Goal: Information Seeking & Learning: Check status

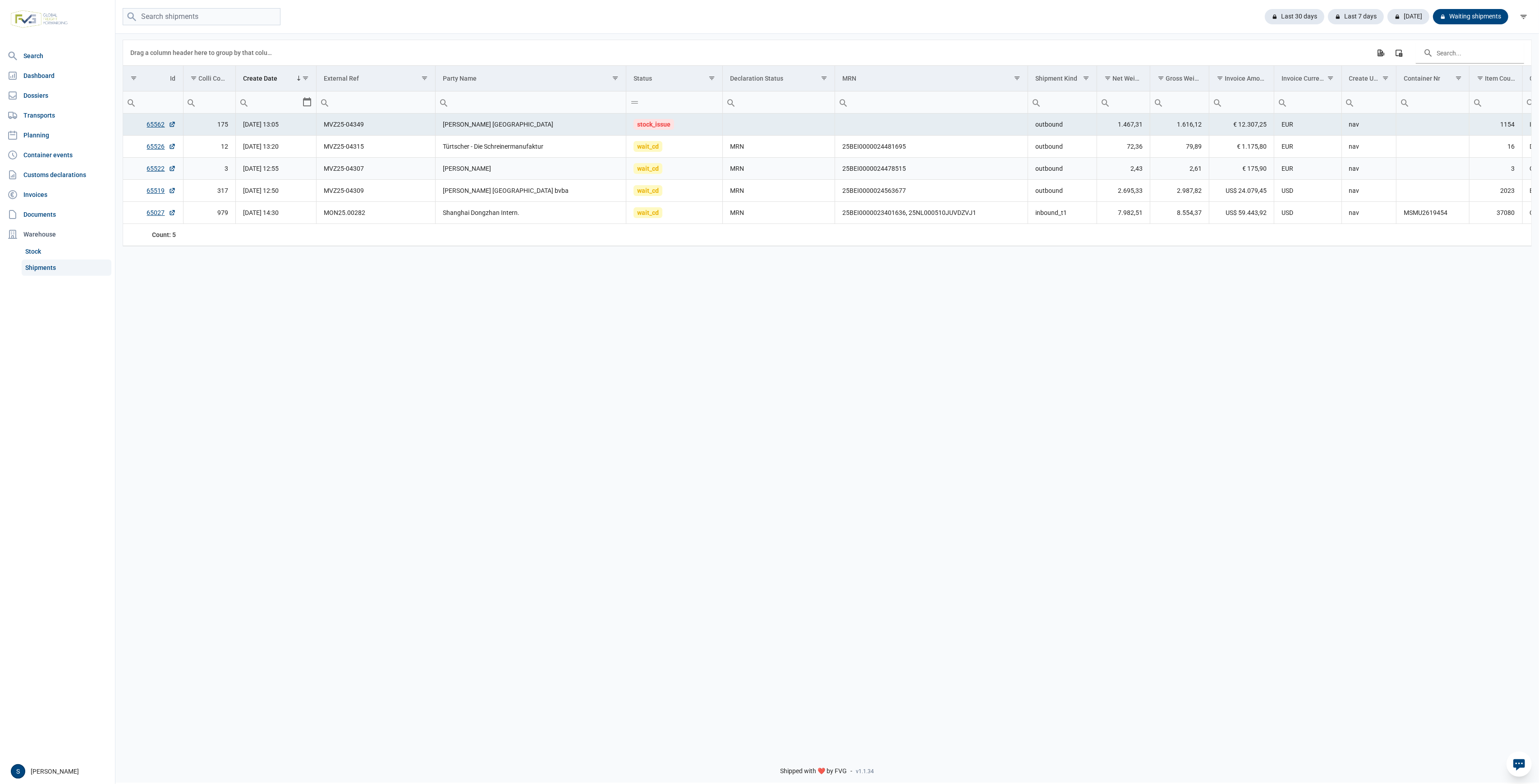
click at [826, 176] on td "MRN" at bounding box center [779, 168] width 112 height 22
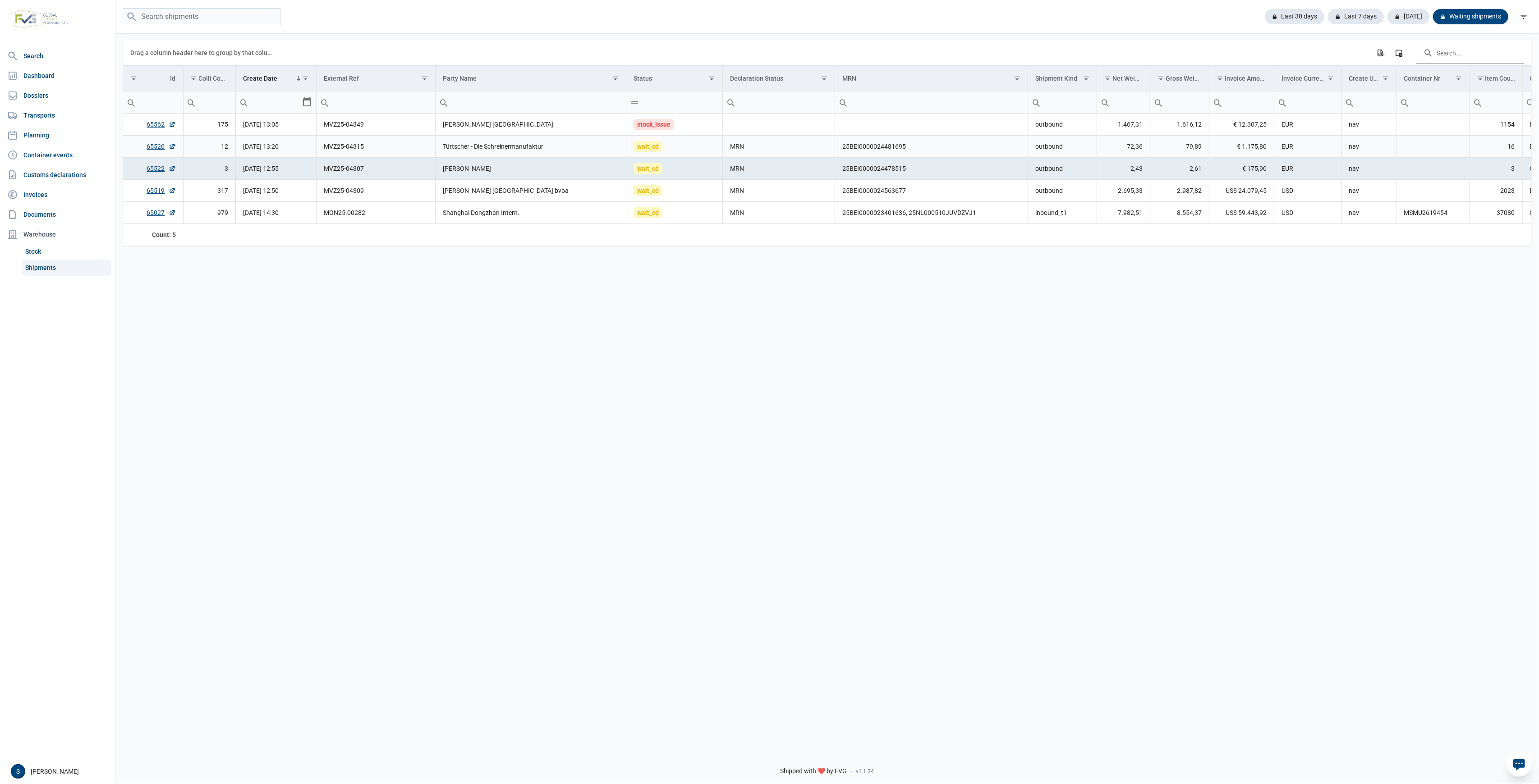
click at [915, 147] on td "25BEI0000024481695" at bounding box center [931, 146] width 193 height 22
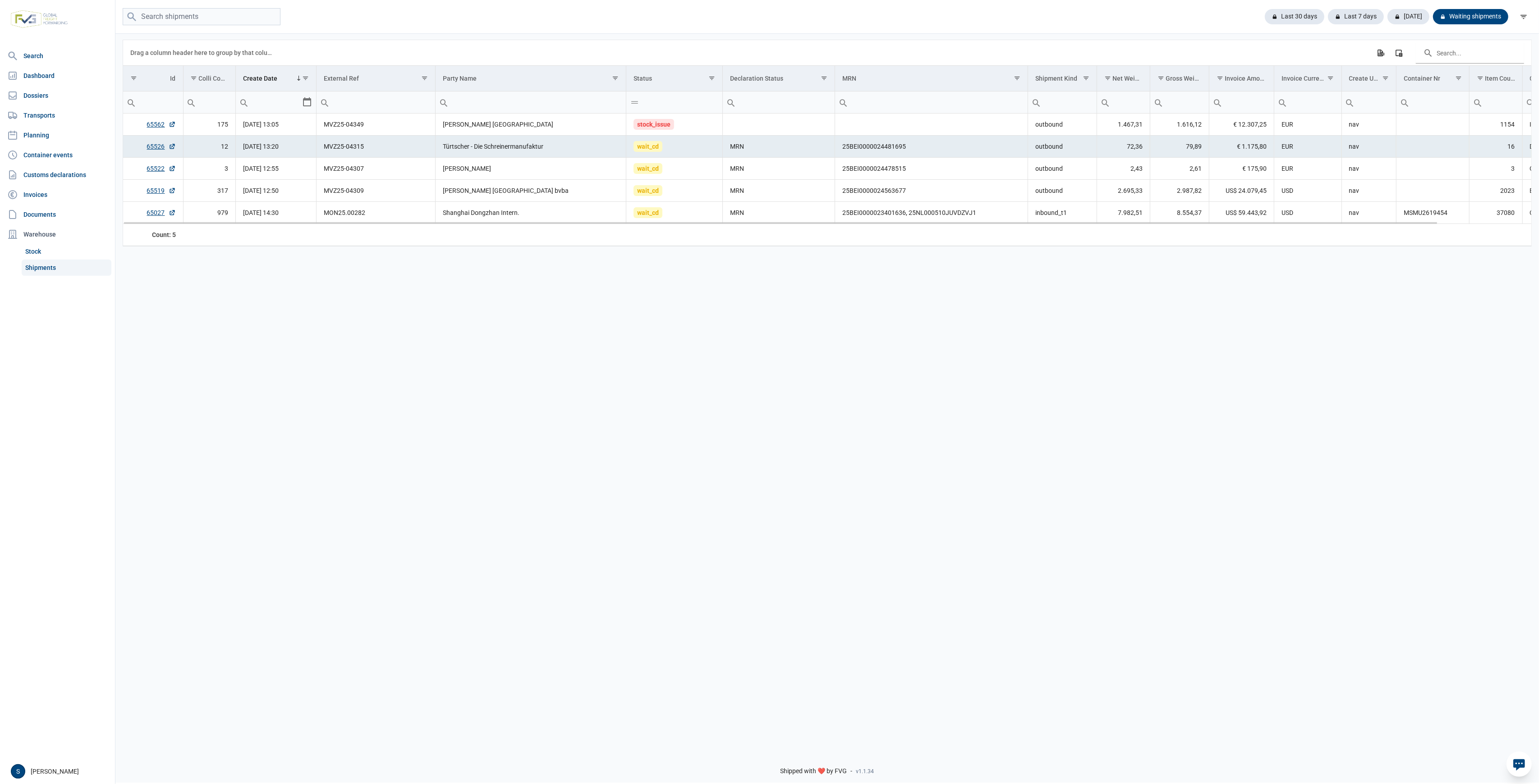
click at [1414, 137] on td "Data grid with 5 rows and 18 columns" at bounding box center [1433, 146] width 73 height 22
click at [1414, 126] on td "Data grid with 5 rows and 18 columns" at bounding box center [1433, 124] width 73 height 22
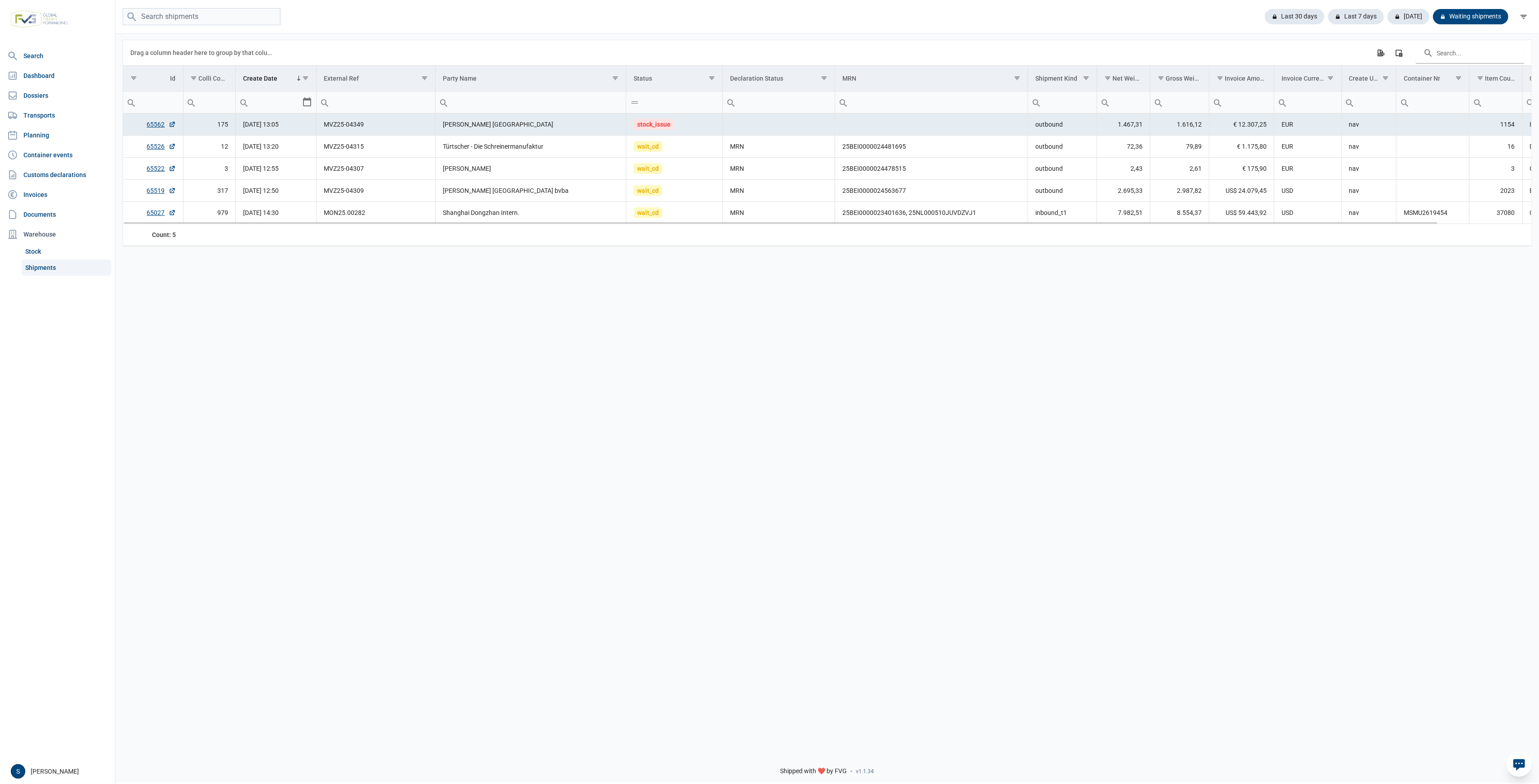
click at [451, 128] on td "[PERSON_NAME] [GEOGRAPHIC_DATA]" at bounding box center [531, 124] width 191 height 22
click at [483, 125] on td "[PERSON_NAME] [GEOGRAPHIC_DATA]" at bounding box center [531, 124] width 191 height 22
click at [774, 162] on td "MRN" at bounding box center [779, 168] width 112 height 22
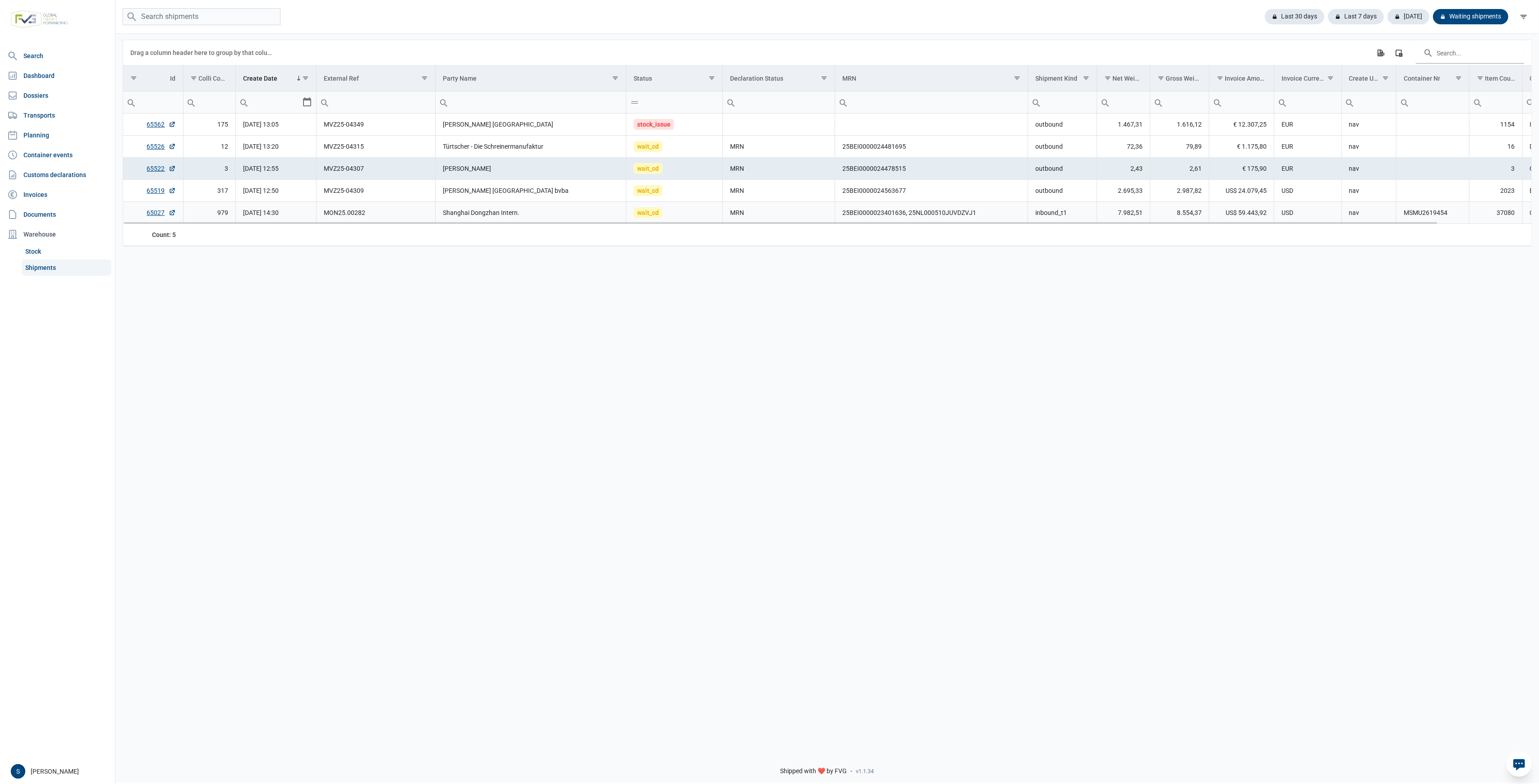
click at [817, 210] on td "MRN" at bounding box center [779, 213] width 112 height 22
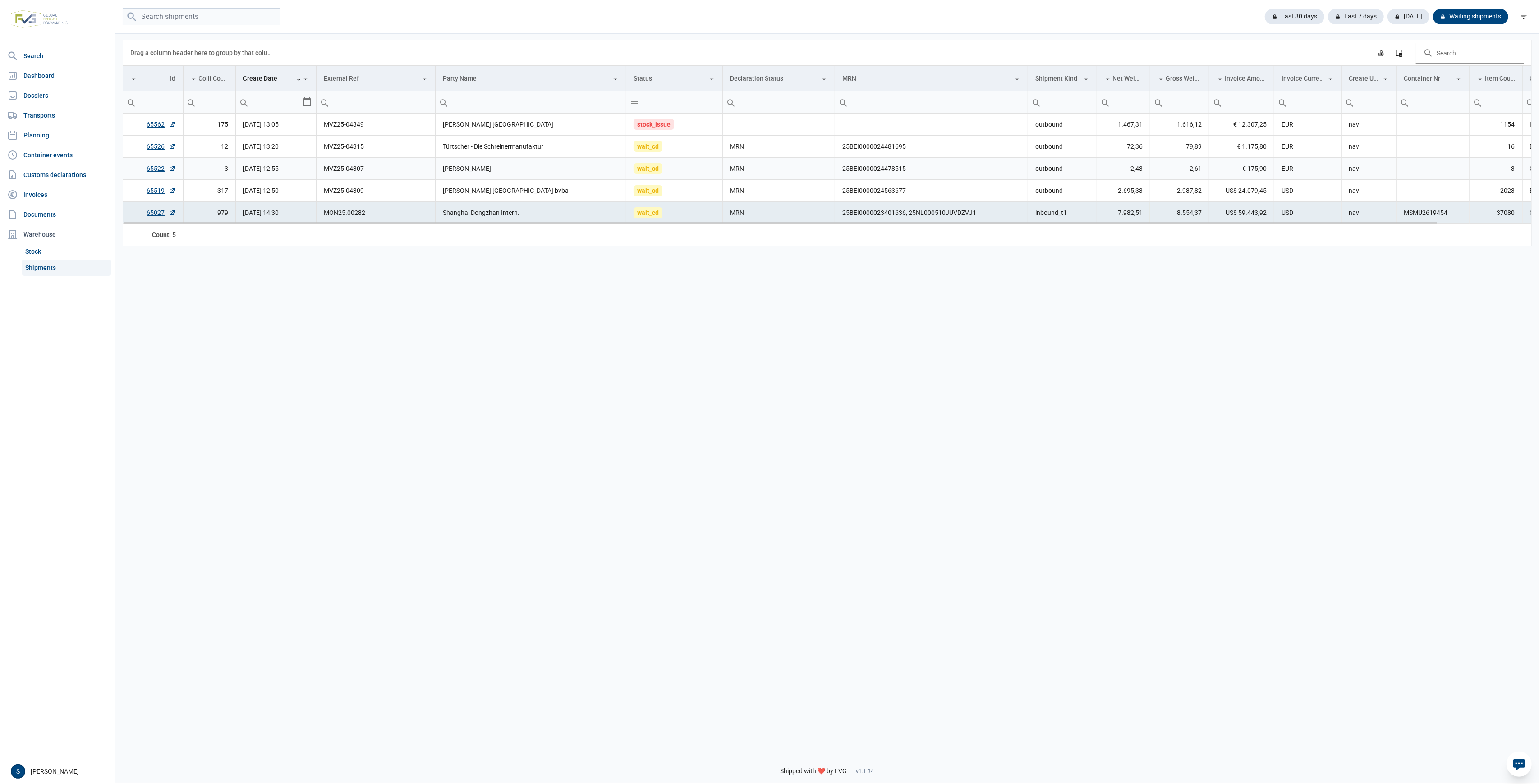
click at [681, 161] on td "wait_cd" at bounding box center [675, 168] width 97 height 22
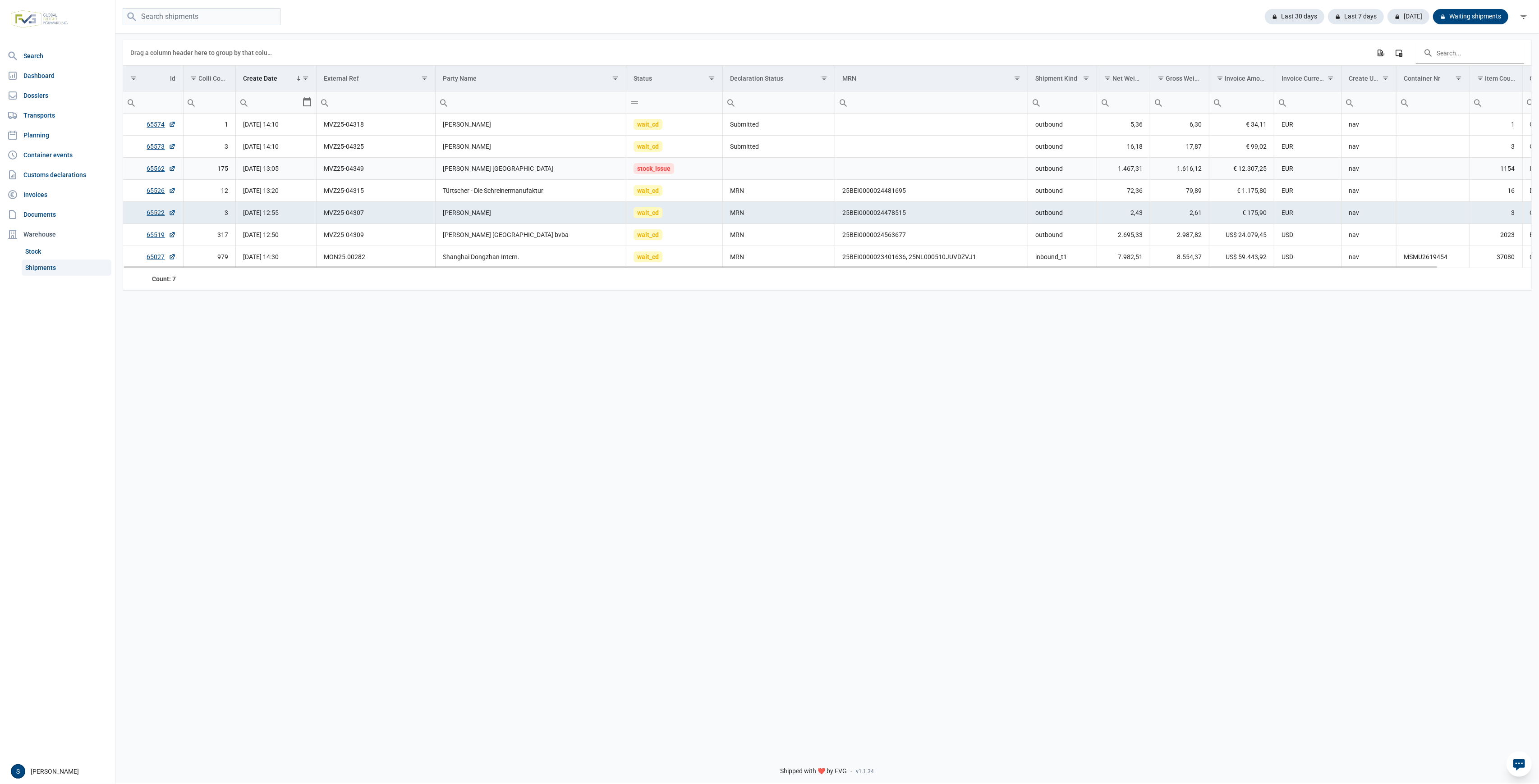
click at [755, 175] on td "Data grid with 7 rows and 18 columns" at bounding box center [779, 168] width 112 height 22
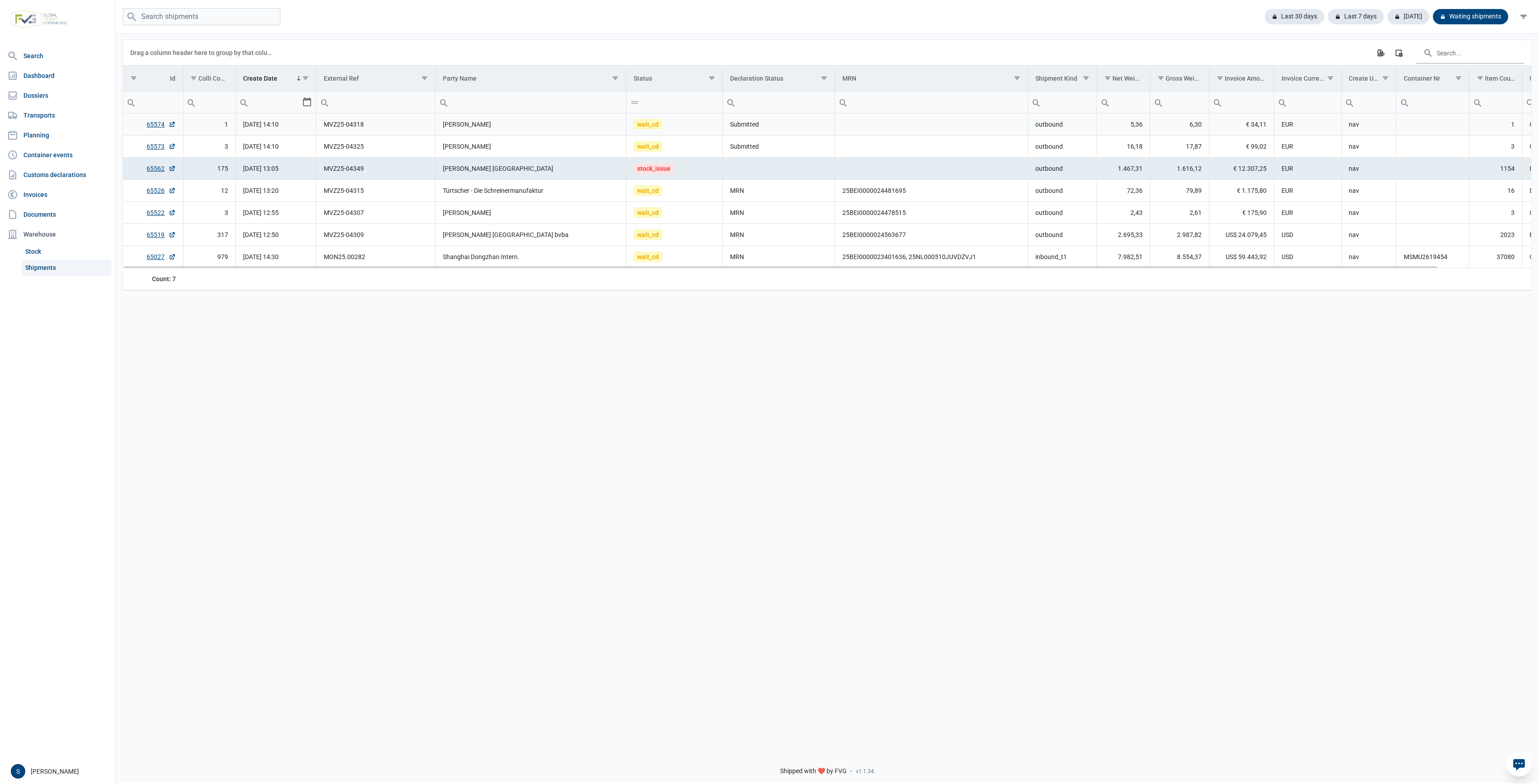
click at [444, 127] on td "Kayleigh Johnson" at bounding box center [531, 124] width 191 height 22
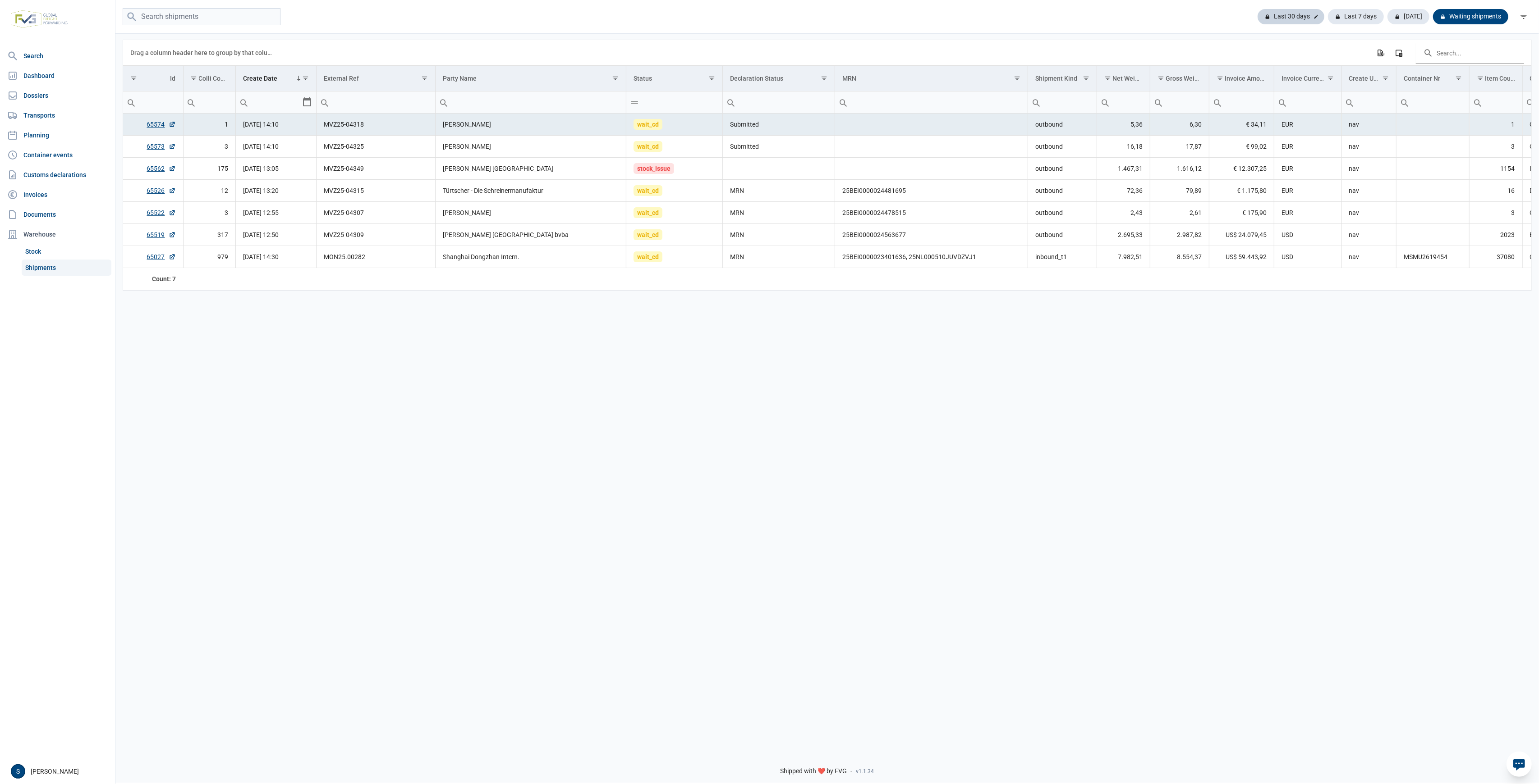
click at [1328, 17] on div "Last 30 days" at bounding box center [1356, 17] width 56 height 16
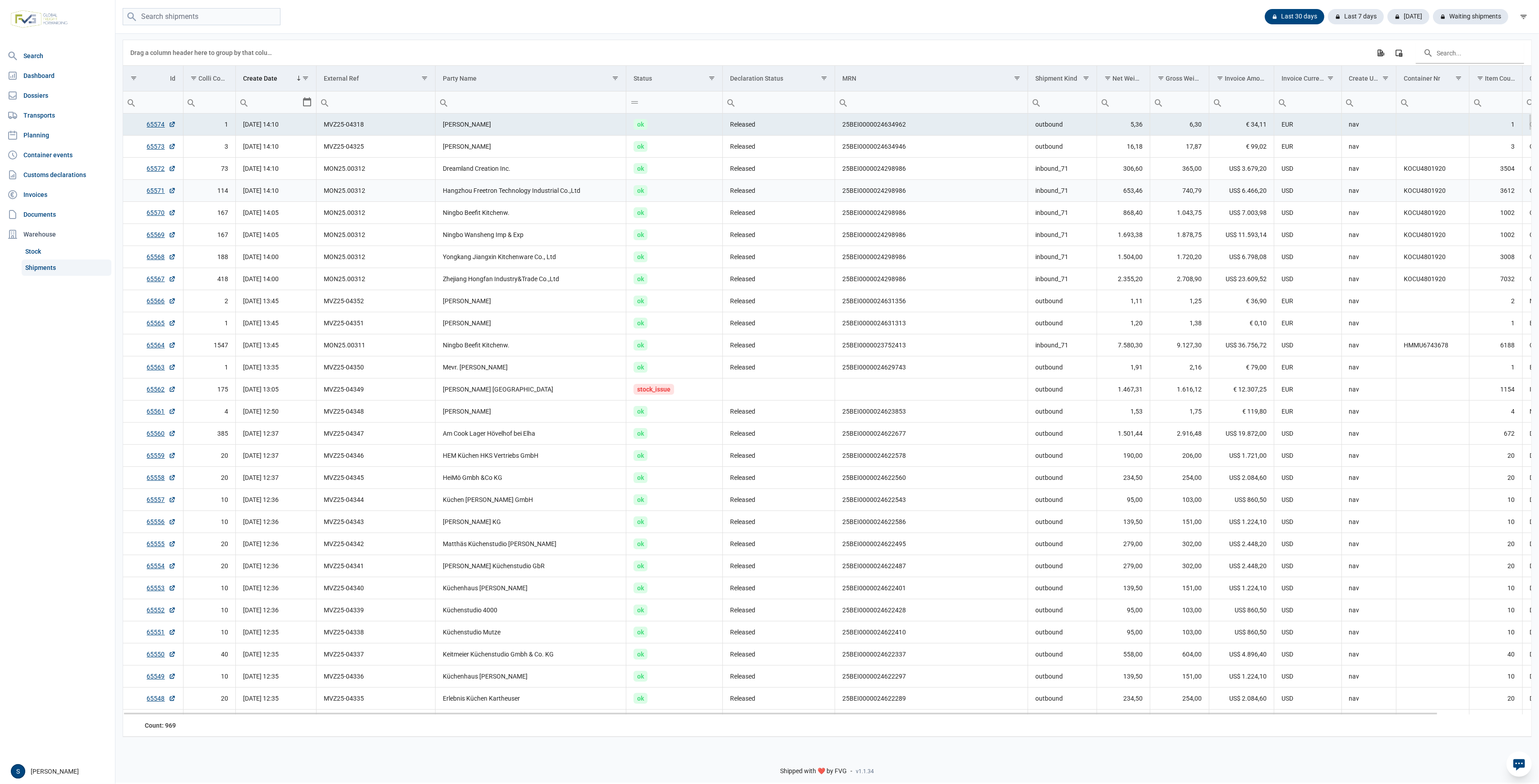
click at [527, 198] on td "Hangzhou Freetron Technology Industrial Co.,Ltd" at bounding box center [531, 190] width 191 height 22
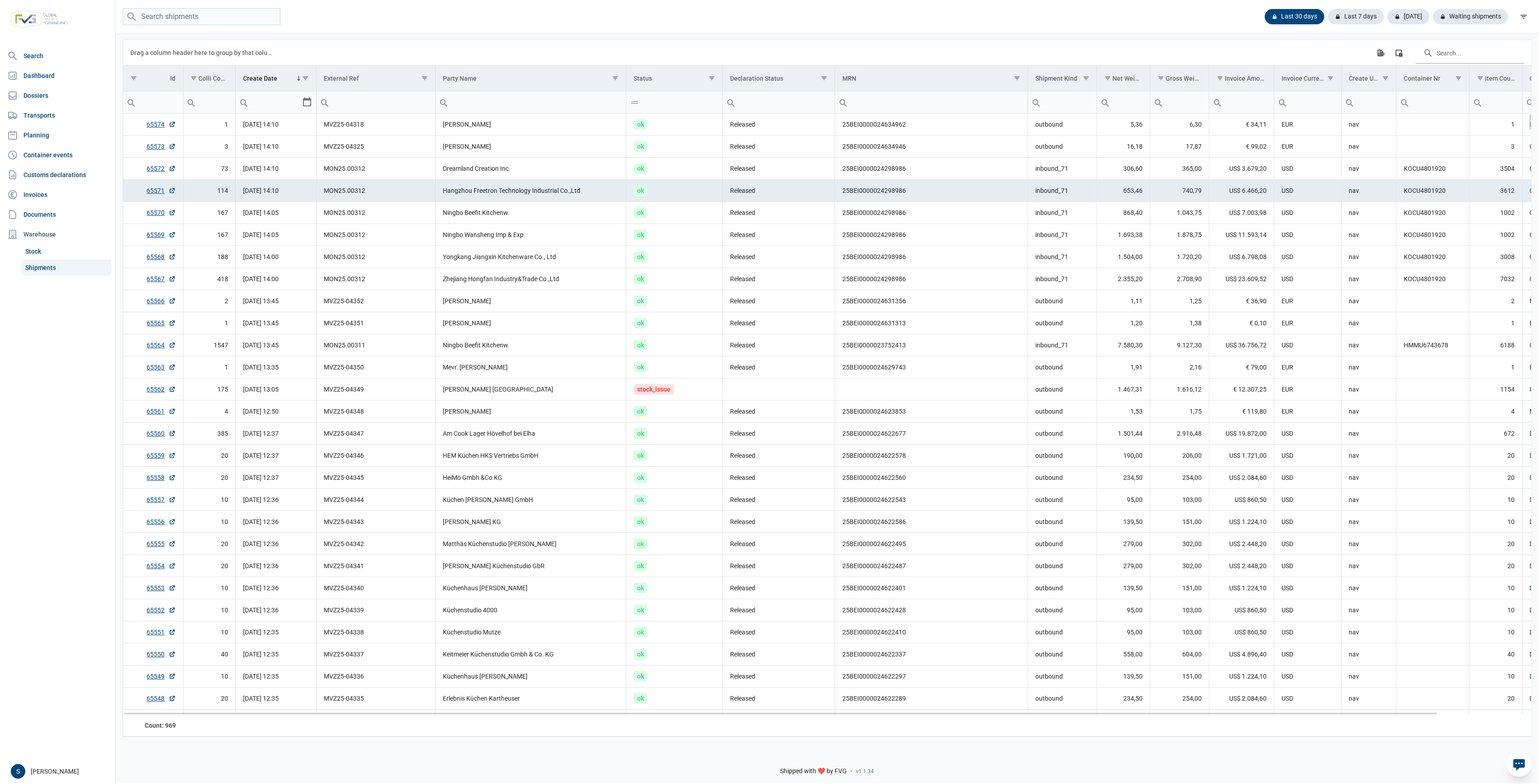
click at [592, 188] on td "Hangzhou Freetron Technology Industrial Co.,Ltd" at bounding box center [531, 190] width 191 height 22
click at [1454, 179] on td "KOCU4801920" at bounding box center [1433, 168] width 73 height 22
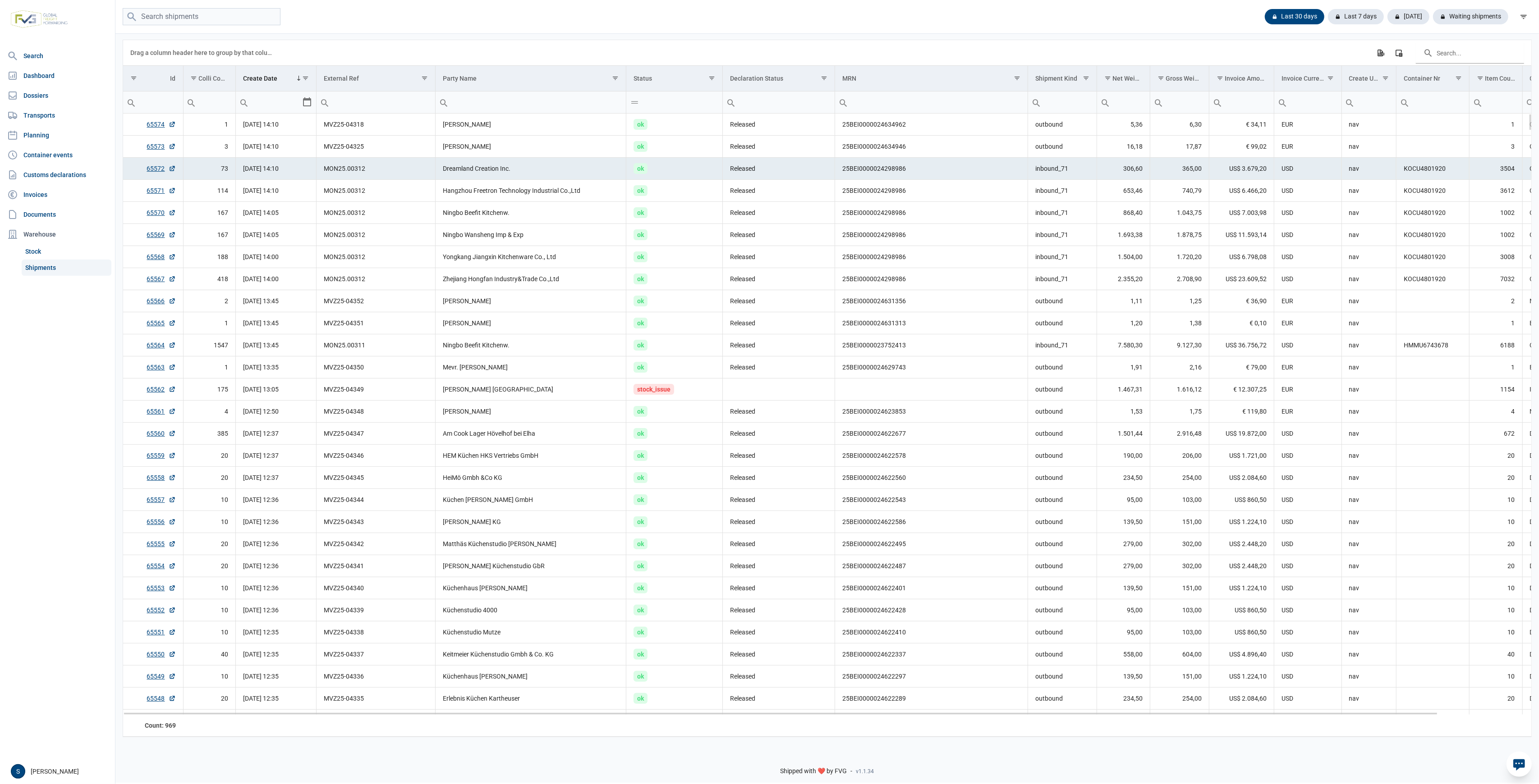
click at [1439, 169] on td "KOCU4801920" at bounding box center [1433, 168] width 73 height 22
click at [567, 201] on td "Hangzhou Freetron Technology Industrial Co.,Ltd" at bounding box center [531, 190] width 191 height 22
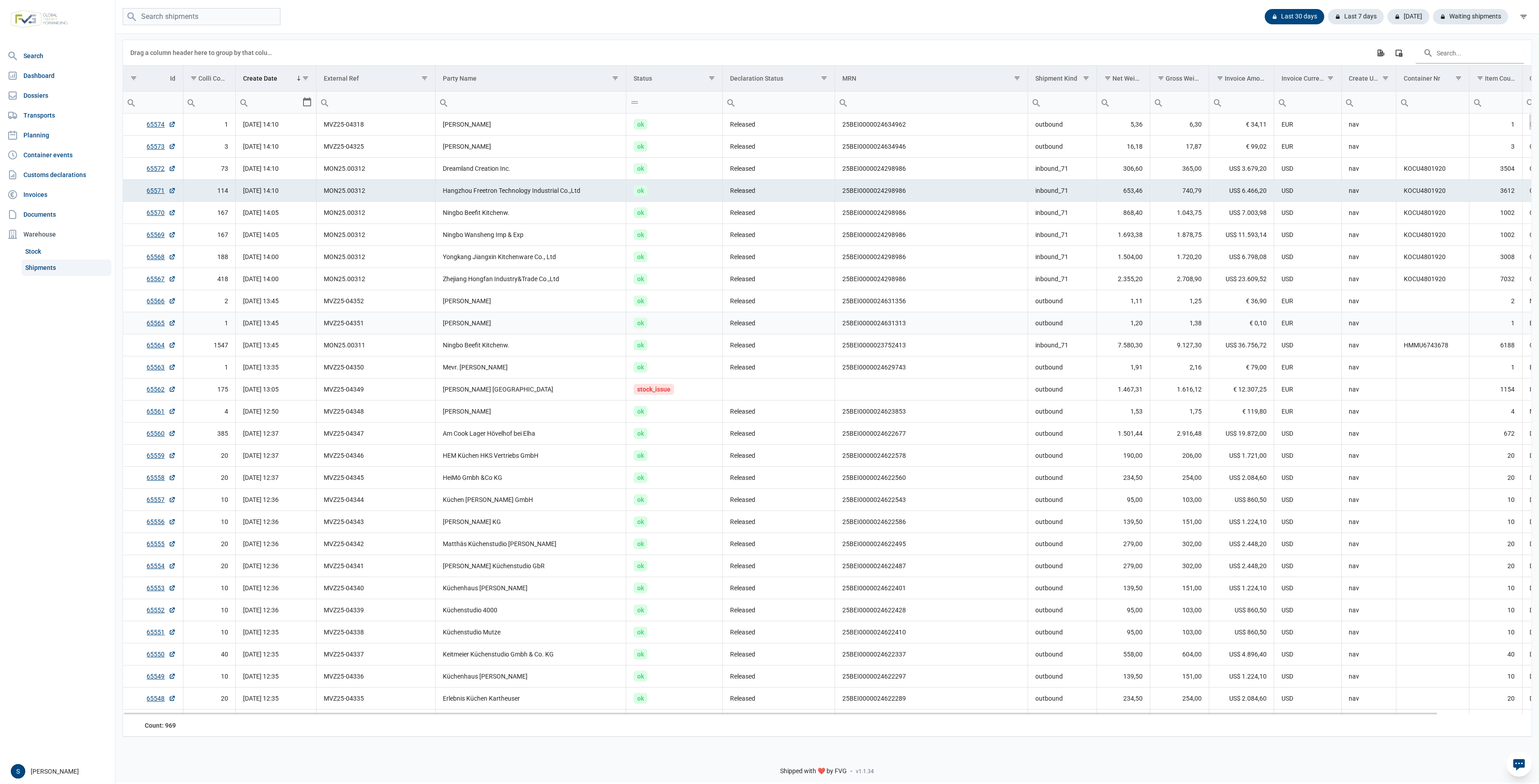
click at [519, 321] on td "[PERSON_NAME]" at bounding box center [531, 323] width 191 height 22
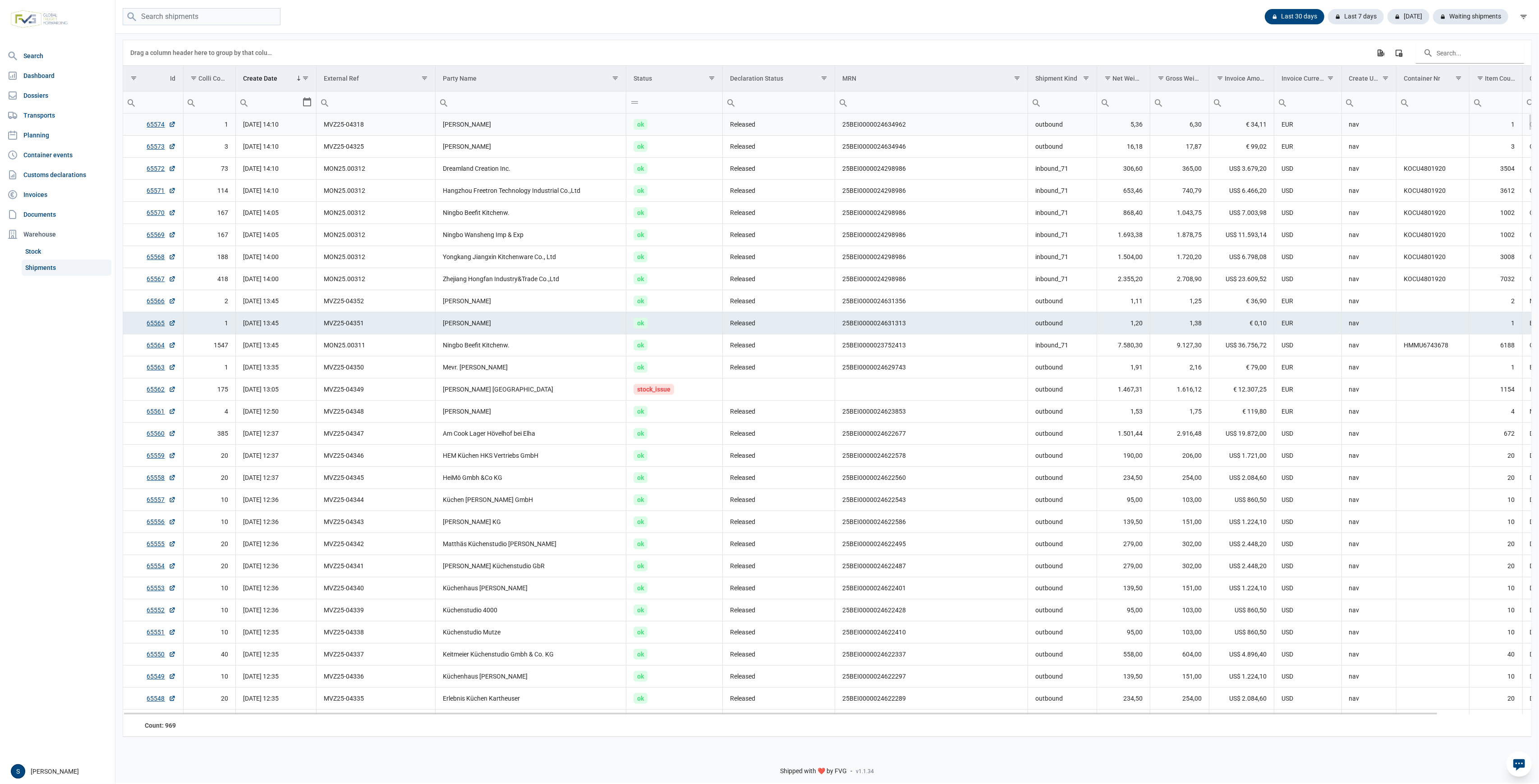
click at [617, 130] on td "[PERSON_NAME]" at bounding box center [531, 124] width 191 height 22
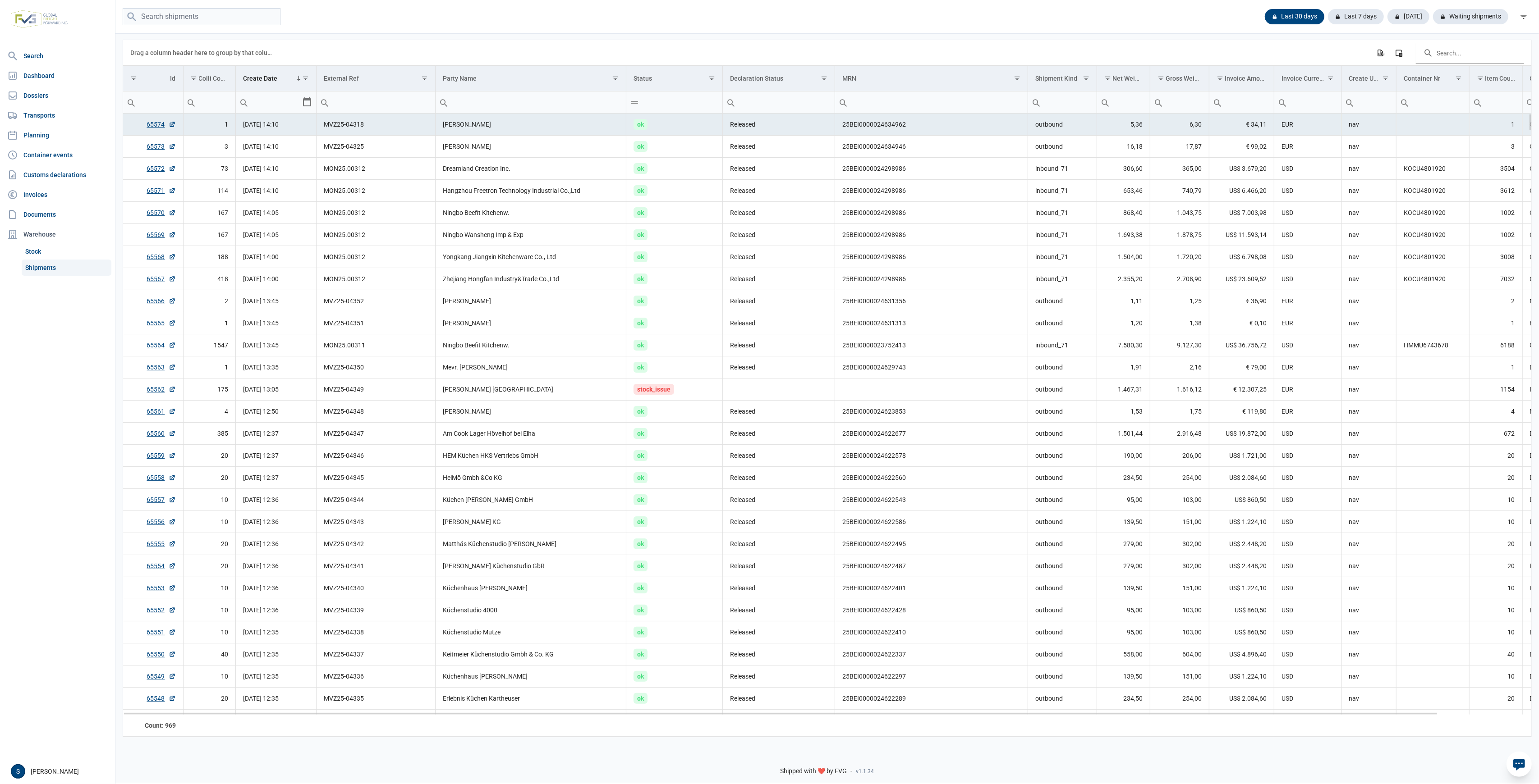
drag, startPoint x: 678, startPoint y: 131, endPoint x: 502, endPoint y: 118, distance: 176.5
click at [502, 118] on tr "65574 1 19-08-2025 14:10 MVZ25-04318 Kayleigh Johnson ok Released 25BEI00000246…" at bounding box center [878, 124] width 1509 height 22
click at [516, 164] on td "Dreamland Creation Inc." at bounding box center [531, 168] width 191 height 22
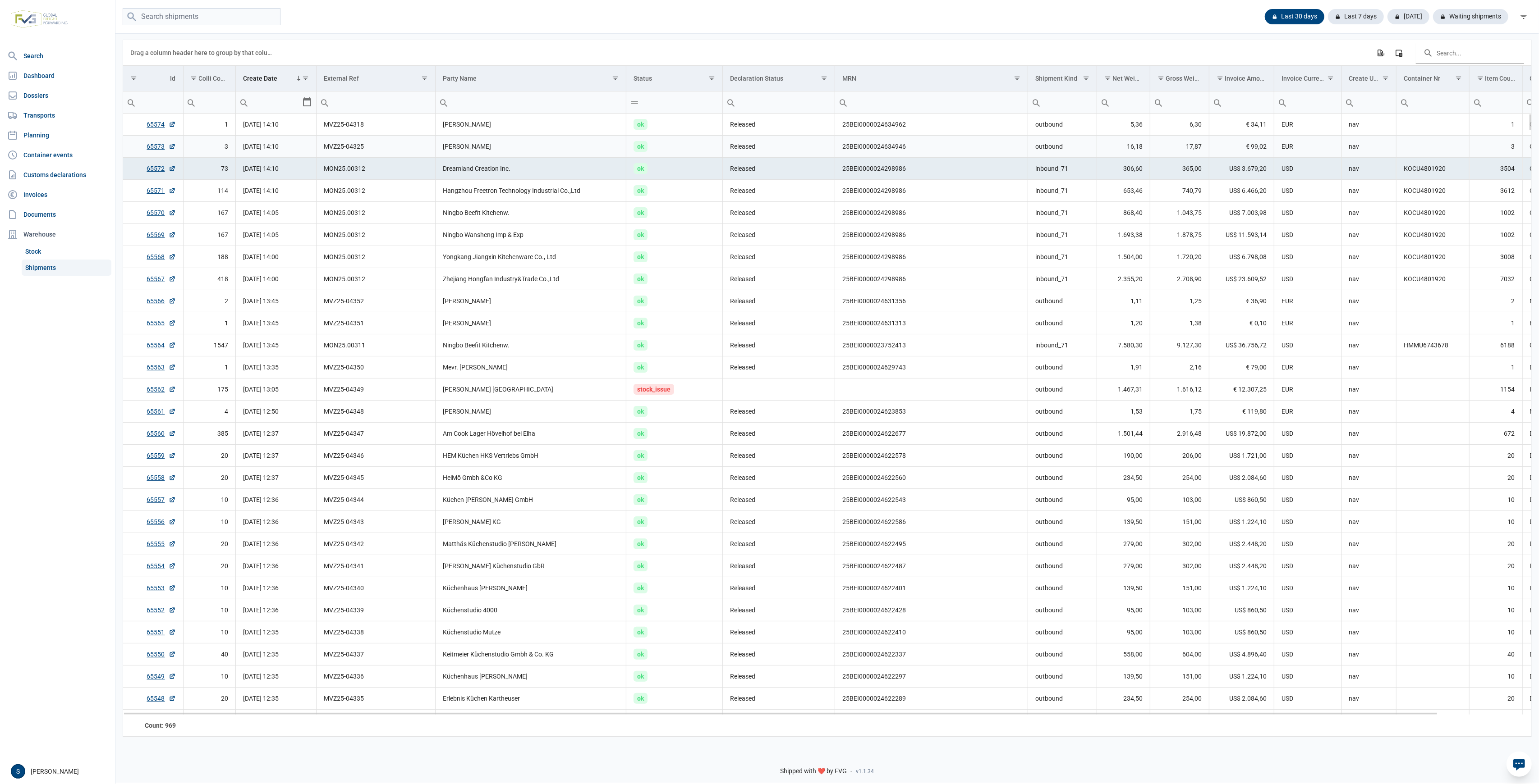
click at [516, 152] on td "[PERSON_NAME]" at bounding box center [531, 146] width 191 height 22
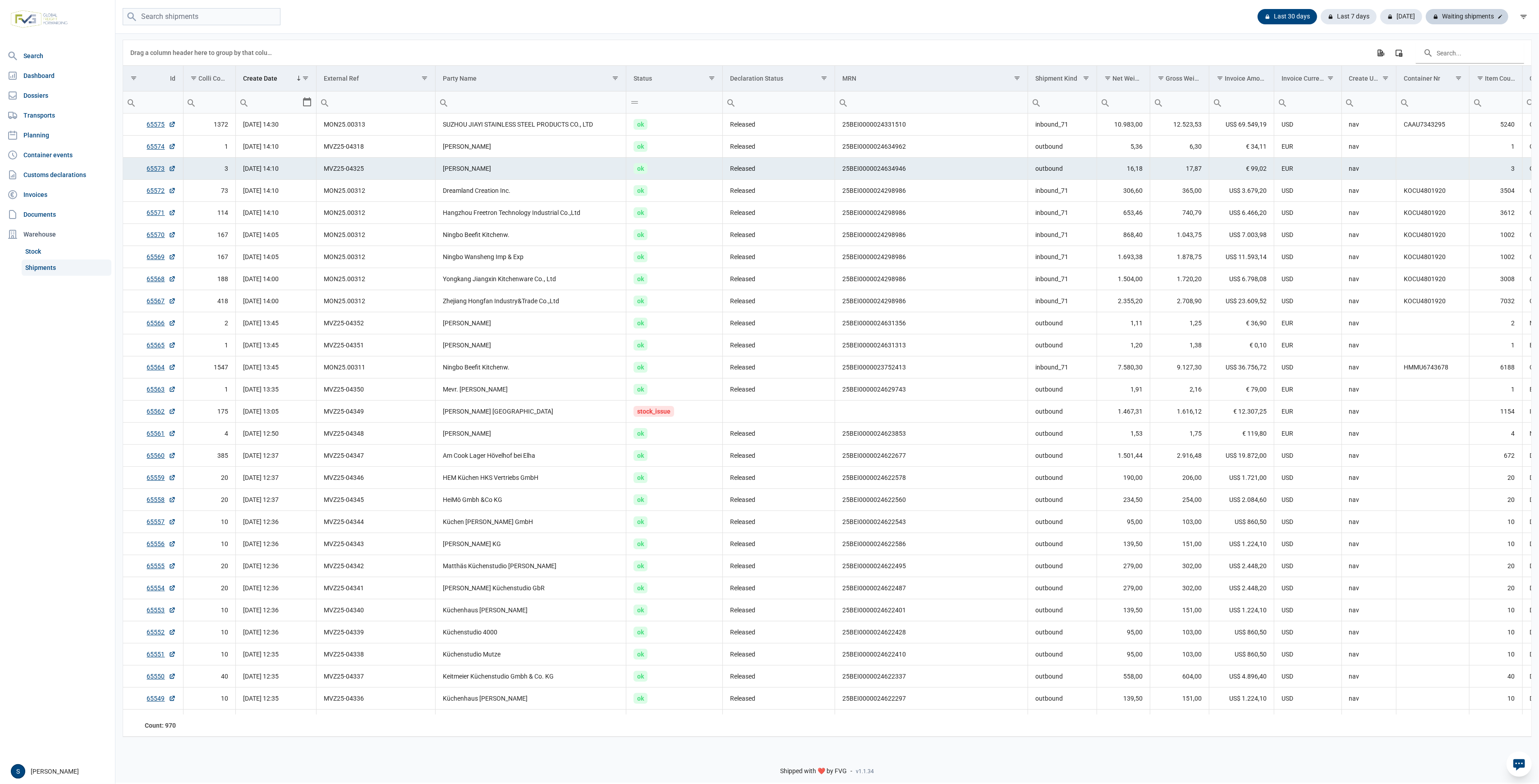
click at [1469, 19] on div "Waiting shipments" at bounding box center [1467, 17] width 82 height 16
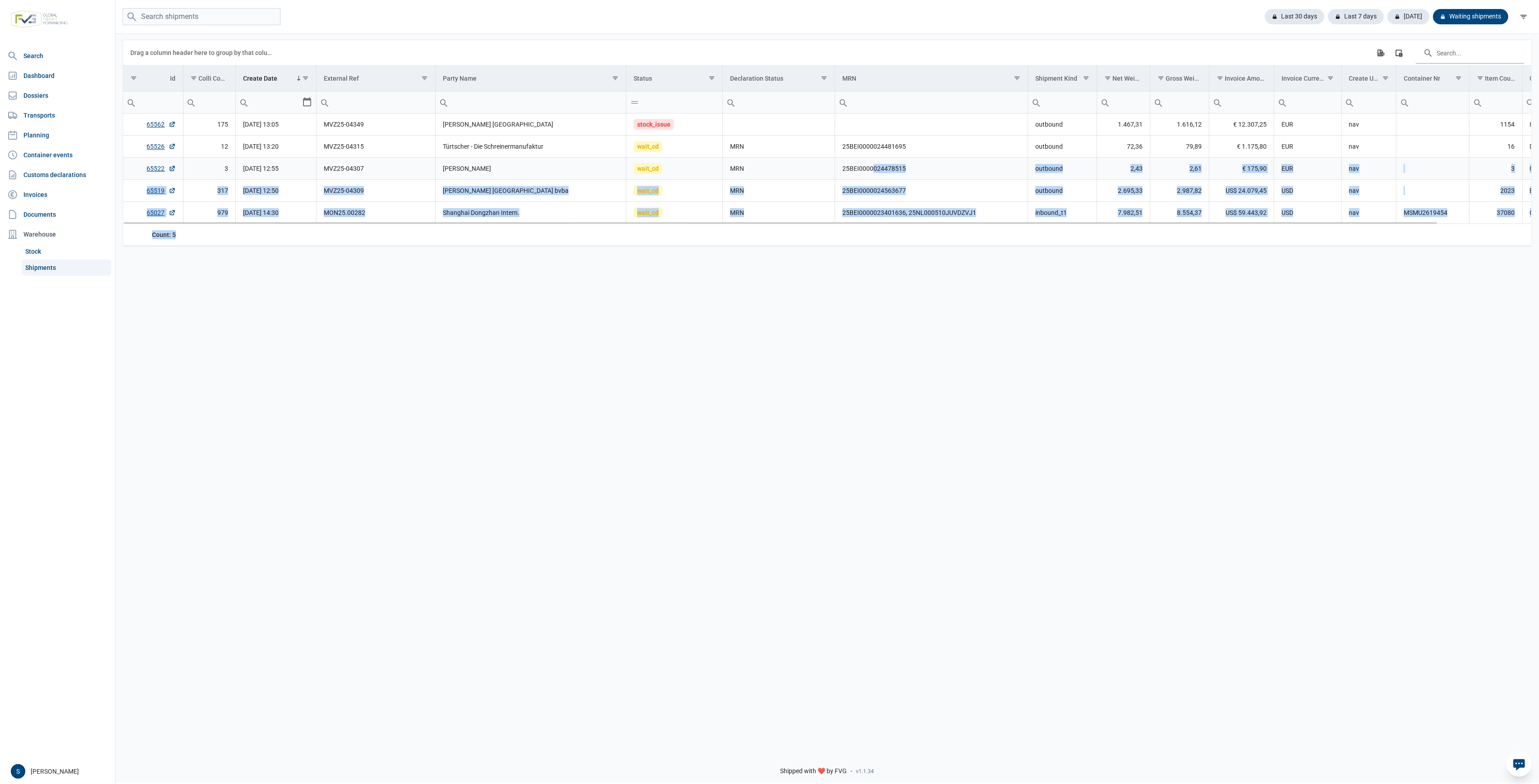
drag, startPoint x: 873, startPoint y: 164, endPoint x: 774, endPoint y: 236, distance: 122.4
click at [774, 236] on div "Data grid with 5 rows and 18 columns Drag a column header here to group by that…" at bounding box center [827, 143] width 1408 height 206
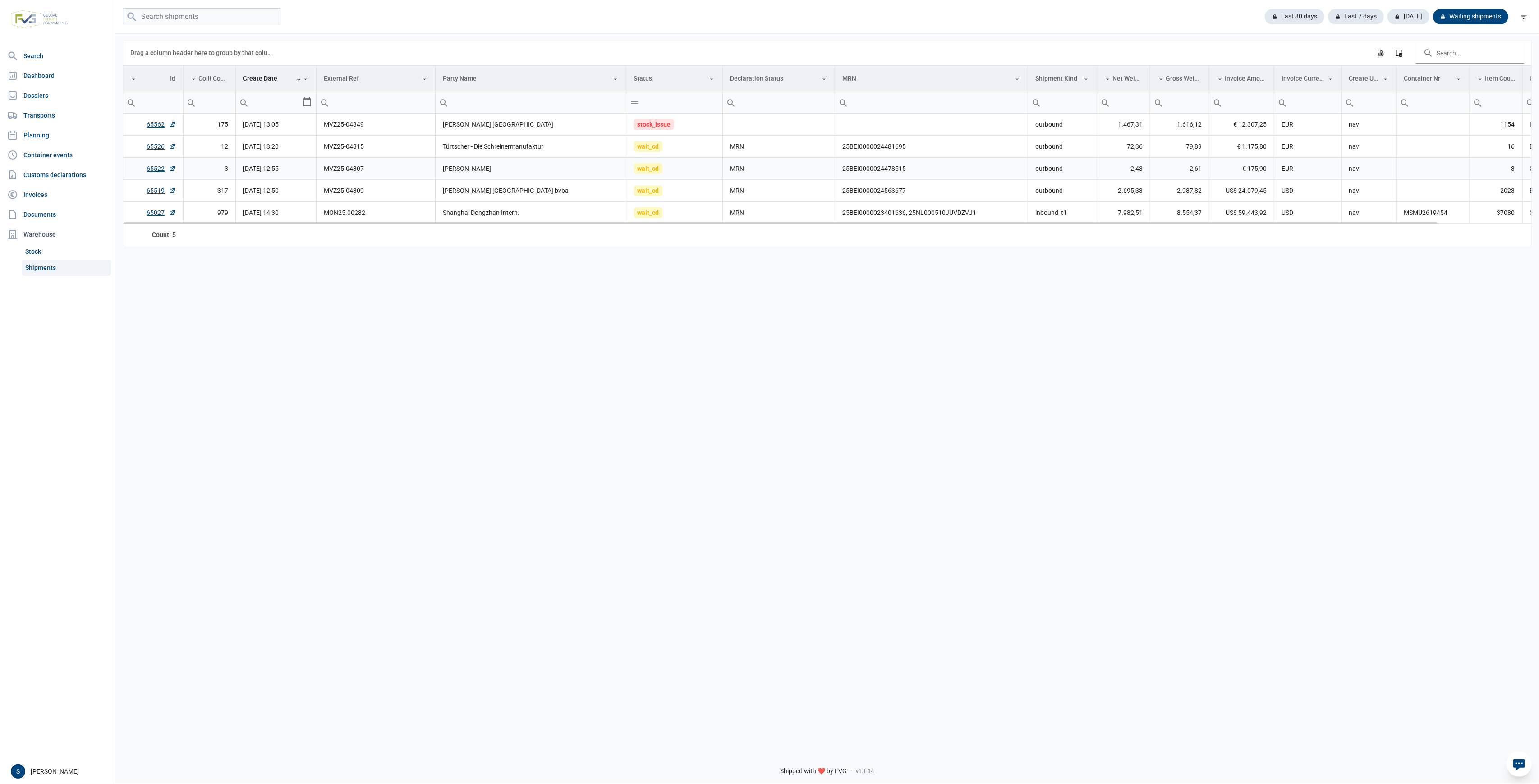
click at [651, 168] on span "wait_cd" at bounding box center [648, 168] width 29 height 11
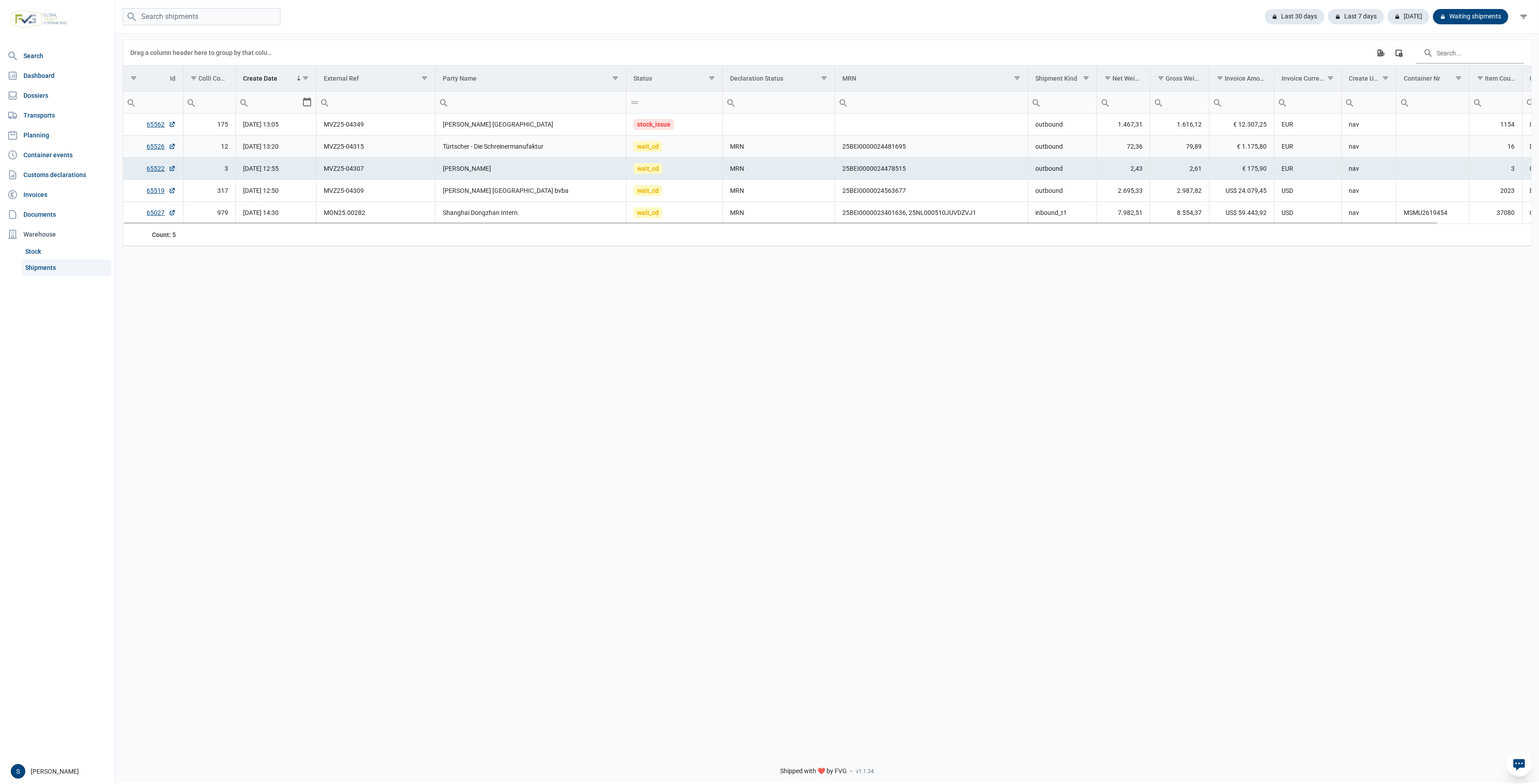
click at [651, 148] on span "wait_cd" at bounding box center [648, 146] width 29 height 11
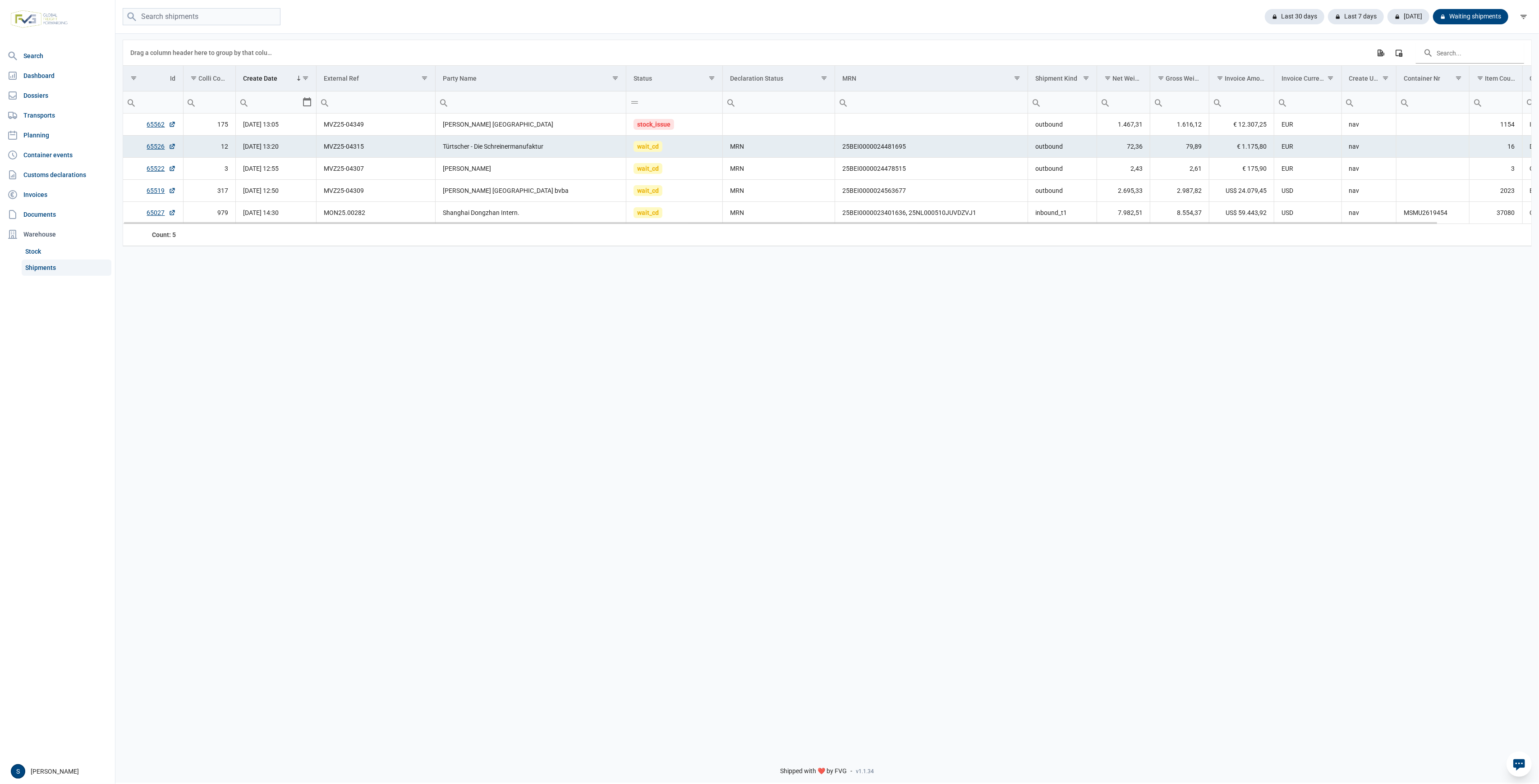
click at [644, 156] on td "wait_cd" at bounding box center [675, 146] width 97 height 22
click at [821, 157] on tbody "65562 175 19-08-2025 13:05 MVZ25-04349 Berghoff Ireland stock_issue outbound 1.…" at bounding box center [878, 168] width 1509 height 110
click at [761, 159] on td "MRN" at bounding box center [779, 168] width 112 height 22
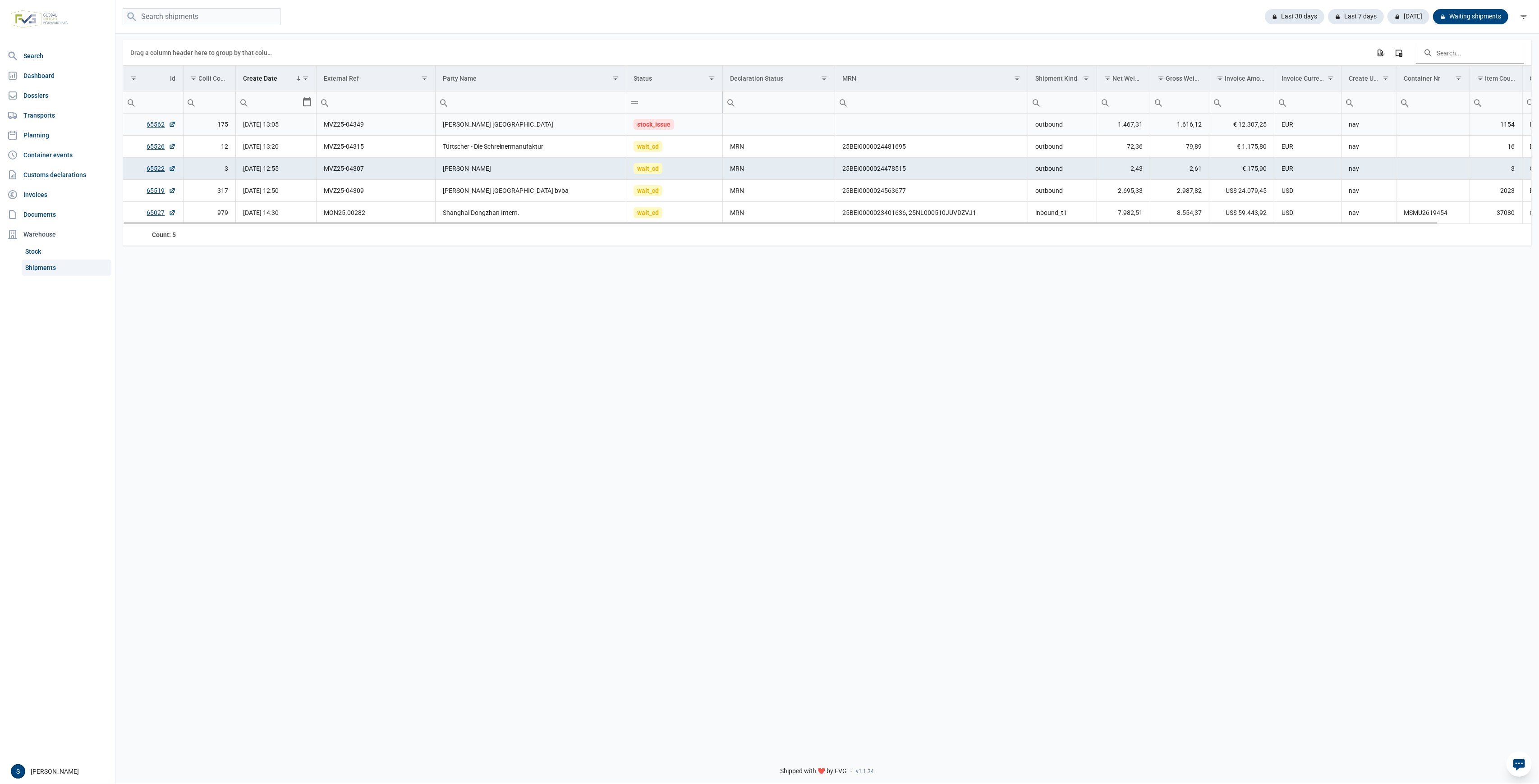
click at [778, 117] on div "Data grid with 5 rows and 18 columns Drag a column header here to group by that…" at bounding box center [827, 143] width 1408 height 206
click at [749, 140] on td "MRN" at bounding box center [779, 146] width 112 height 22
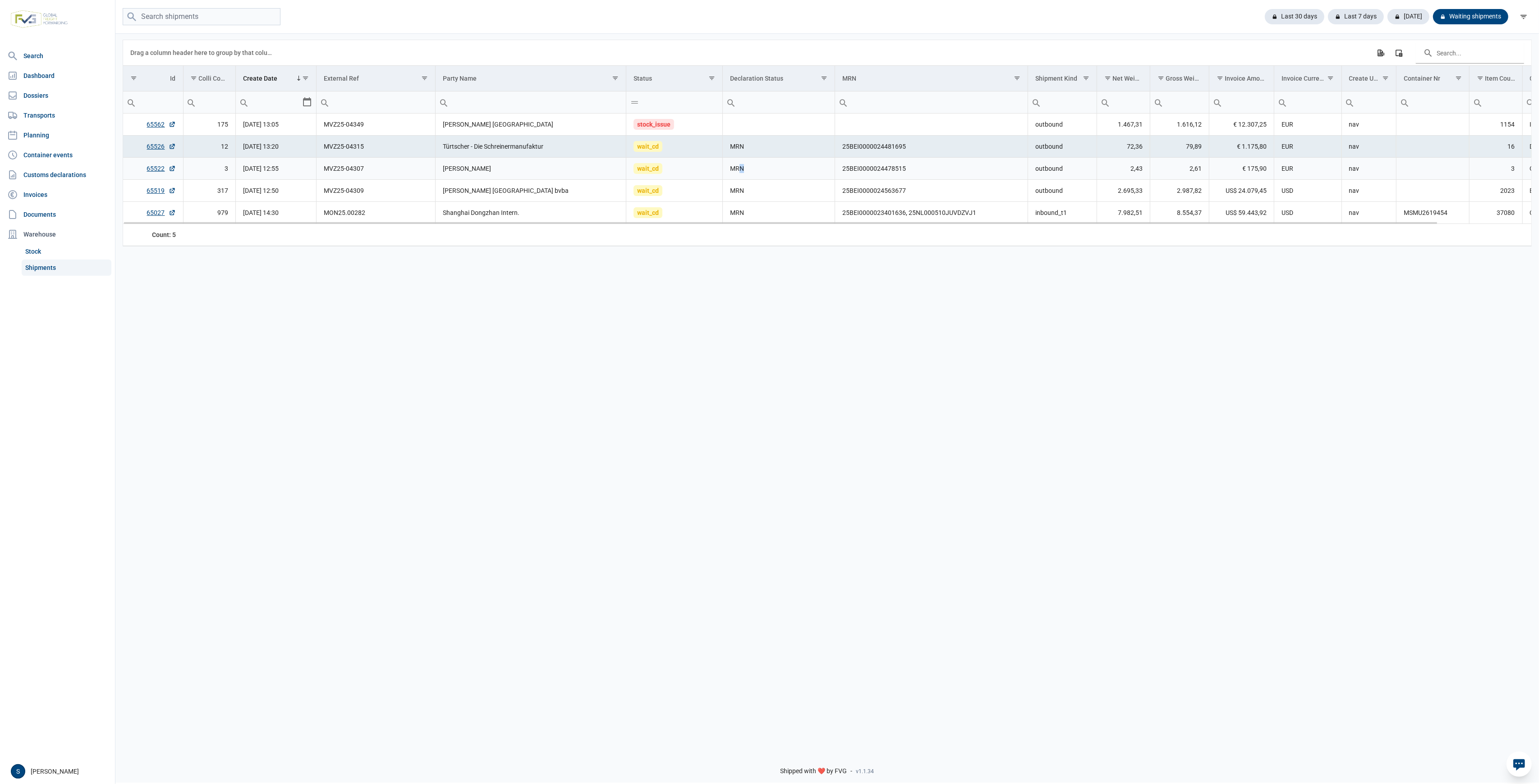
click at [742, 174] on td "MRN" at bounding box center [779, 168] width 112 height 22
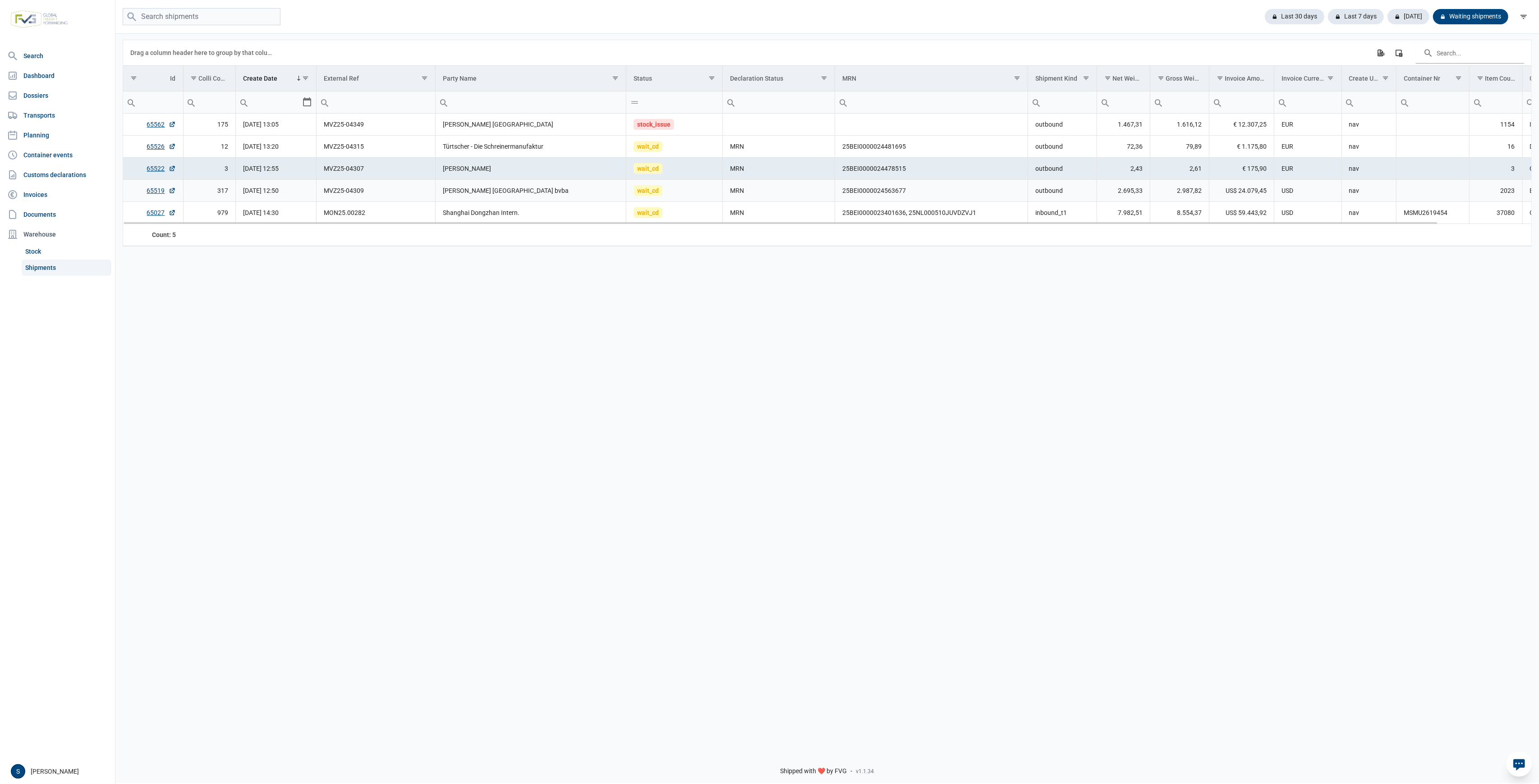
click at [764, 198] on td "MRN" at bounding box center [779, 190] width 112 height 22
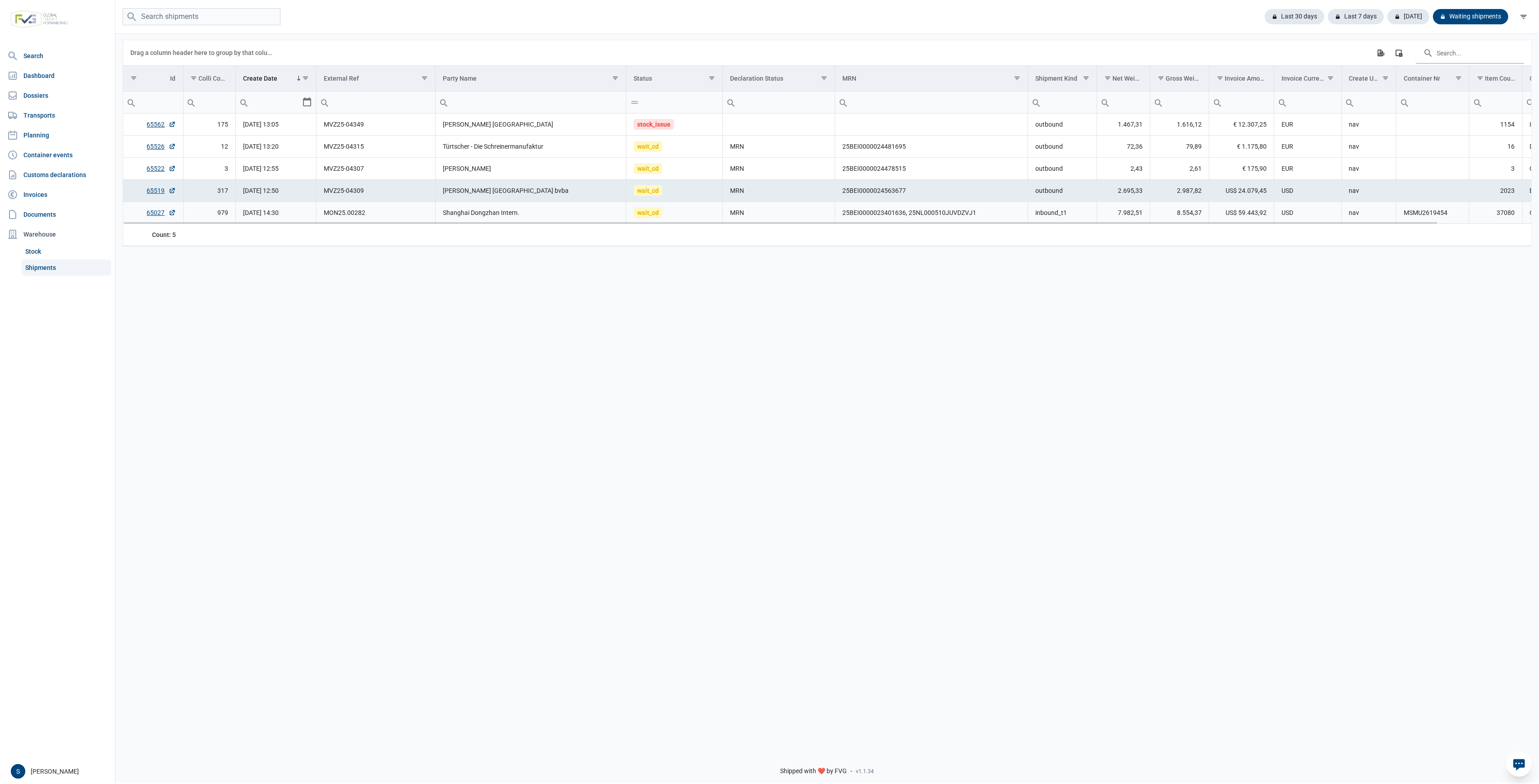
click at [725, 218] on td "MRN" at bounding box center [779, 213] width 112 height 22
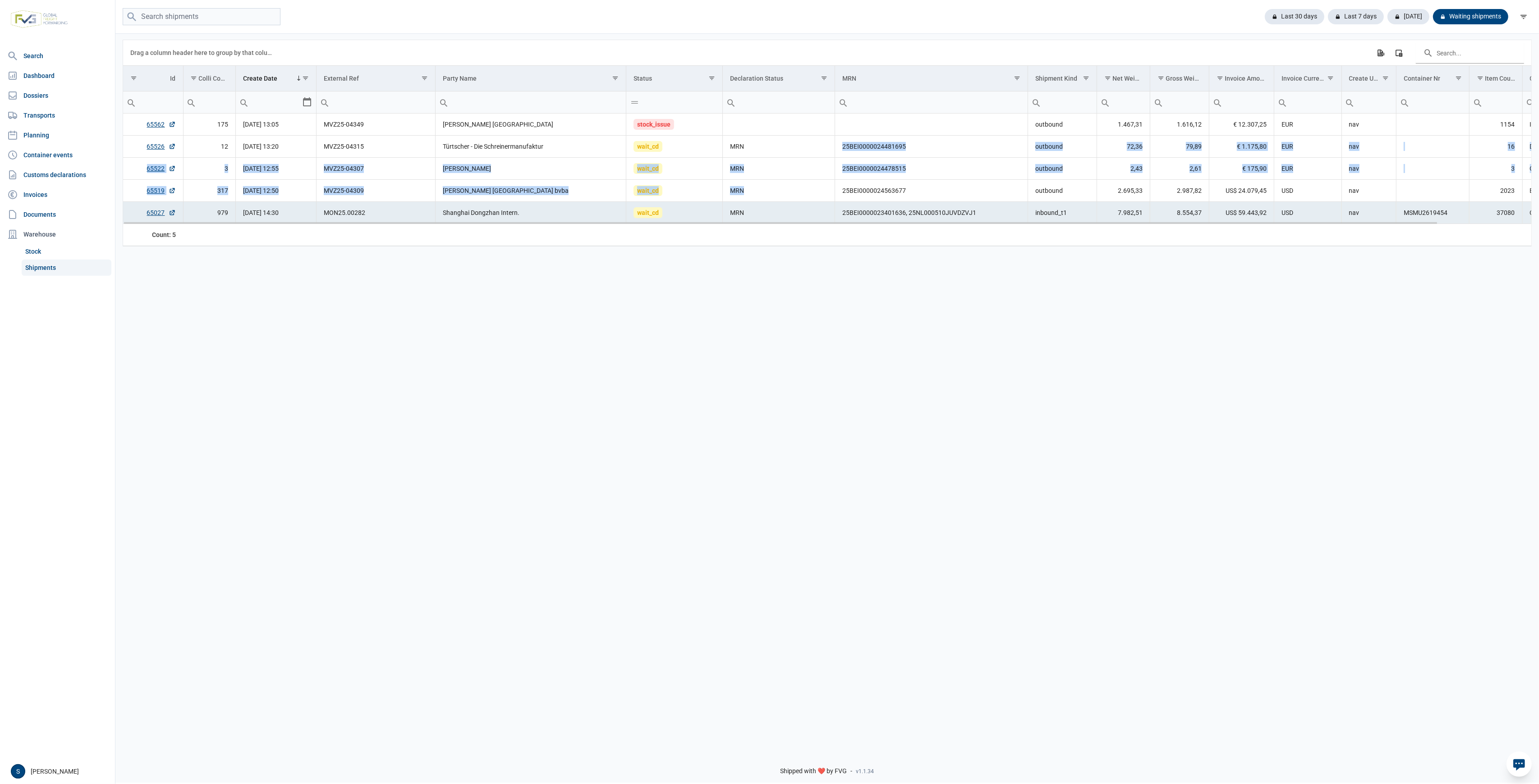
drag, startPoint x: 774, startPoint y: 152, endPoint x: 751, endPoint y: 187, distance: 41.9
click at [767, 183] on tbody "65562 175 19-08-2025 13:05 MVZ25-04349 Berghoff Ireland stock_issue outbound 1.…" at bounding box center [878, 168] width 1509 height 110
click at [750, 188] on td "MRN" at bounding box center [779, 190] width 112 height 22
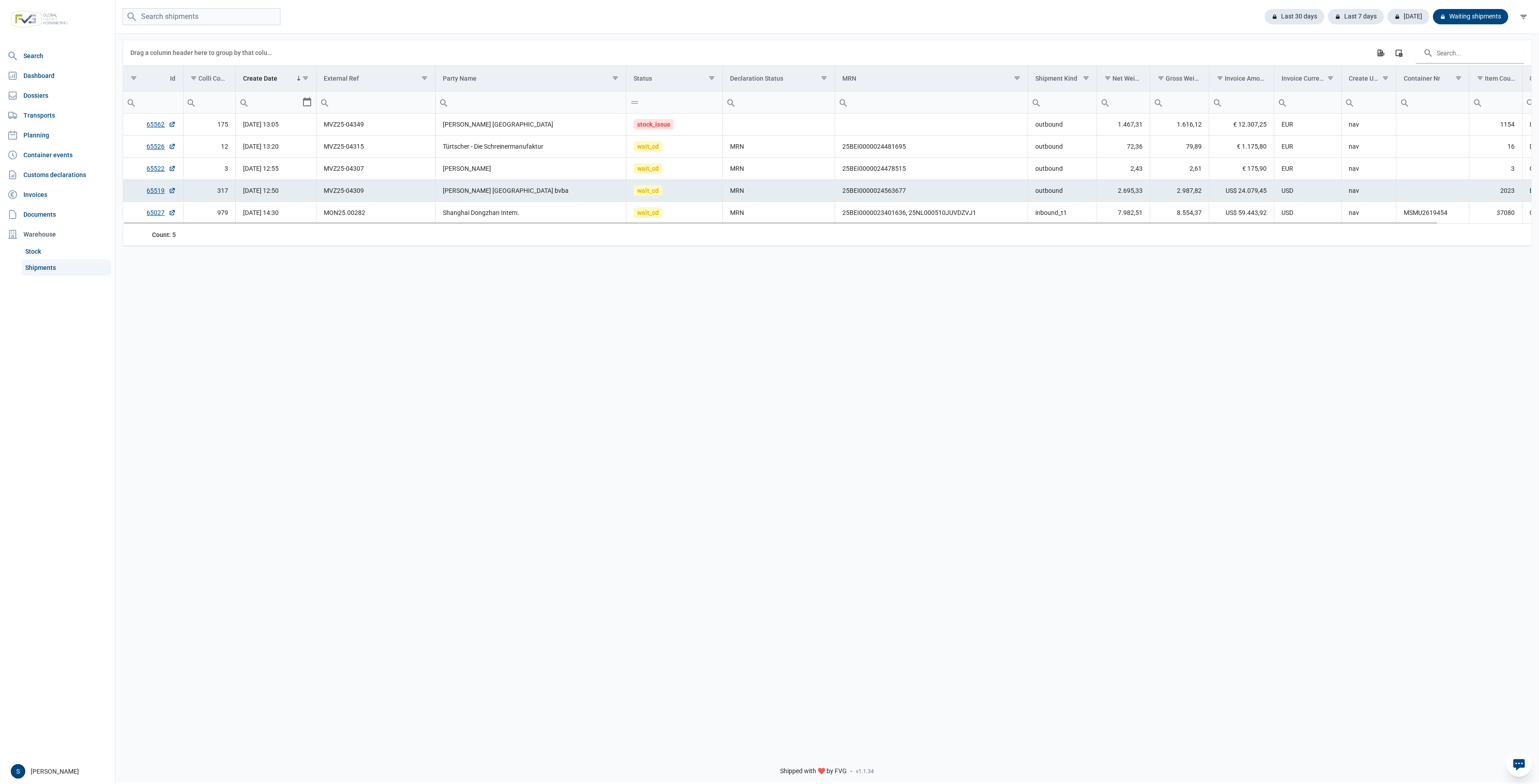
click at [882, 183] on td "25BEI0000024563677" at bounding box center [931, 190] width 193 height 22
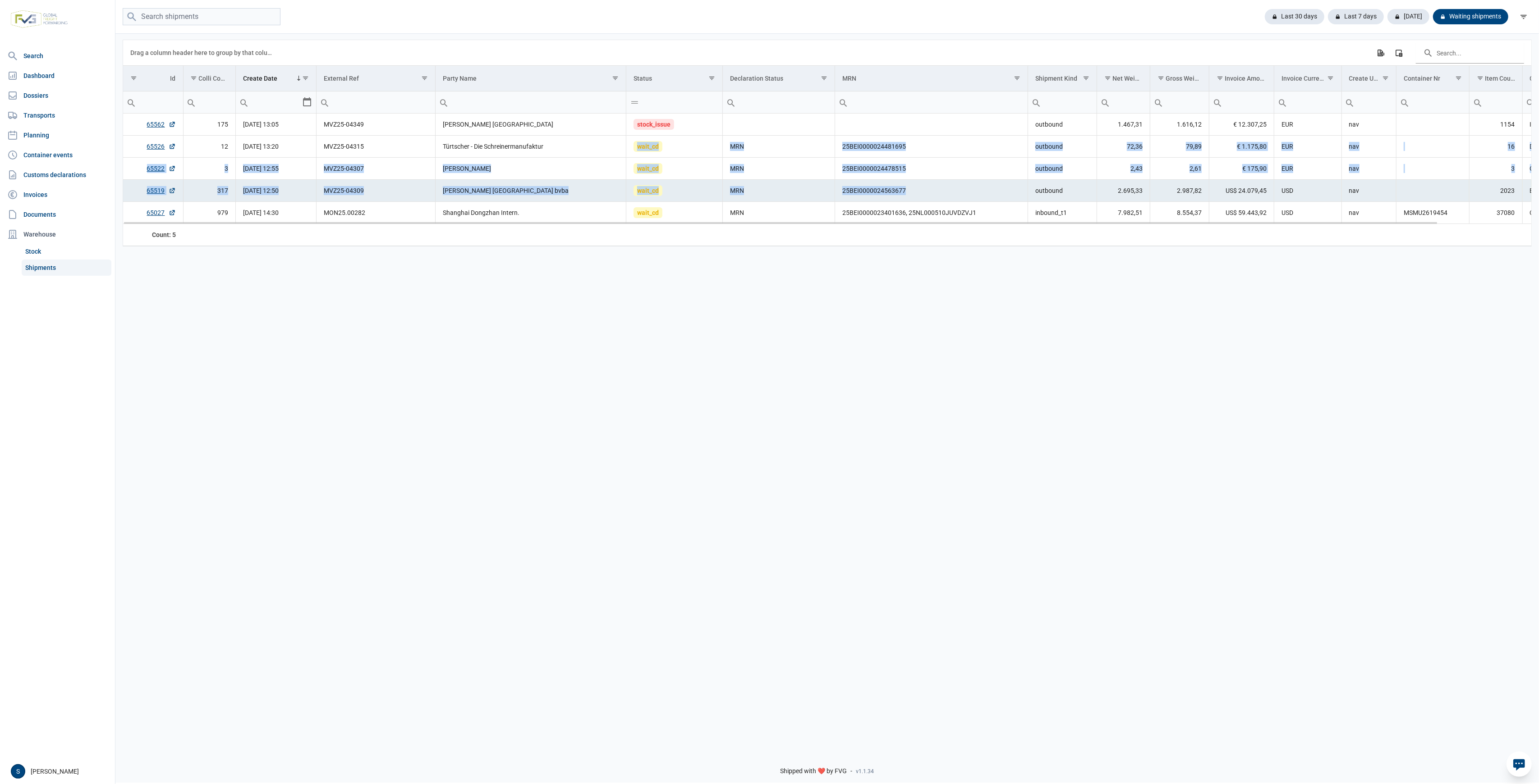
drag, startPoint x: 916, startPoint y: 184, endPoint x: 608, endPoint y: 152, distance: 309.7
click at [608, 152] on tbody "65562 175 19-08-2025 13:05 MVZ25-04349 Berghoff Ireland stock_issue outbound 1.…" at bounding box center [878, 168] width 1509 height 110
click at [604, 143] on td "Türtscher - Die Schreinermanufaktur" at bounding box center [531, 146] width 191 height 22
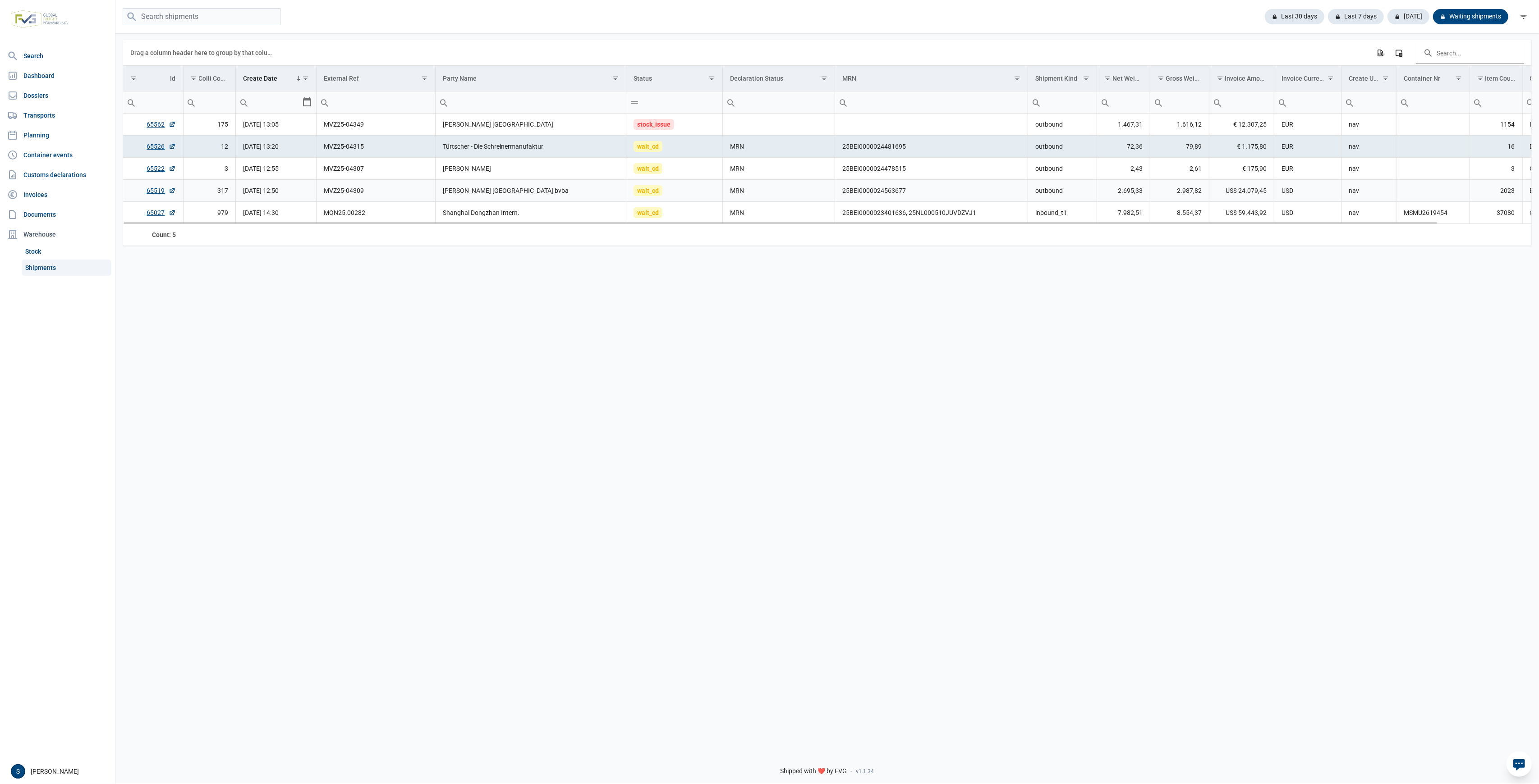
click at [841, 191] on td "25BEI0000024563677" at bounding box center [931, 190] width 193 height 22
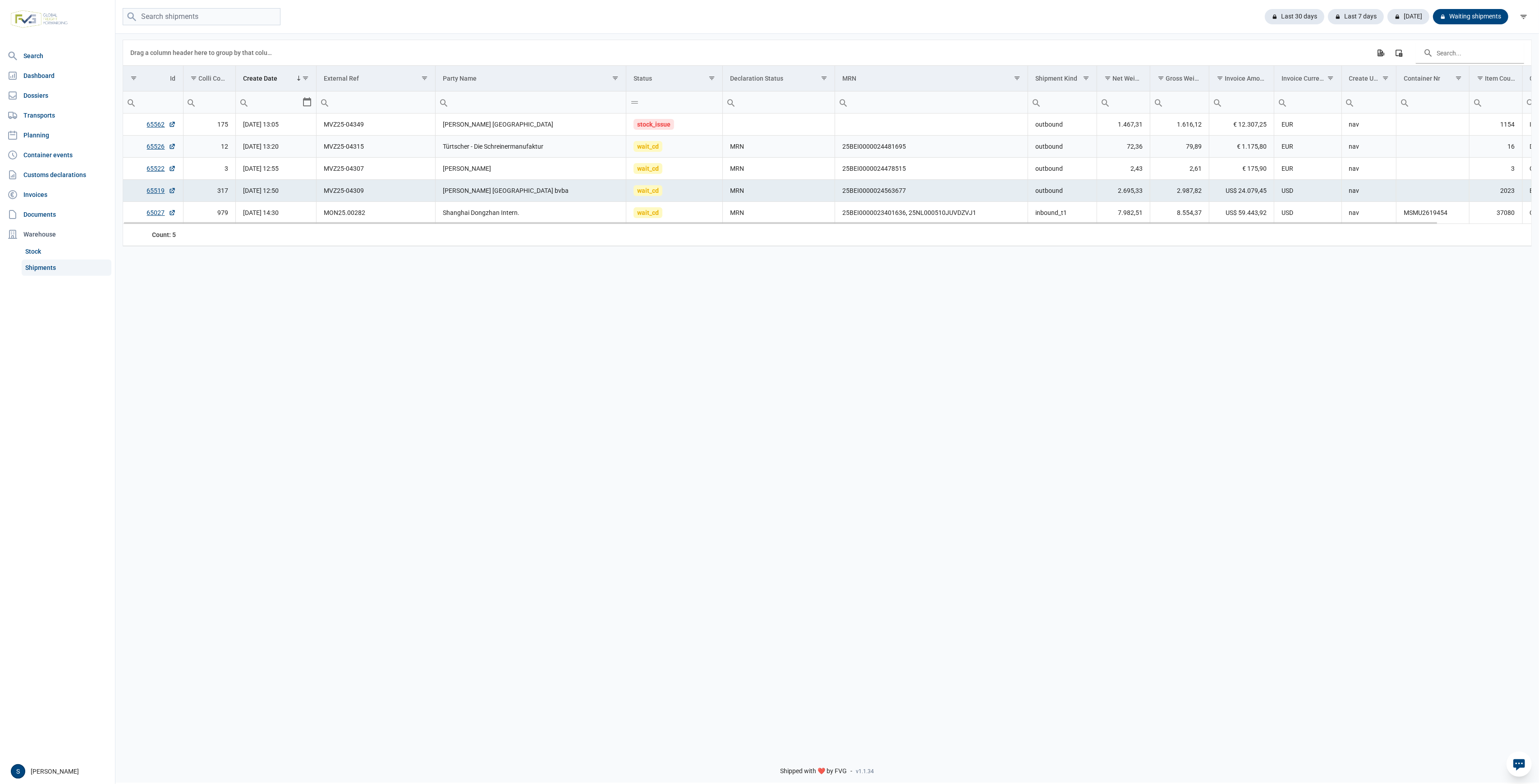
click at [803, 140] on td "MRN" at bounding box center [779, 146] width 112 height 22
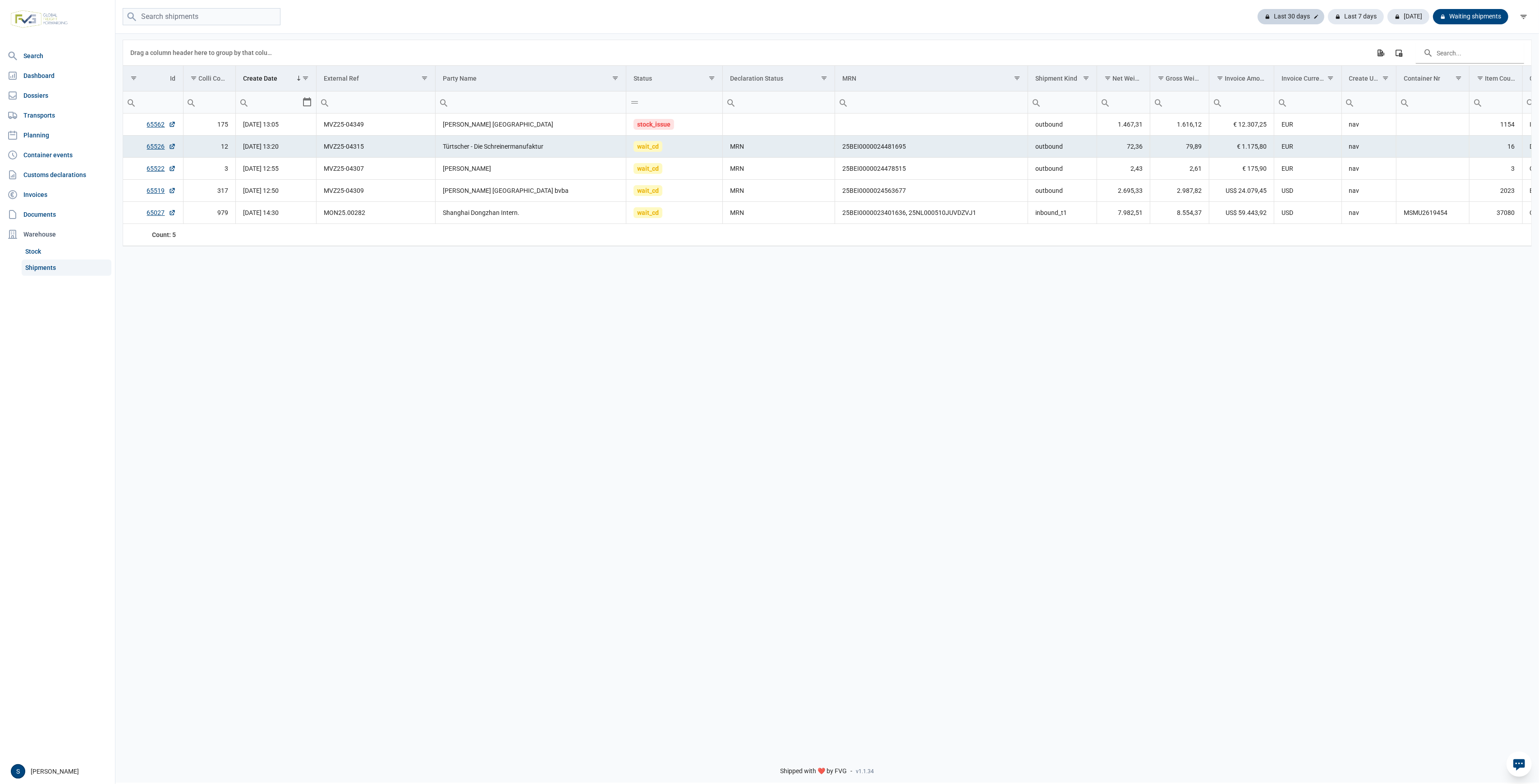
click at [1328, 21] on div "Last 30 days" at bounding box center [1356, 17] width 56 height 16
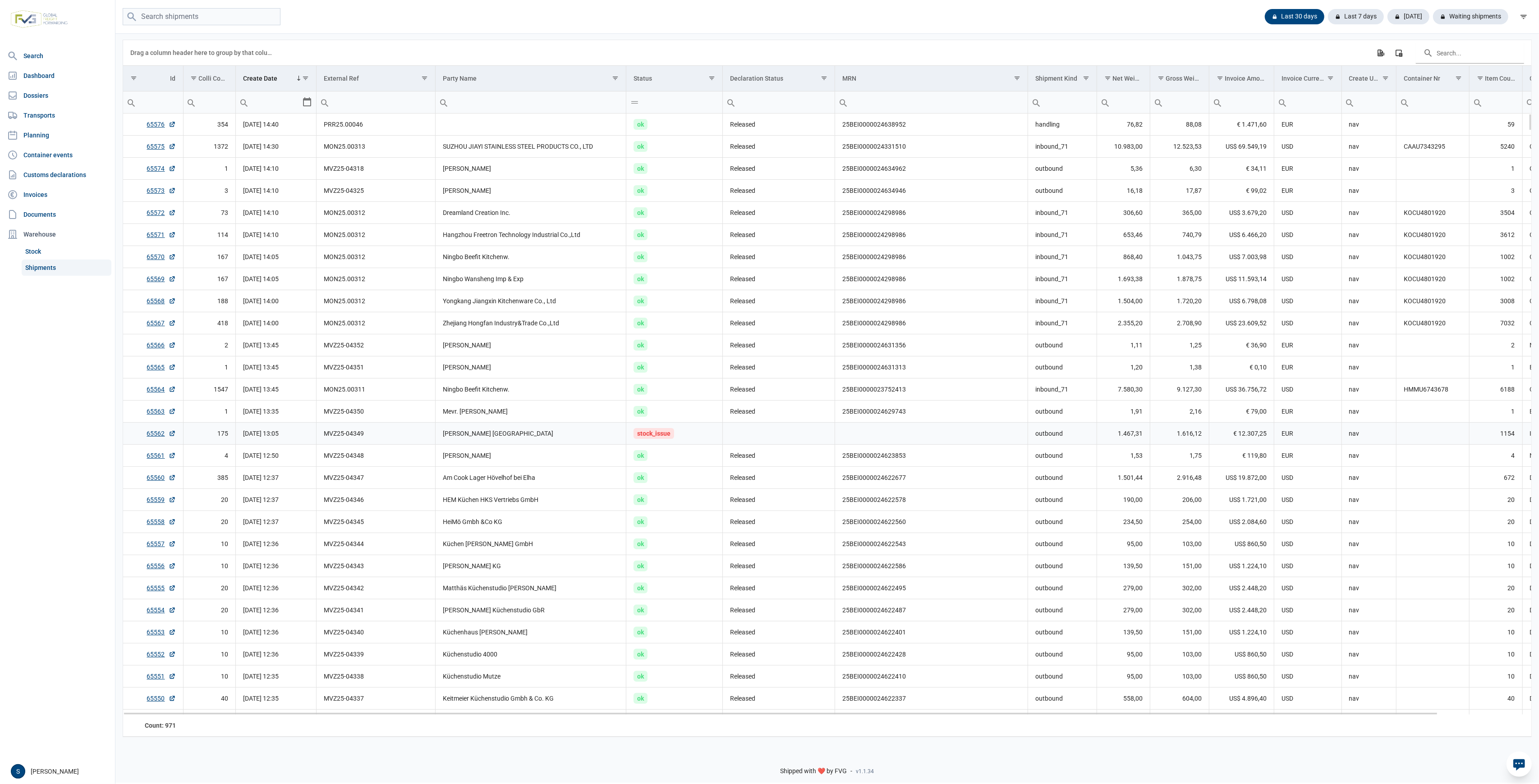
drag, startPoint x: 435, startPoint y: 429, endPoint x: 382, endPoint y: 444, distance: 55.1
click at [435, 429] on td "MVZ25-04349" at bounding box center [376, 433] width 119 height 22
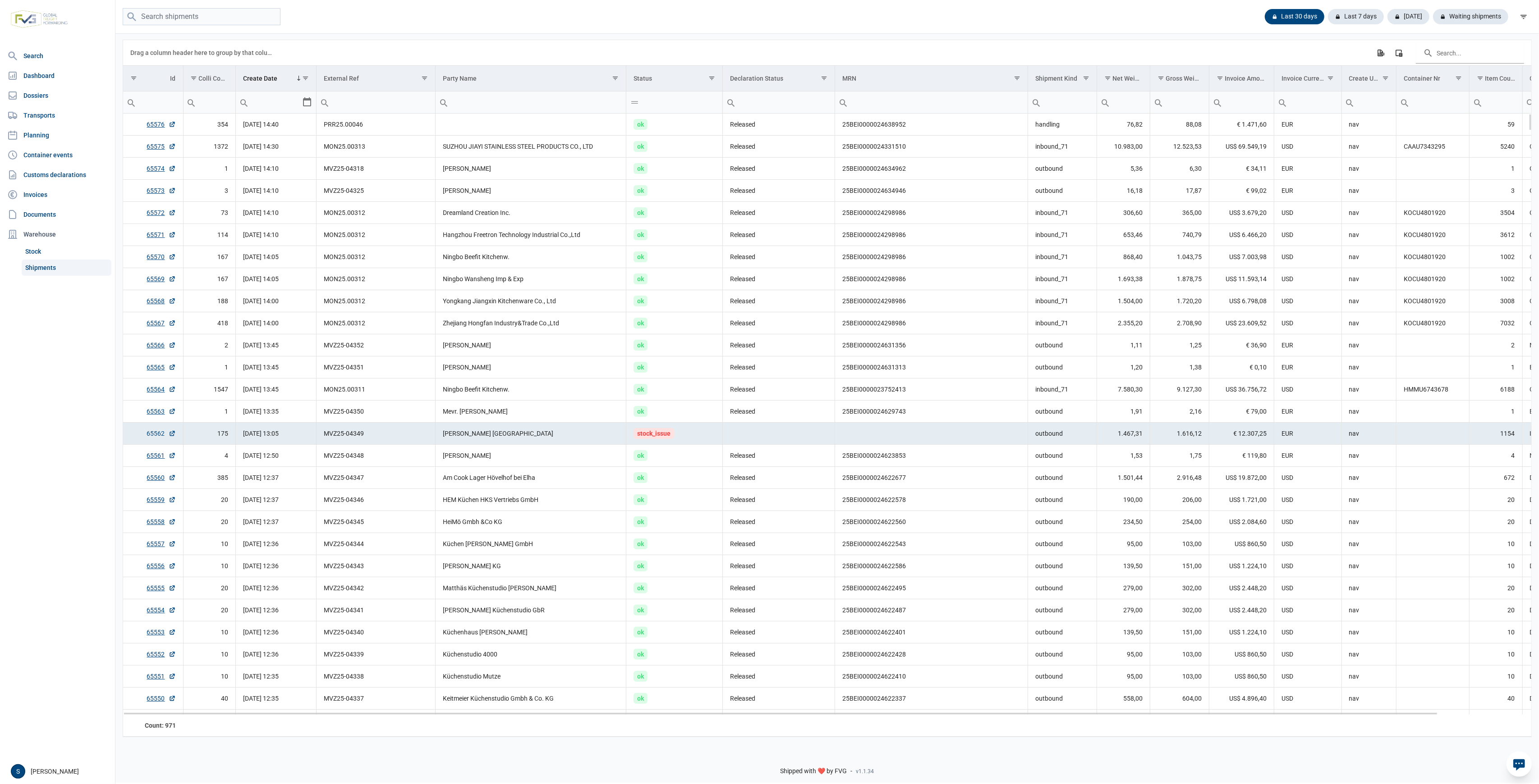
click at [160, 436] on link "65562" at bounding box center [161, 433] width 29 height 9
click at [1432, 146] on td "CAAU7343295" at bounding box center [1433, 146] width 73 height 22
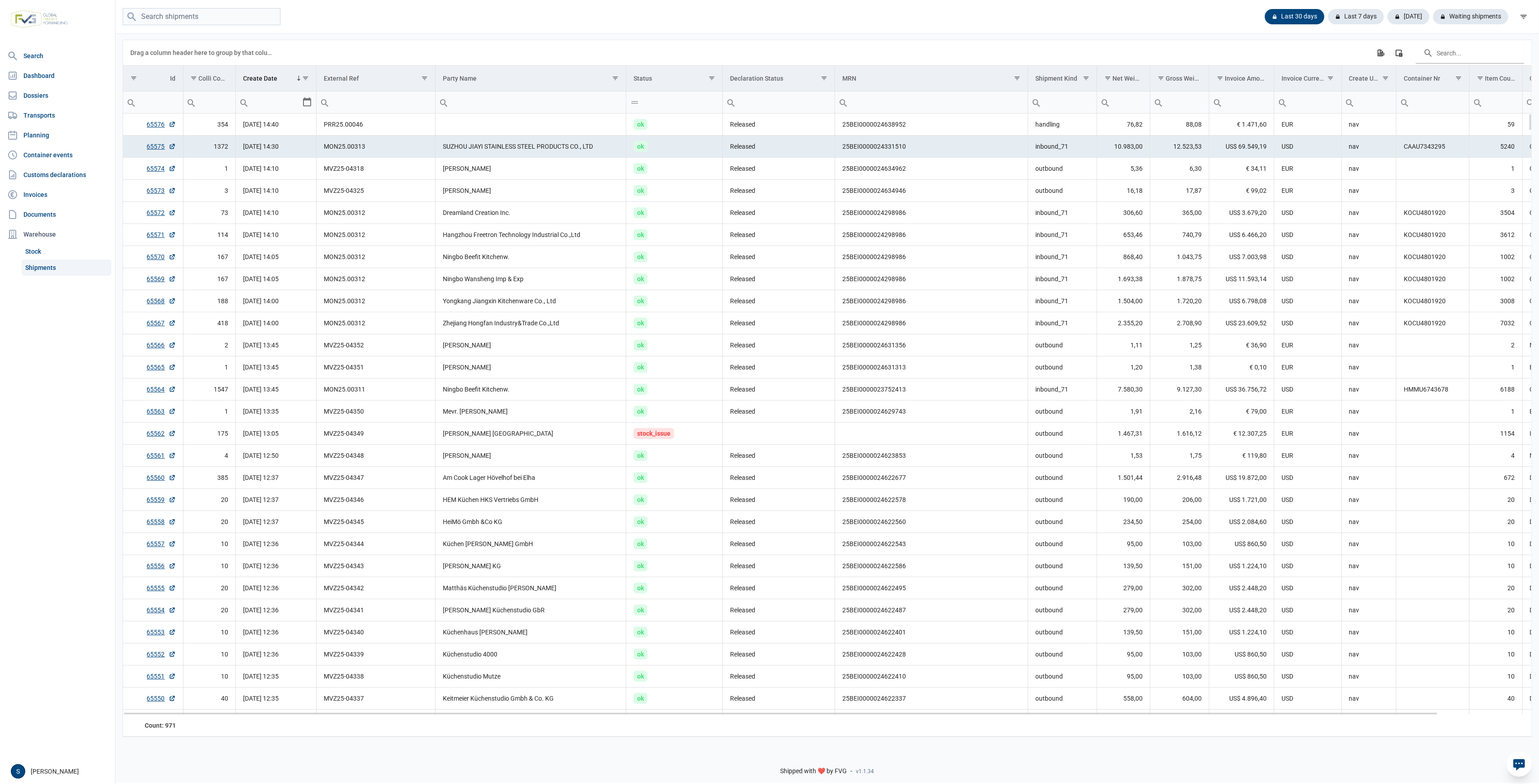
click at [485, 156] on td "SUZHOU JIAYI STAINLESS STEEL PRODUCTS CO., LTD" at bounding box center [531, 146] width 191 height 22
click at [496, 439] on td "[PERSON_NAME] [GEOGRAPHIC_DATA]" at bounding box center [531, 433] width 191 height 22
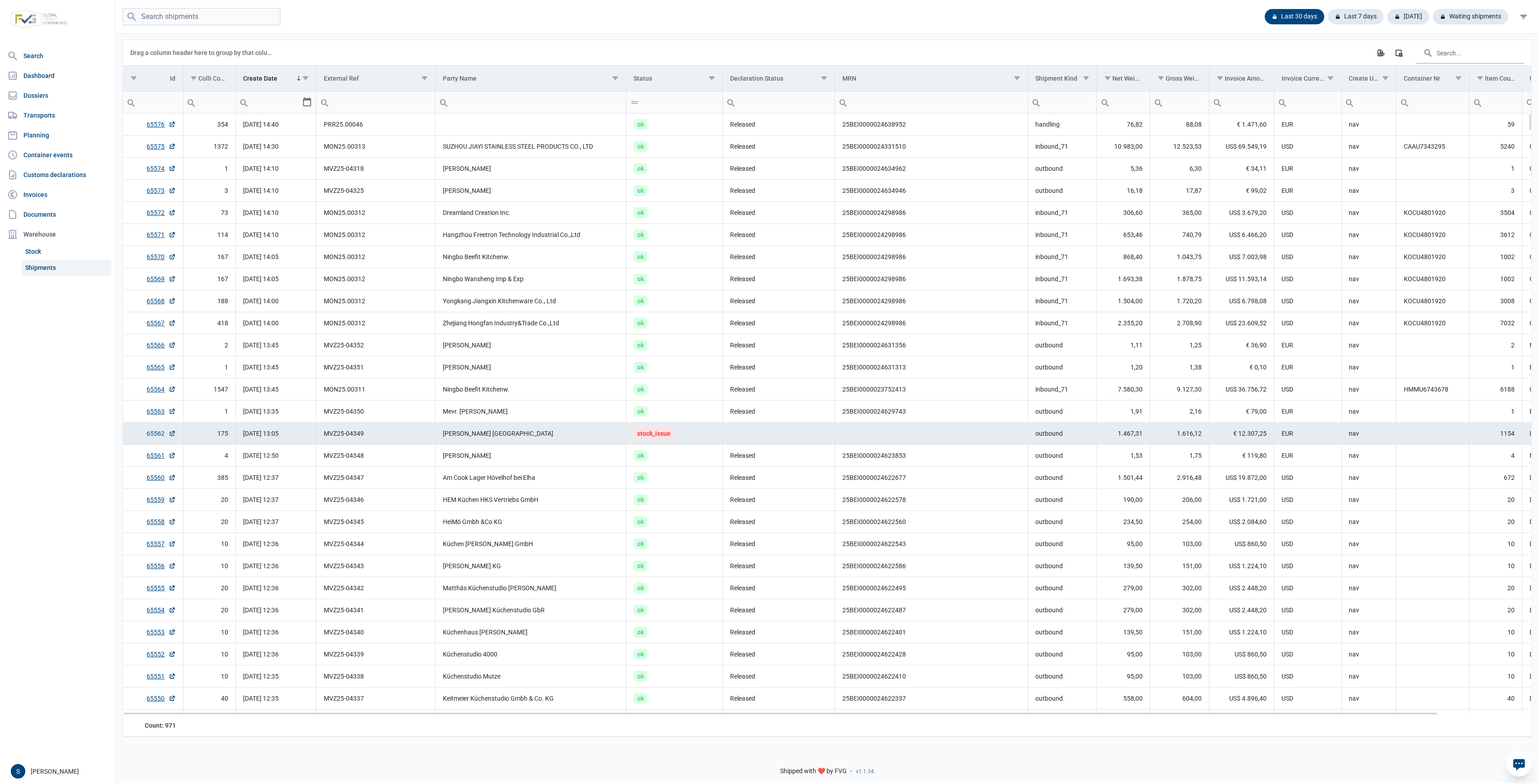
click at [164, 437] on link "65562" at bounding box center [161, 433] width 29 height 9
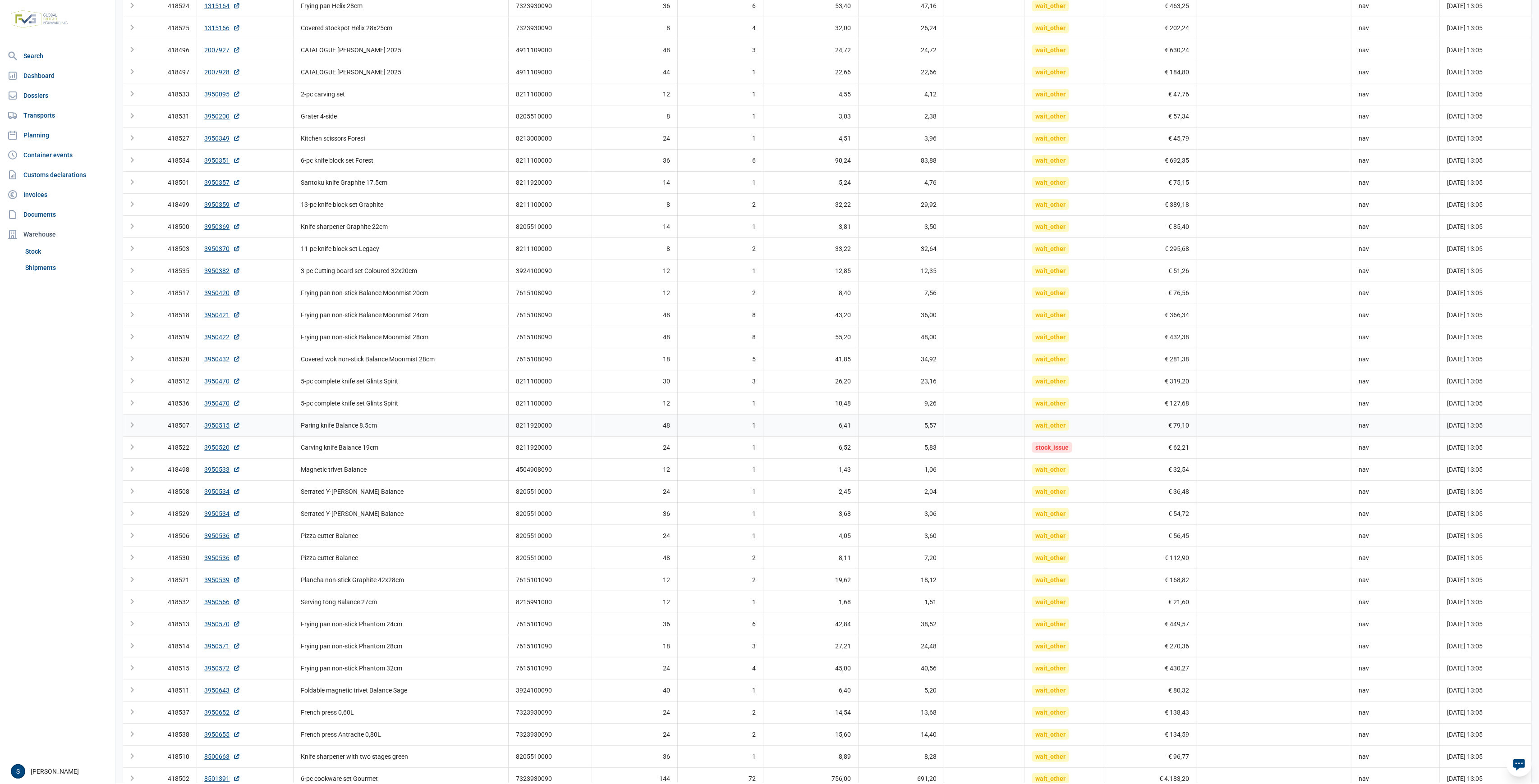
scroll to position [409, 0]
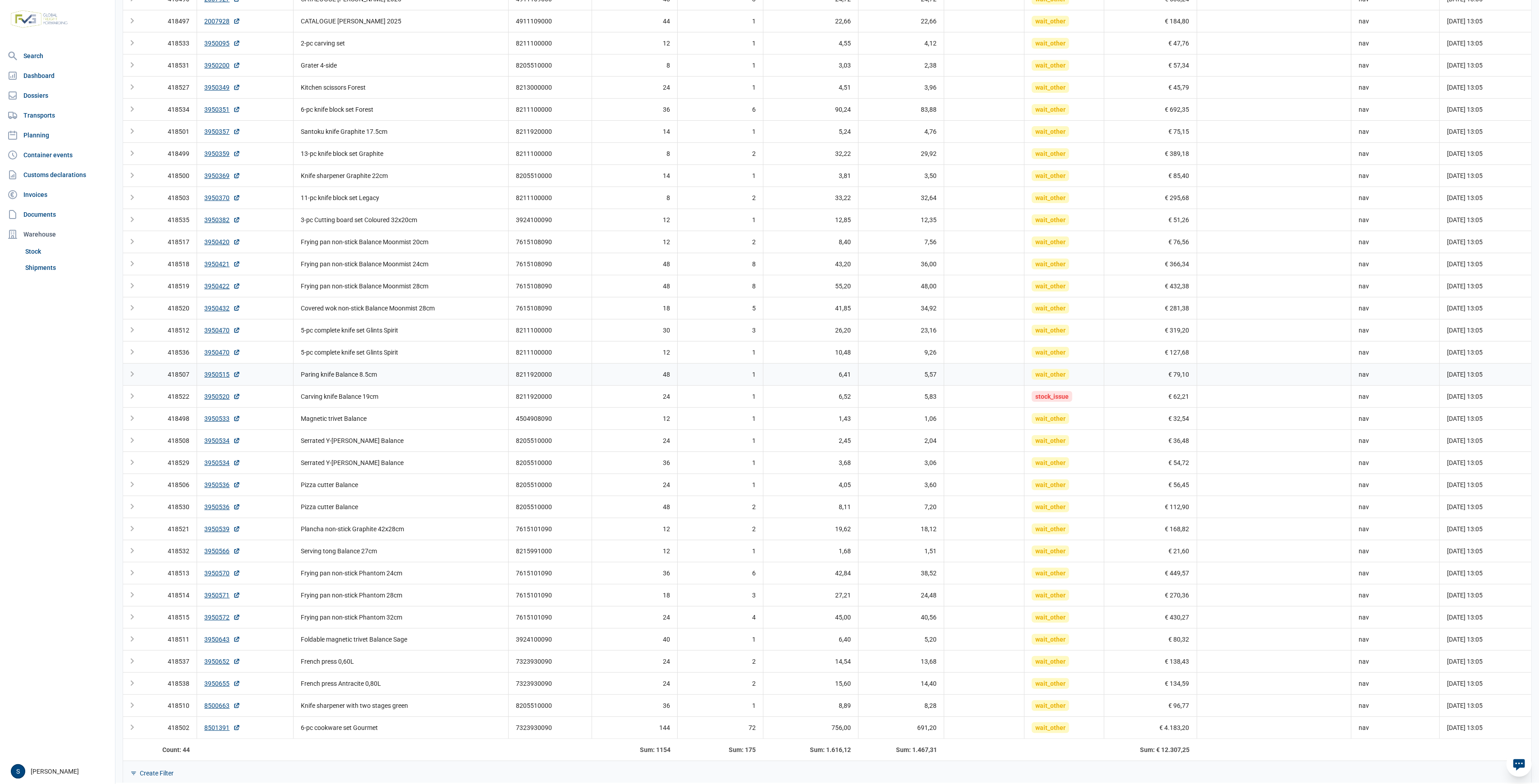
drag, startPoint x: 916, startPoint y: 380, endPoint x: 900, endPoint y: 383, distance: 16.3
click at [909, 380] on td "5,57" at bounding box center [900, 374] width 85 height 22
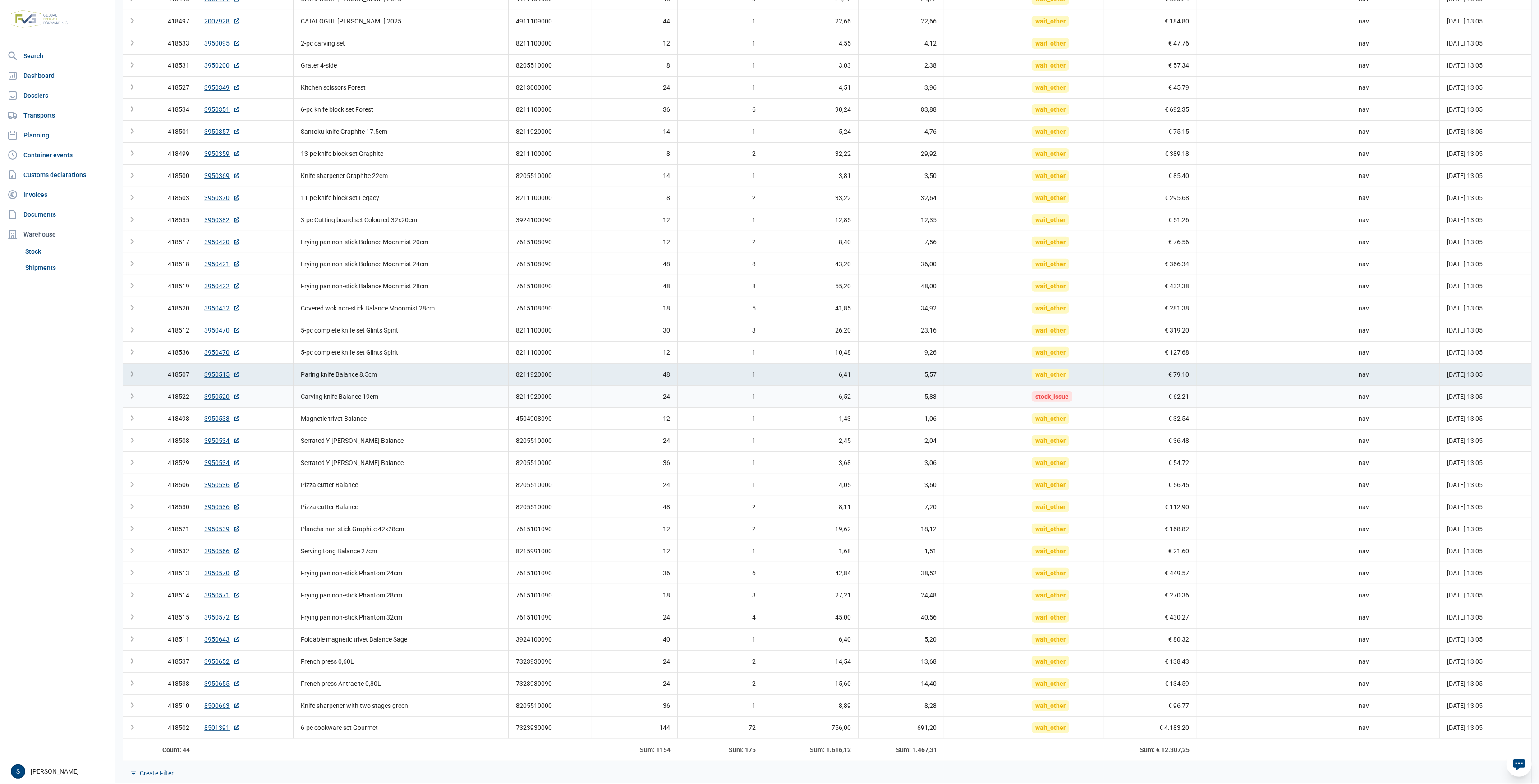
drag, startPoint x: 860, startPoint y: 398, endPoint x: 732, endPoint y: 394, distance: 128.1
click at [848, 396] on tr "418522 3950520 Carving knife Balance 19cm 8211920000 24 1 6,52 5,83 stock_issue…" at bounding box center [827, 396] width 1408 height 22
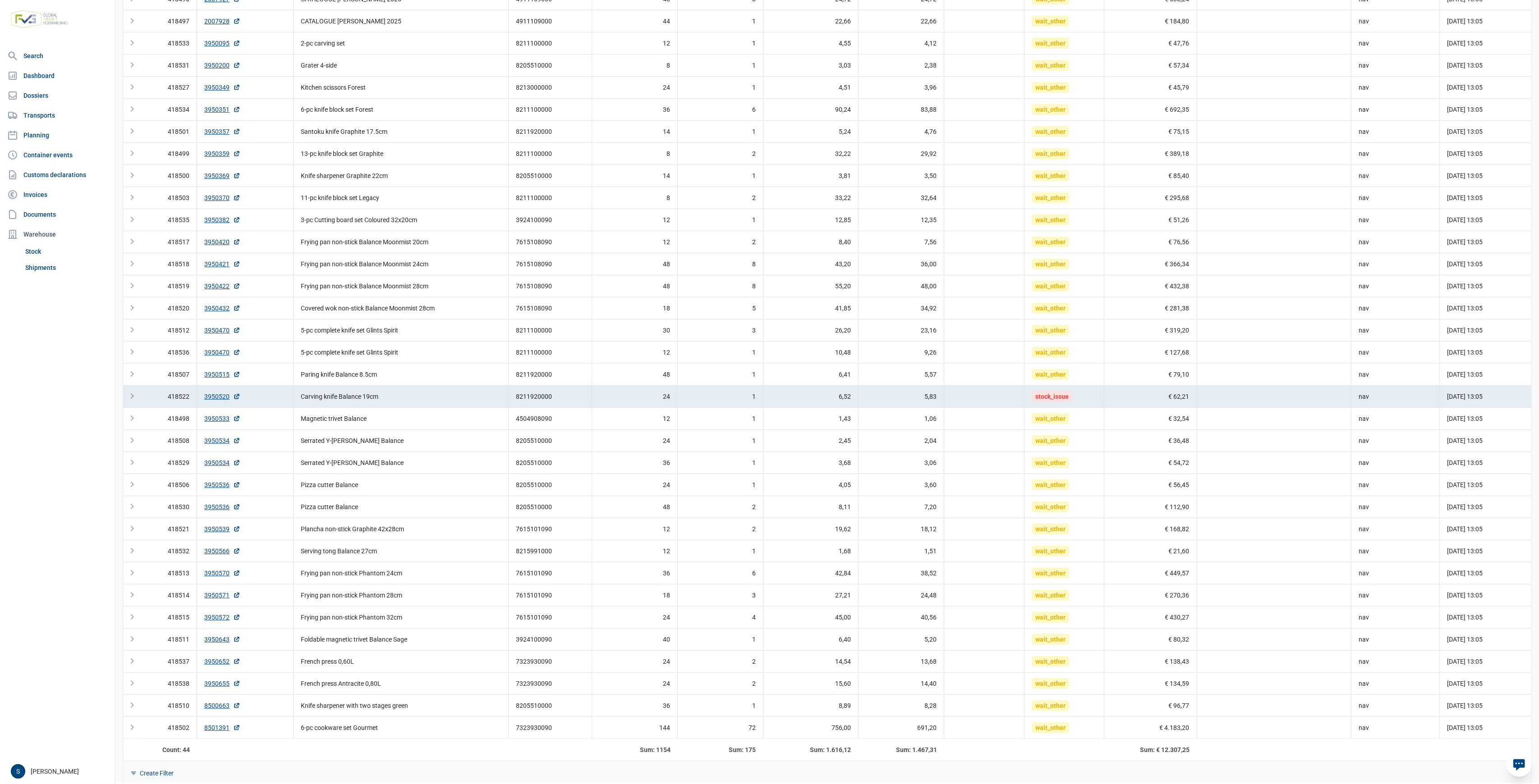
drag, startPoint x: 658, startPoint y: 394, endPoint x: 404, endPoint y: 401, distance: 254.1
click at [651, 394] on td "24" at bounding box center [634, 396] width 85 height 22
drag, startPoint x: 319, startPoint y: 402, endPoint x: 303, endPoint y: 399, distance: 16.3
click at [317, 401] on td "Carving knife Balance 19cm" at bounding box center [401, 396] width 215 height 22
click at [243, 398] on td "3950520" at bounding box center [246, 396] width 97 height 22
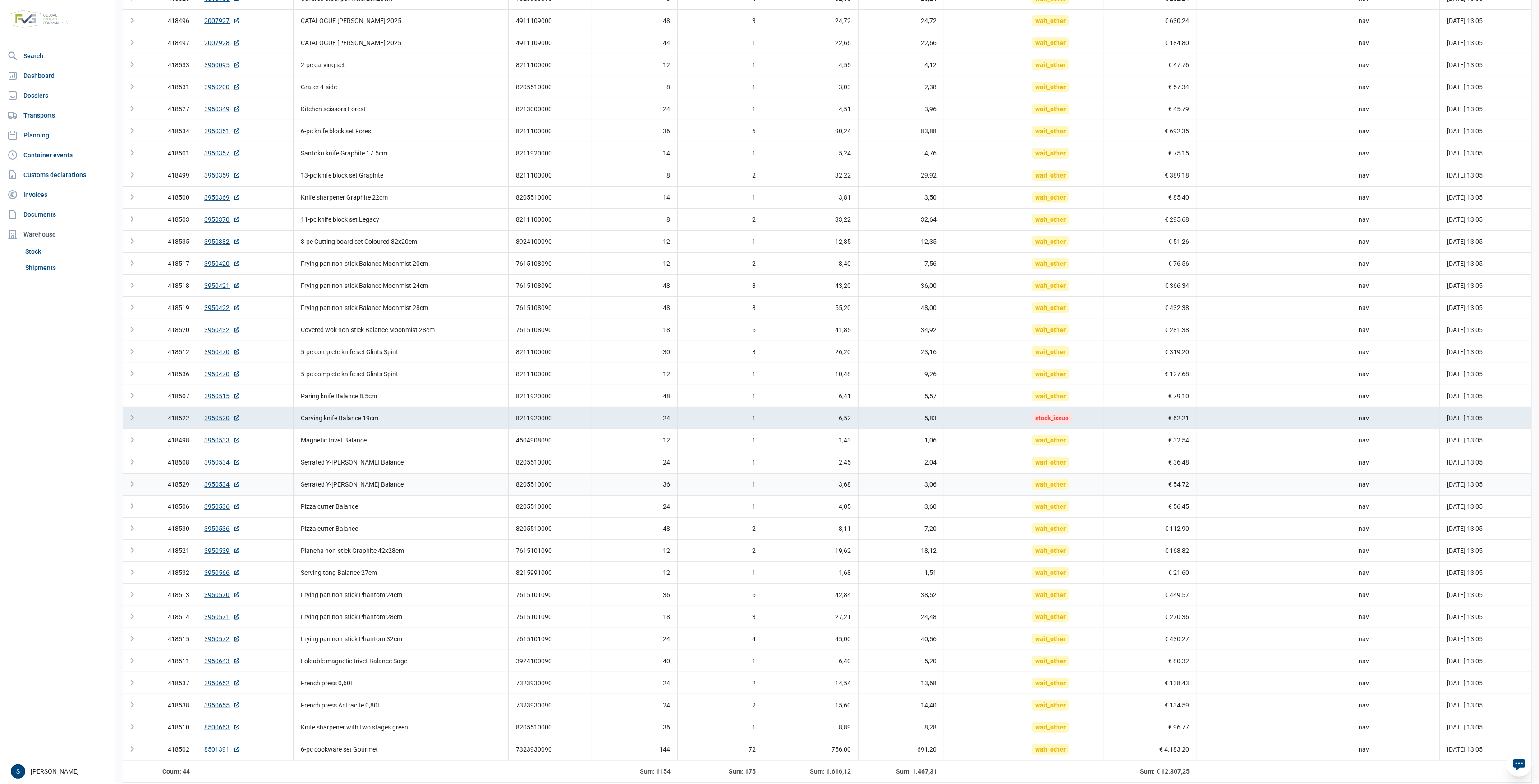
scroll to position [409, 0]
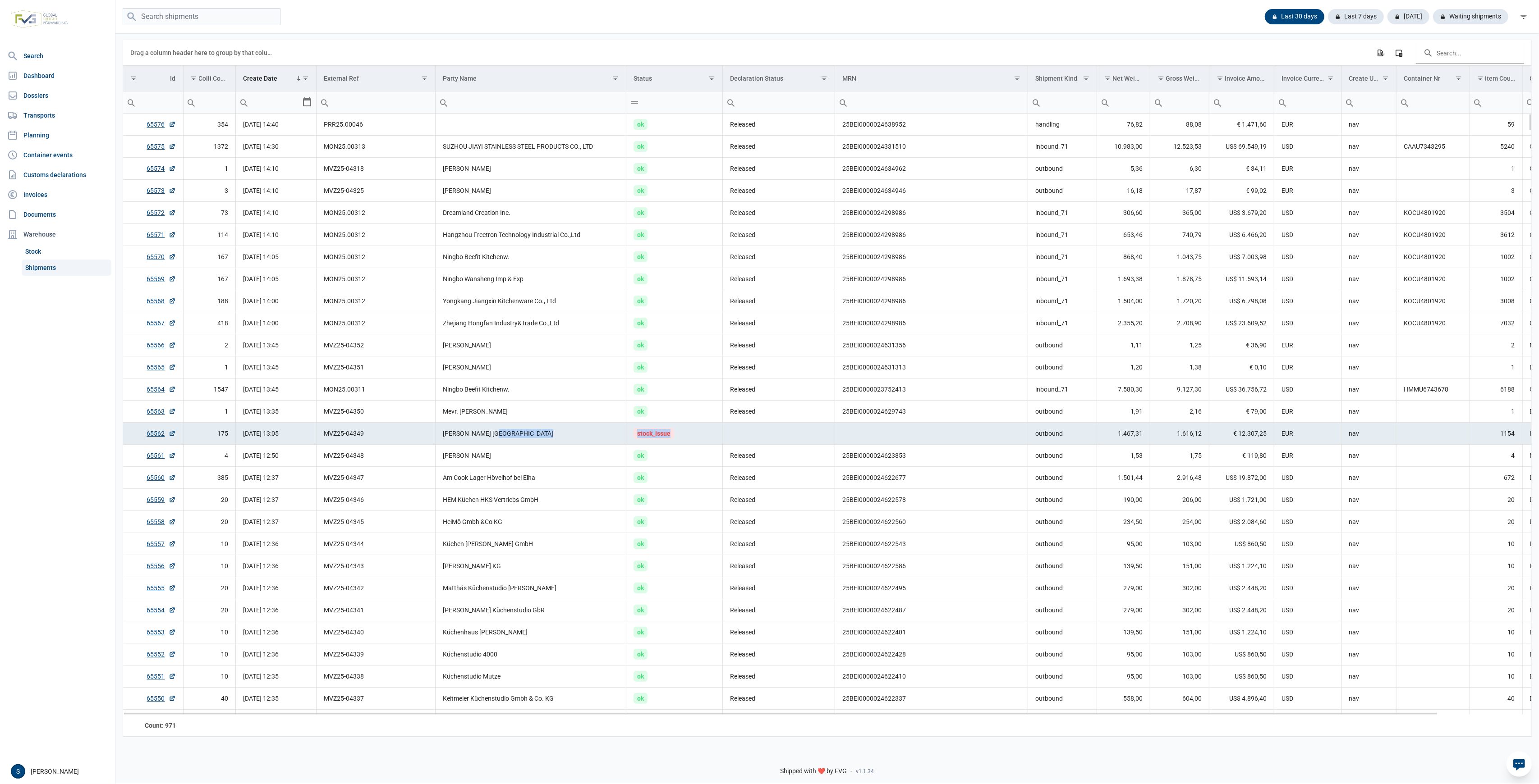
drag, startPoint x: 611, startPoint y: 430, endPoint x: 677, endPoint y: 436, distance: 66.3
click at [677, 436] on tr "65562 175 19-08-2025 13:05 MVZ25-04349 Berghoff Ireland stock_issue outbound 1.…" at bounding box center [878, 433] width 1509 height 22
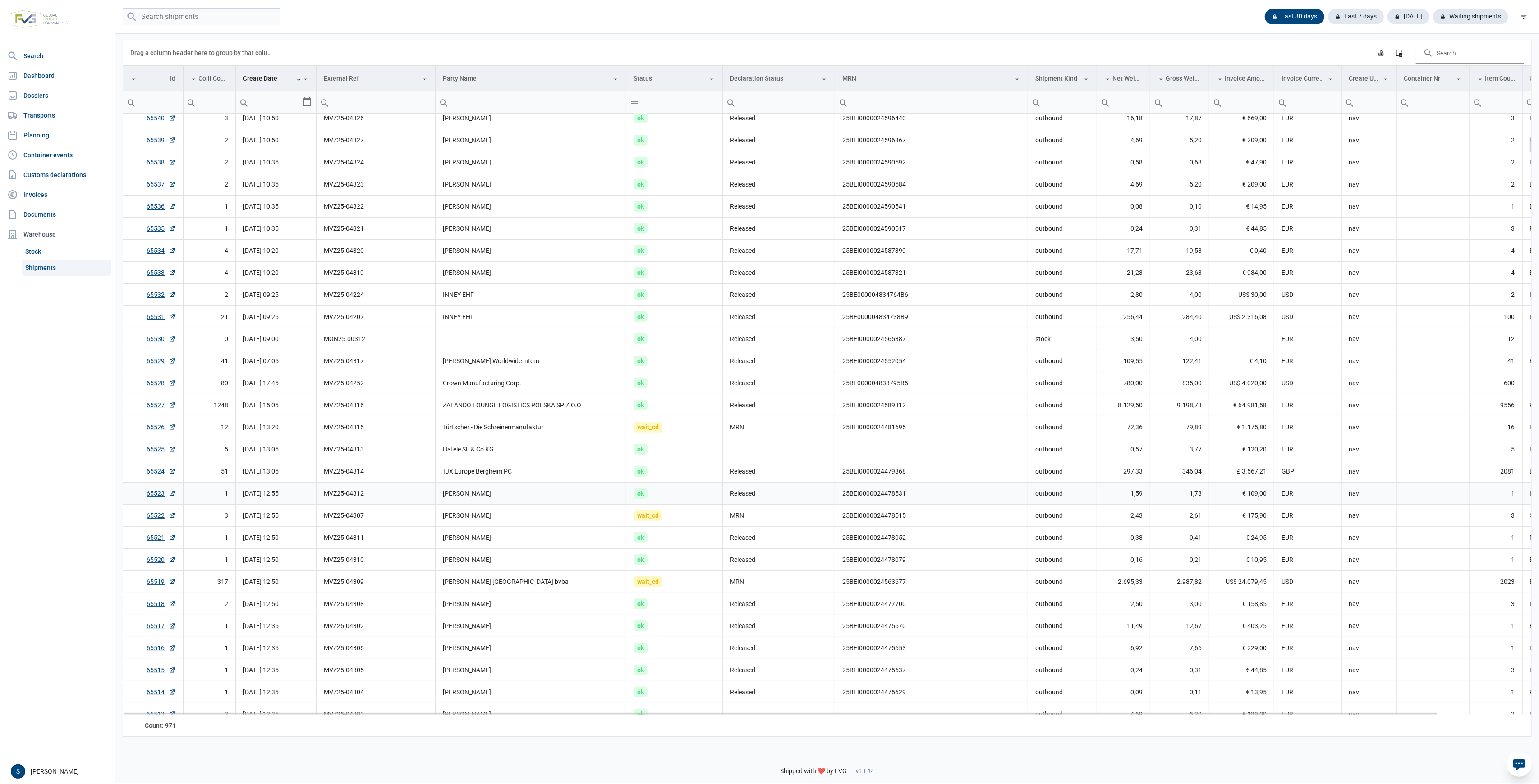
scroll to position [853, 0]
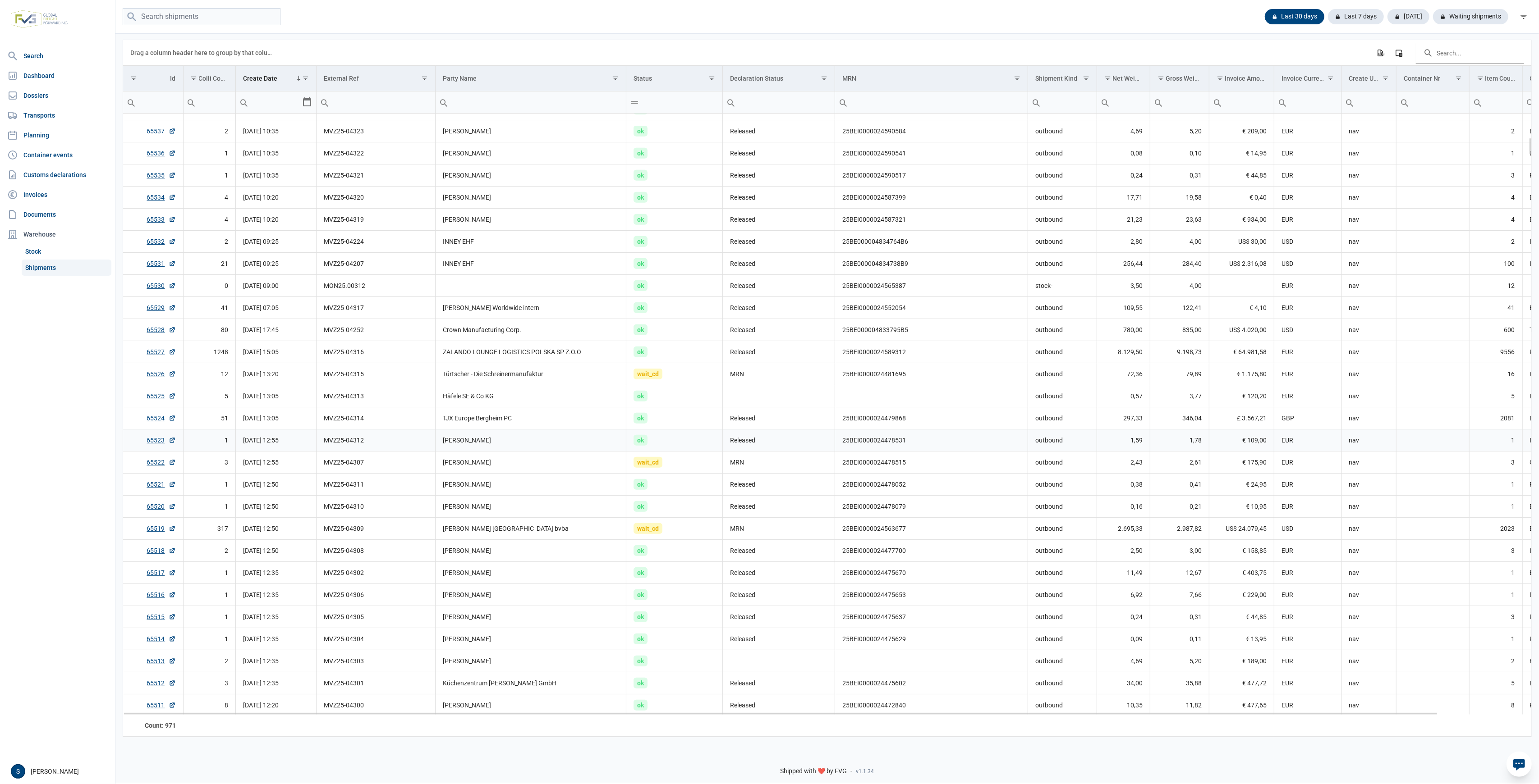
click at [588, 450] on td "Giovanni Carta" at bounding box center [531, 440] width 191 height 22
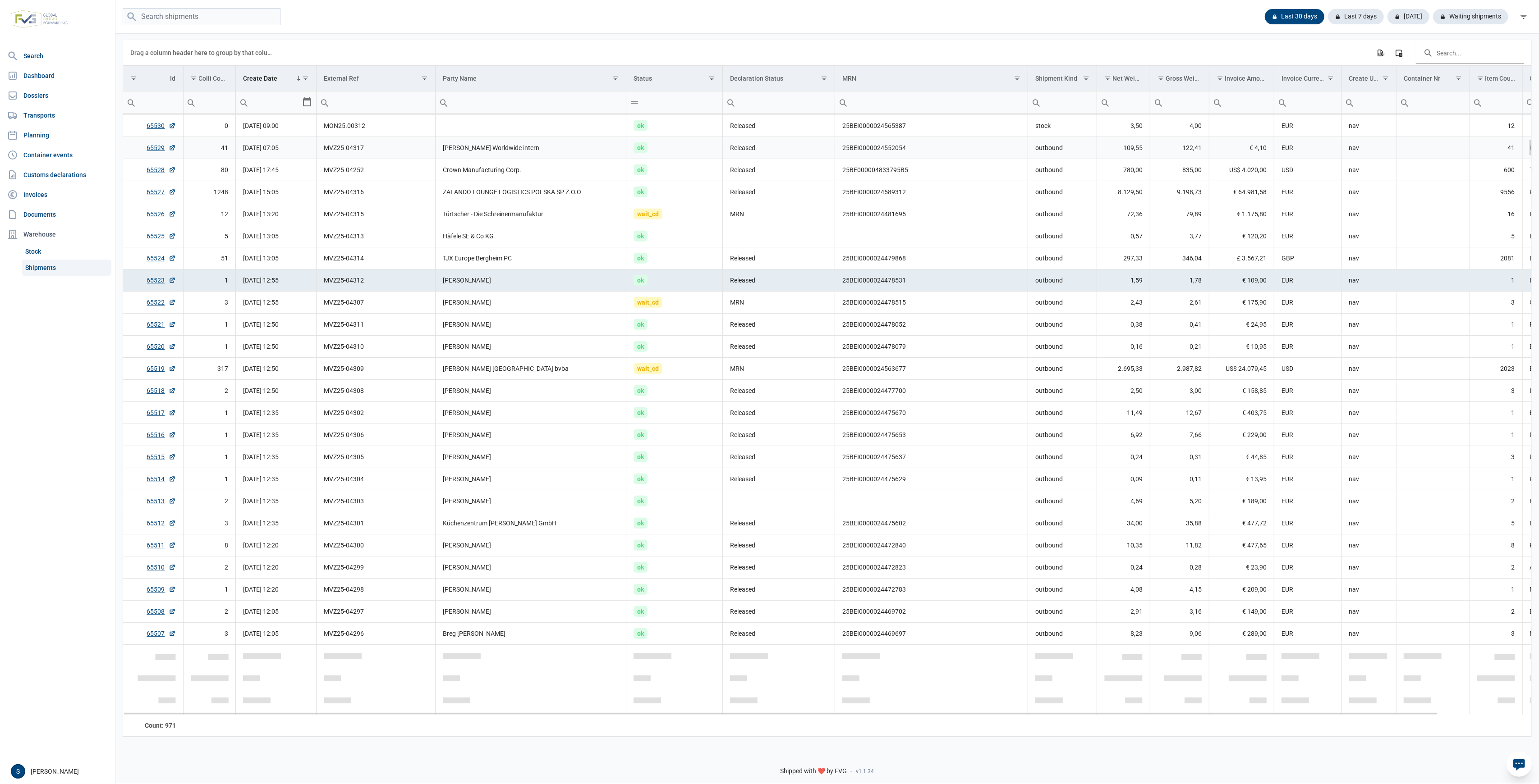
scroll to position [906, 0]
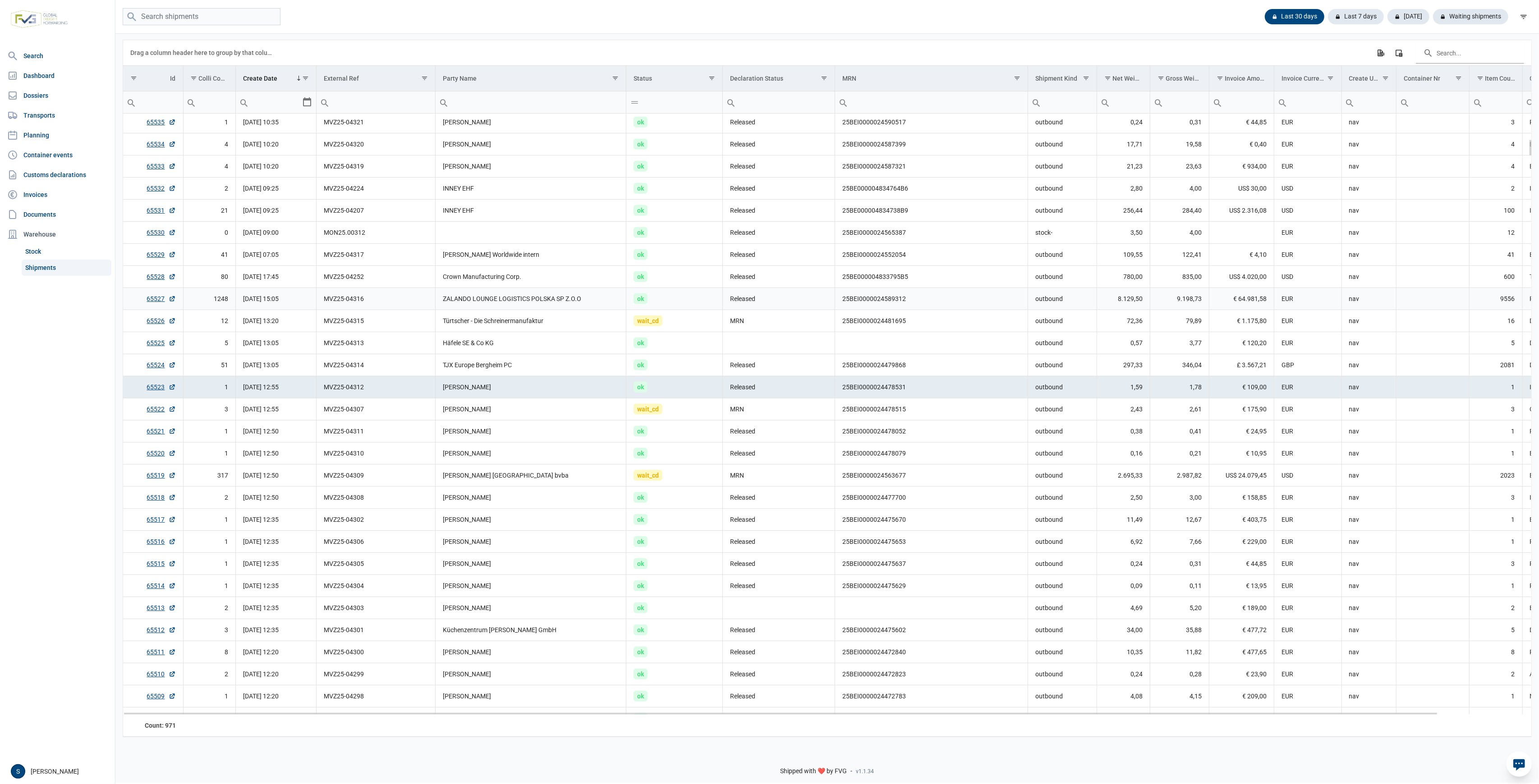
click at [376, 299] on td "MVZ25-04316" at bounding box center [376, 299] width 119 height 22
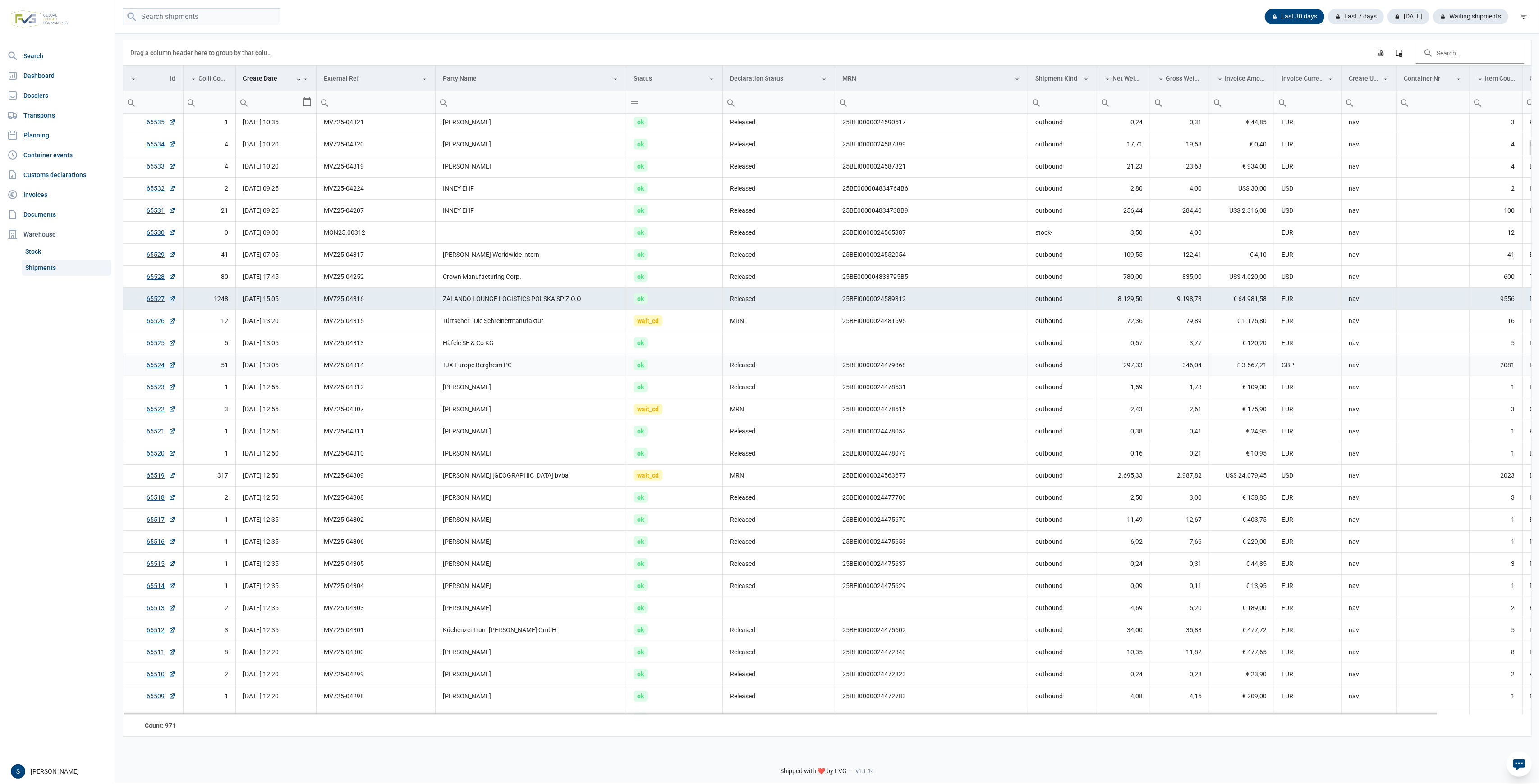
click at [373, 362] on td "MVZ25-04314" at bounding box center [376, 364] width 119 height 22
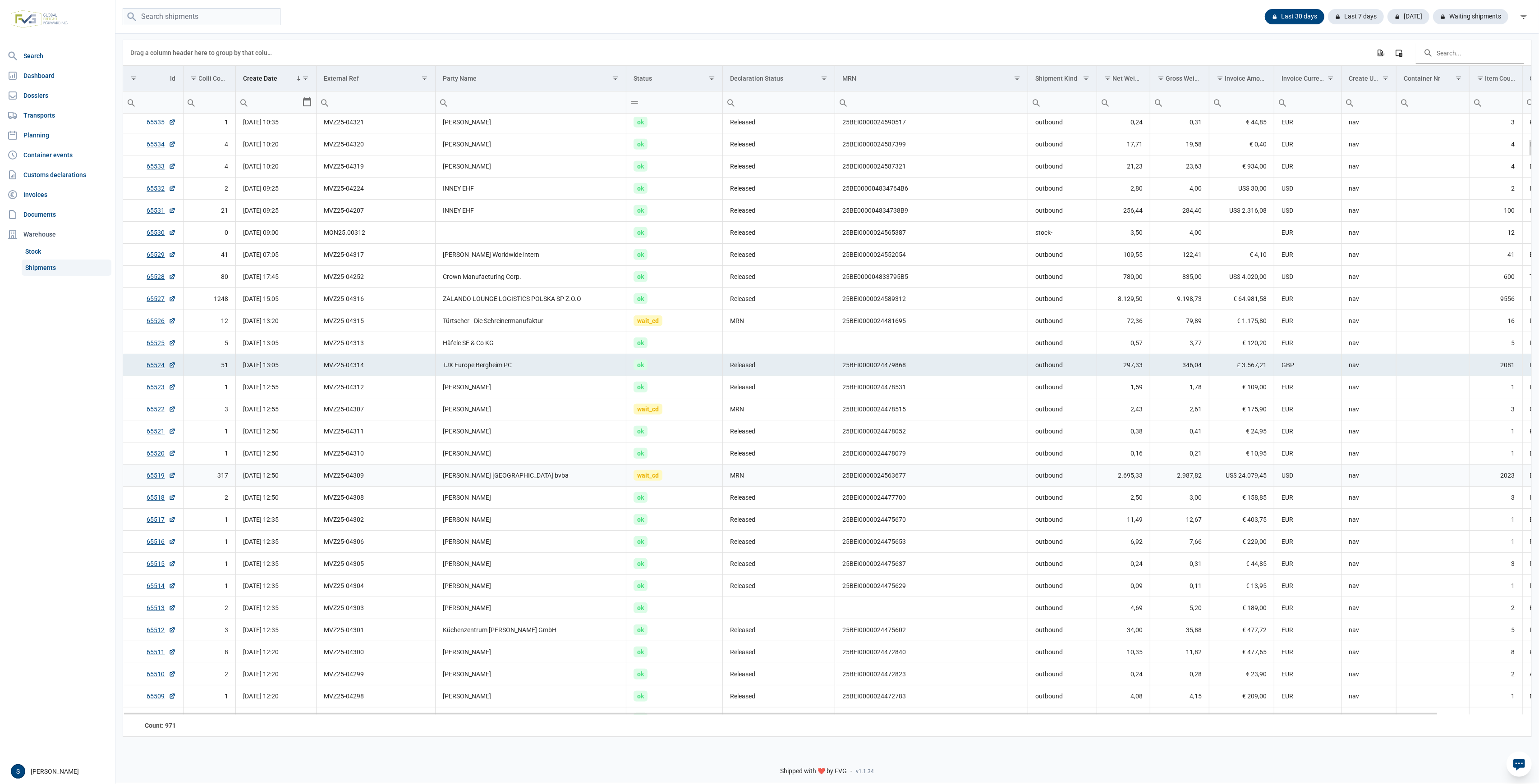
click at [495, 481] on td "[PERSON_NAME] [GEOGRAPHIC_DATA] bvba" at bounding box center [531, 475] width 191 height 22
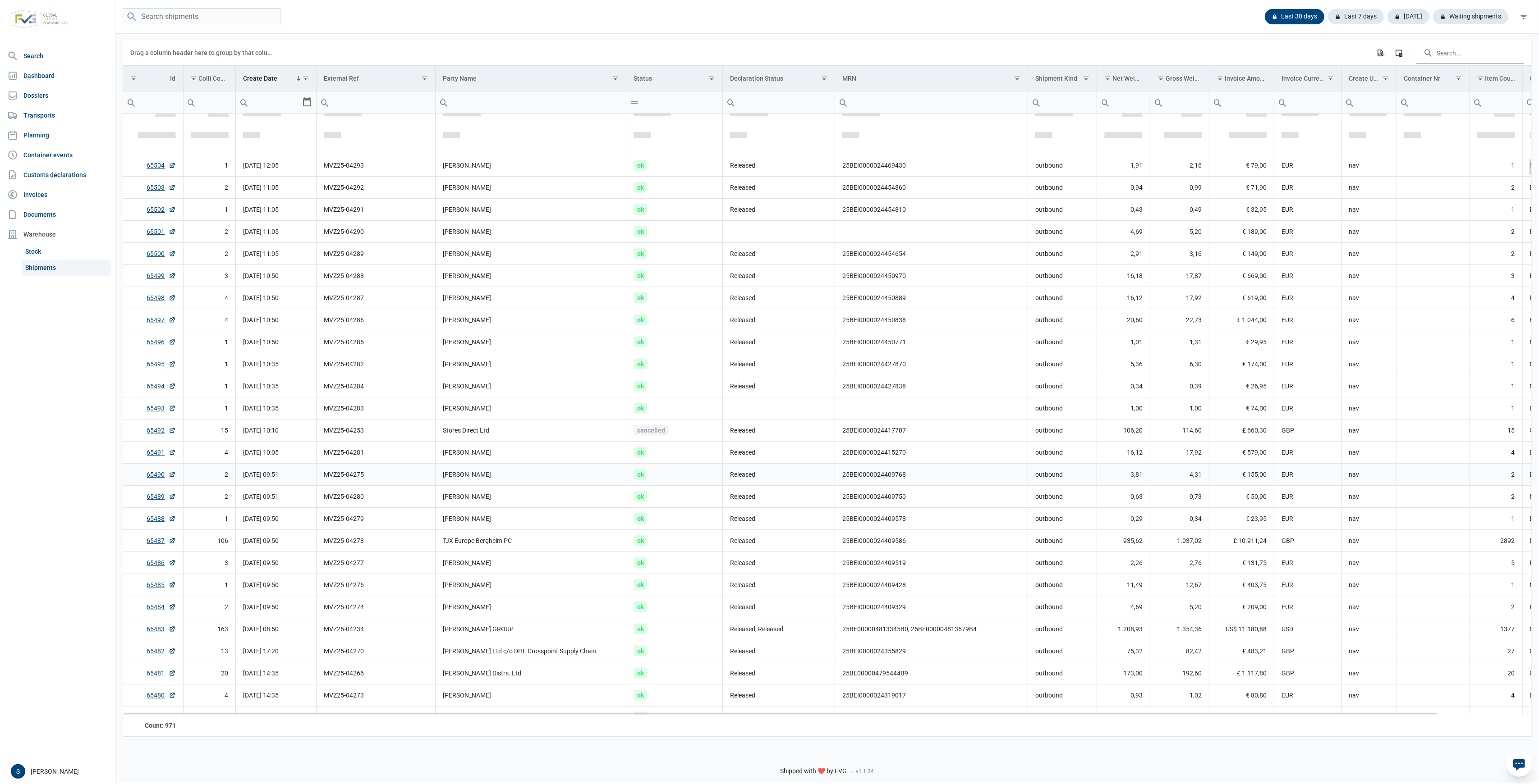
scroll to position [1598, 0]
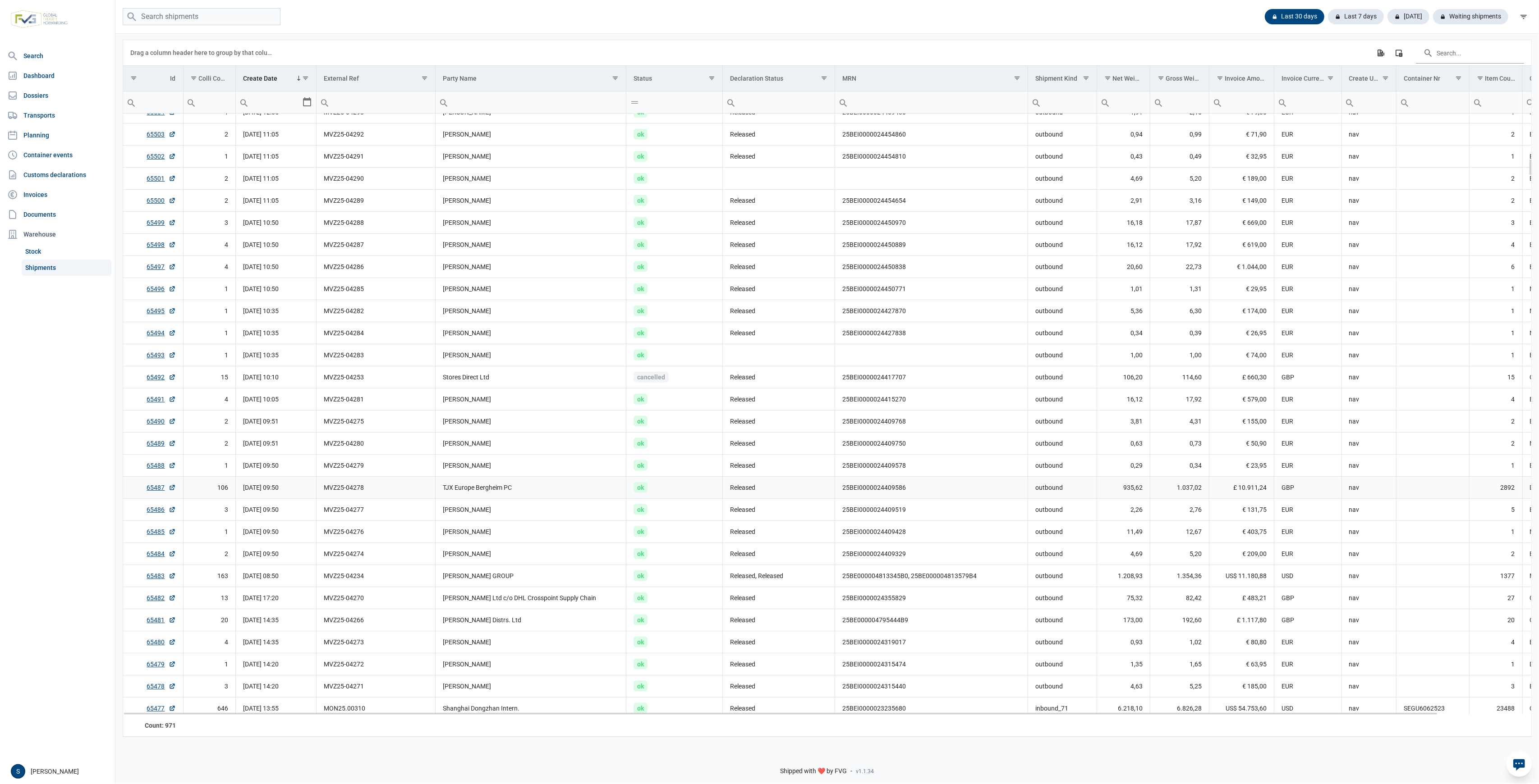
click at [365, 492] on td "MVZ25-04278" at bounding box center [376, 487] width 119 height 22
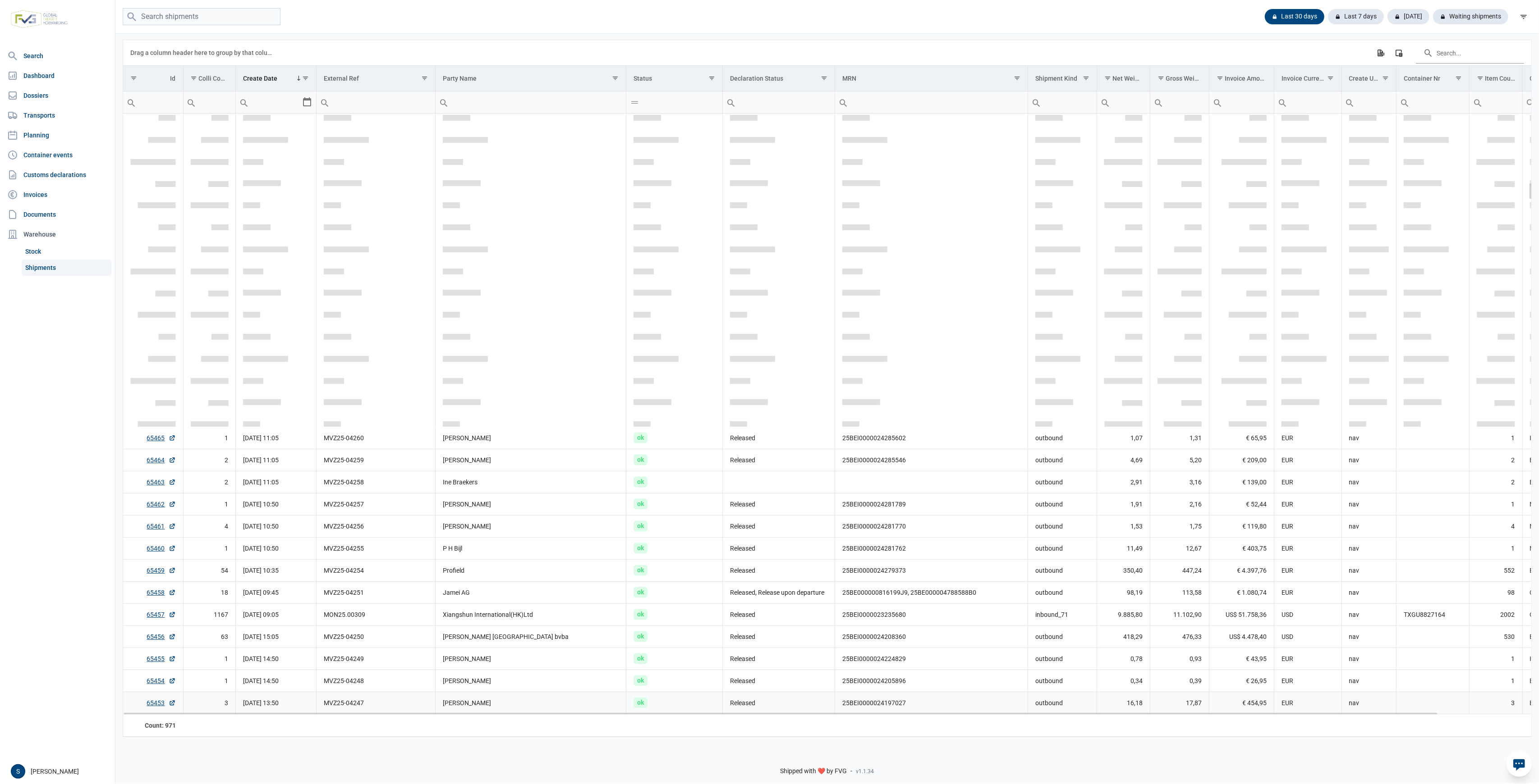
scroll to position [2452, 0]
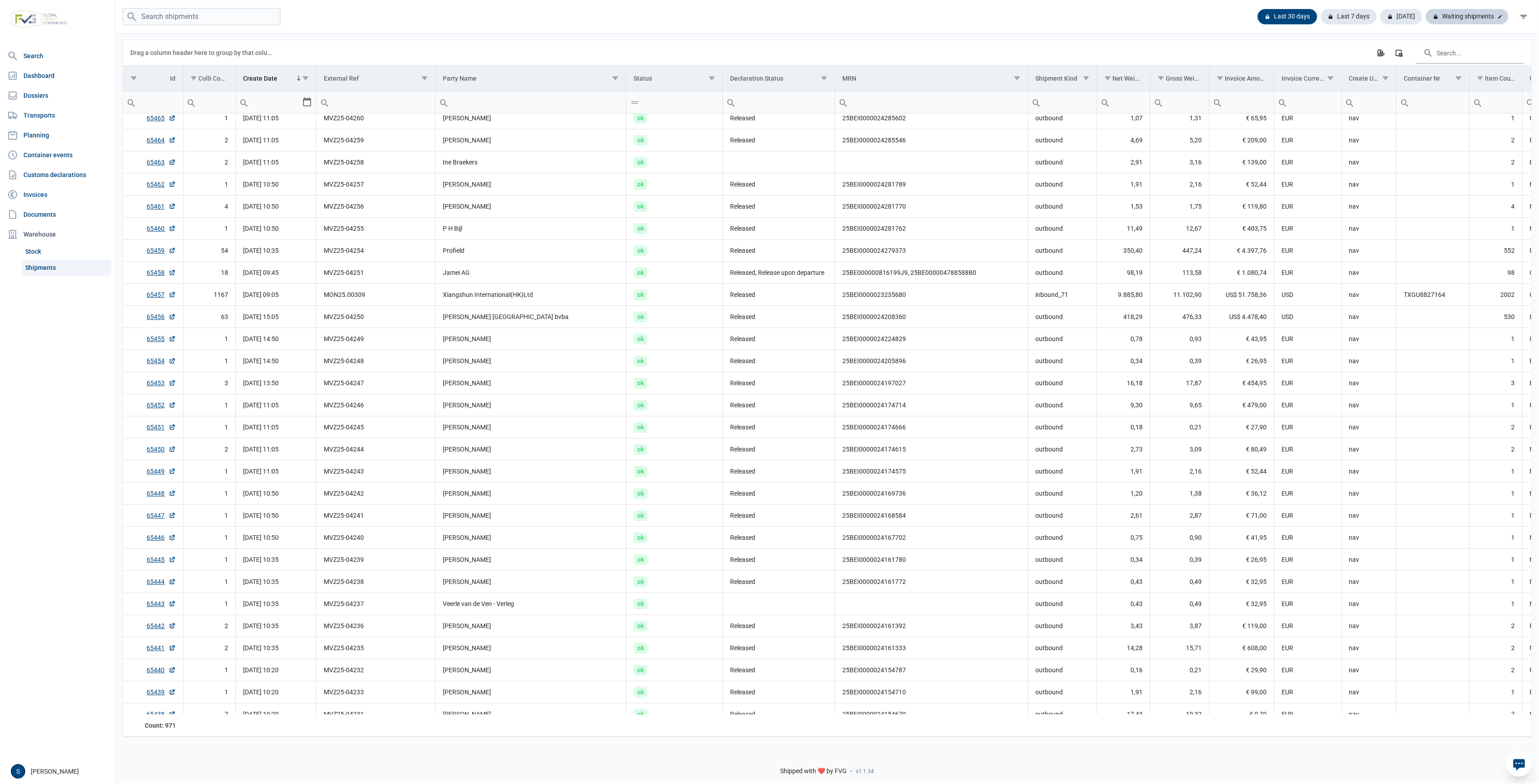
drag, startPoint x: 1485, startPoint y: 17, endPoint x: 1477, endPoint y: 19, distance: 8.2
click at [1485, 17] on div "Waiting shipments" at bounding box center [1467, 17] width 82 height 16
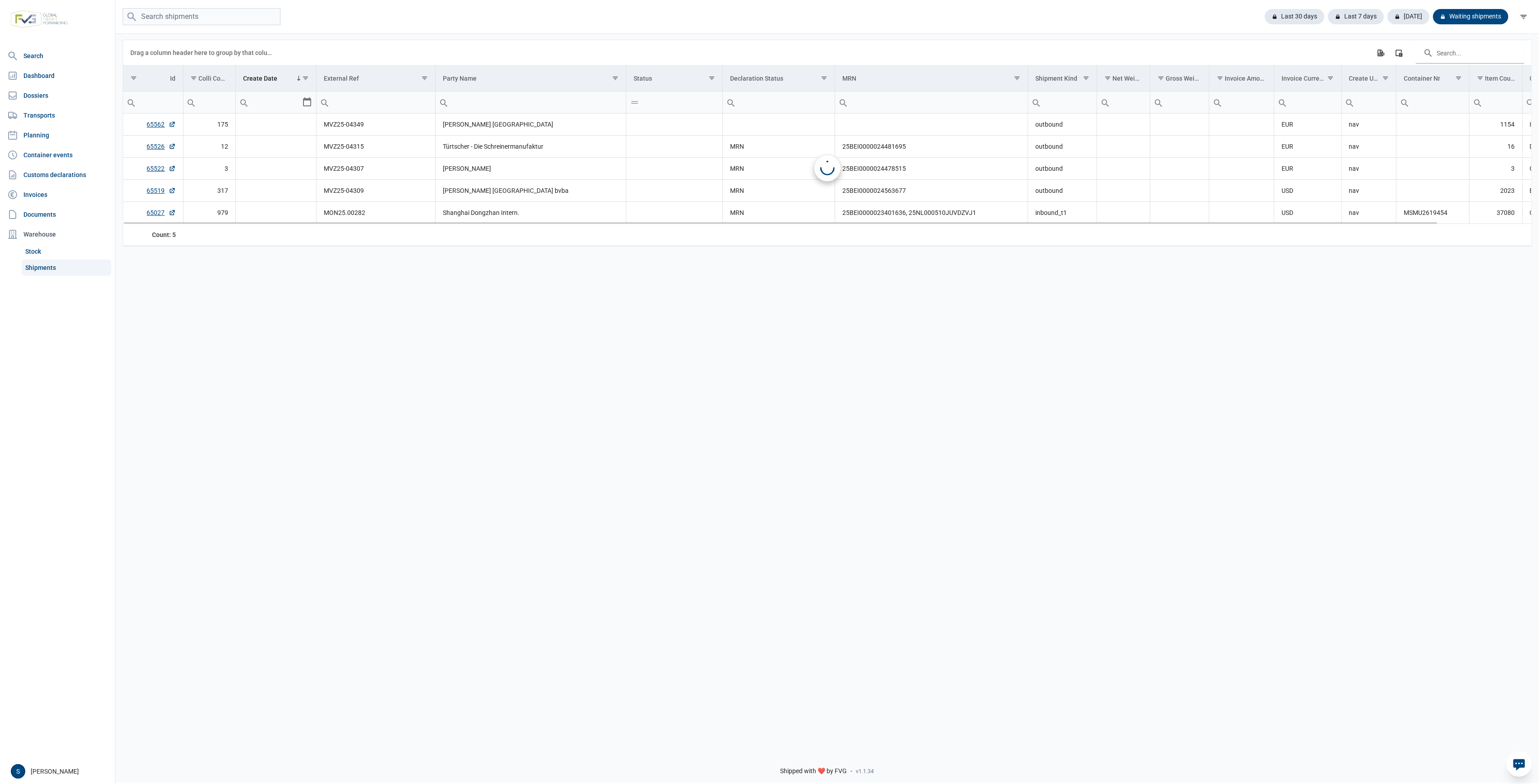
scroll to position [0, 0]
click at [658, 124] on span "stock_issue" at bounding box center [654, 124] width 41 height 11
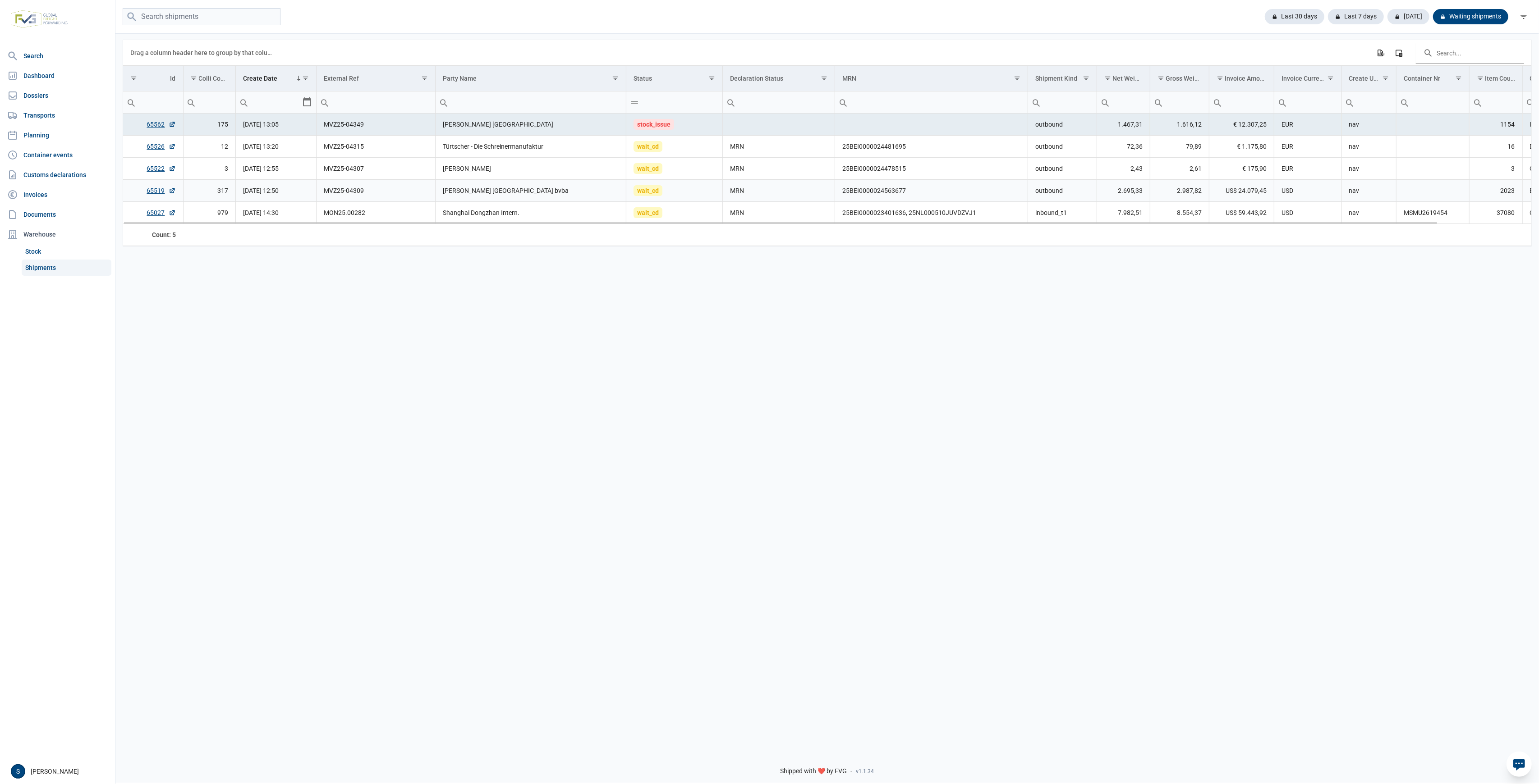
drag, startPoint x: 813, startPoint y: 200, endPoint x: 801, endPoint y: 196, distance: 12.6
click at [813, 199] on td "MRN" at bounding box center [779, 190] width 112 height 22
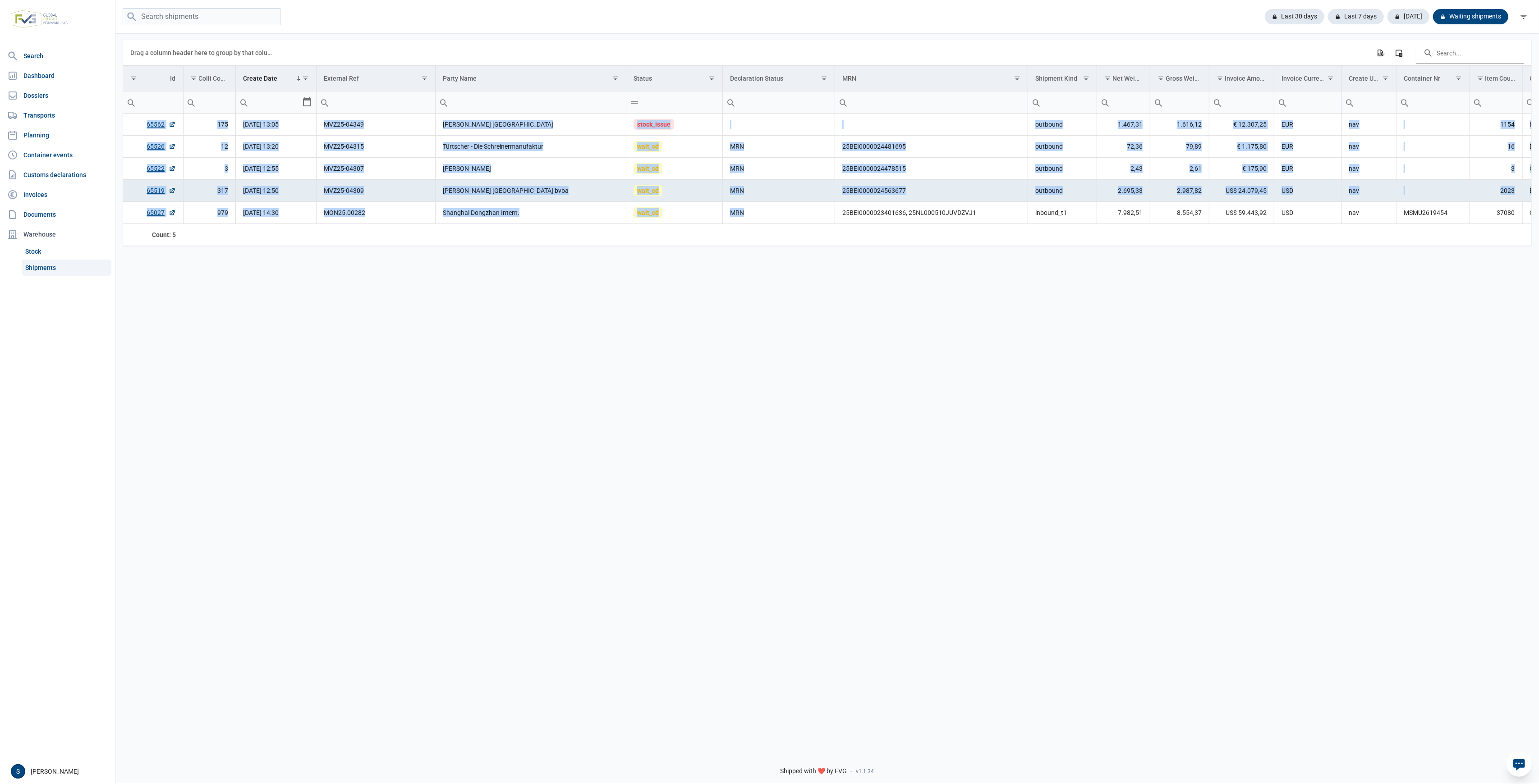
drag, startPoint x: 761, startPoint y: 218, endPoint x: 118, endPoint y: 219, distance: 643.0
click at [118, 219] on div "Data grid with 5 rows and 18 columns Drag a column header here to group by that…" at bounding box center [827, 388] width 1424 height 712
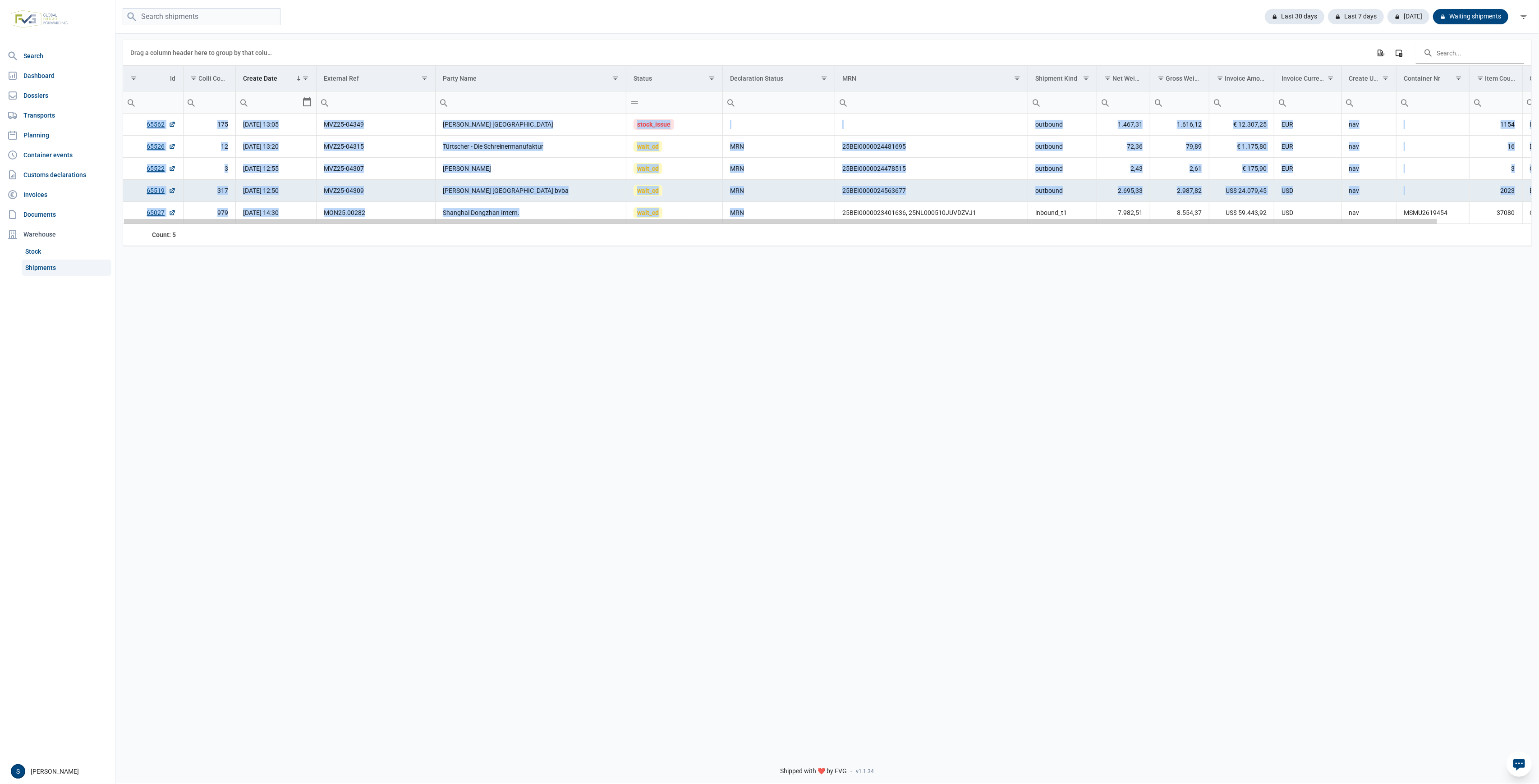
click at [924, 223] on div "Data grid with 5 rows and 18 columns" at bounding box center [781, 222] width 1313 height 5
drag, startPoint x: 1003, startPoint y: 200, endPoint x: 999, endPoint y: 212, distance: 12.6
click at [1003, 200] on td "25BEI0000024563677" at bounding box center [931, 190] width 193 height 22
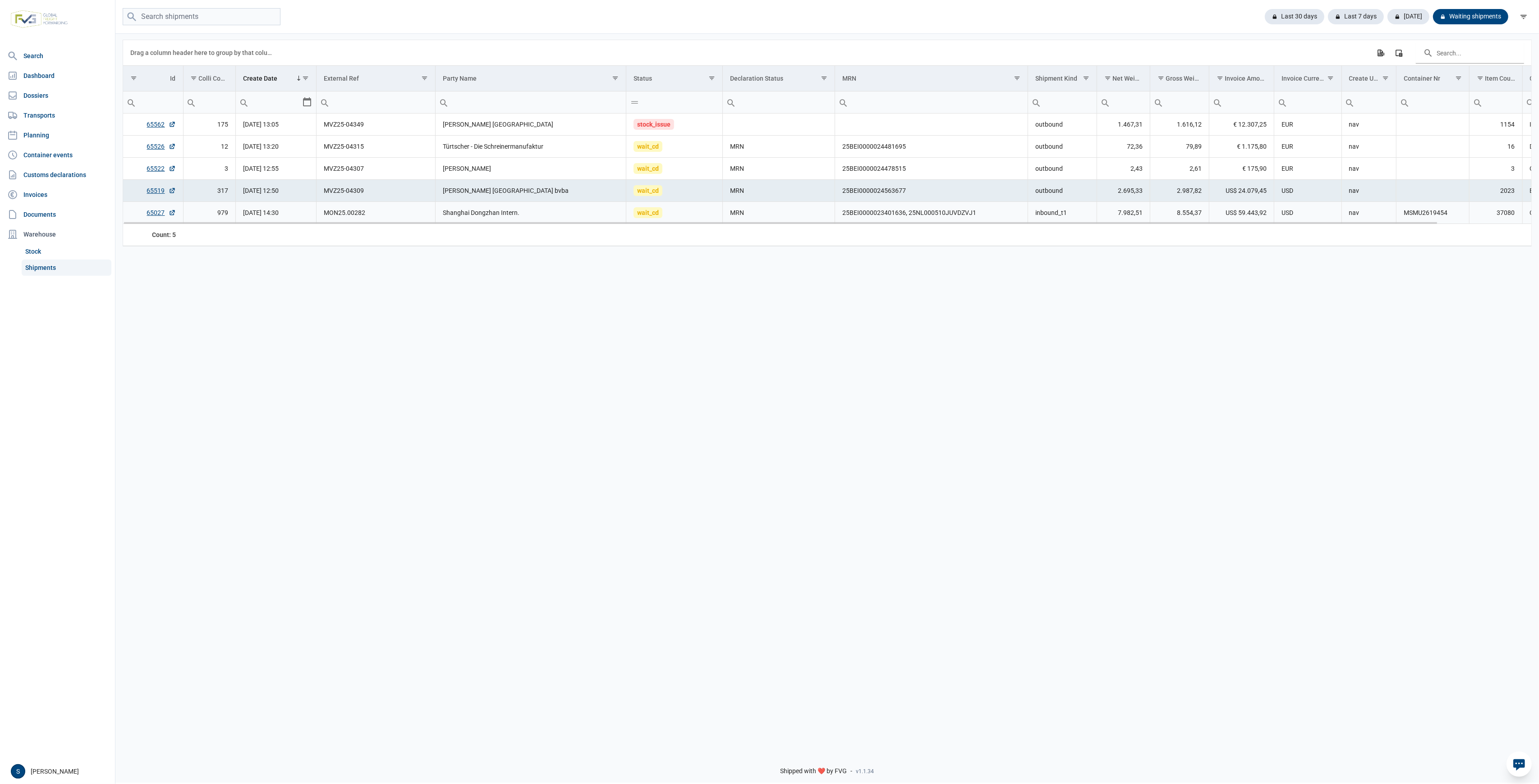
click at [999, 212] on td "25BEI0000023401636, 25NL000510JUVDZVJ1" at bounding box center [931, 213] width 193 height 22
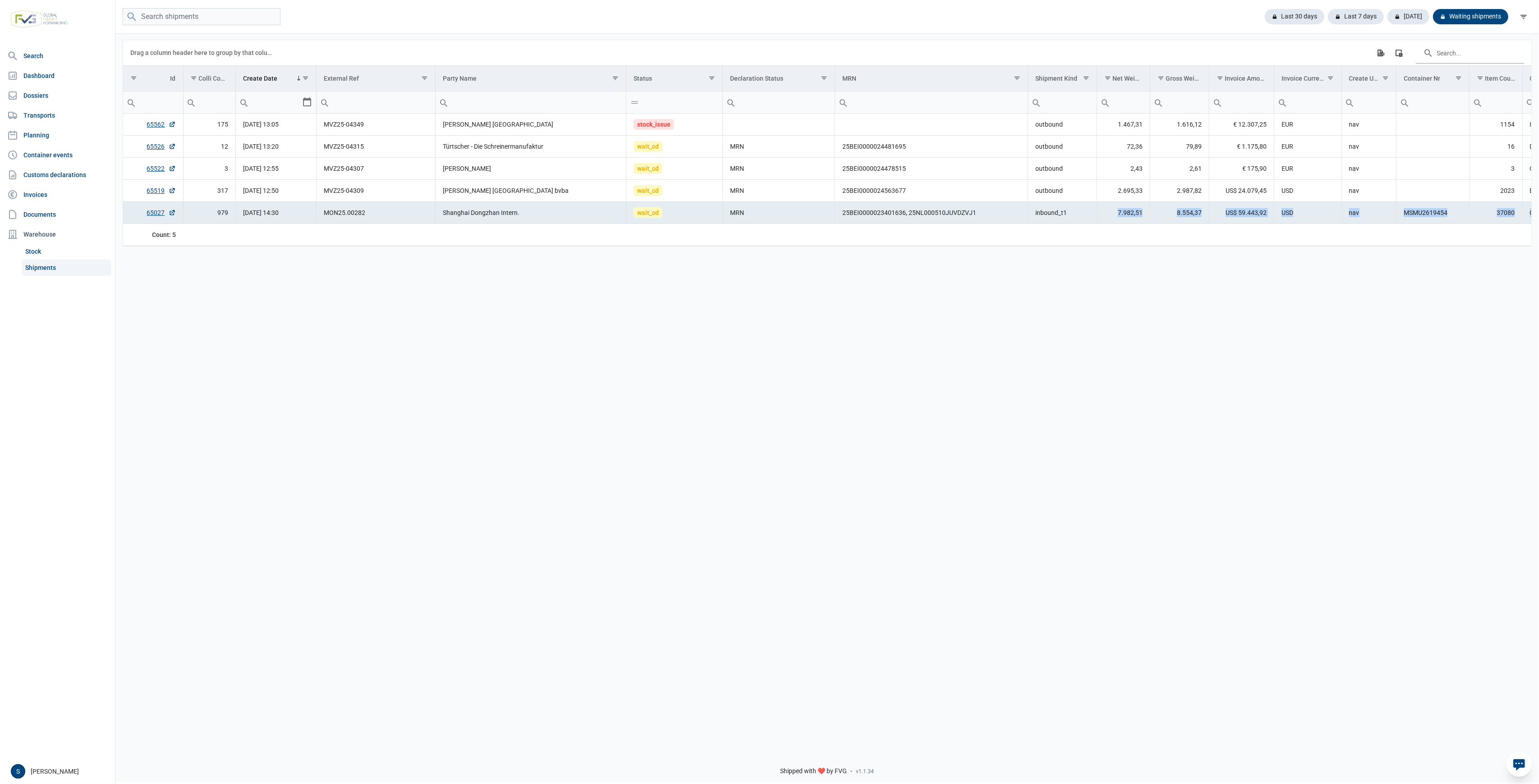
drag, startPoint x: 1115, startPoint y: 213, endPoint x: 119, endPoint y: 232, distance: 996.2
click at [119, 232] on div "Data grid with 5 rows and 18 columns Drag a column header here to group by that…" at bounding box center [827, 388] width 1424 height 712
click at [1328, 10] on div "Last 30 days" at bounding box center [1356, 17] width 56 height 16
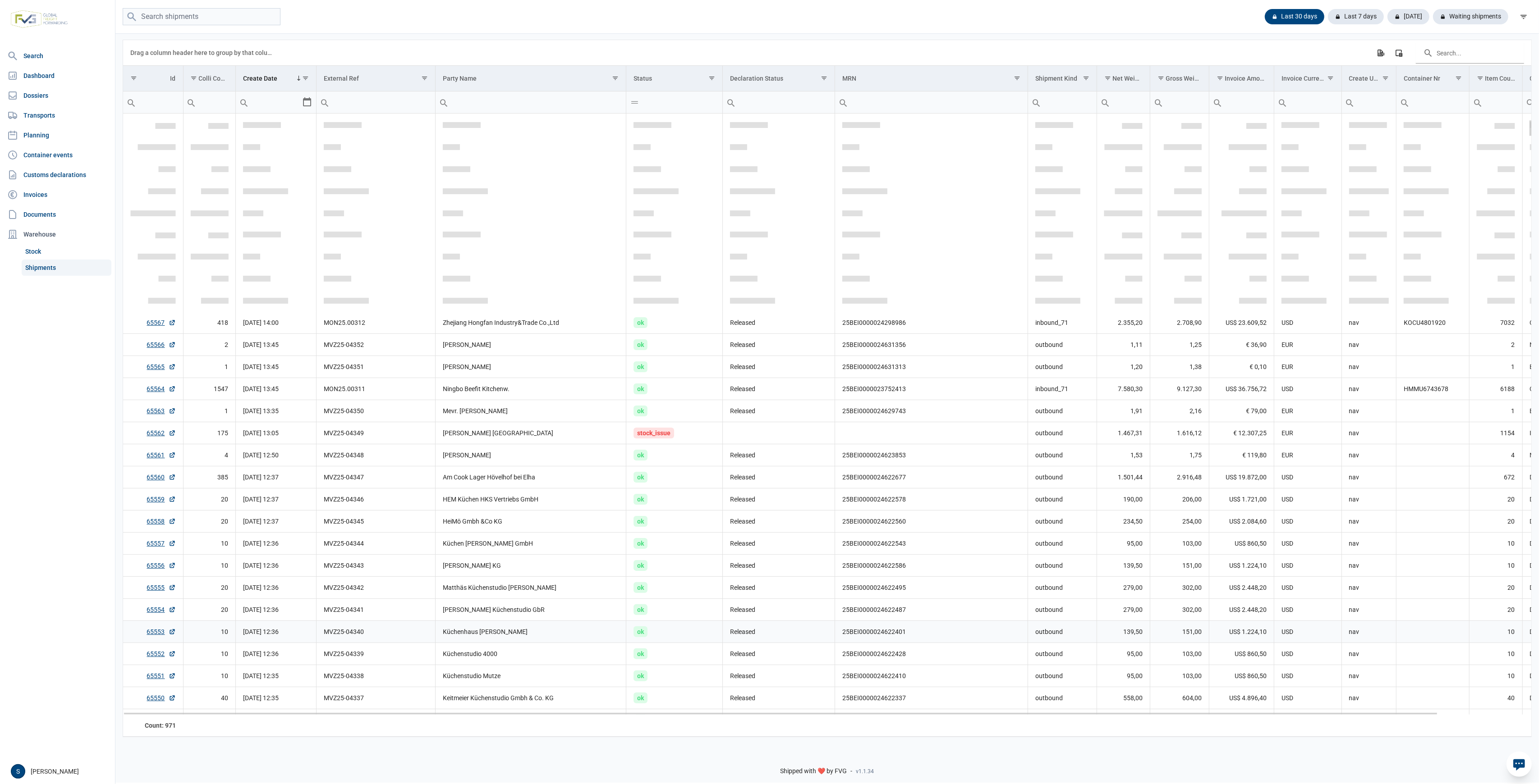
scroll to position [213, 0]
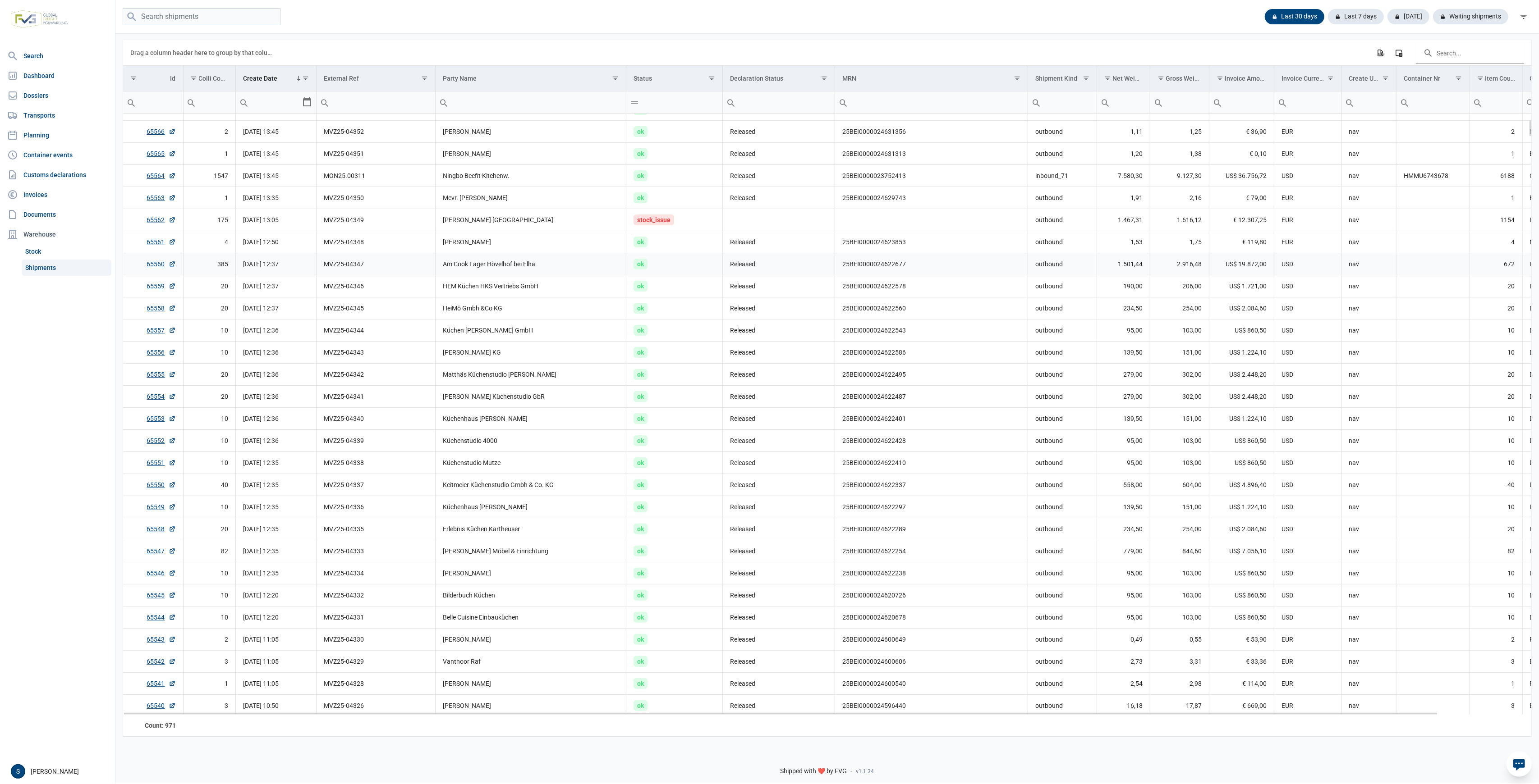
click at [378, 259] on td "MVZ25-04347" at bounding box center [376, 263] width 119 height 22
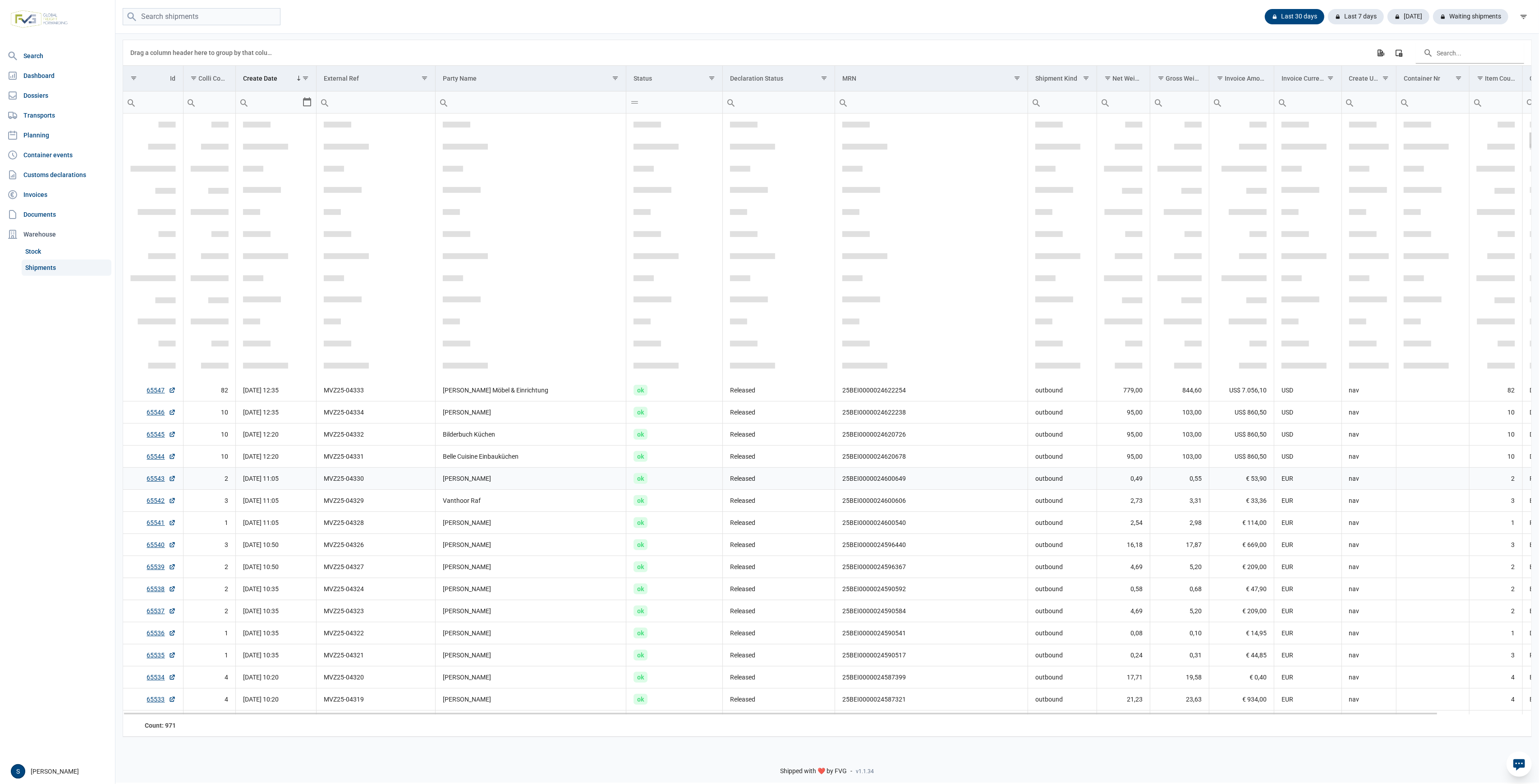
scroll to position [640, 0]
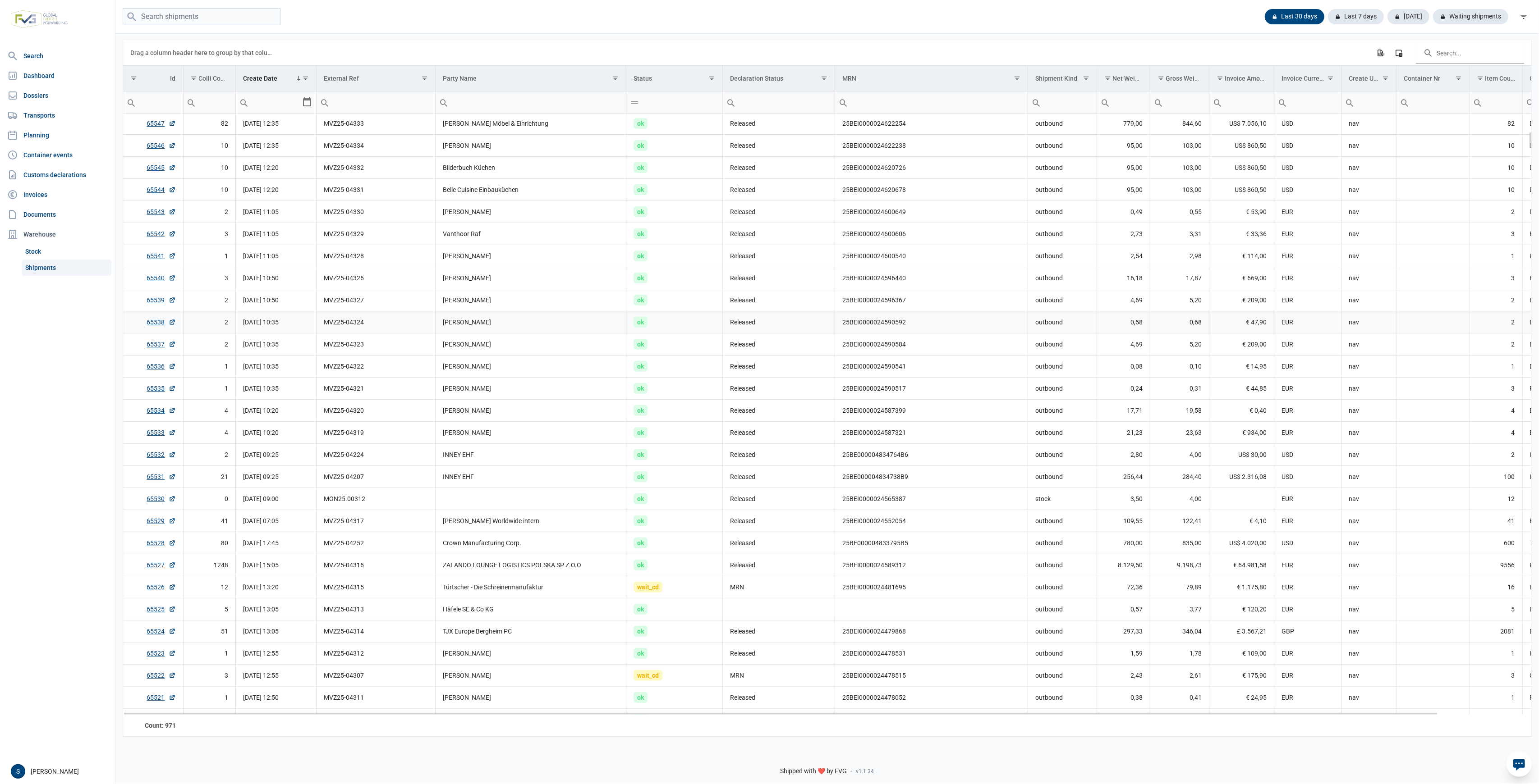
click at [366, 315] on td "MVZ25-04324" at bounding box center [376, 322] width 119 height 22
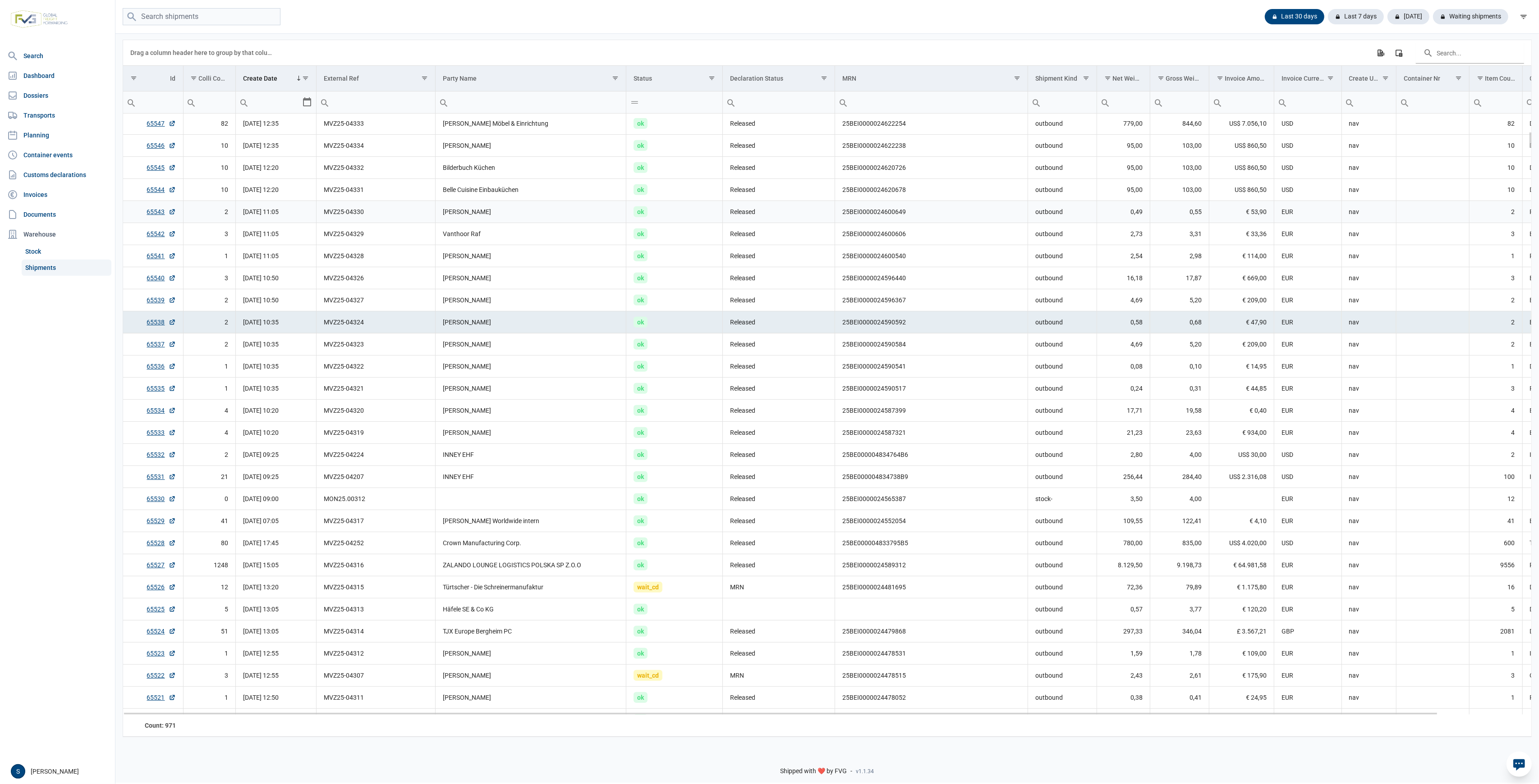
click at [380, 212] on td "MVZ25-04330" at bounding box center [376, 211] width 119 height 22
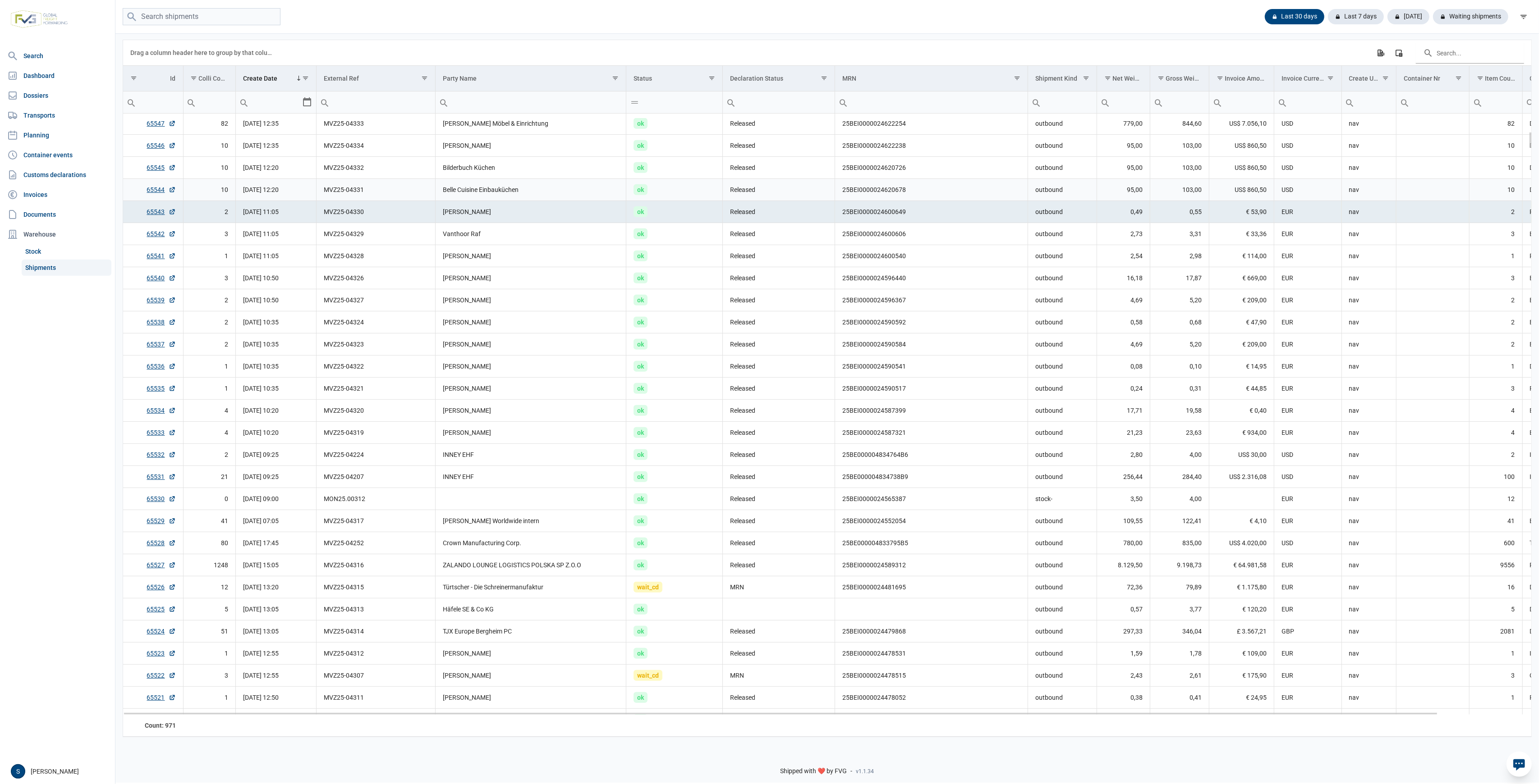
click at [386, 193] on td "MVZ25-04331" at bounding box center [376, 189] width 119 height 22
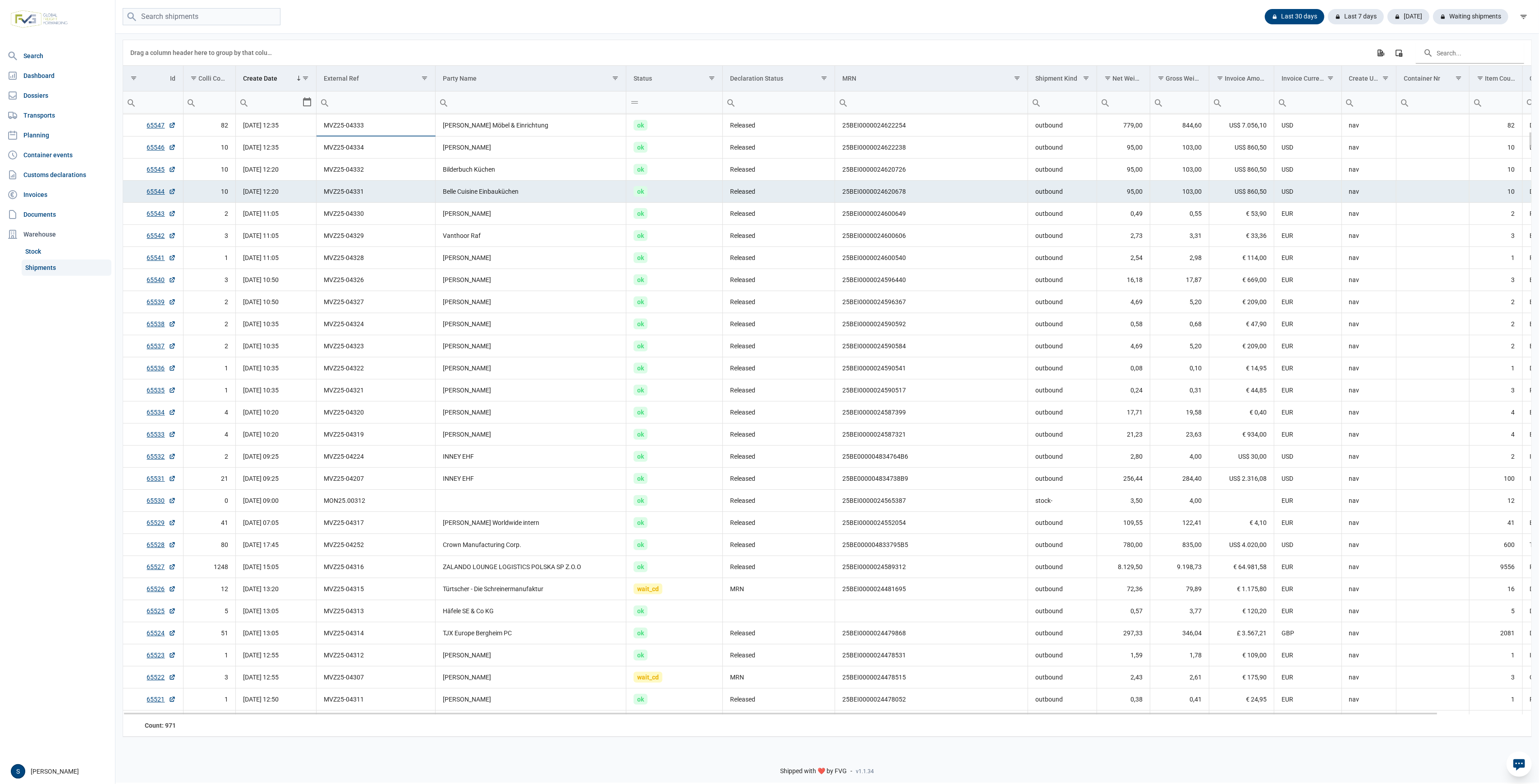
scroll to position [327, 0]
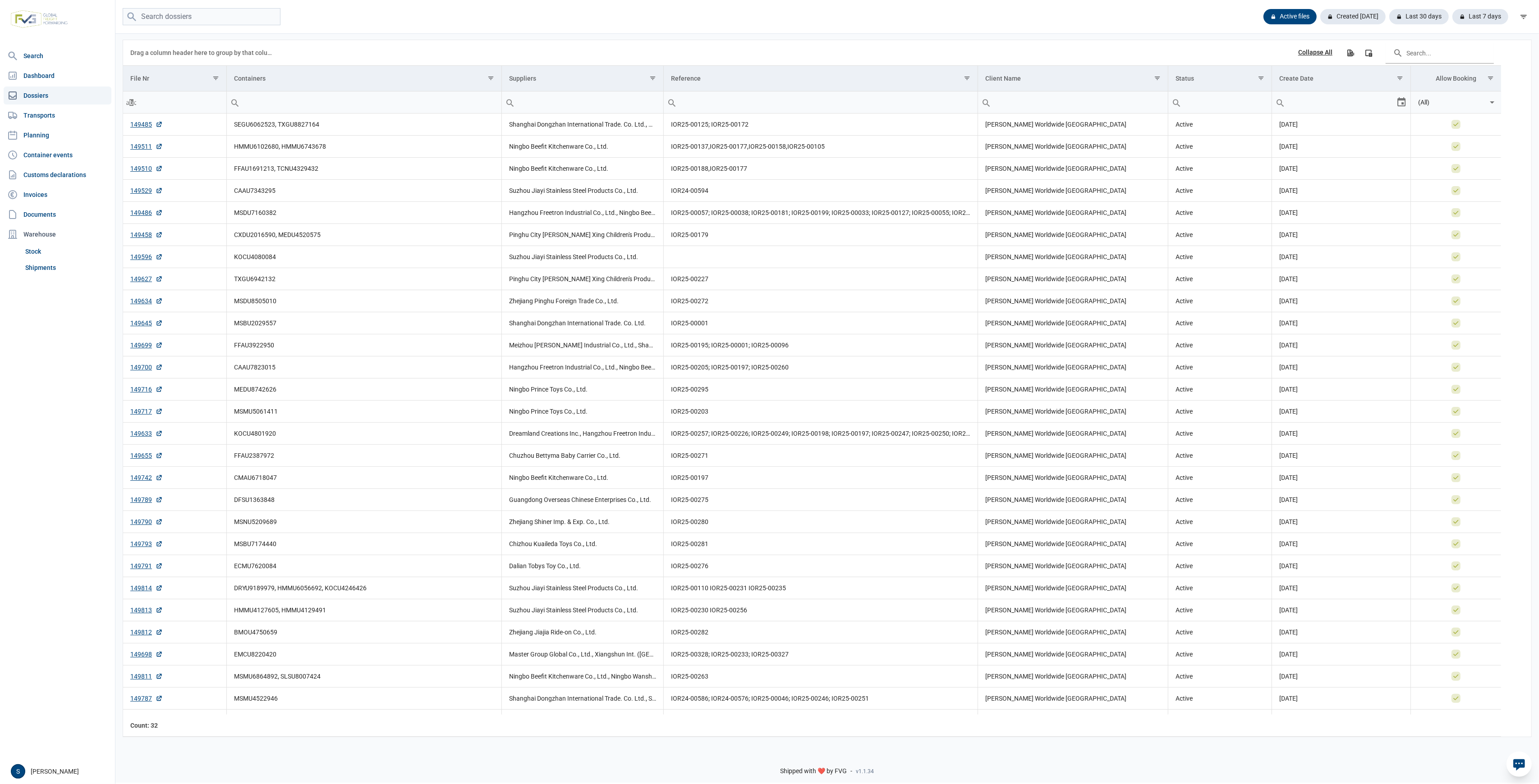
click at [62, 282] on nav "Search Dashboard Dossiers Transports Planning Container events Customs declarat…" at bounding box center [57, 402] width 115 height 712
click at [56, 272] on link "Shipments" at bounding box center [66, 268] width 90 height 16
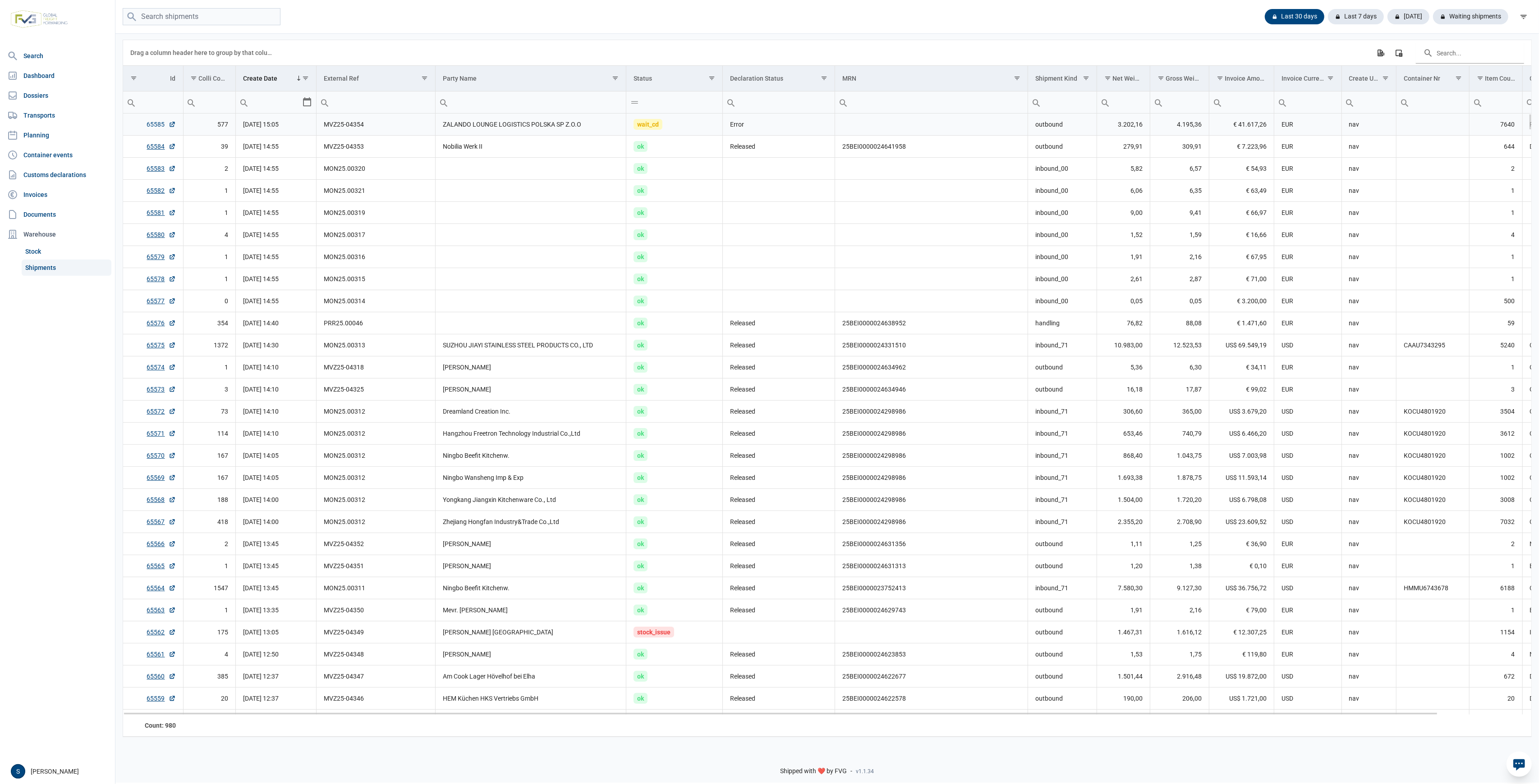
click at [155, 121] on link "65585" at bounding box center [161, 124] width 29 height 9
click at [528, 161] on td "Data grid with 980 rows and 18 columns" at bounding box center [531, 168] width 191 height 22
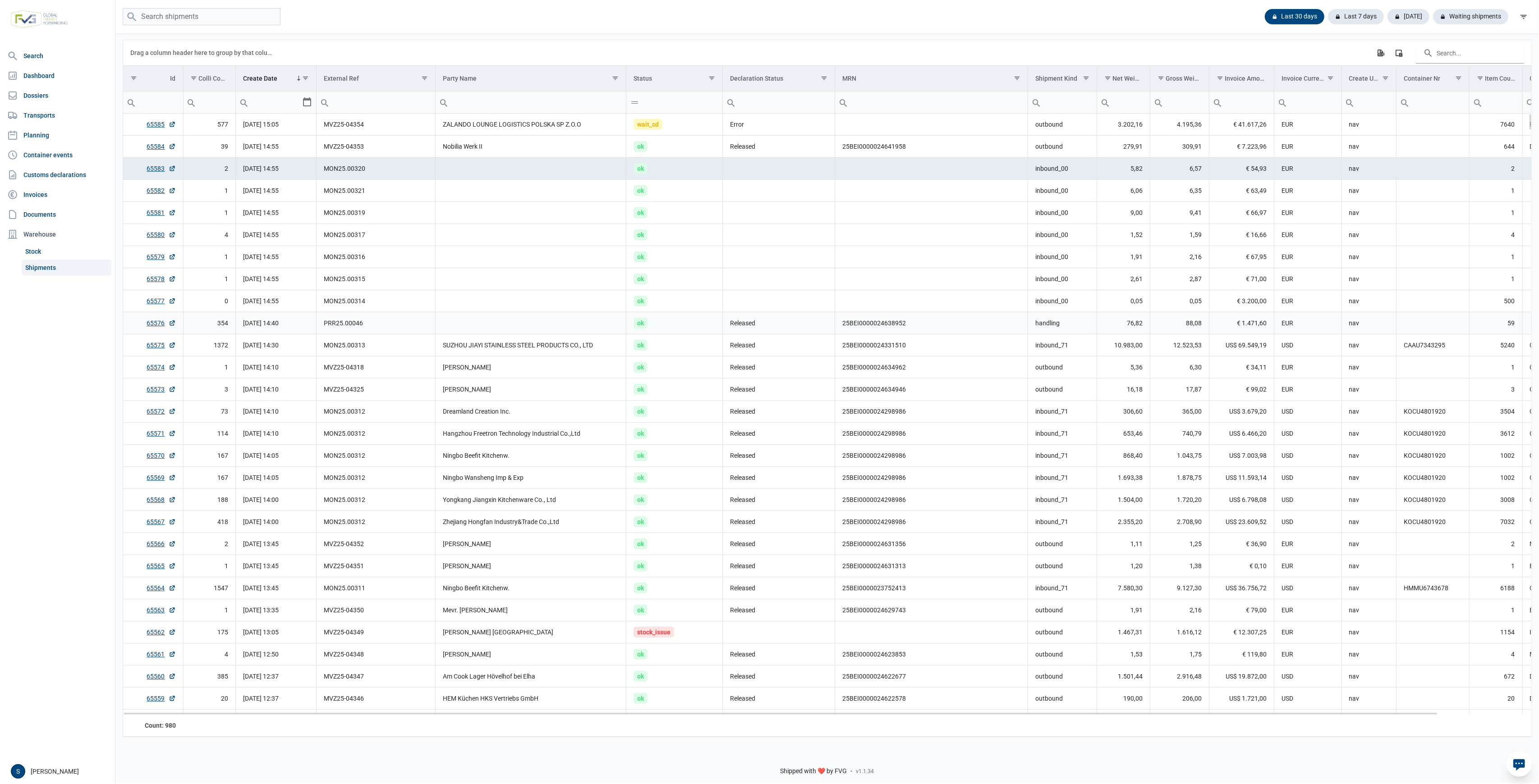
click at [478, 321] on td "Data grid with 980 rows and 18 columns" at bounding box center [531, 323] width 191 height 22
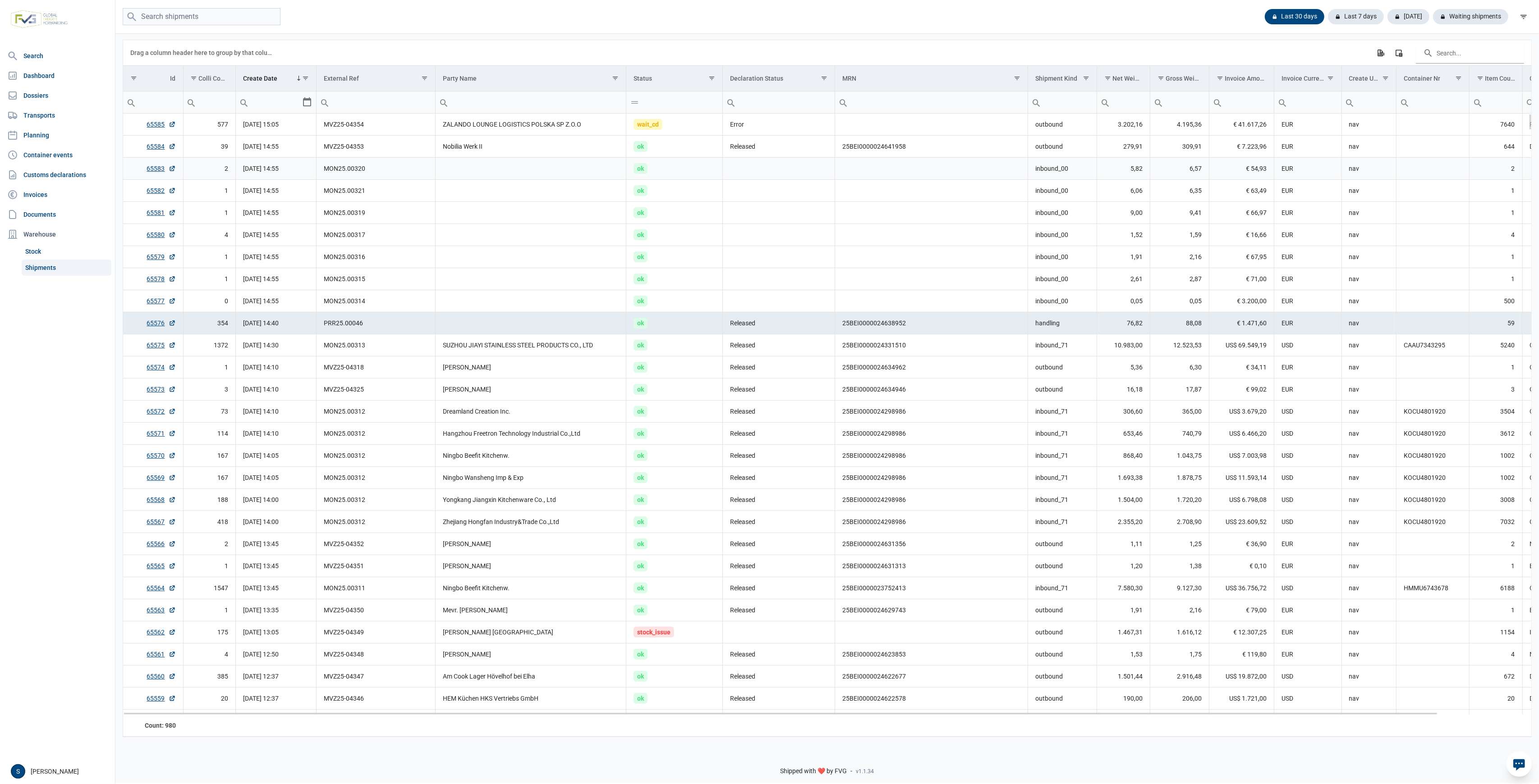
click at [552, 164] on td "Data grid with 980 rows and 18 columns" at bounding box center [531, 168] width 191 height 22
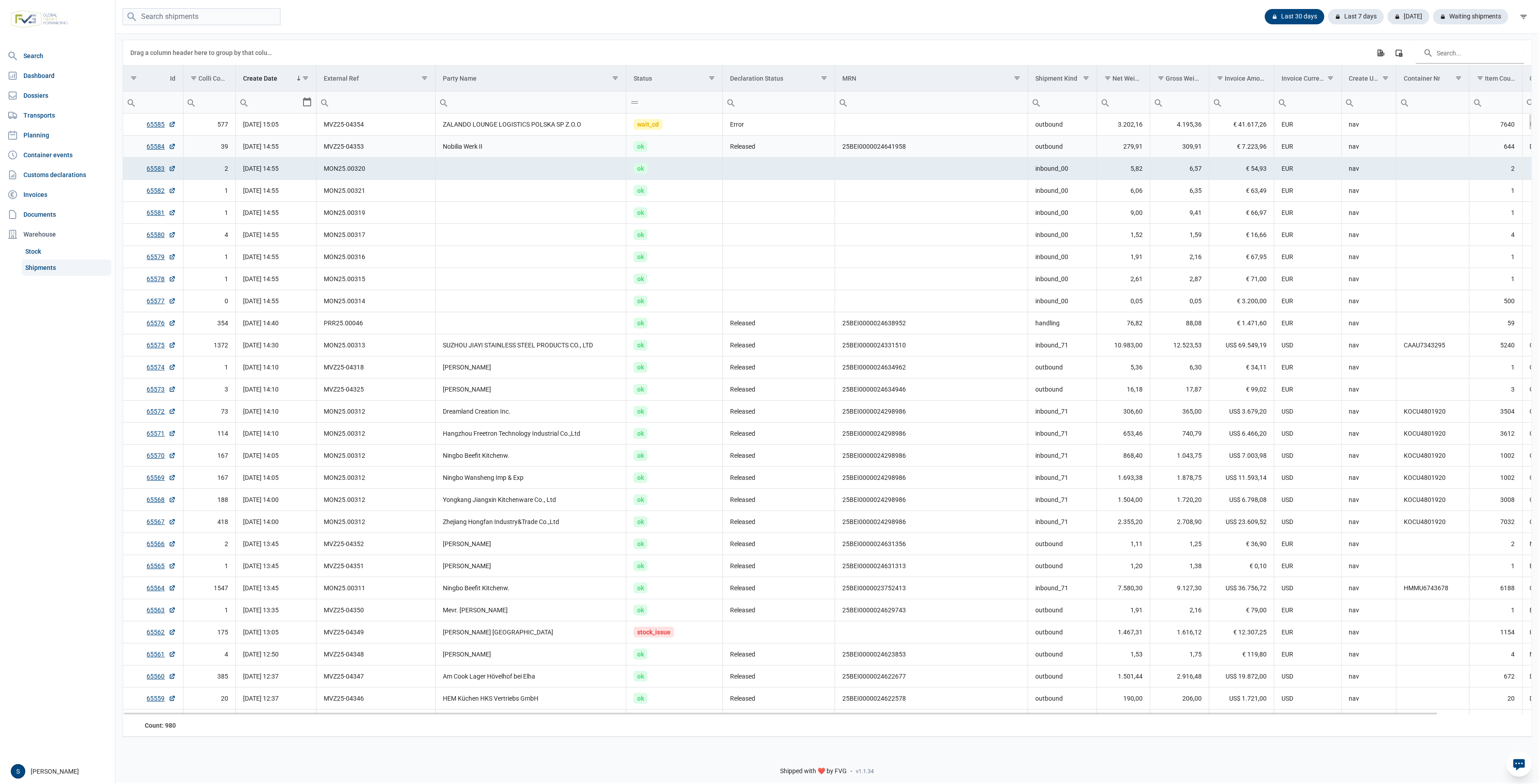
click at [557, 143] on td "Nobilia Werk II" at bounding box center [531, 146] width 191 height 22
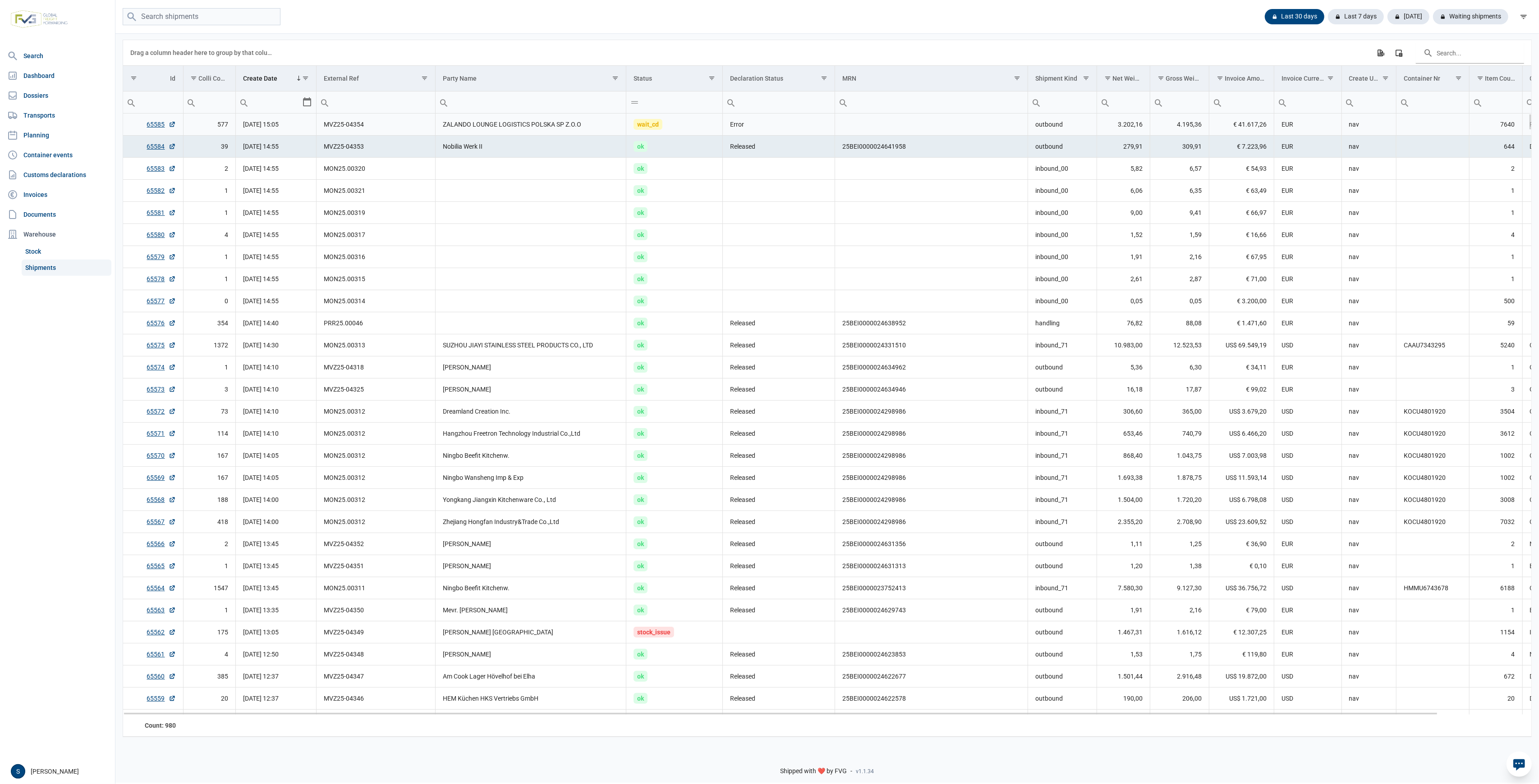
click at [403, 128] on td "MVZ25-04354" at bounding box center [376, 124] width 119 height 22
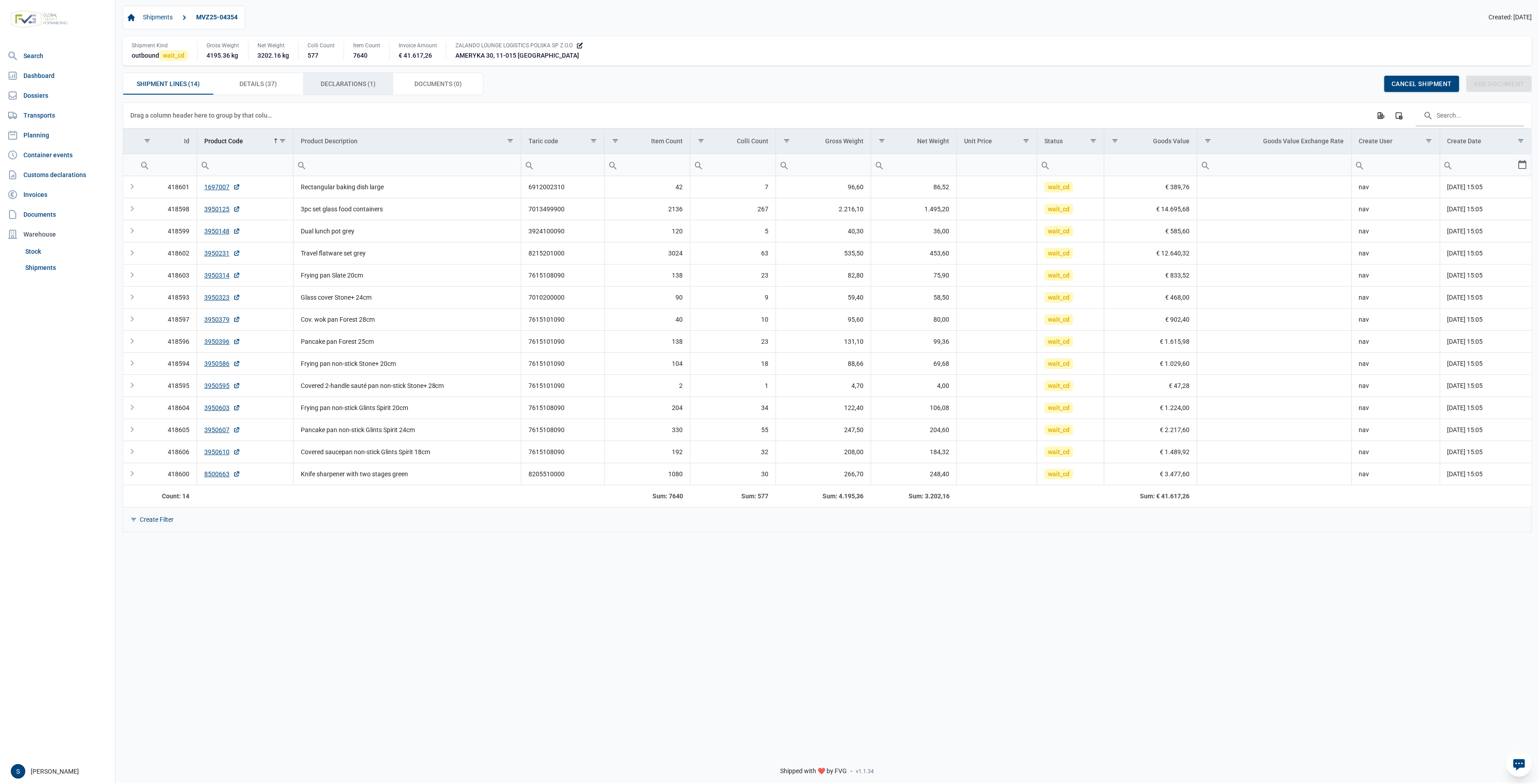
click at [338, 91] on div "Declarations (1) Declarations (1)" at bounding box center [348, 84] width 90 height 21
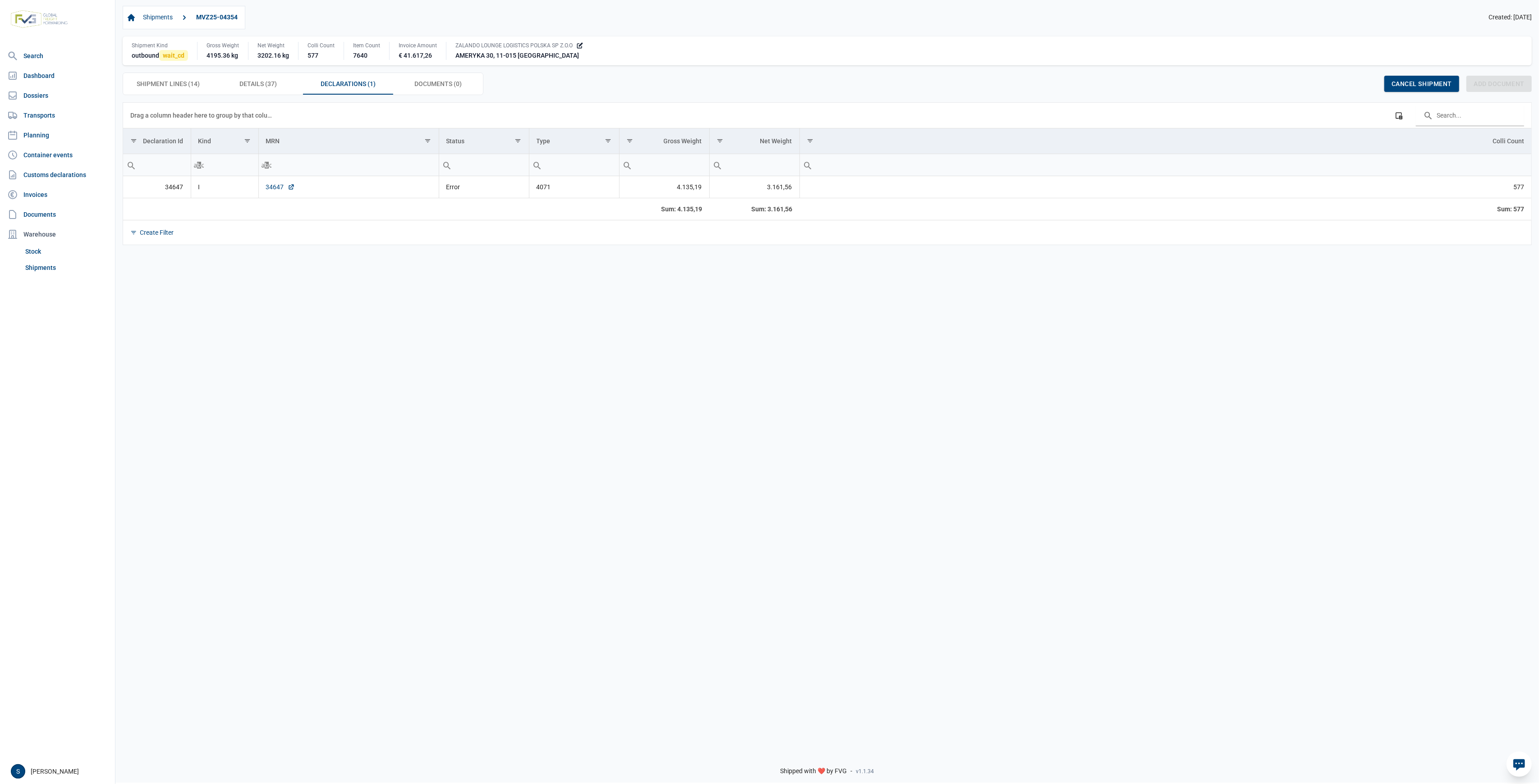
click at [272, 189] on link "34647" at bounding box center [280, 187] width 29 height 9
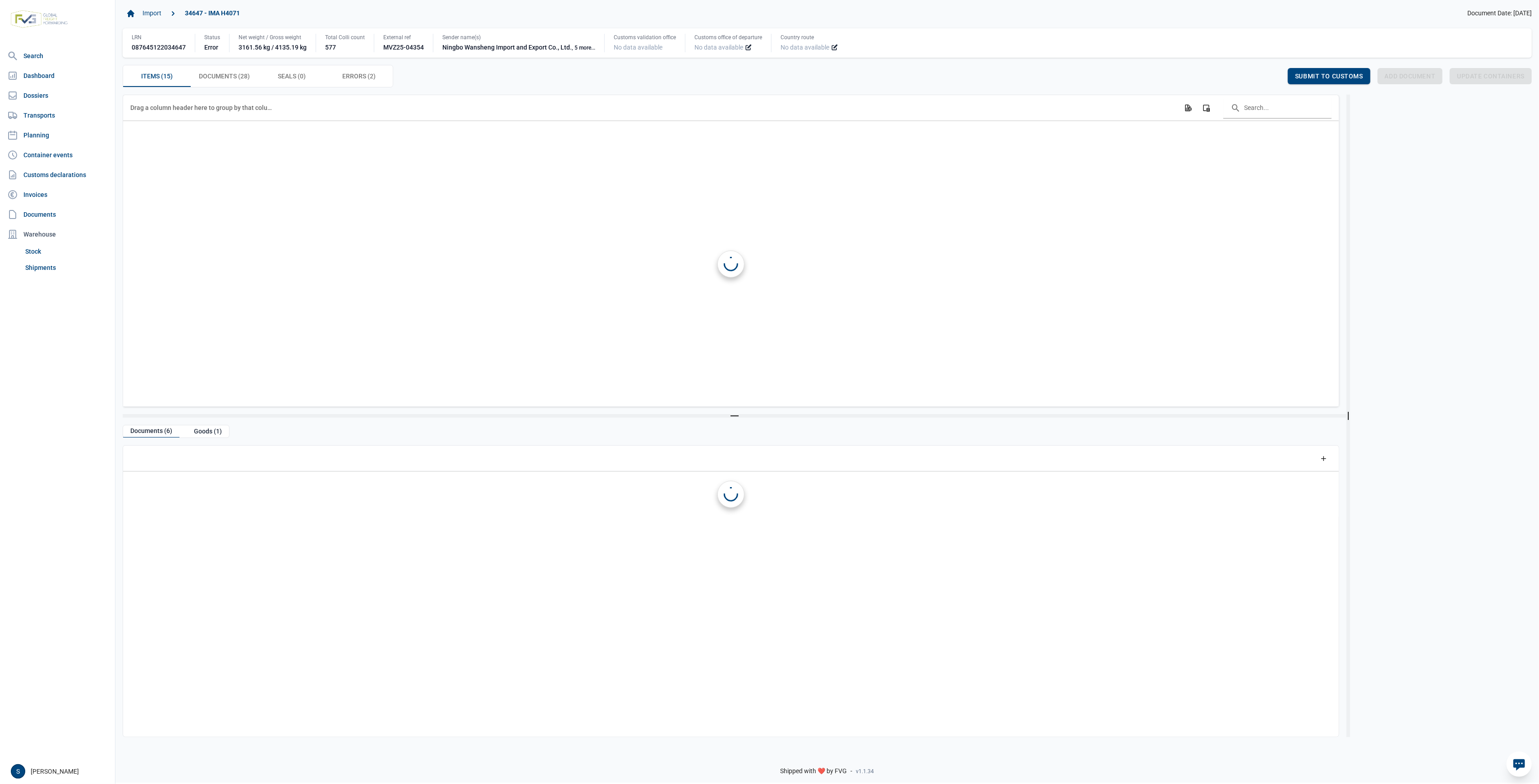
click at [349, 82] on div "Errors (2) Errors (2)" at bounding box center [359, 76] width 68 height 21
click at [354, 75] on span "Errors (2) Errors (2)" at bounding box center [359, 76] width 33 height 11
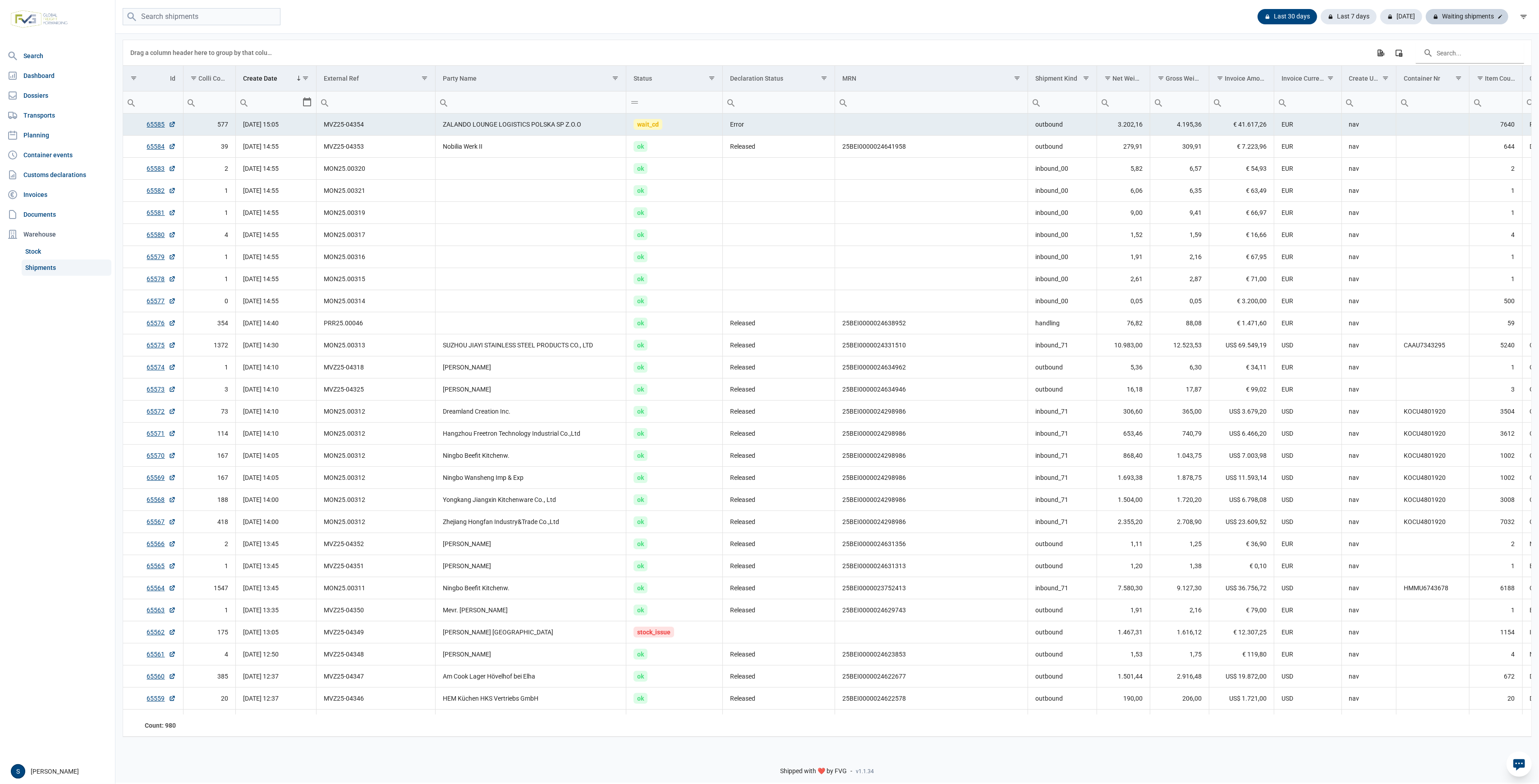
click at [1483, 17] on div "Waiting shipments" at bounding box center [1467, 17] width 82 height 16
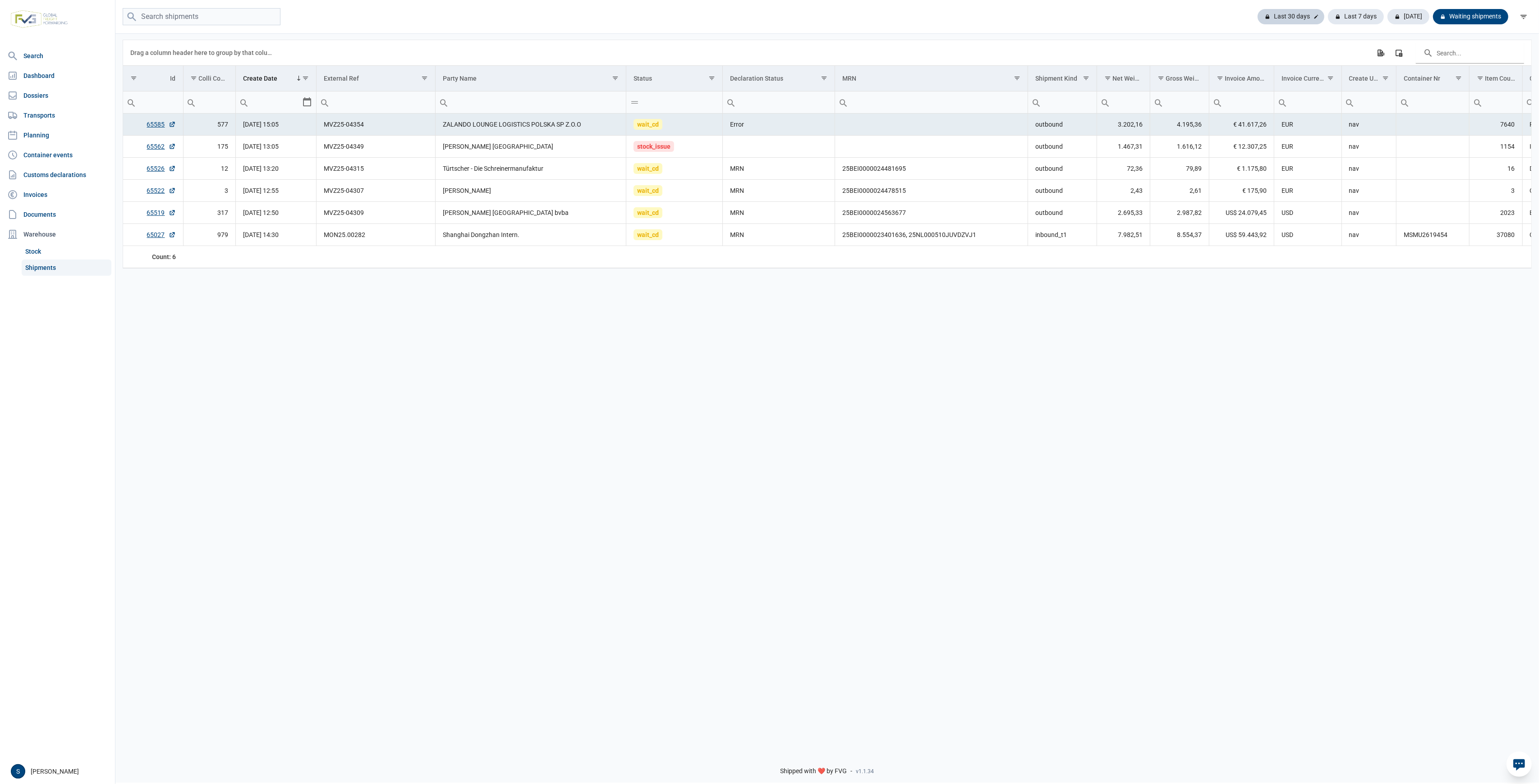
click at [1328, 17] on div "Last 30 days" at bounding box center [1356, 17] width 56 height 16
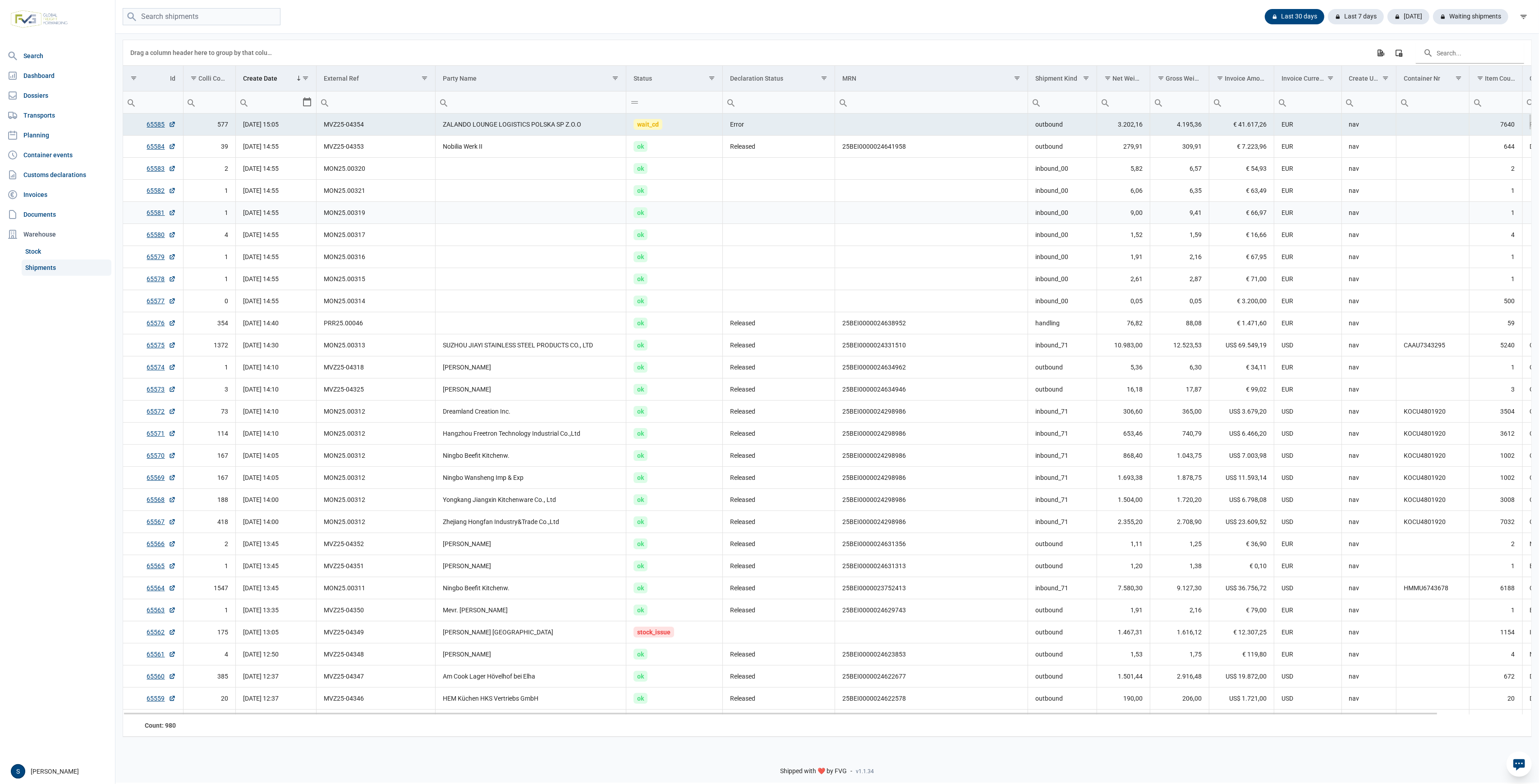
scroll to position [106, 0]
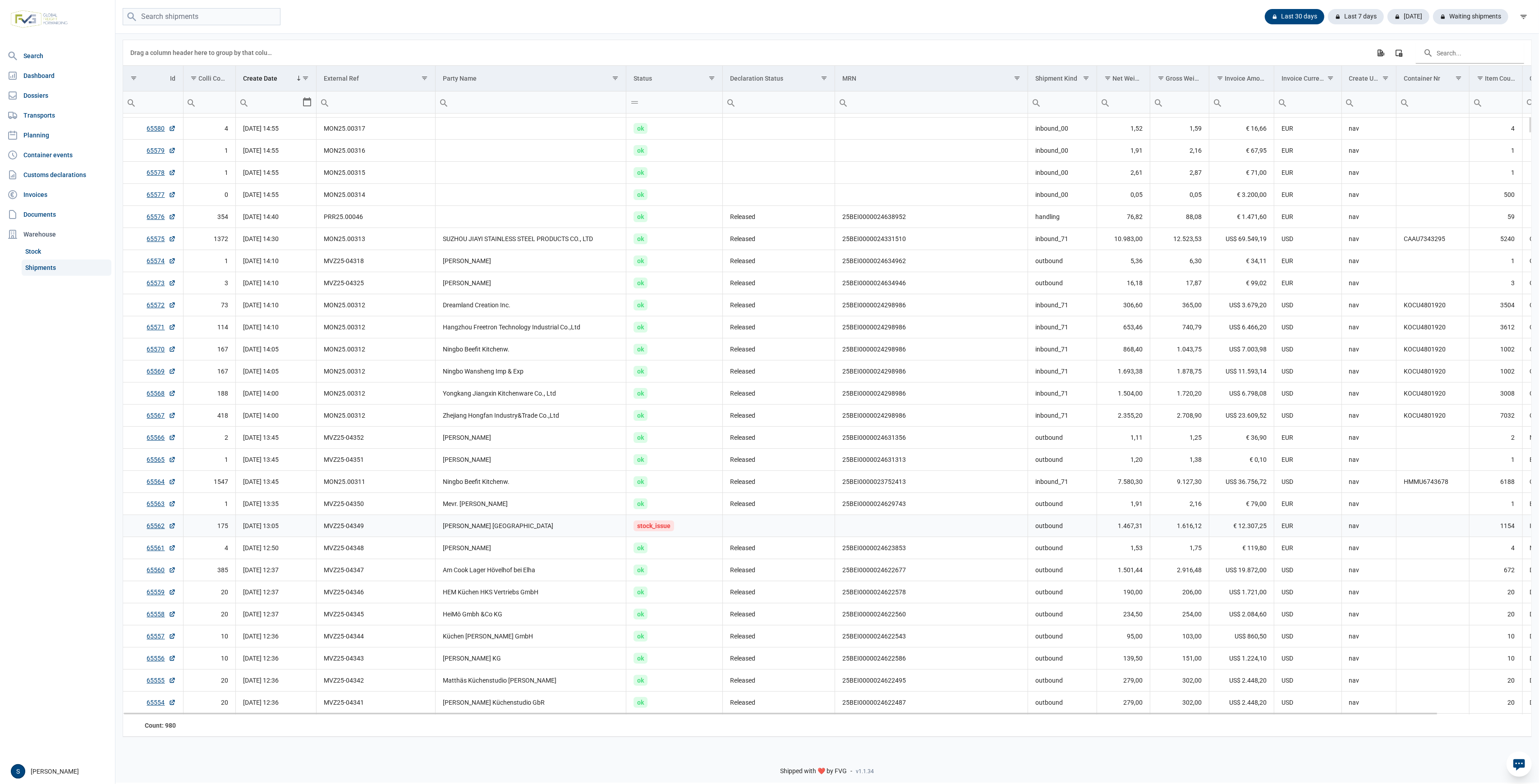
click at [261, 529] on td "[DATE] 13:05" at bounding box center [276, 525] width 81 height 22
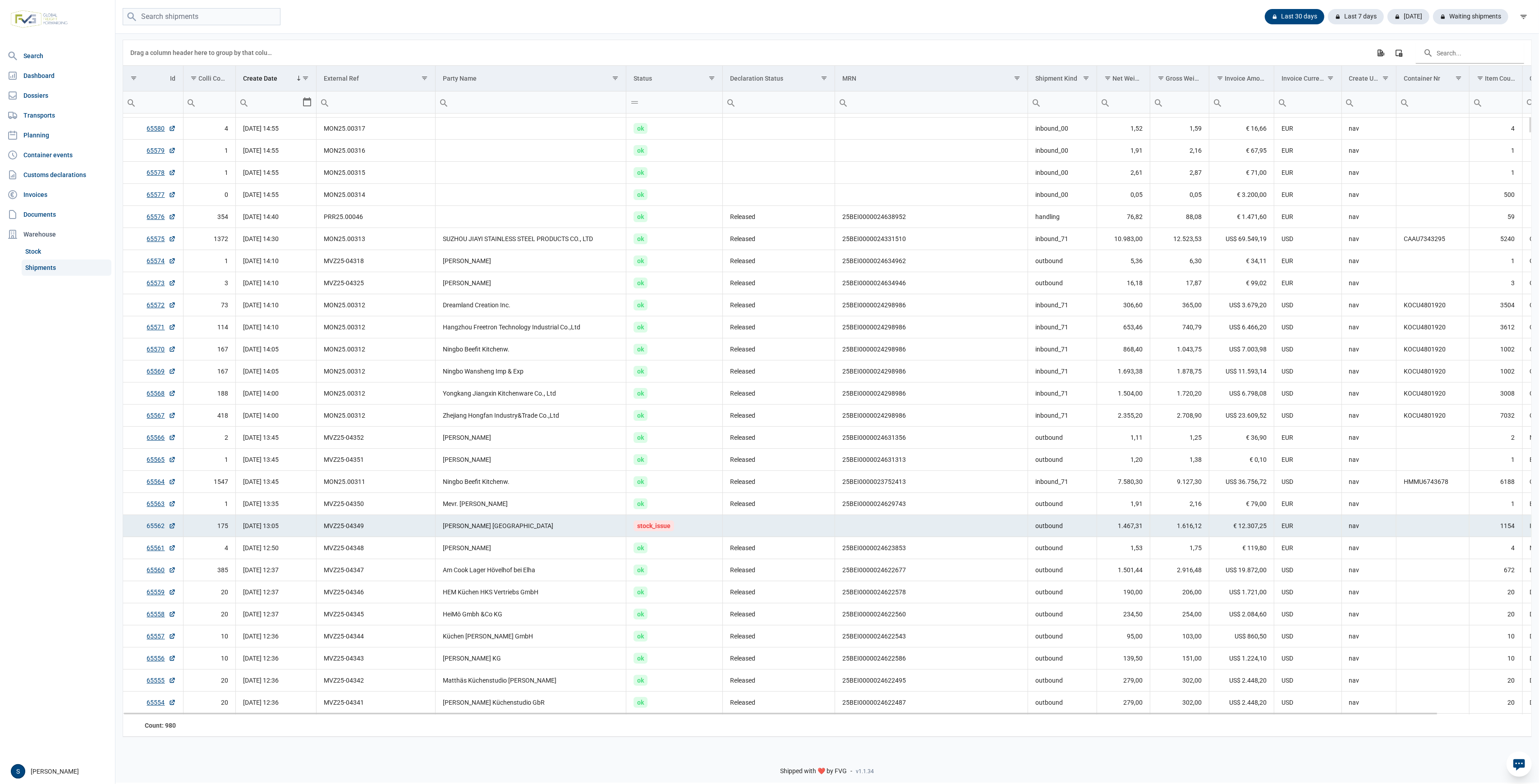
click at [160, 527] on link "65562" at bounding box center [161, 525] width 29 height 9
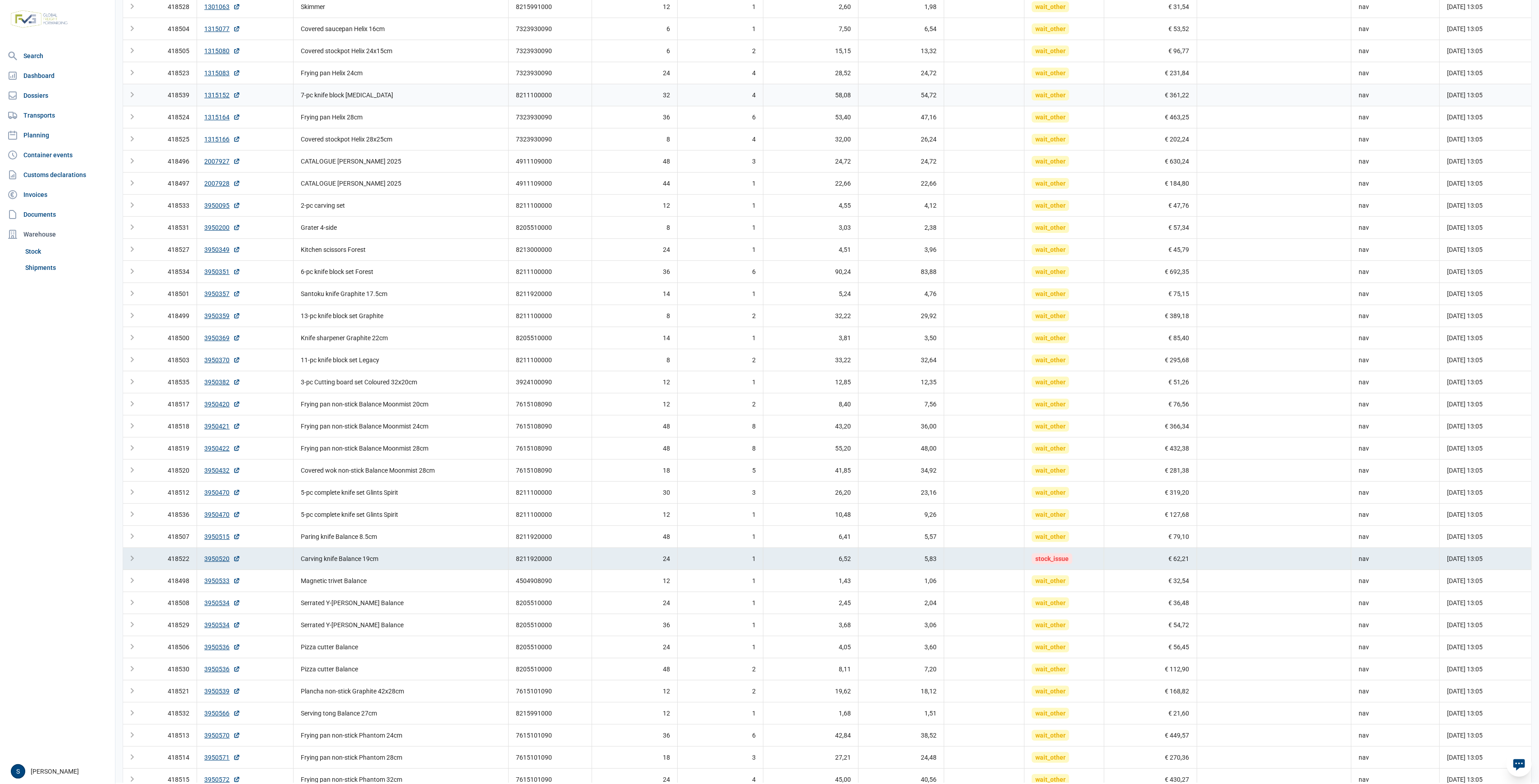
scroll to position [409, 0]
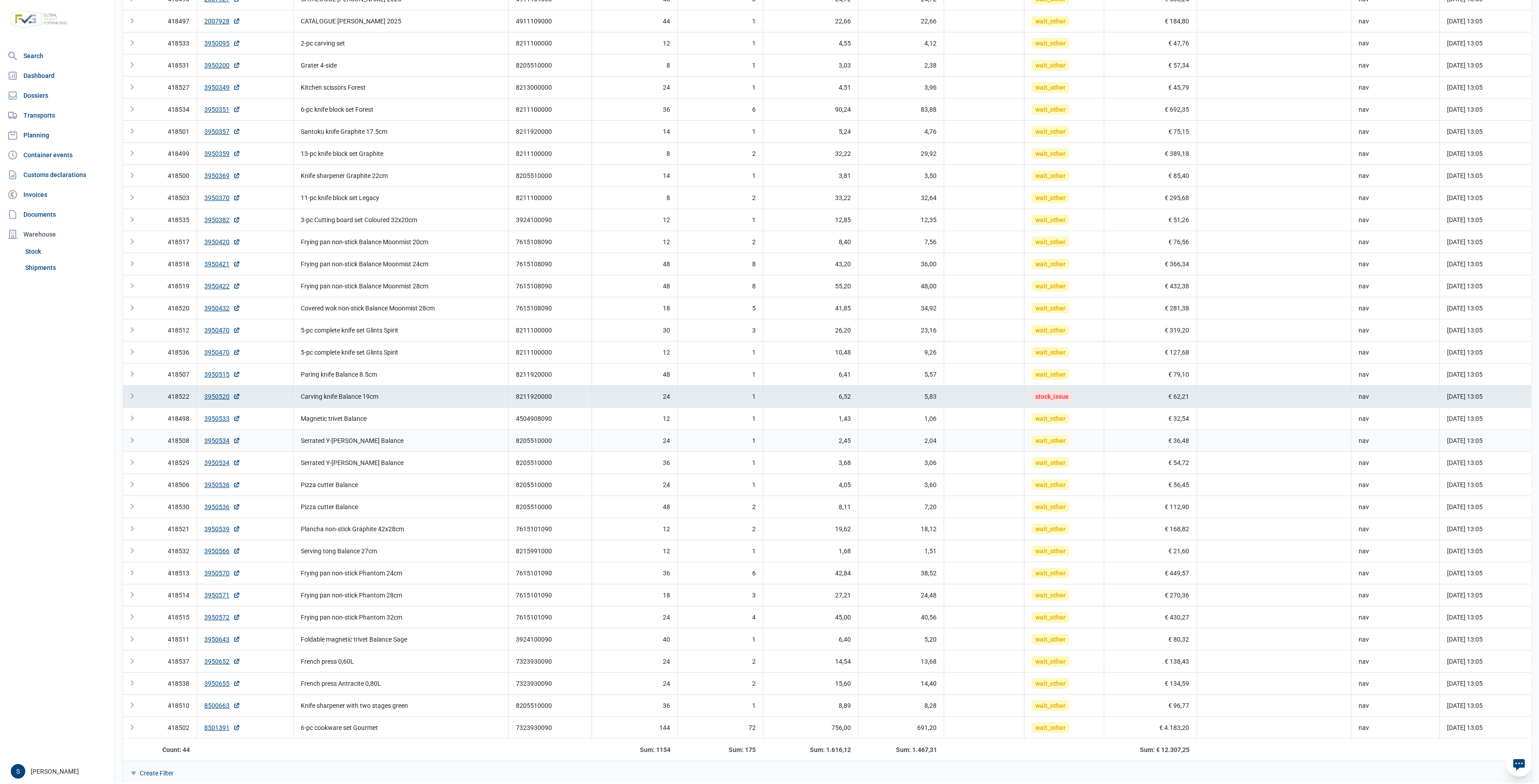
click at [348, 436] on td "Serrated Y-[PERSON_NAME] Balance" at bounding box center [401, 440] width 215 height 22
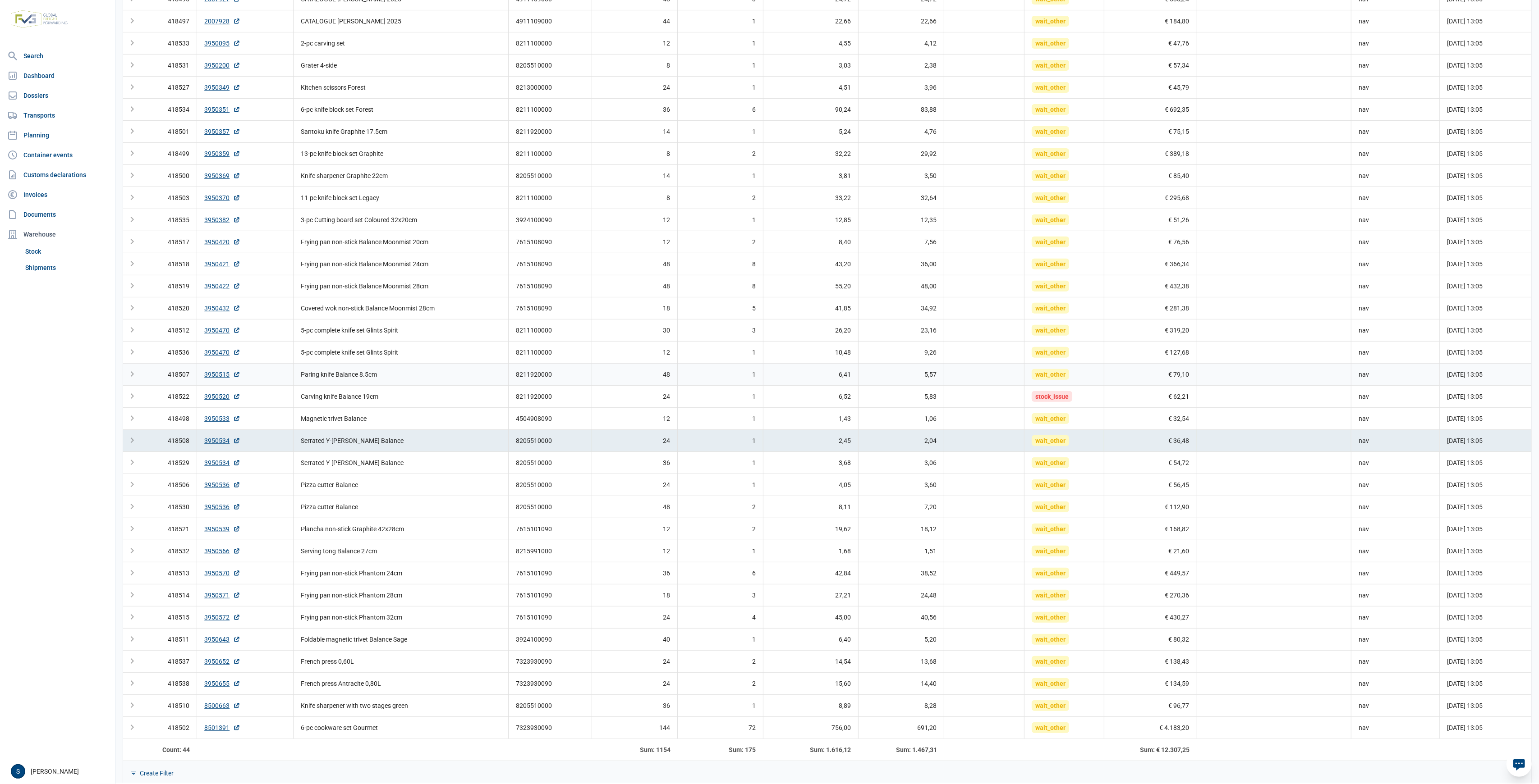
click at [556, 376] on td "8211920000" at bounding box center [550, 374] width 84 height 22
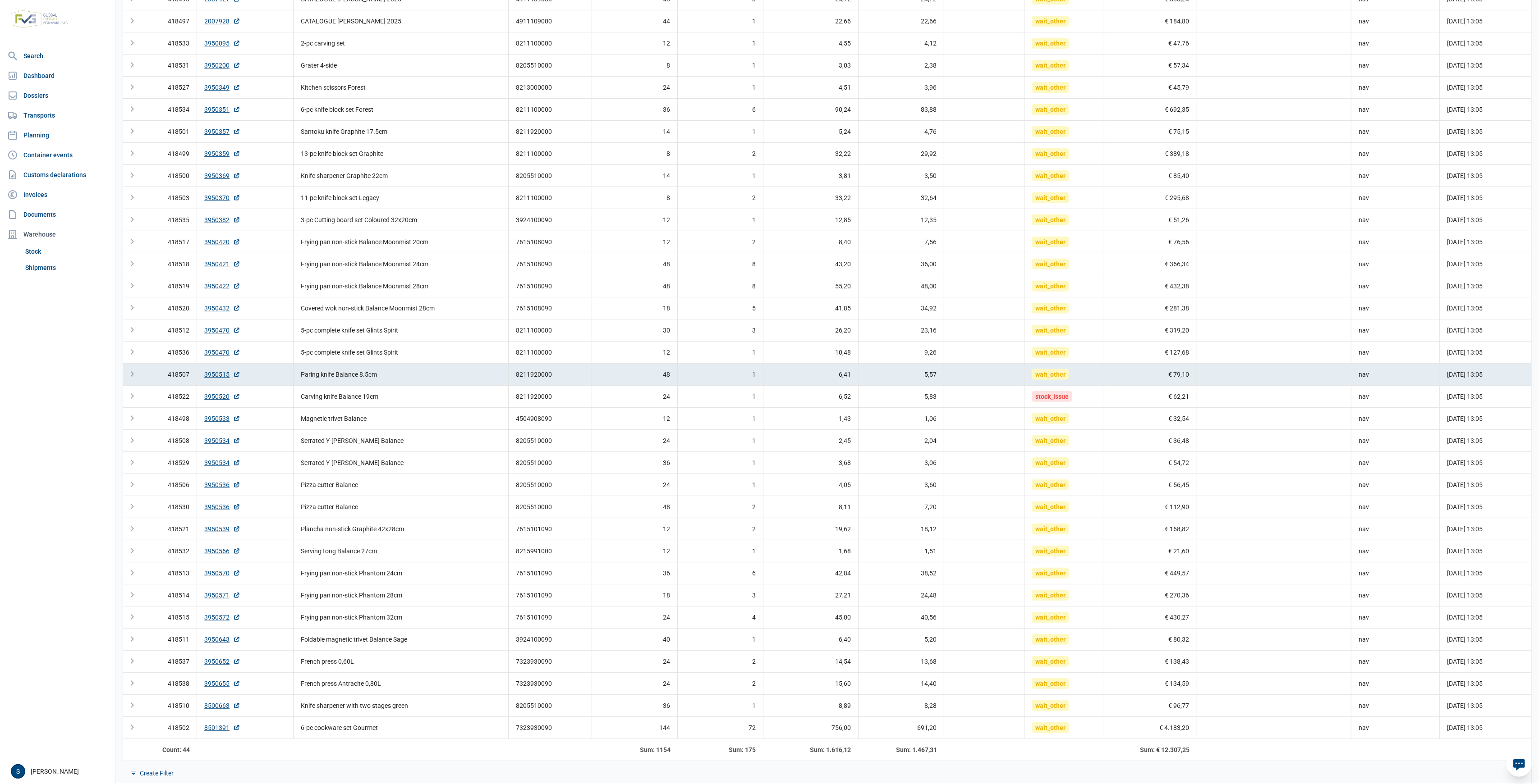
click at [777, 372] on td "6,41" at bounding box center [810, 374] width 95 height 22
drag, startPoint x: 761, startPoint y: 389, endPoint x: 694, endPoint y: 393, distance: 67.1
click at [763, 389] on td "6,52" at bounding box center [810, 396] width 95 height 22
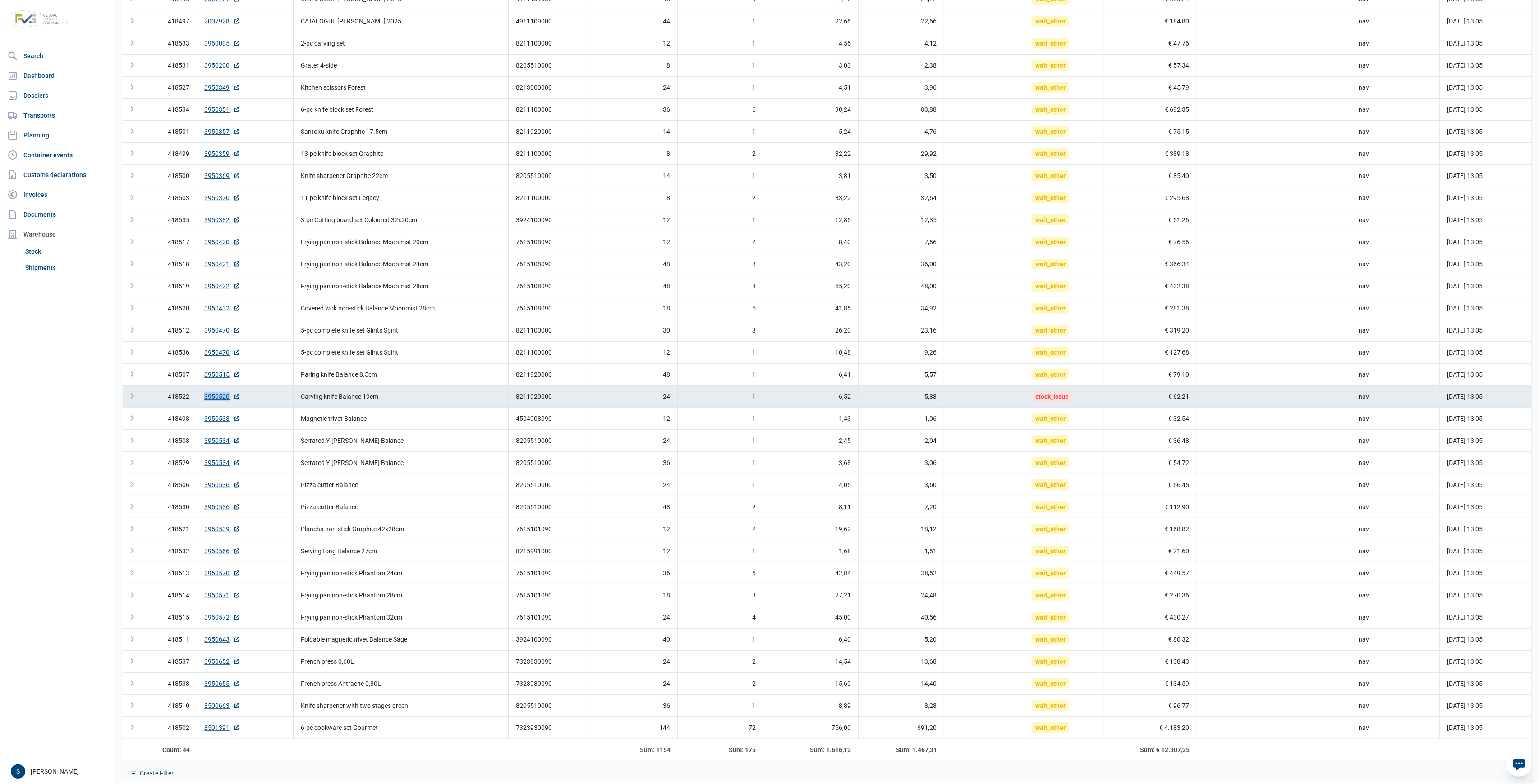
drag, startPoint x: 222, startPoint y: 404, endPoint x: 191, endPoint y: 402, distance: 31.1
click at [191, 402] on tr "418522 3950520 Carving knife Balance 19cm 8211920000 24 1 6,52 5,83 stock_issue…" at bounding box center [827, 396] width 1408 height 22
copy tr "3950520"
click at [388, 256] on td "Frying pan non-stick Balance Moonmist 24cm" at bounding box center [401, 263] width 215 height 22
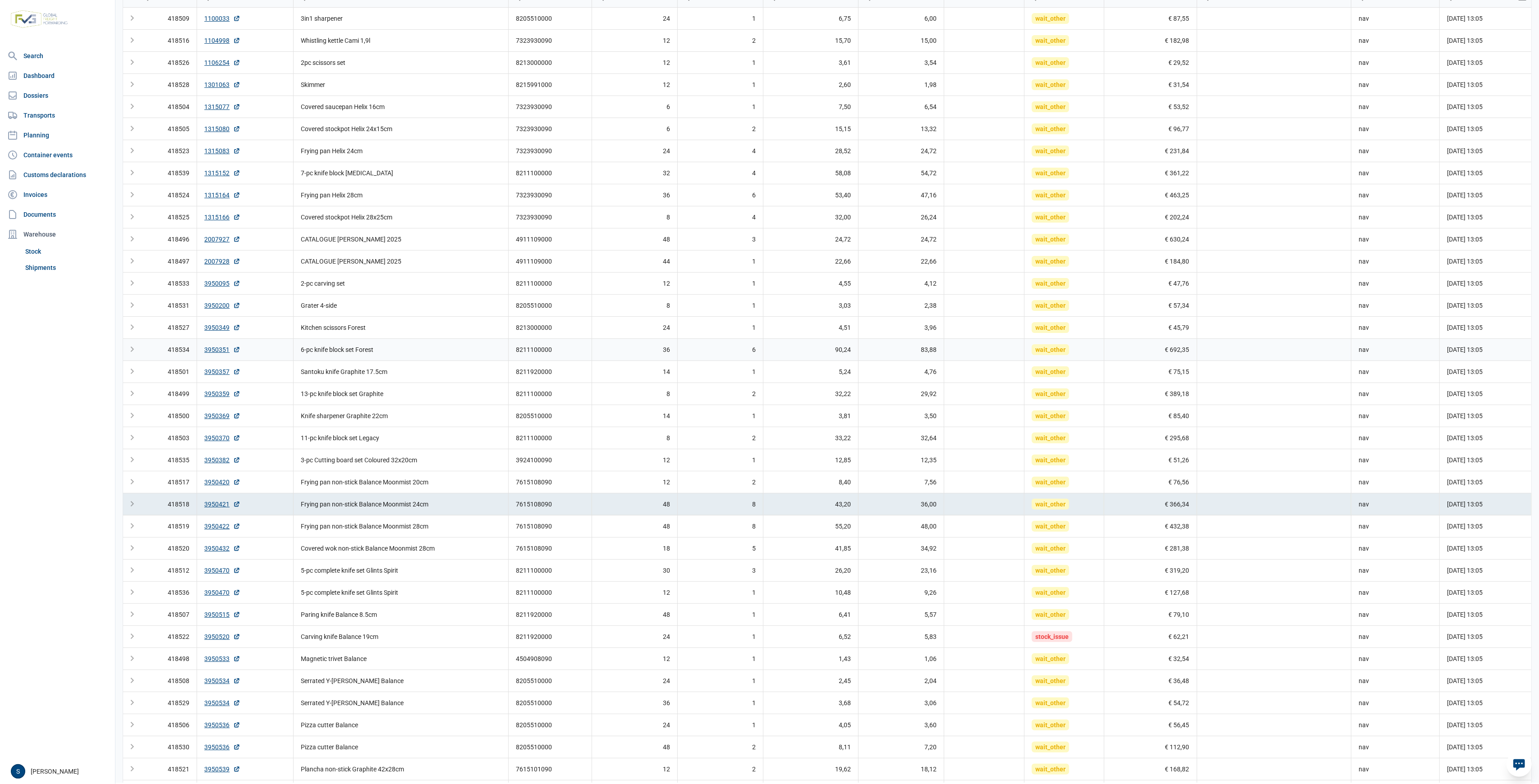
scroll to position [0, 0]
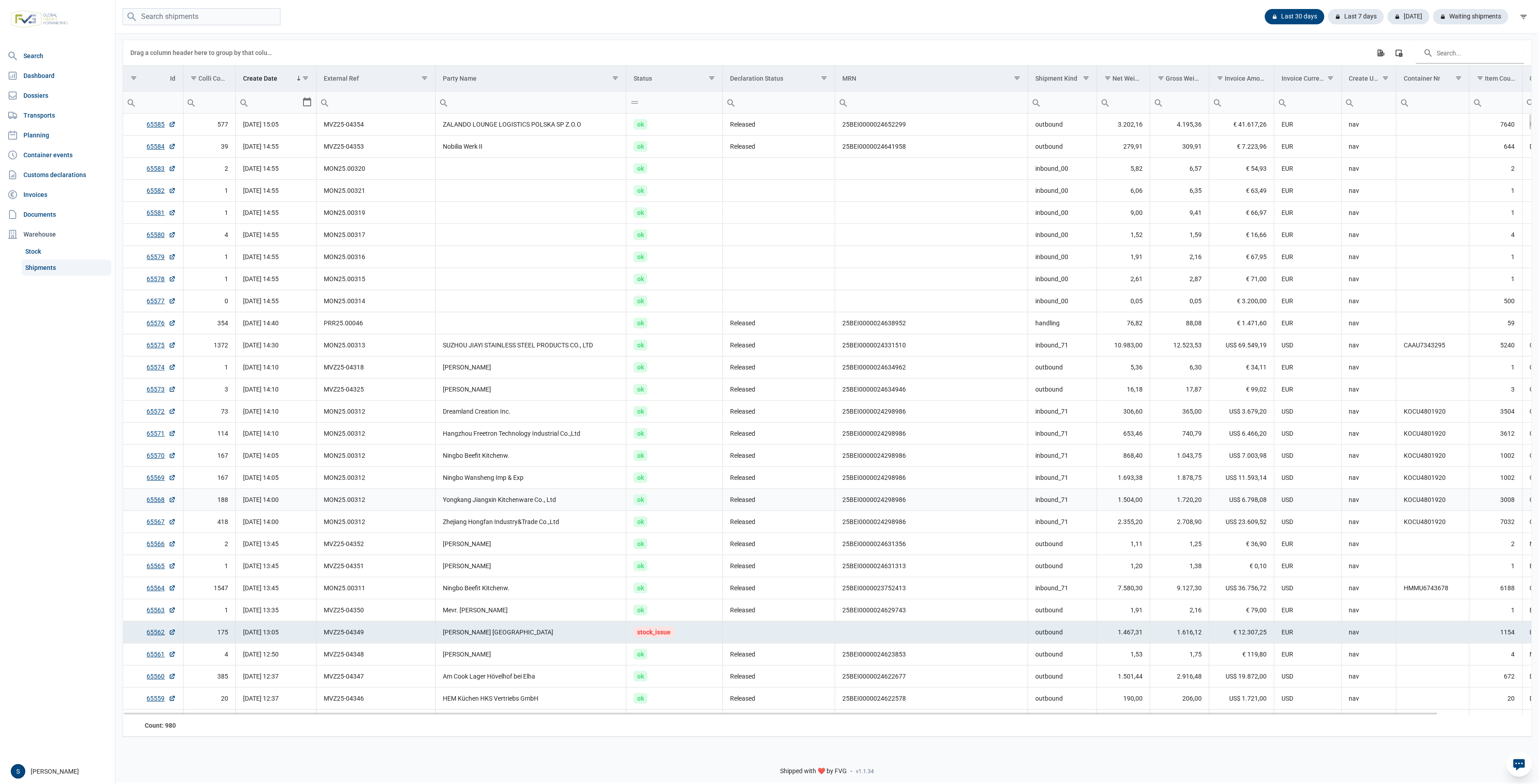
click at [677, 488] on td "ok" at bounding box center [675, 478] width 97 height 22
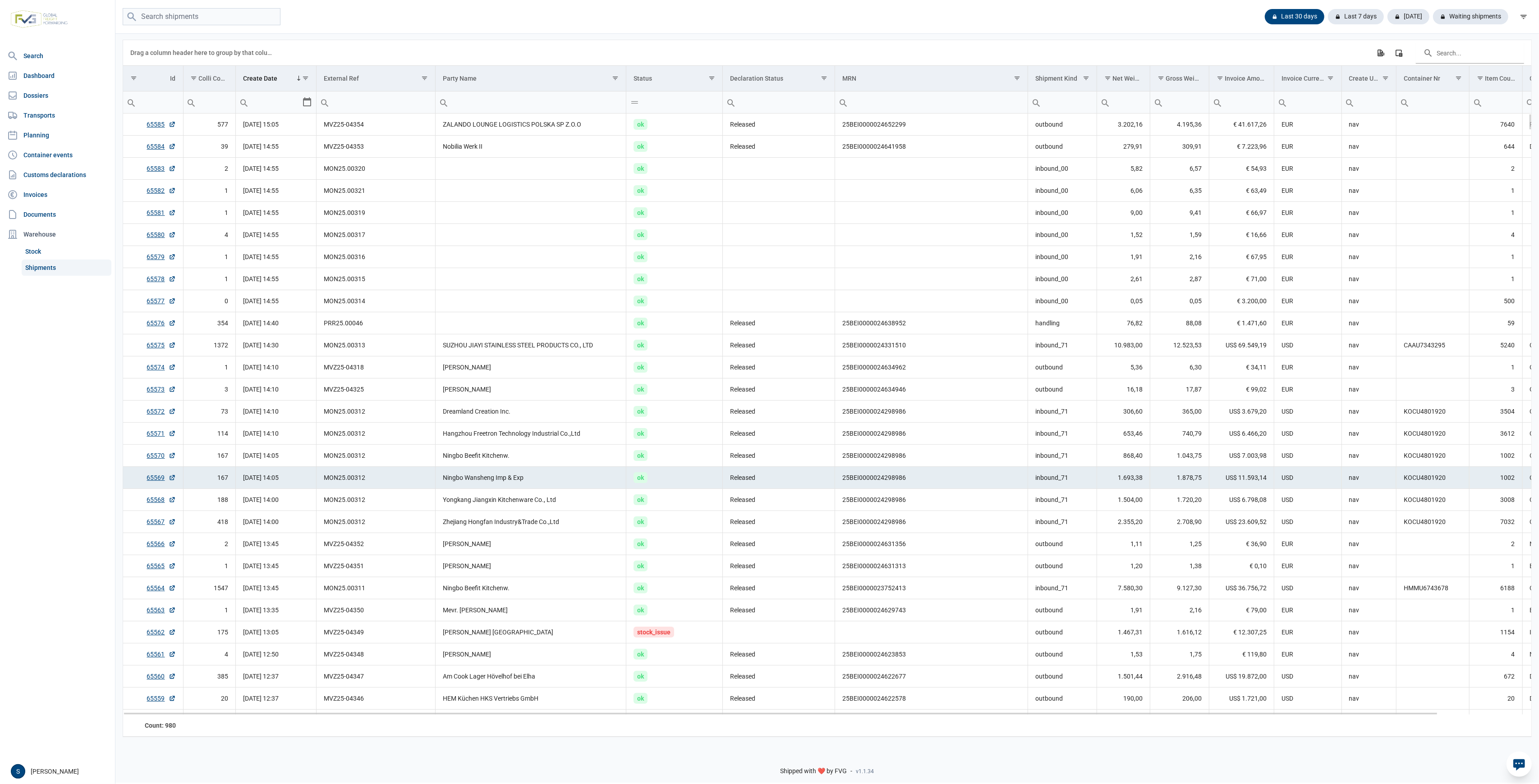
click at [376, 479] on td "MON25.00312" at bounding box center [376, 478] width 119 height 22
drag, startPoint x: 536, startPoint y: 642, endPoint x: 440, endPoint y: 597, distance: 106.0
click at [535, 640] on td "[PERSON_NAME] [GEOGRAPHIC_DATA]" at bounding box center [531, 632] width 191 height 22
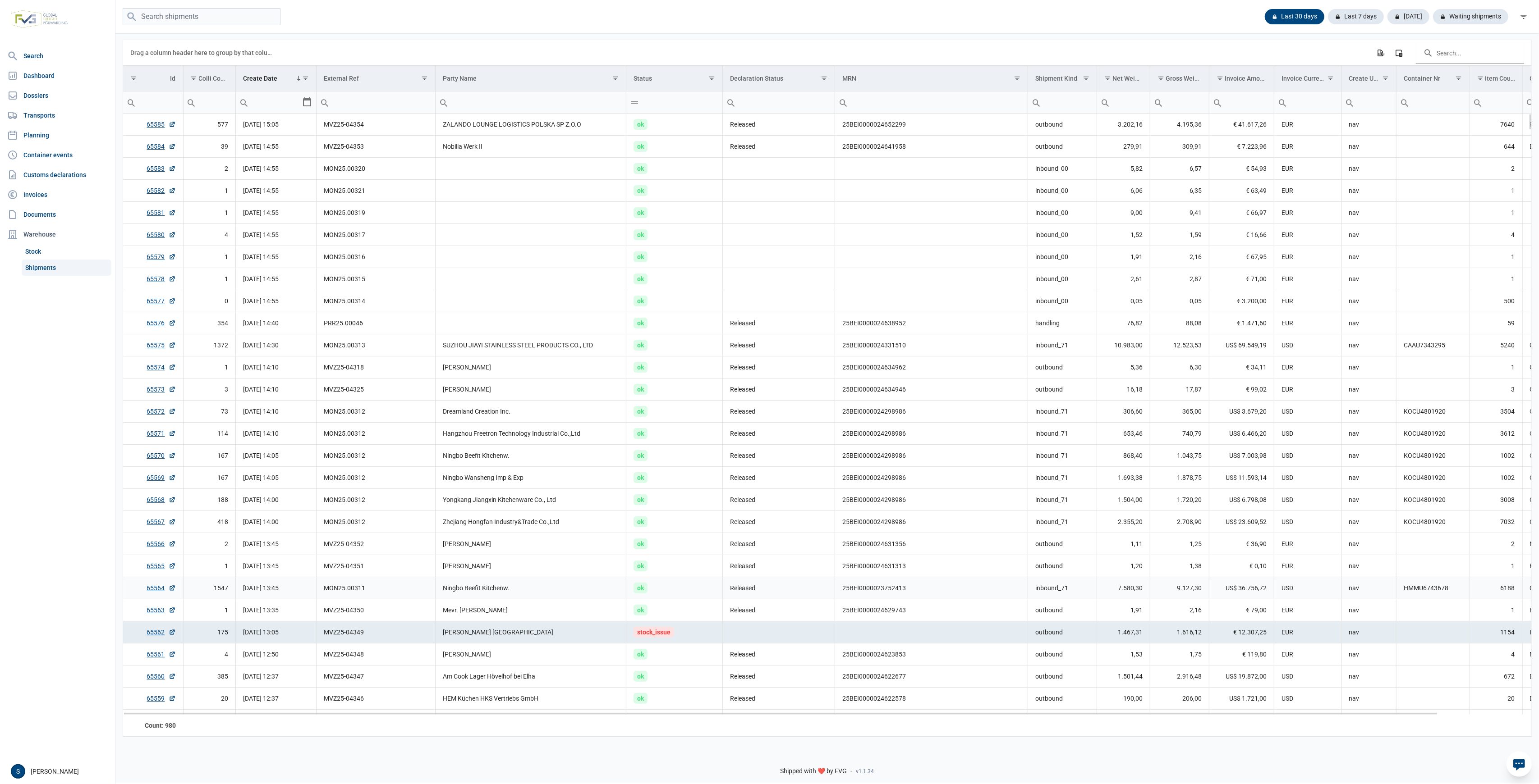
scroll to position [160, 0]
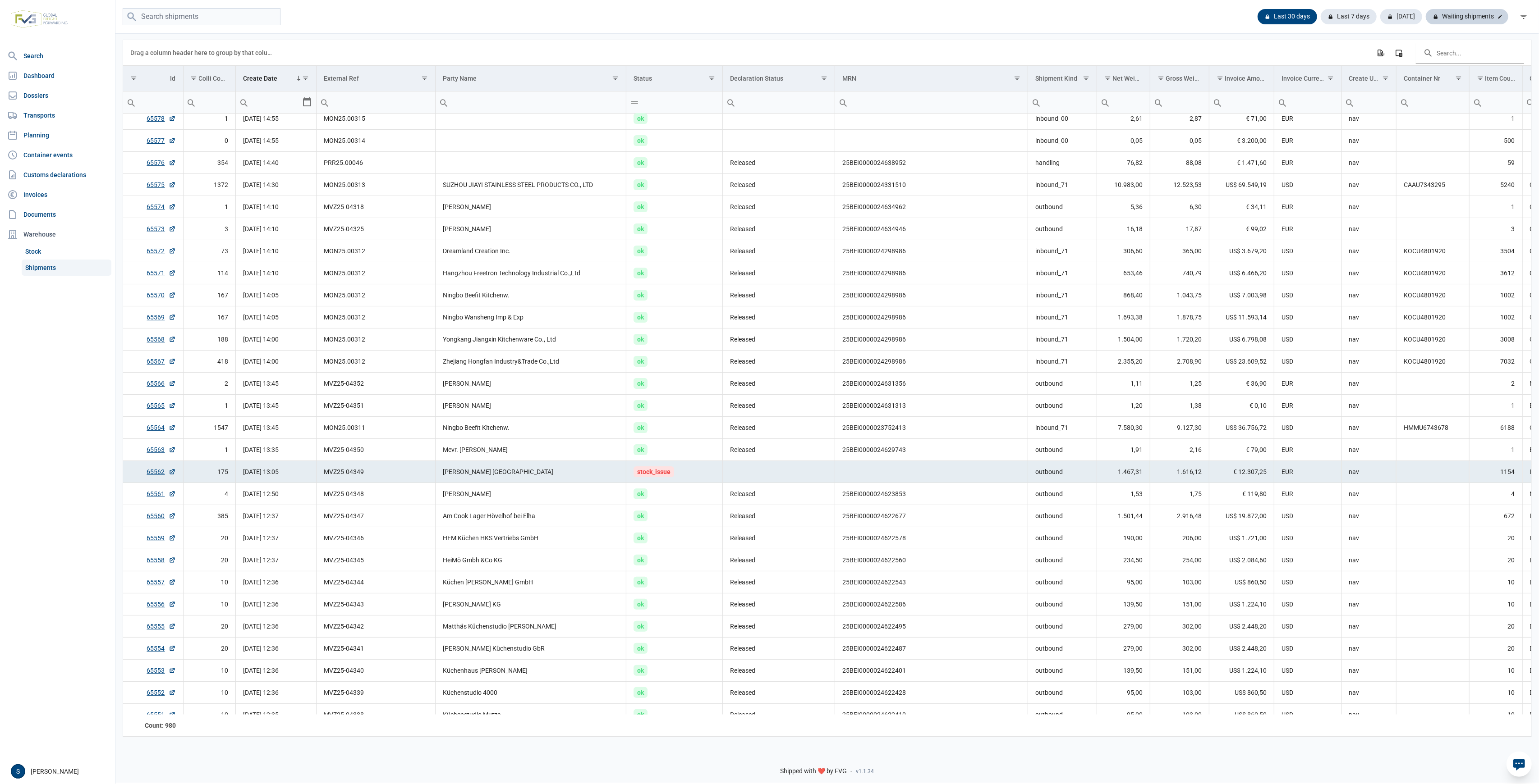
click at [1466, 14] on div "Waiting shipments" at bounding box center [1467, 17] width 82 height 16
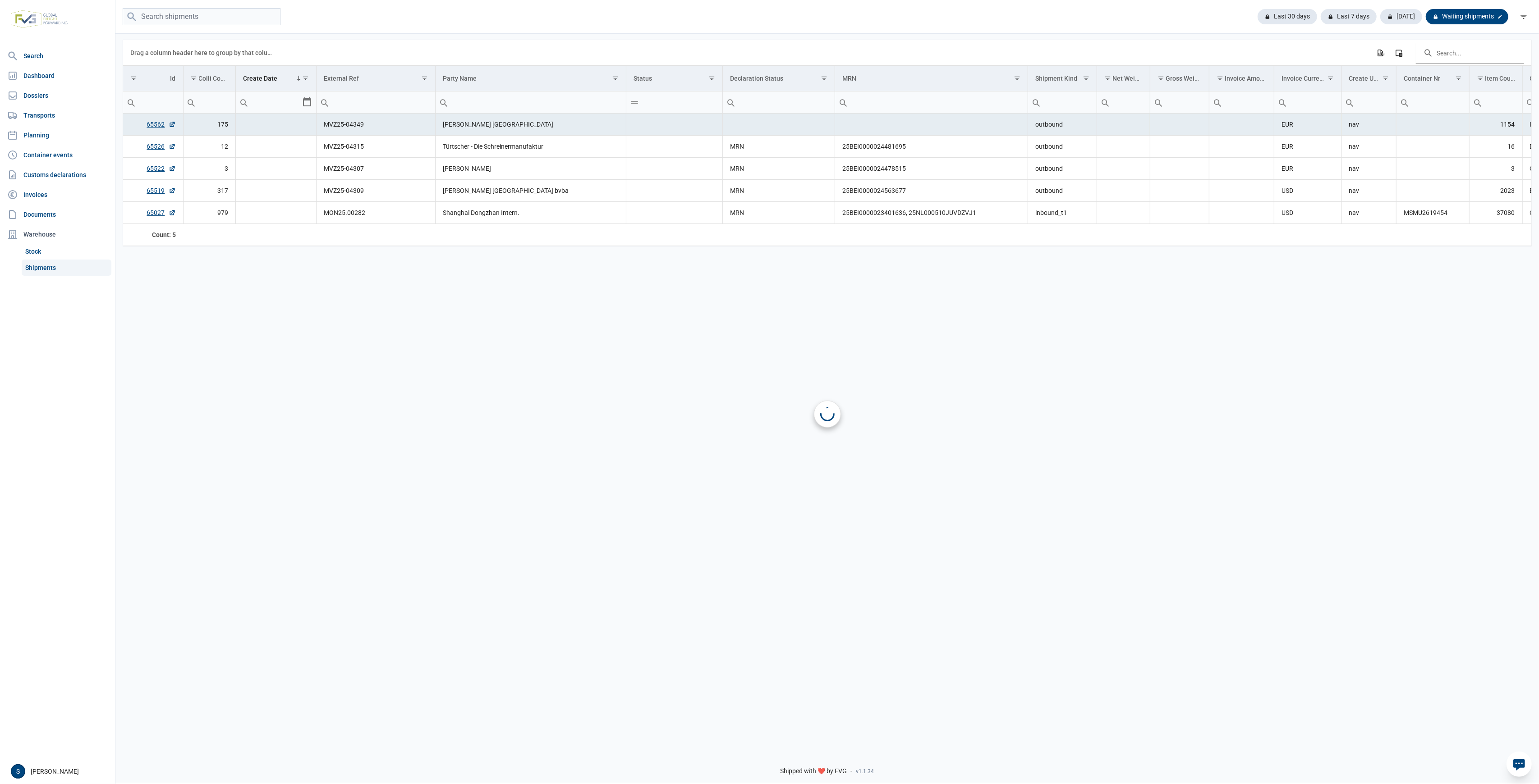
scroll to position [0, 0]
click at [1328, 15] on div "Last 30 days" at bounding box center [1356, 17] width 56 height 16
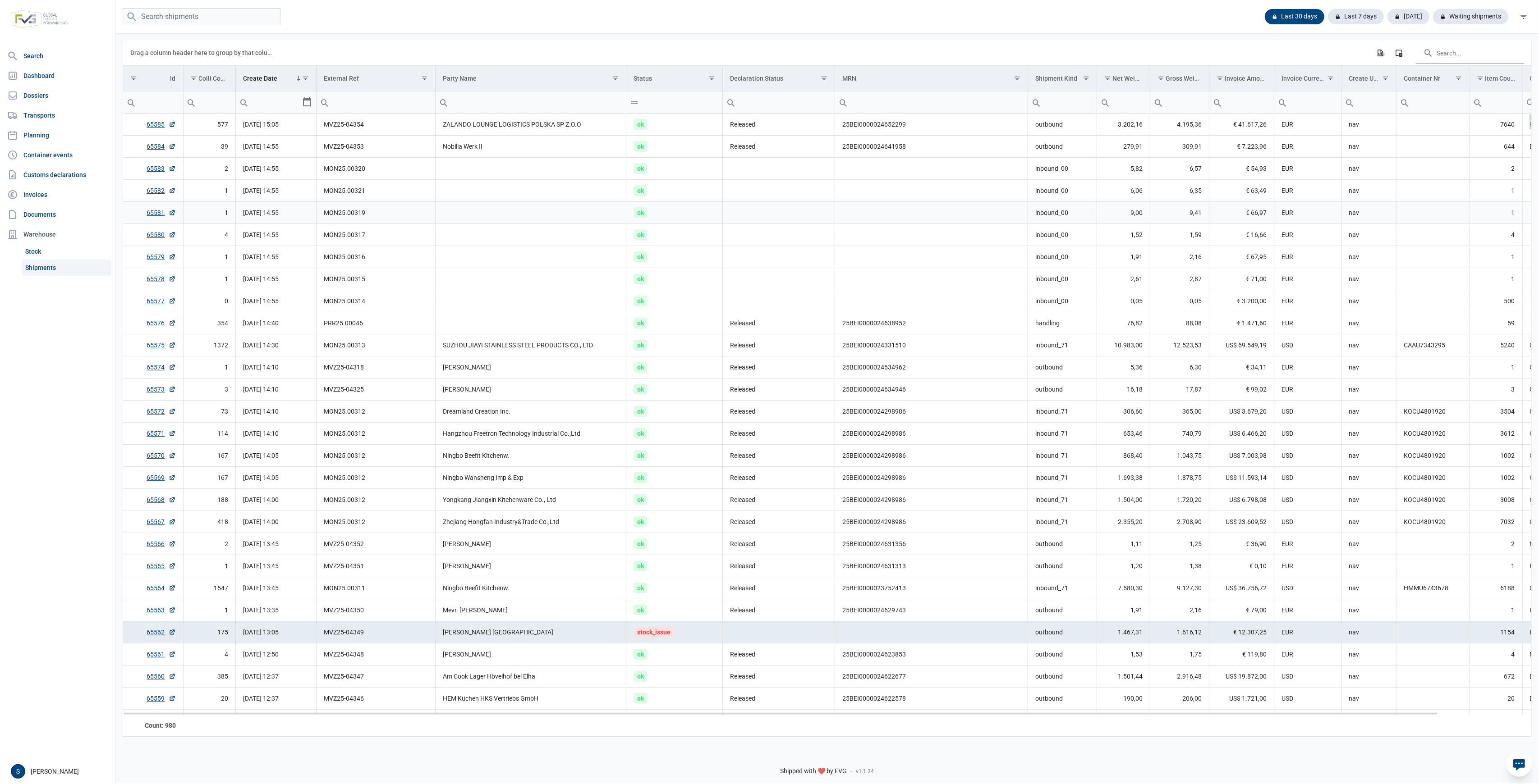
click at [562, 218] on td "Data grid with 980 rows and 18 columns" at bounding box center [531, 213] width 191 height 22
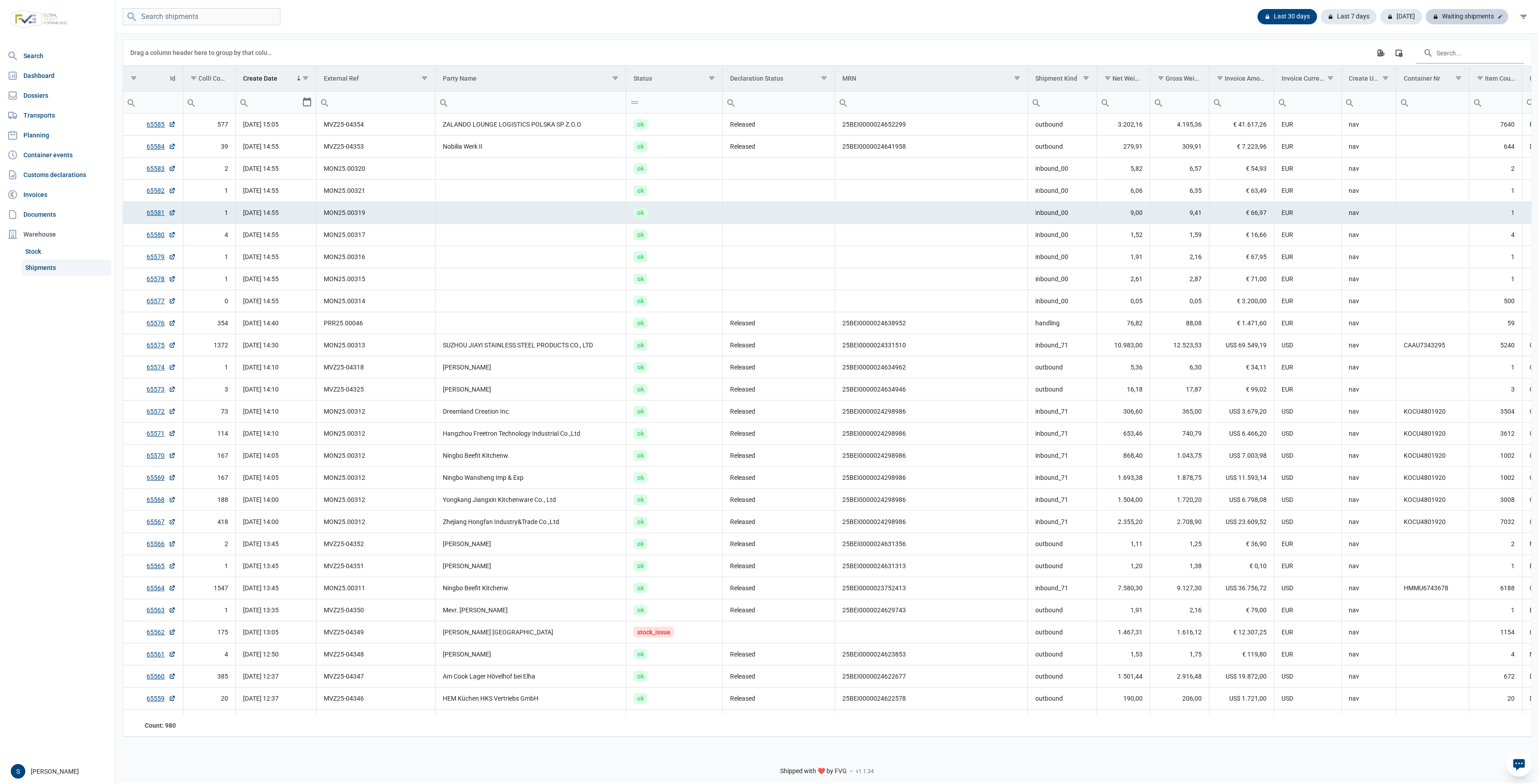
click at [1485, 17] on div "Waiting shipments" at bounding box center [1467, 17] width 82 height 16
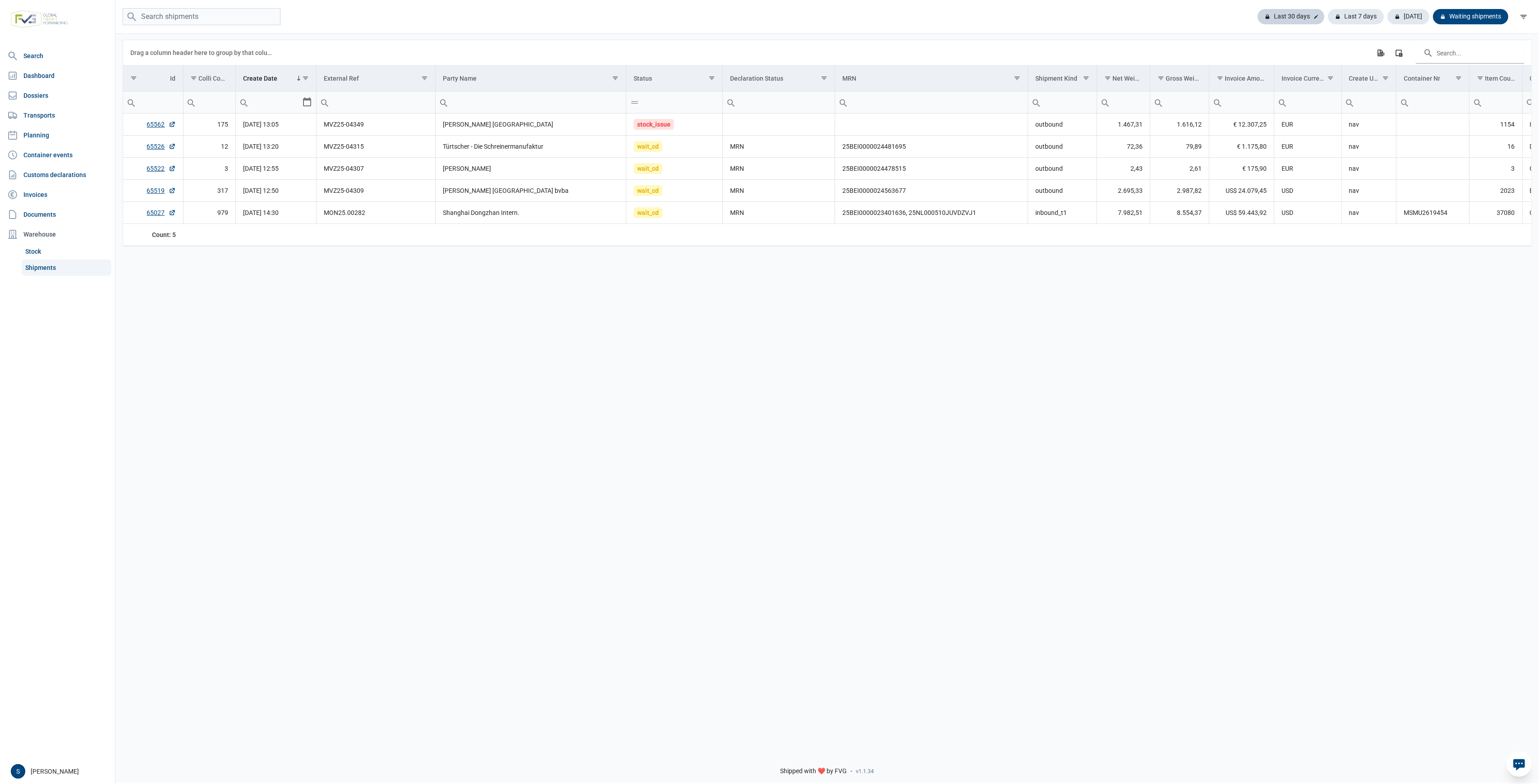
click at [1328, 13] on div "Last 30 days" at bounding box center [1356, 17] width 56 height 16
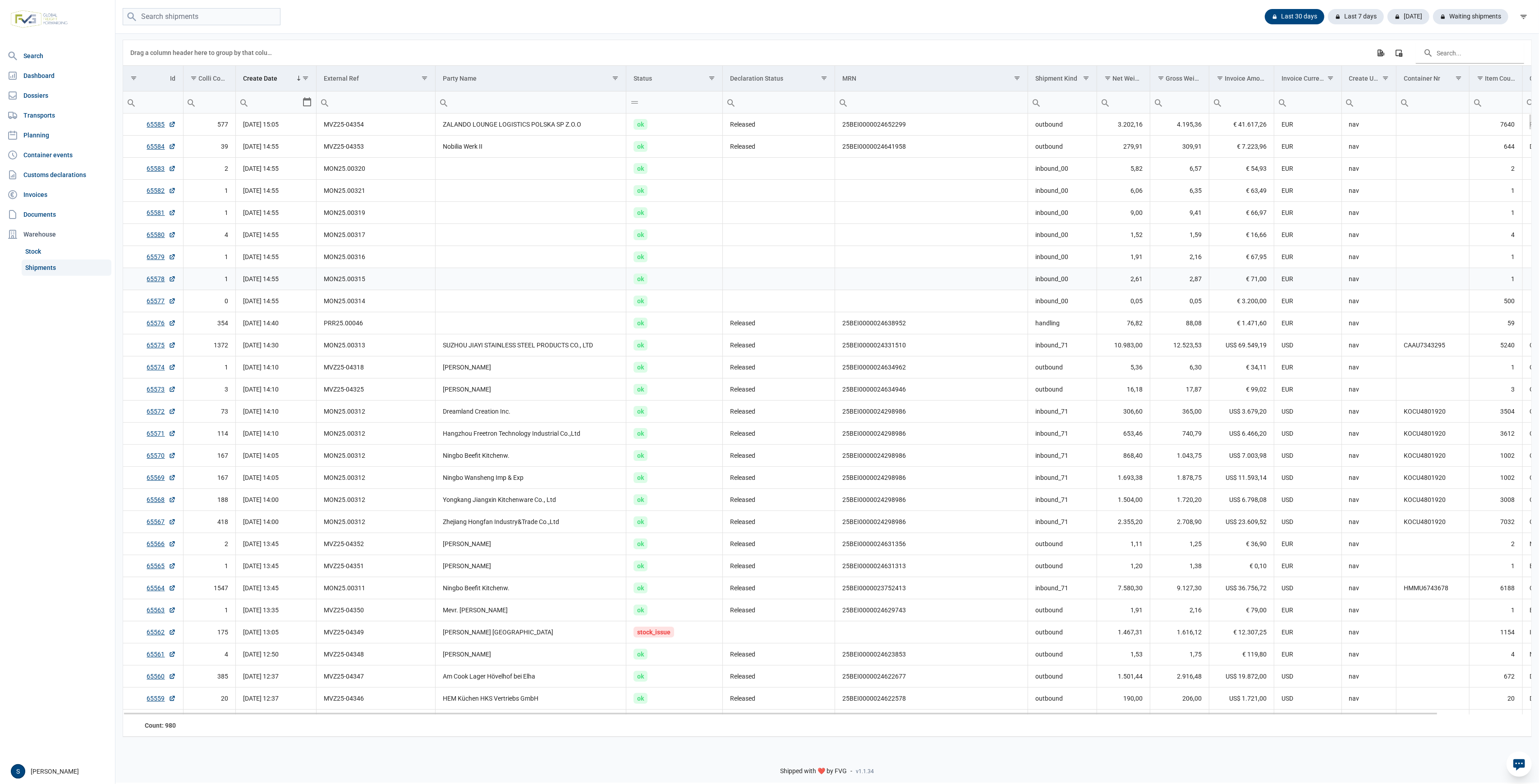
click at [748, 272] on td "Data grid with 980 rows and 18 columns" at bounding box center [779, 279] width 112 height 22
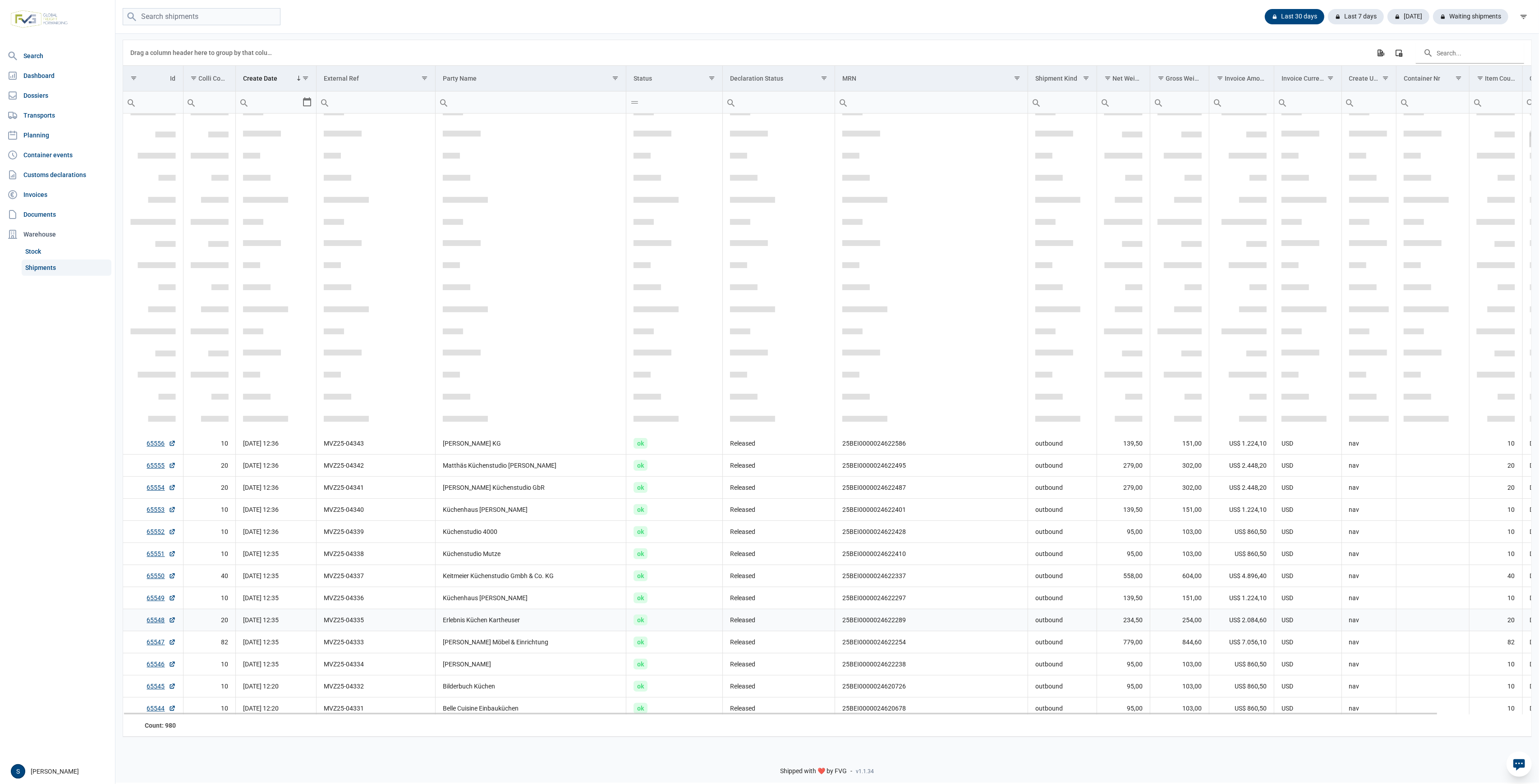
scroll to position [694, 0]
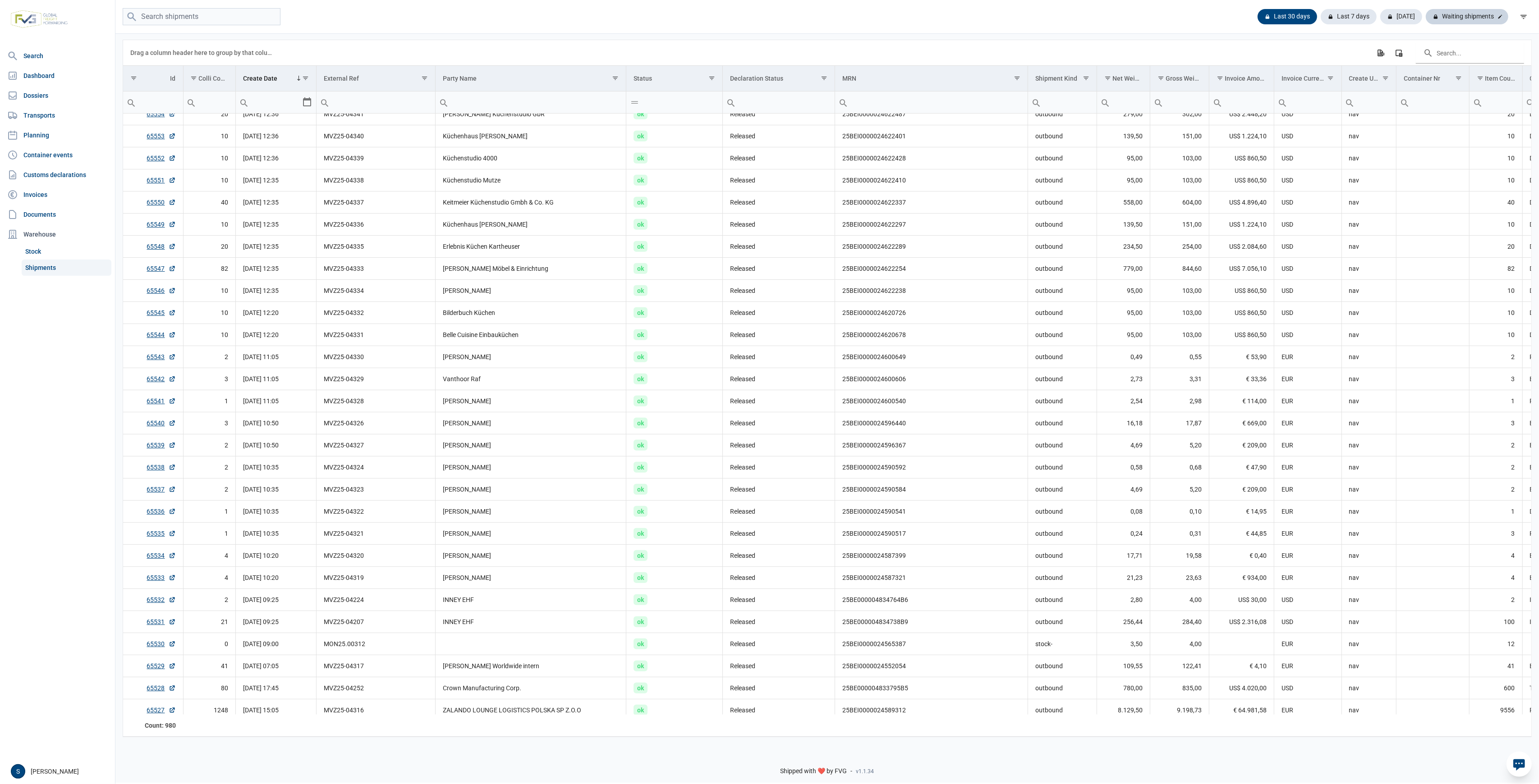
click at [1448, 19] on div "Waiting shipments" at bounding box center [1467, 17] width 82 height 16
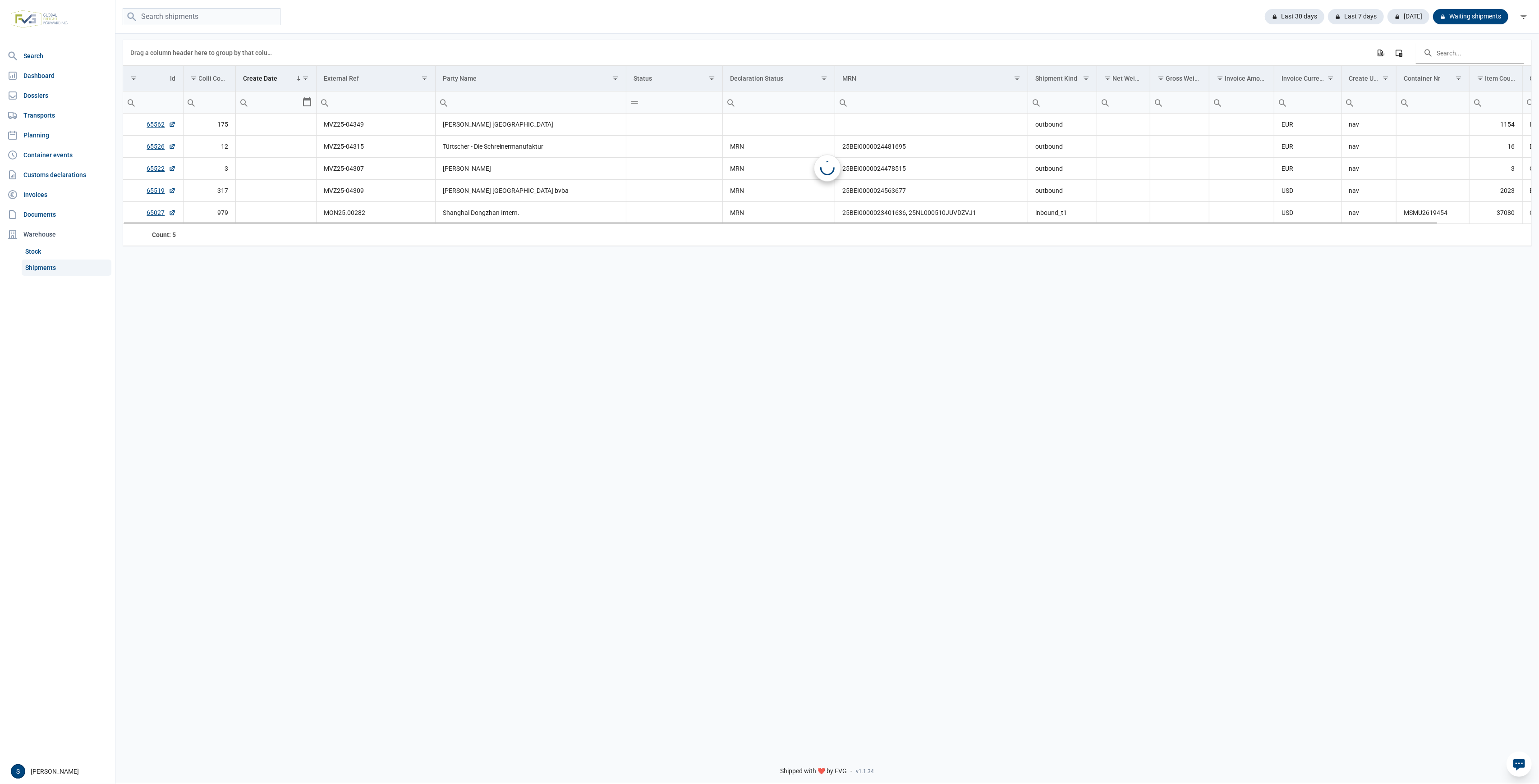
scroll to position [0, 0]
click at [475, 367] on div "Data grid with 5 rows and 18 columns Drag a column header here to group by that…" at bounding box center [827, 388] width 1424 height 712
click at [650, 193] on span "wait_cd" at bounding box center [648, 190] width 29 height 11
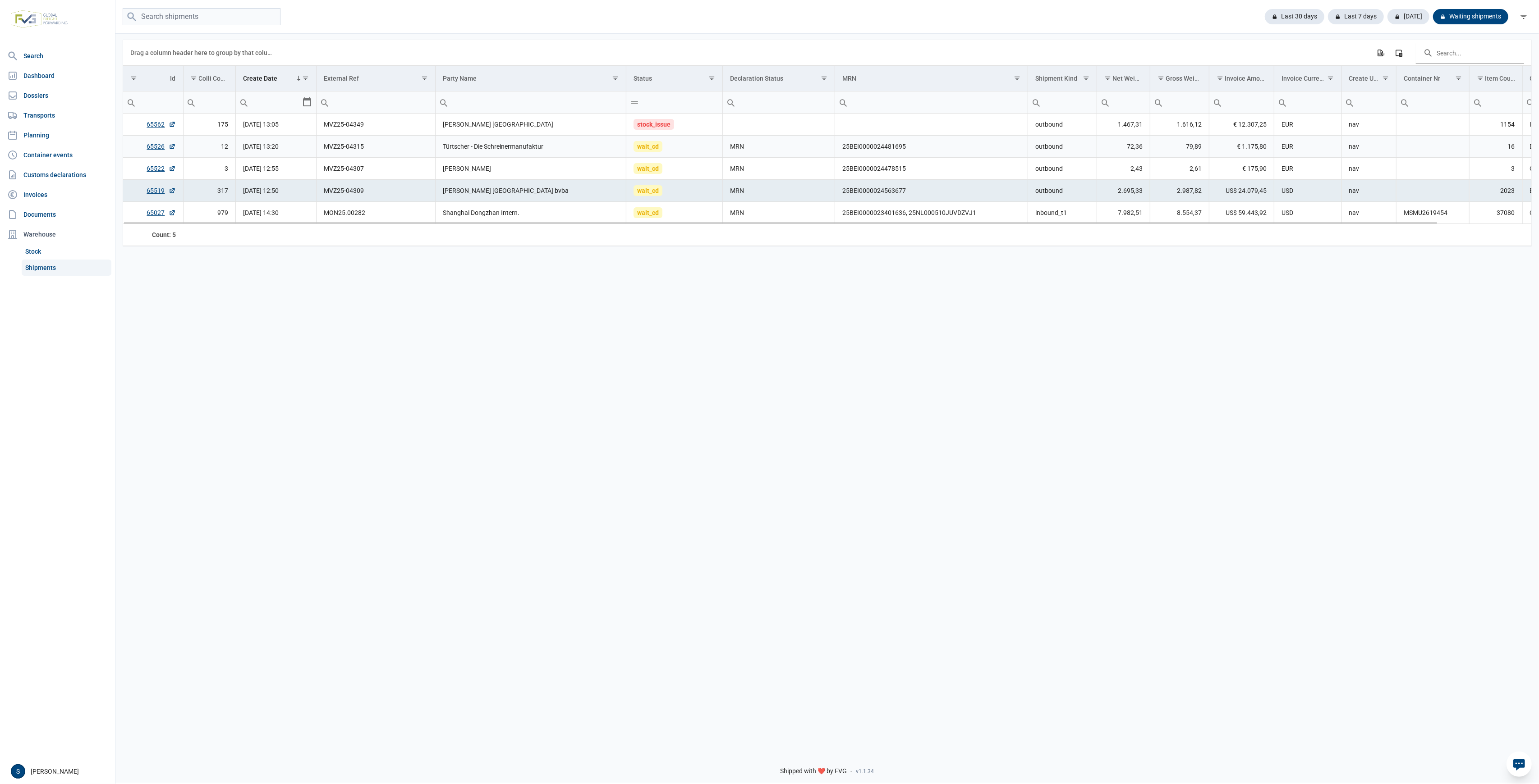
click at [539, 144] on td "Türtscher - Die Schreinermanufaktur" at bounding box center [531, 146] width 191 height 22
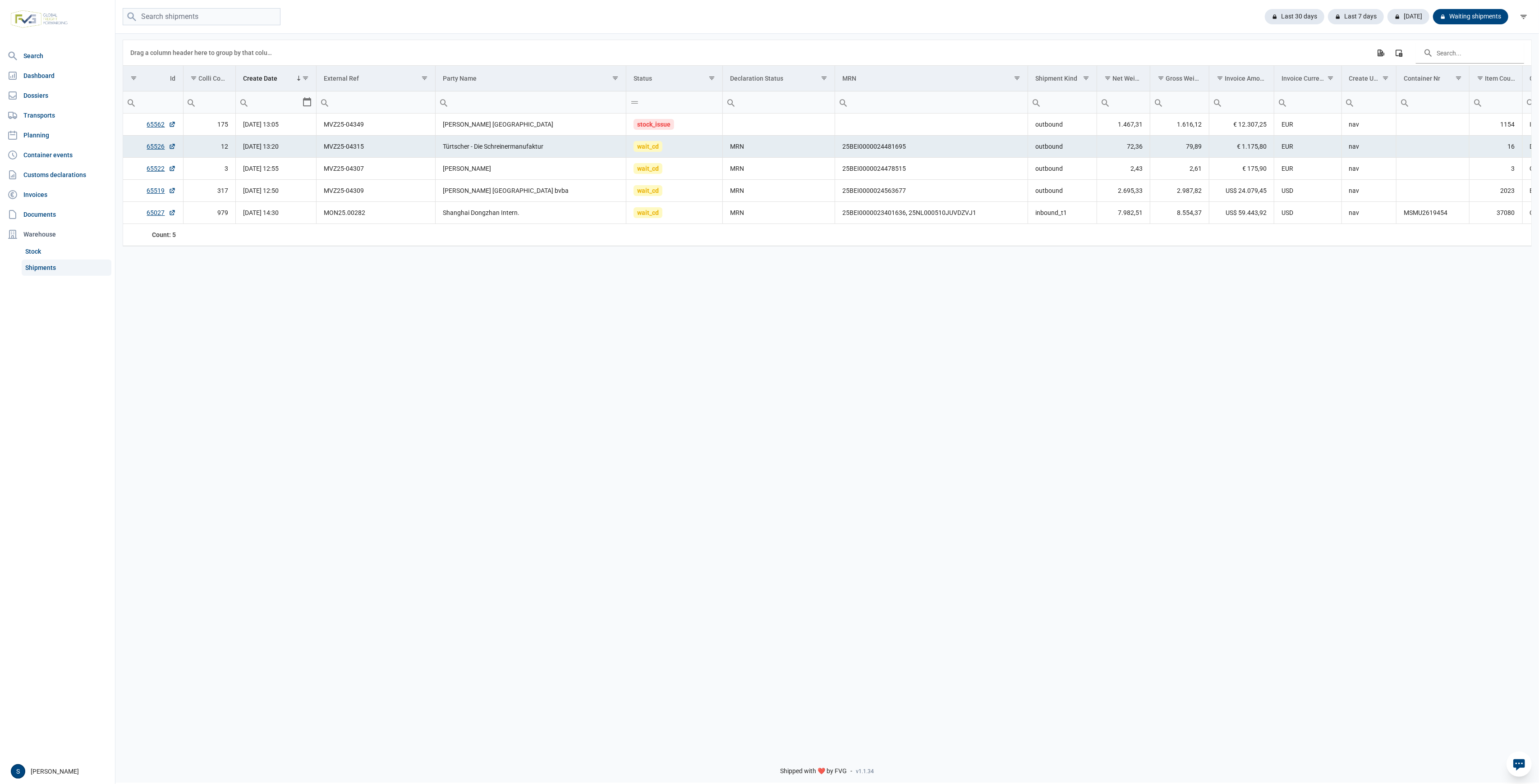
click at [381, 281] on div "Data grid with 5 rows and 18 columns Drag a column header here to group by that…" at bounding box center [827, 388] width 1424 height 712
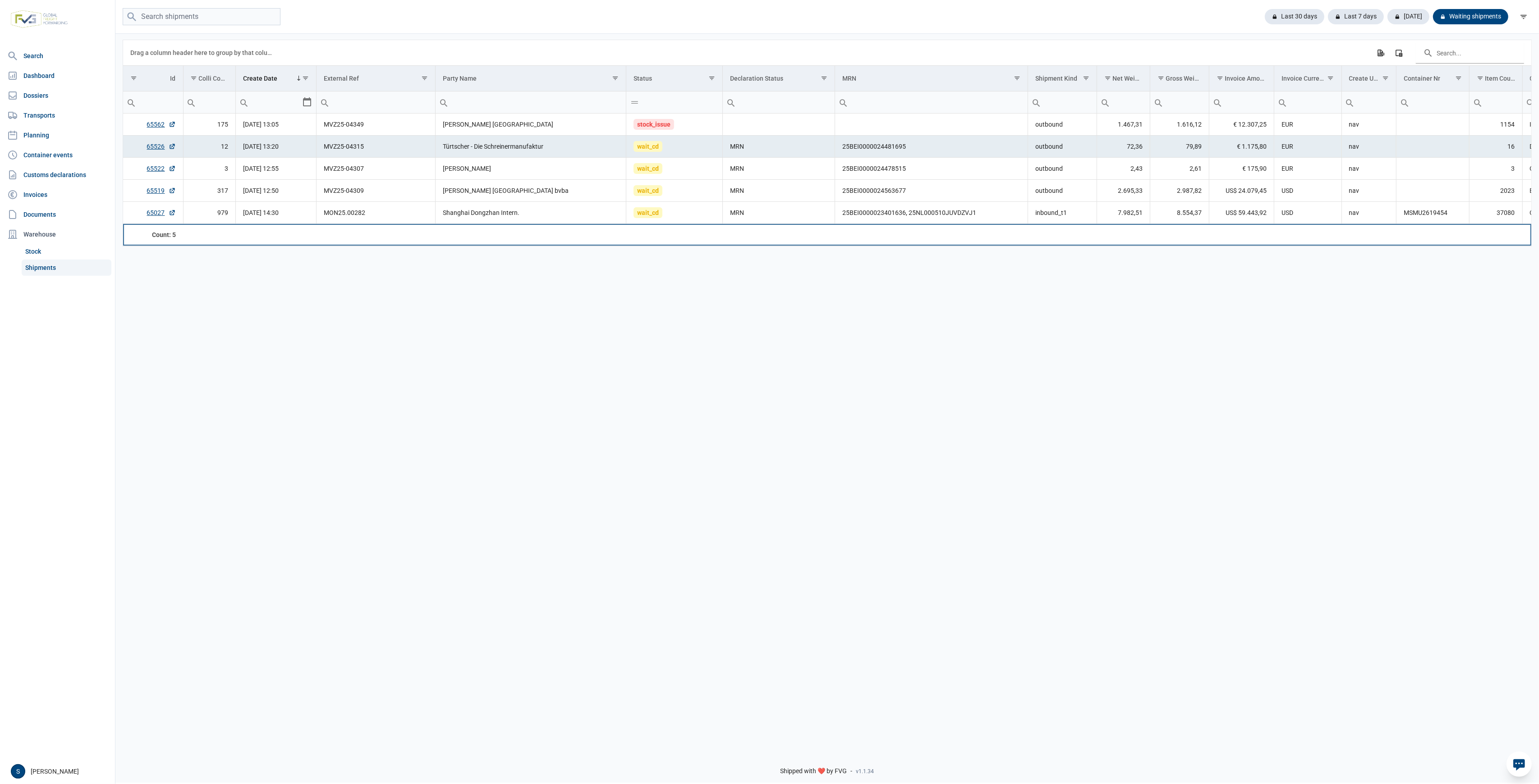
click at [446, 225] on td "Data grid with 5 rows and 18 columns" at bounding box center [531, 235] width 191 height 21
click at [462, 214] on td "Shanghai Dongzhan Intern." at bounding box center [531, 213] width 191 height 22
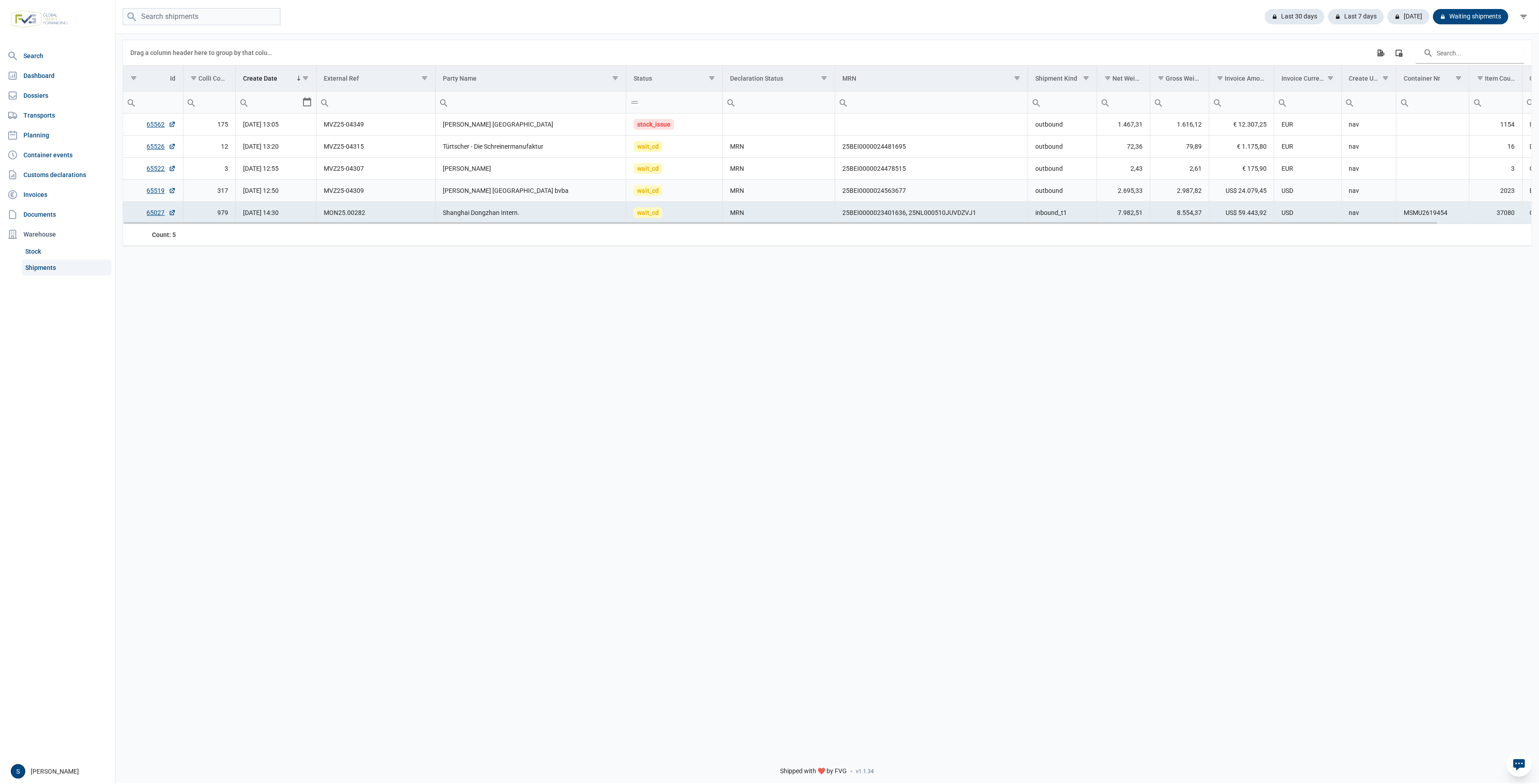
click at [507, 186] on td "BergHOFF Belgium bvba" at bounding box center [531, 190] width 191 height 22
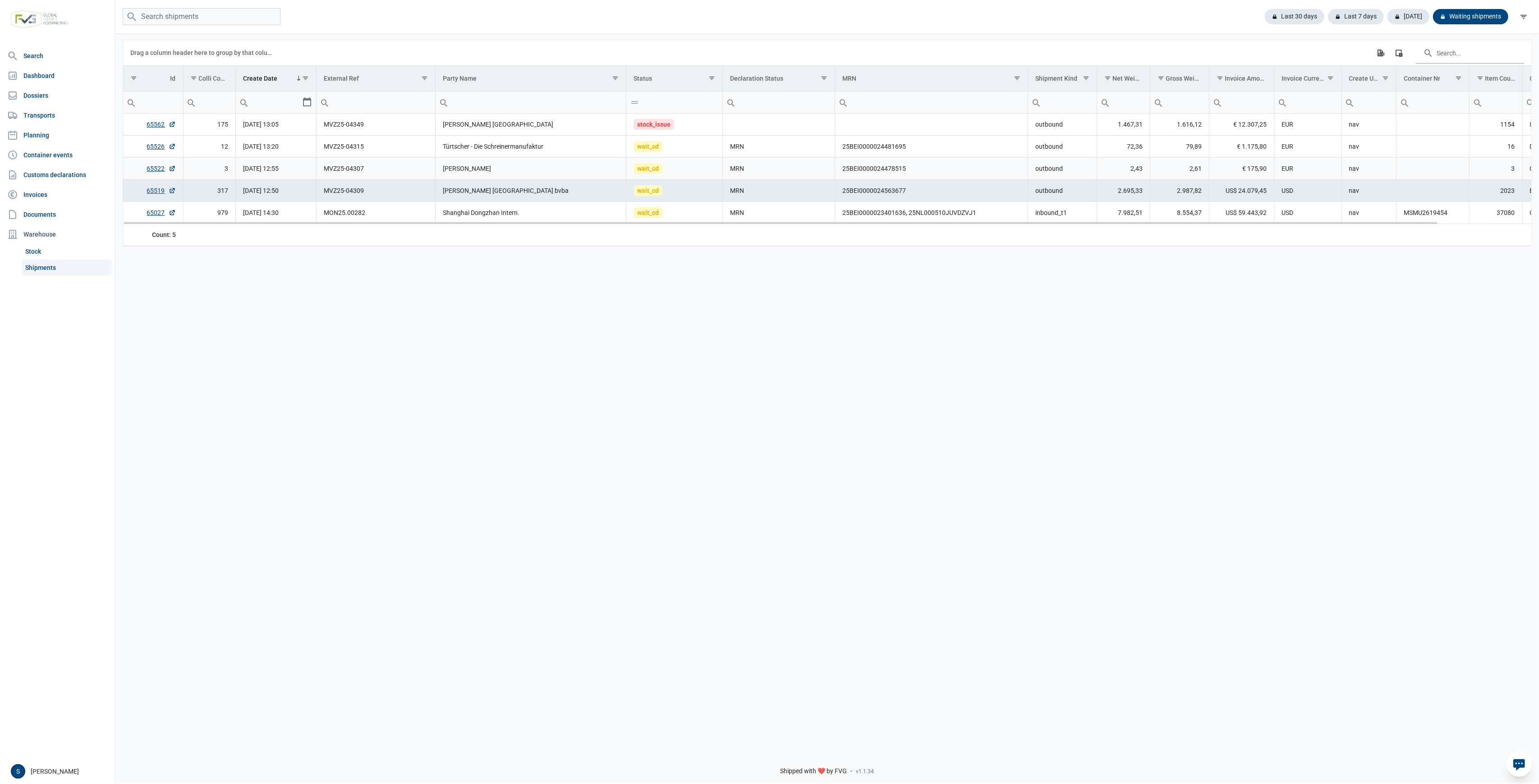
click at [506, 146] on td "Türtscher - Die Schreinermanufaktur" at bounding box center [531, 146] width 191 height 22
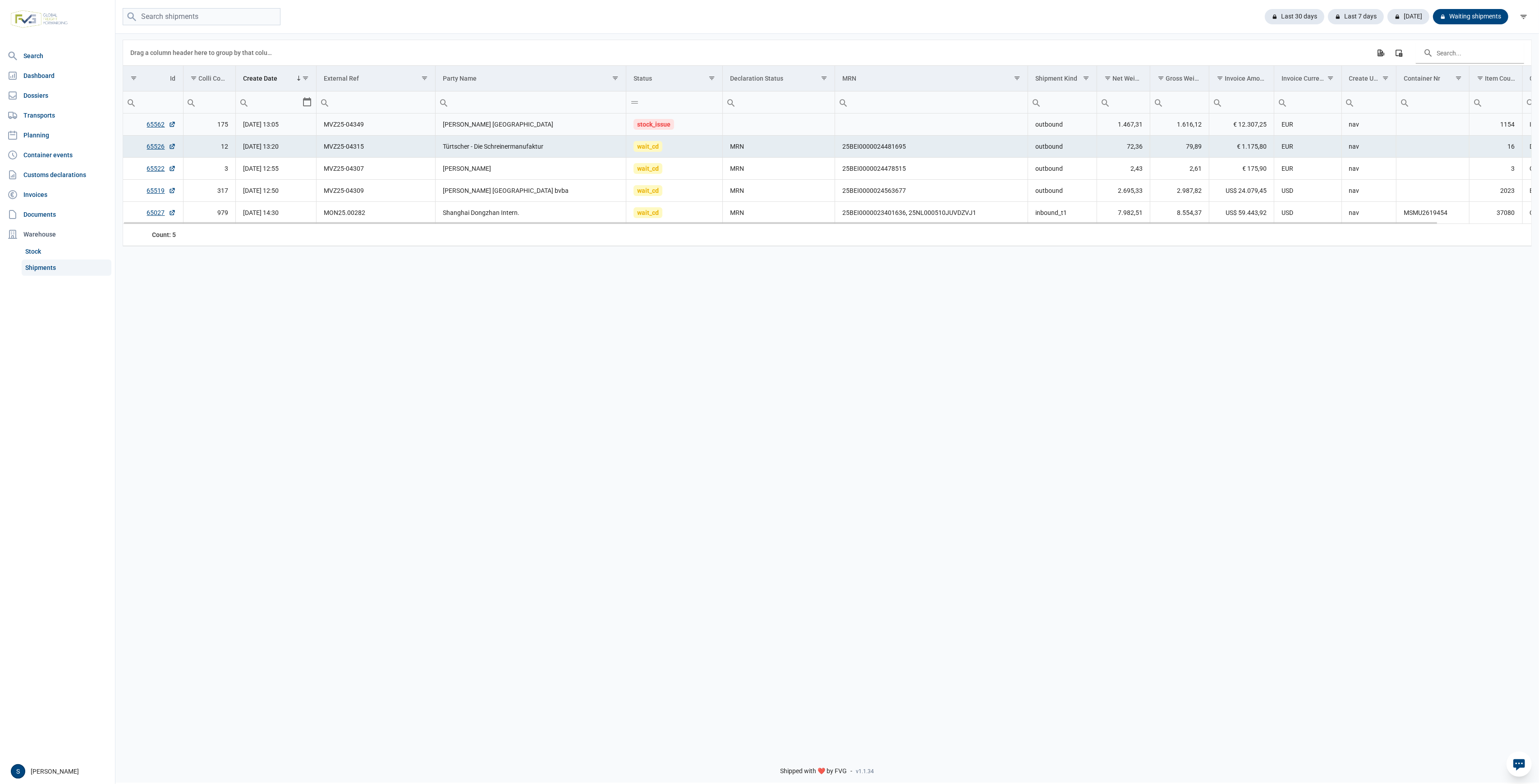
click at [514, 124] on td "Berghoff Ireland" at bounding box center [531, 124] width 191 height 22
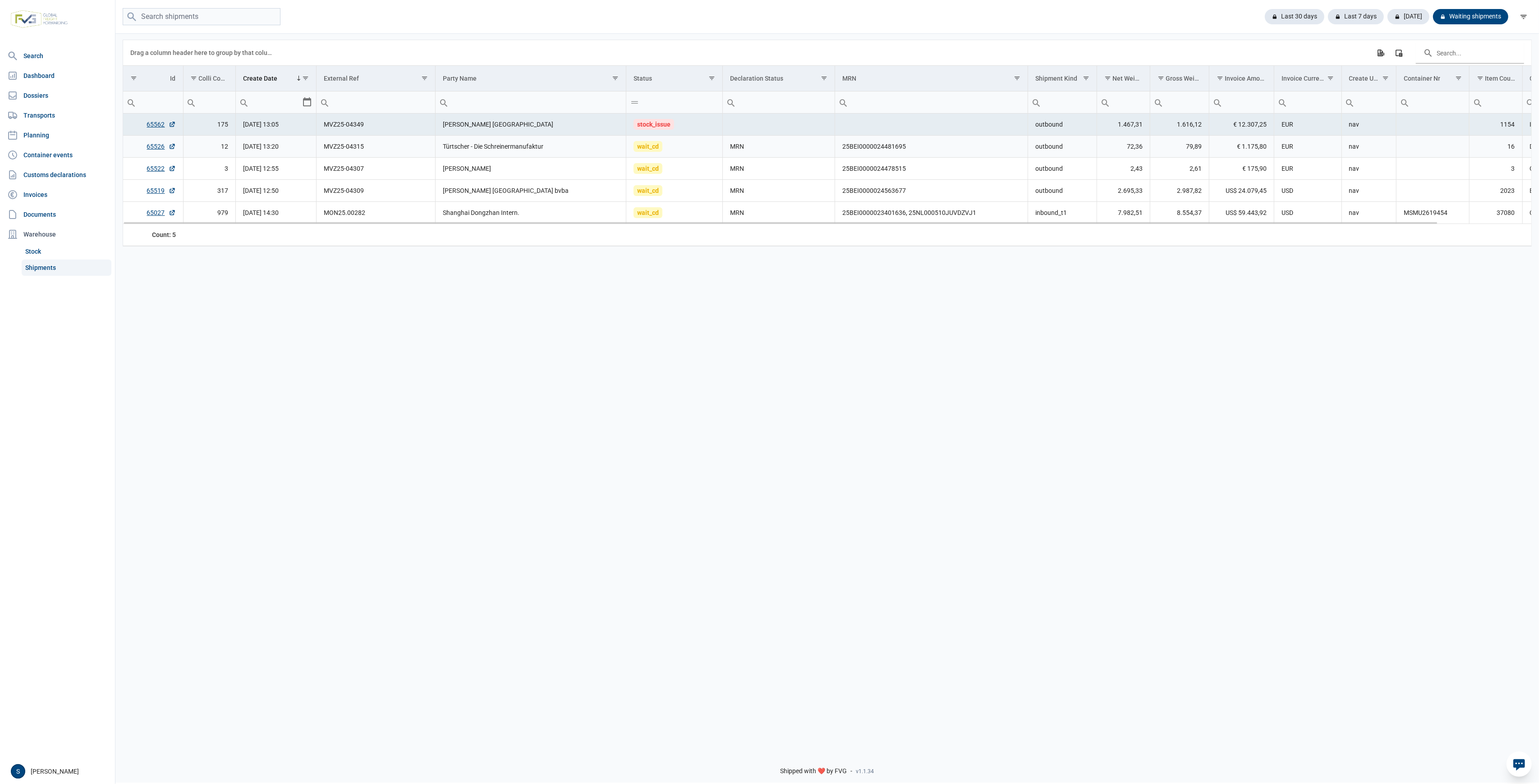
drag, startPoint x: 517, startPoint y: 156, endPoint x: 517, endPoint y: 161, distance: 5.0
click at [517, 157] on td "Türtscher - Die Schreinermanufaktur" at bounding box center [531, 146] width 191 height 22
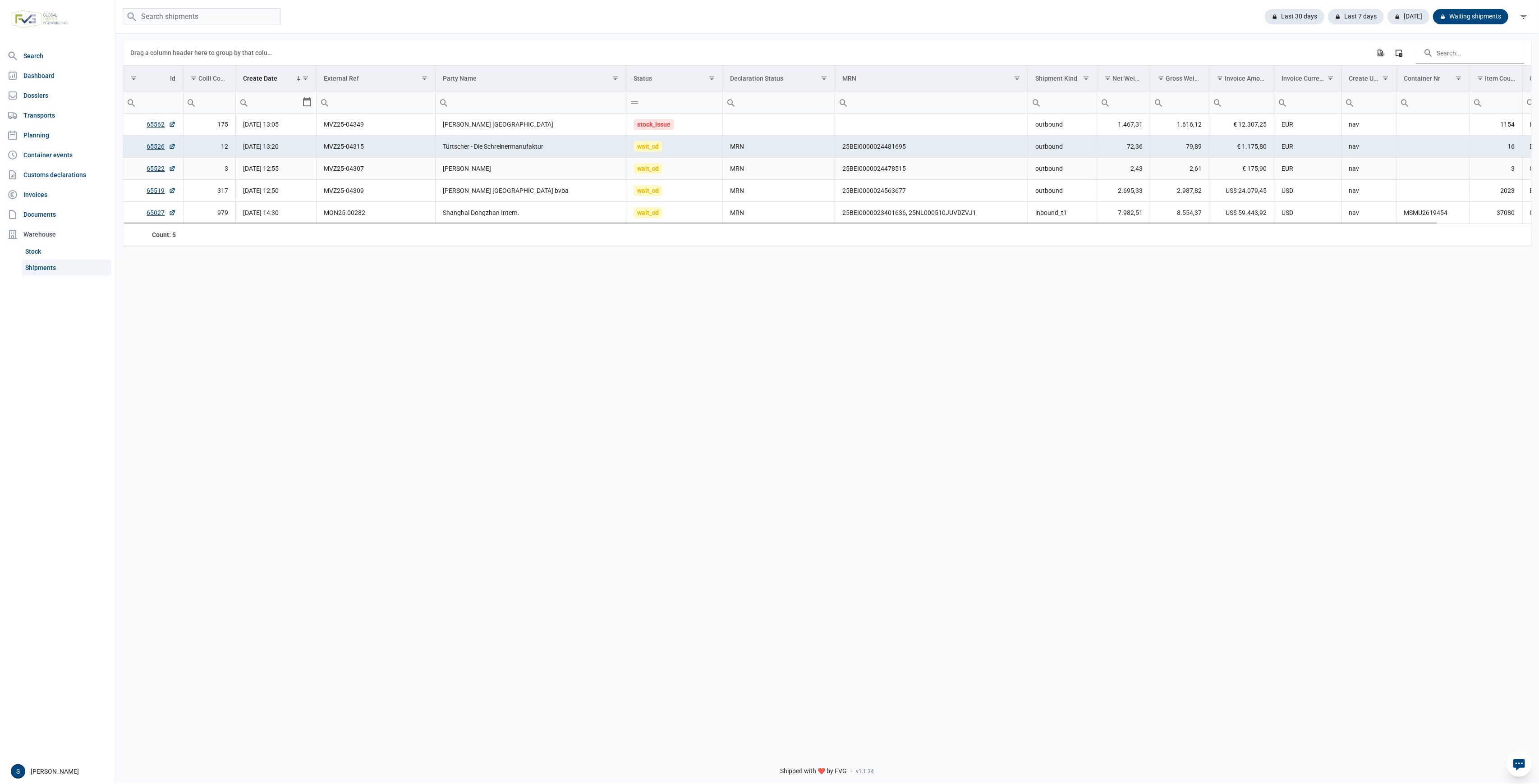
click at [517, 161] on td "Anna Velykodna" at bounding box center [531, 168] width 191 height 22
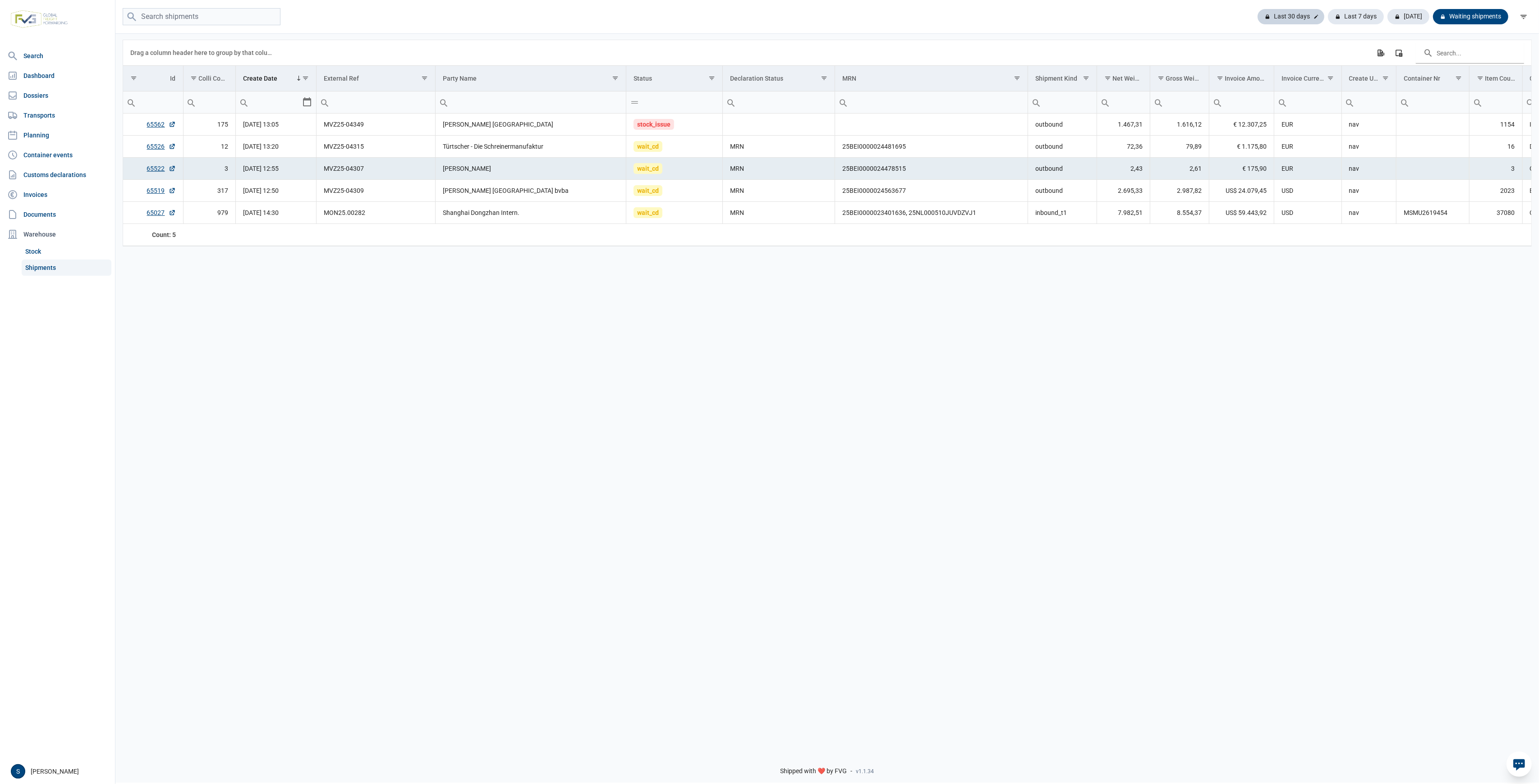
drag, startPoint x: 1283, startPoint y: 26, endPoint x: 1284, endPoint y: 17, distance: 9.1
click at [1284, 25] on div "Last 30 days Last 7 days Today Waiting shipments" at bounding box center [827, 17] width 1424 height 34
click at [1328, 17] on div "Last 30 days" at bounding box center [1356, 17] width 56 height 16
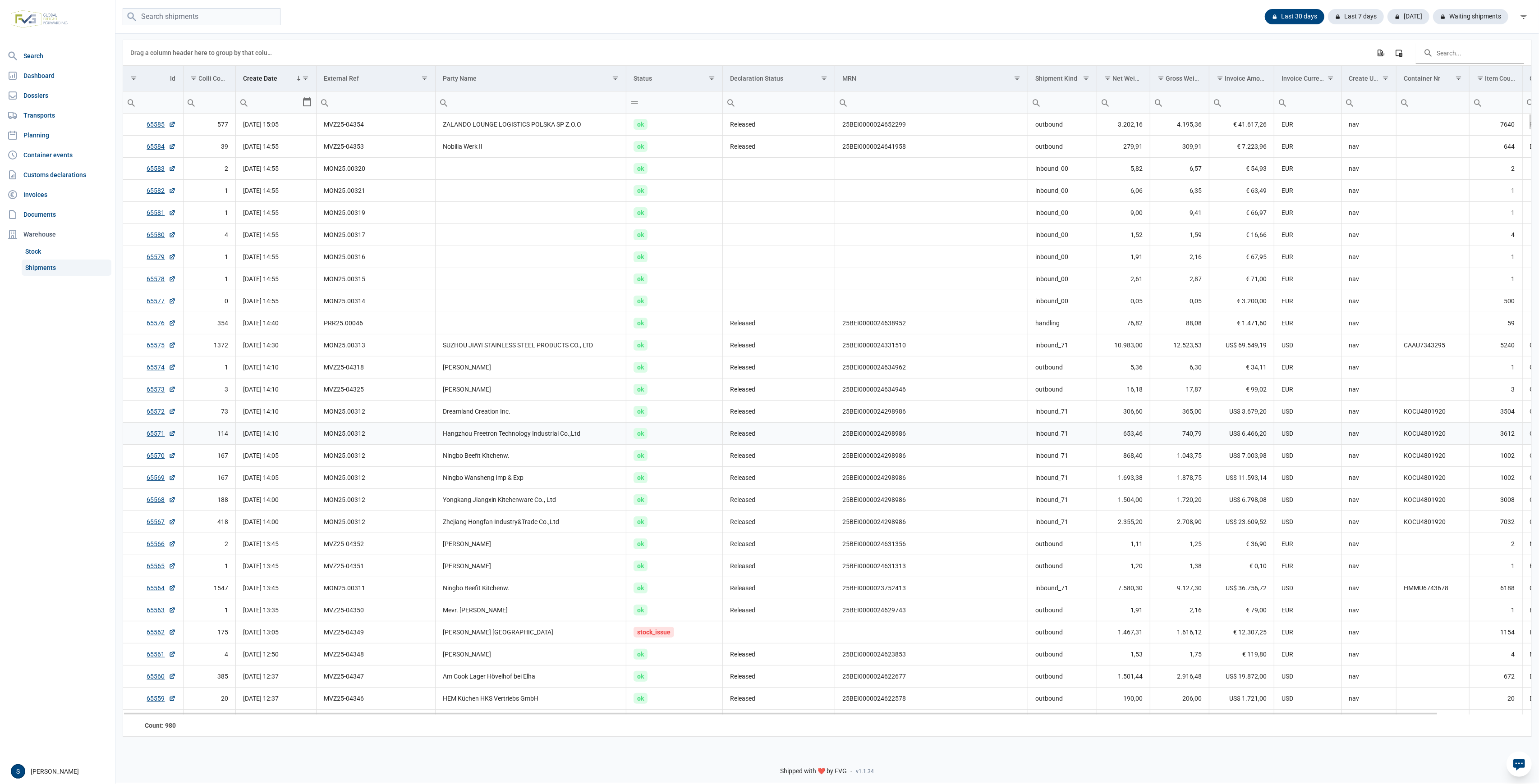
click at [657, 433] on td "ok" at bounding box center [675, 433] width 97 height 22
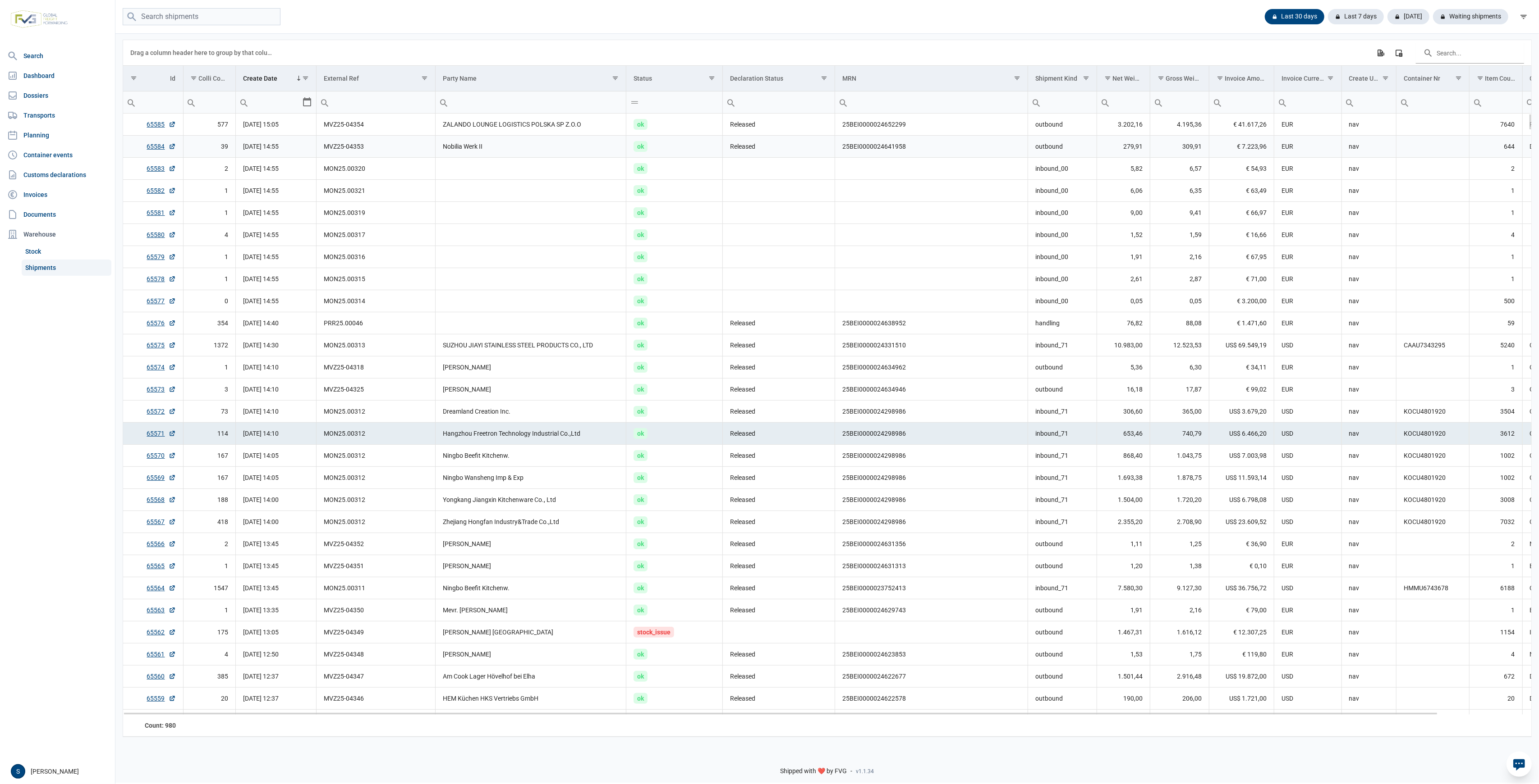
click at [581, 138] on td "Nobilia Werk II" at bounding box center [531, 146] width 191 height 22
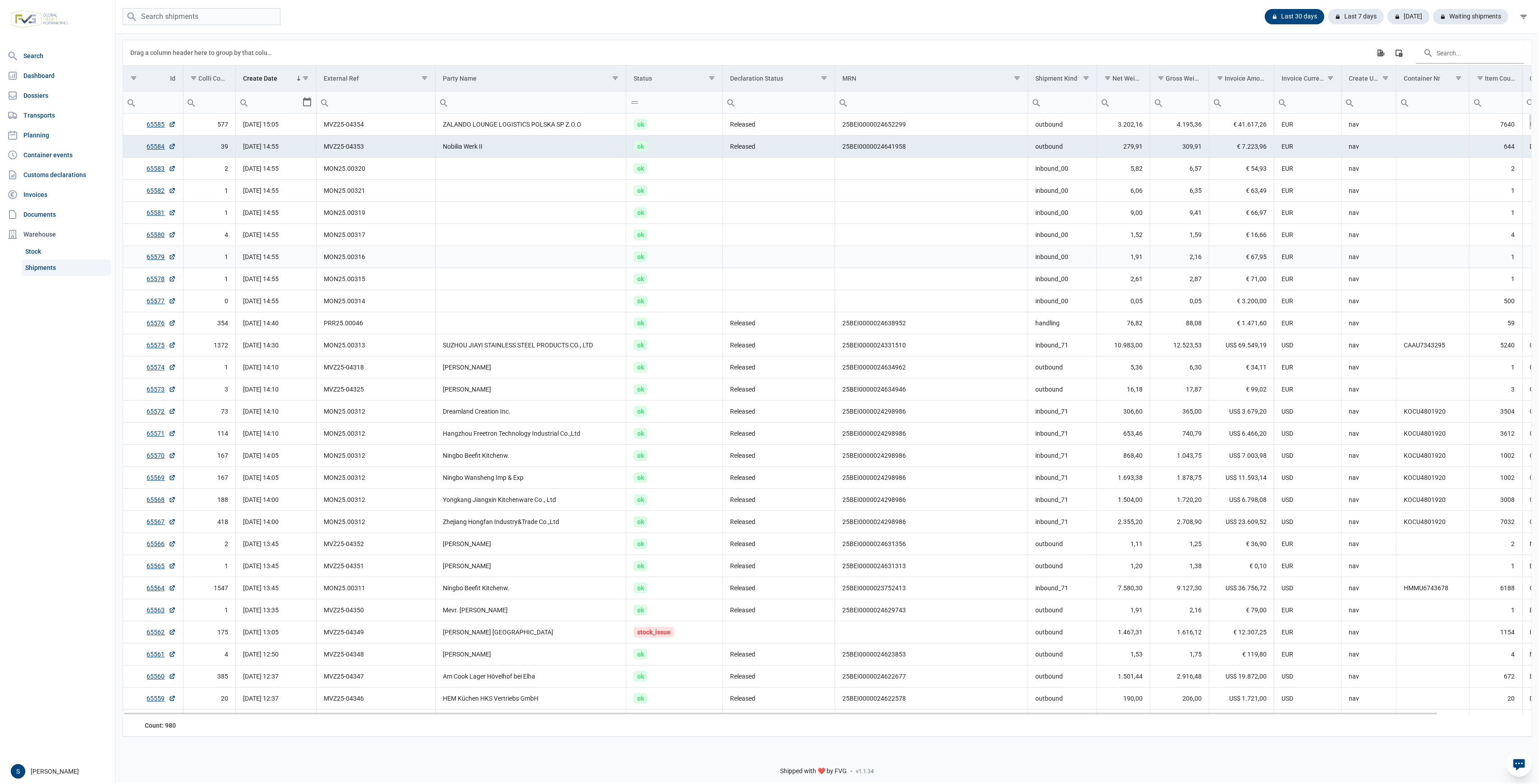
click at [529, 262] on td "Data grid with 980 rows and 18 columns" at bounding box center [531, 257] width 191 height 22
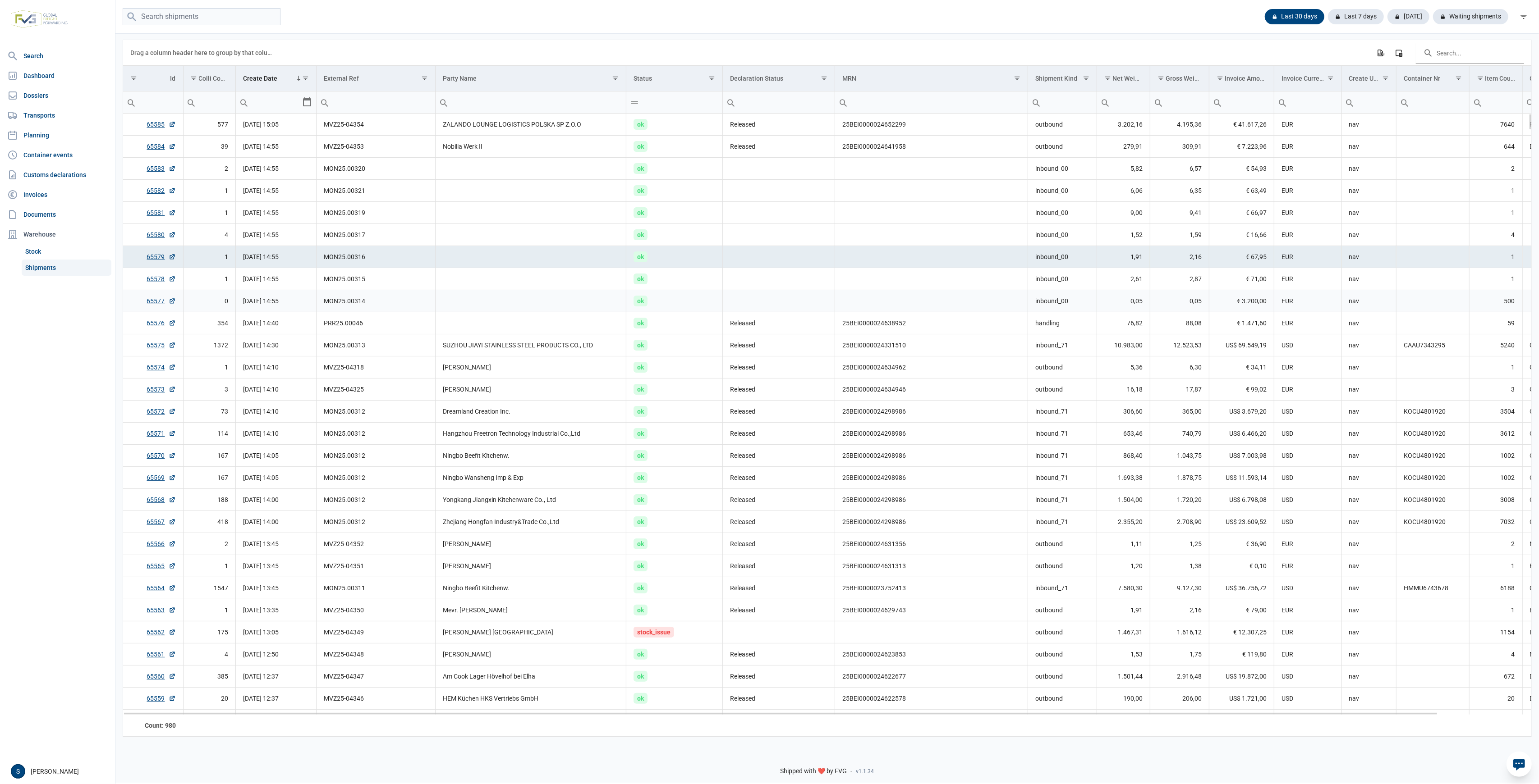
click at [562, 306] on td "Data grid with 980 rows and 18 columns" at bounding box center [531, 301] width 191 height 22
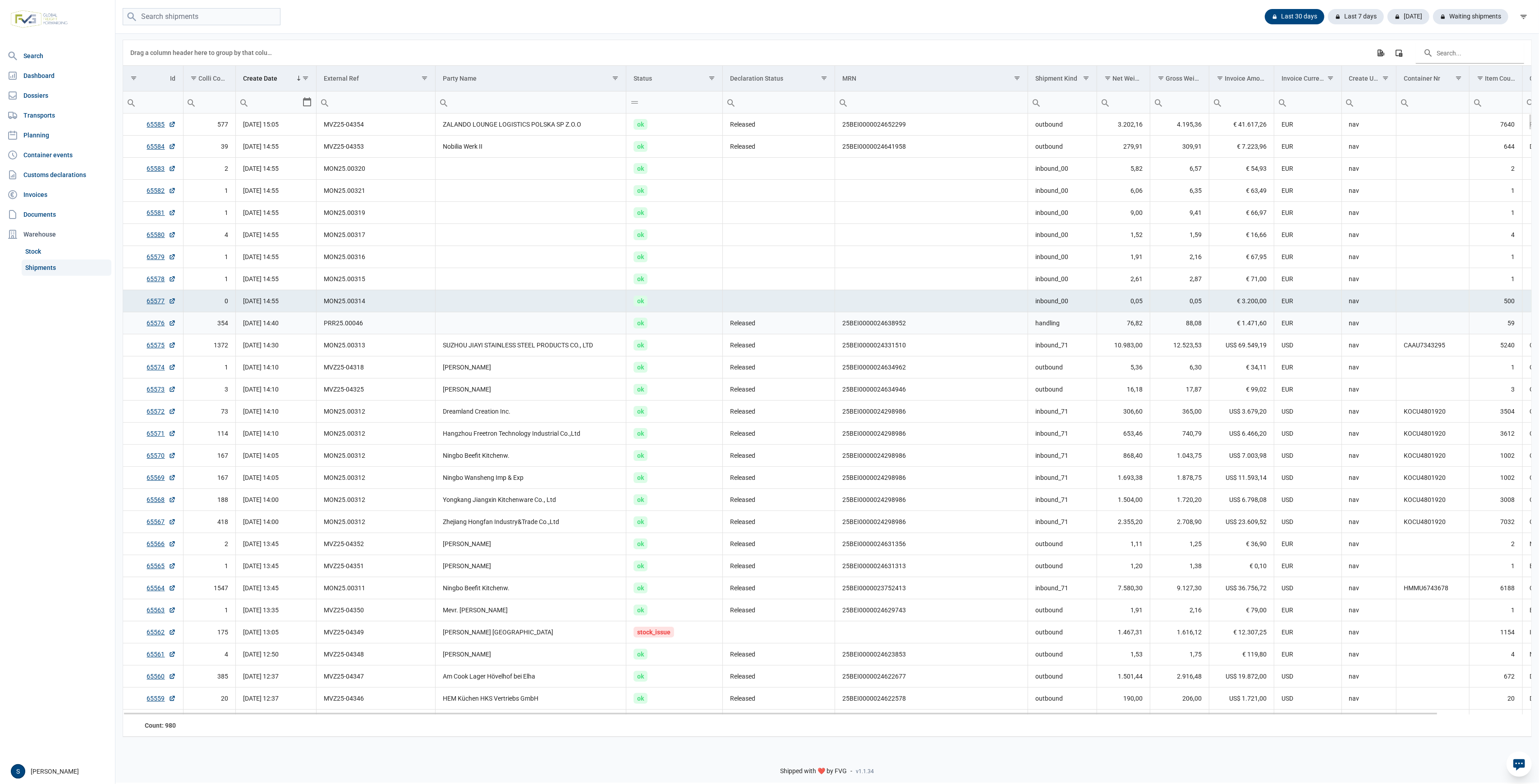
click at [557, 332] on td "Data grid with 980 rows and 18 columns" at bounding box center [531, 323] width 191 height 22
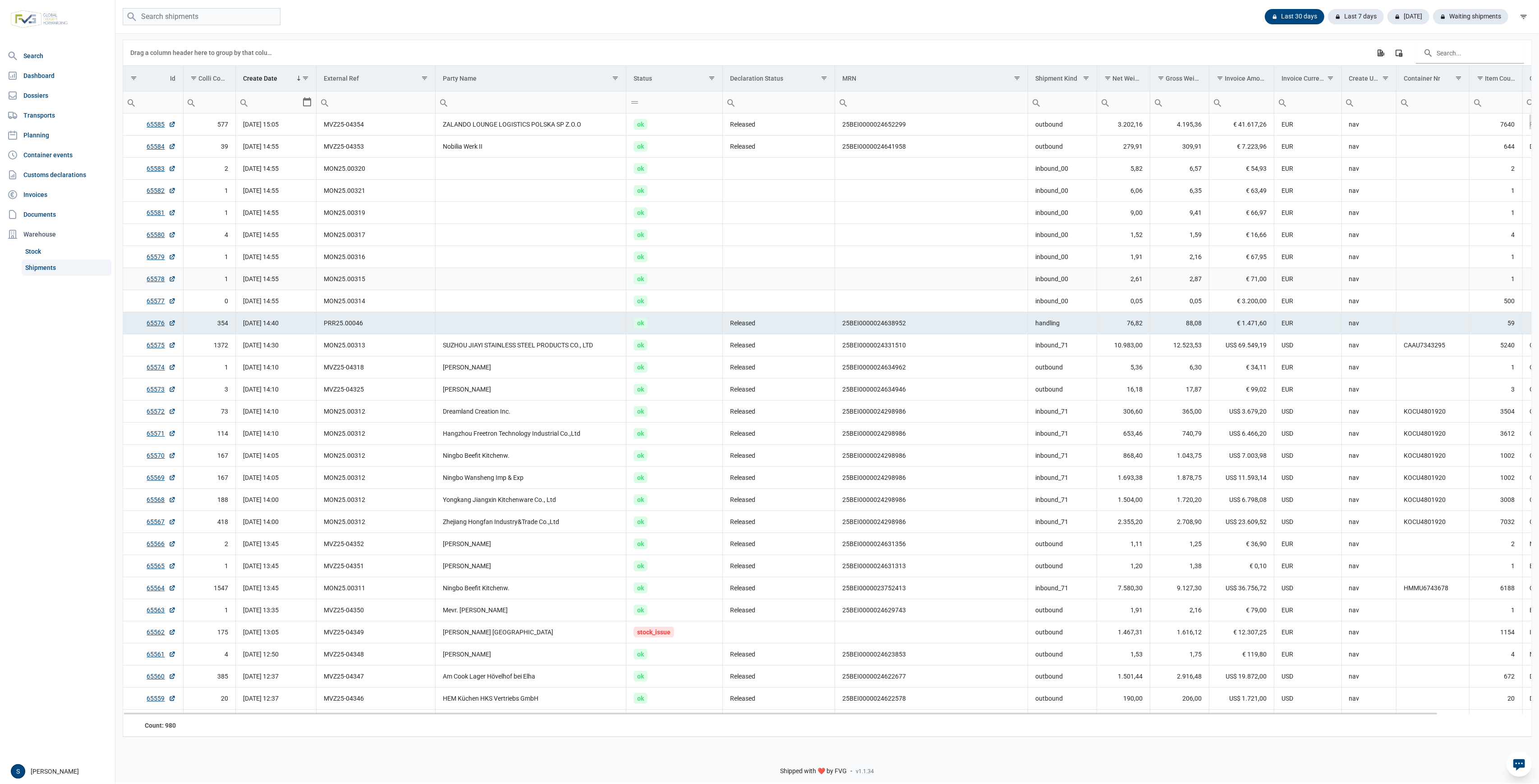
click at [596, 281] on td "Data grid with 980 rows and 18 columns" at bounding box center [531, 279] width 191 height 22
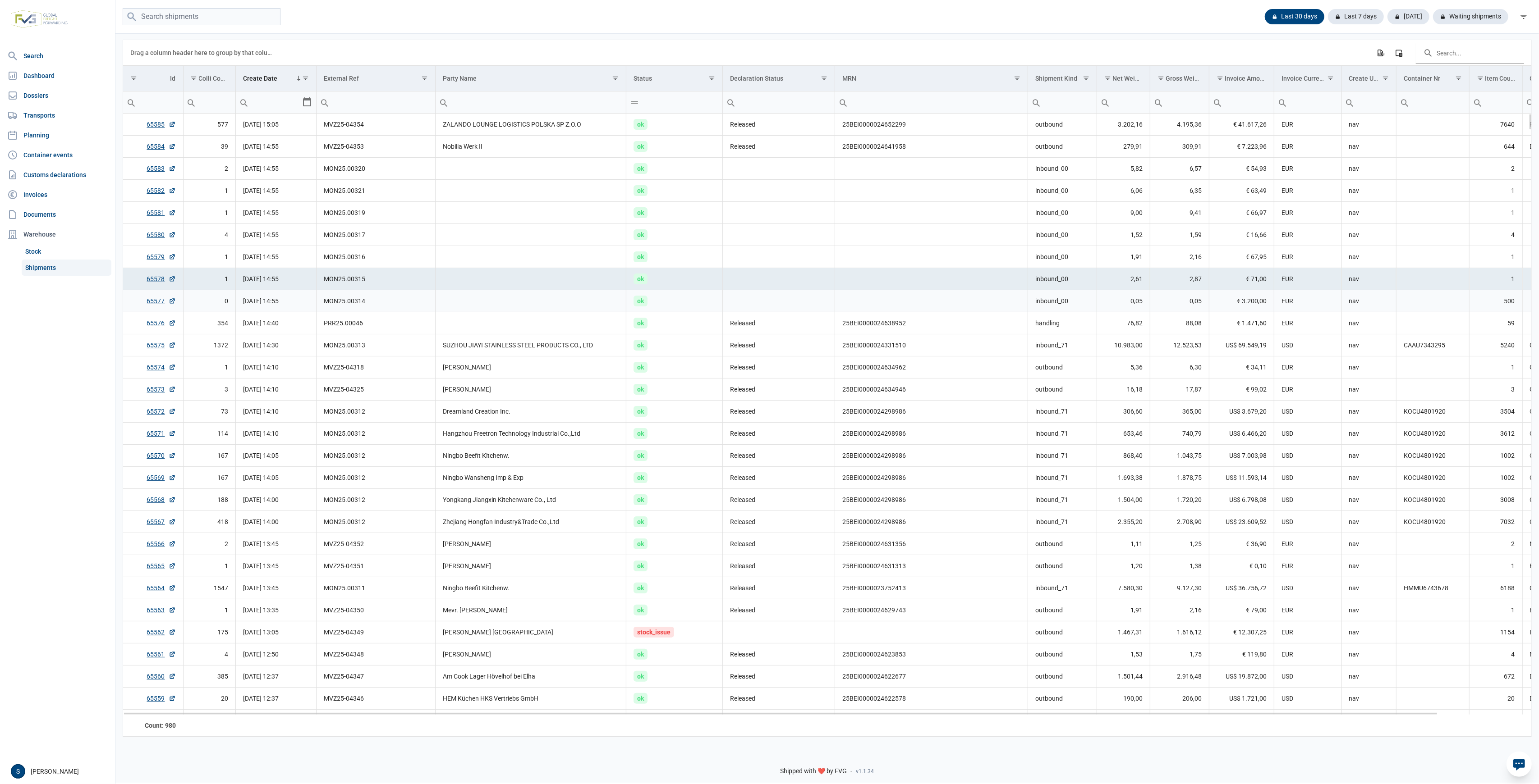
click at [575, 305] on td "Data grid with 980 rows and 18 columns" at bounding box center [531, 301] width 191 height 22
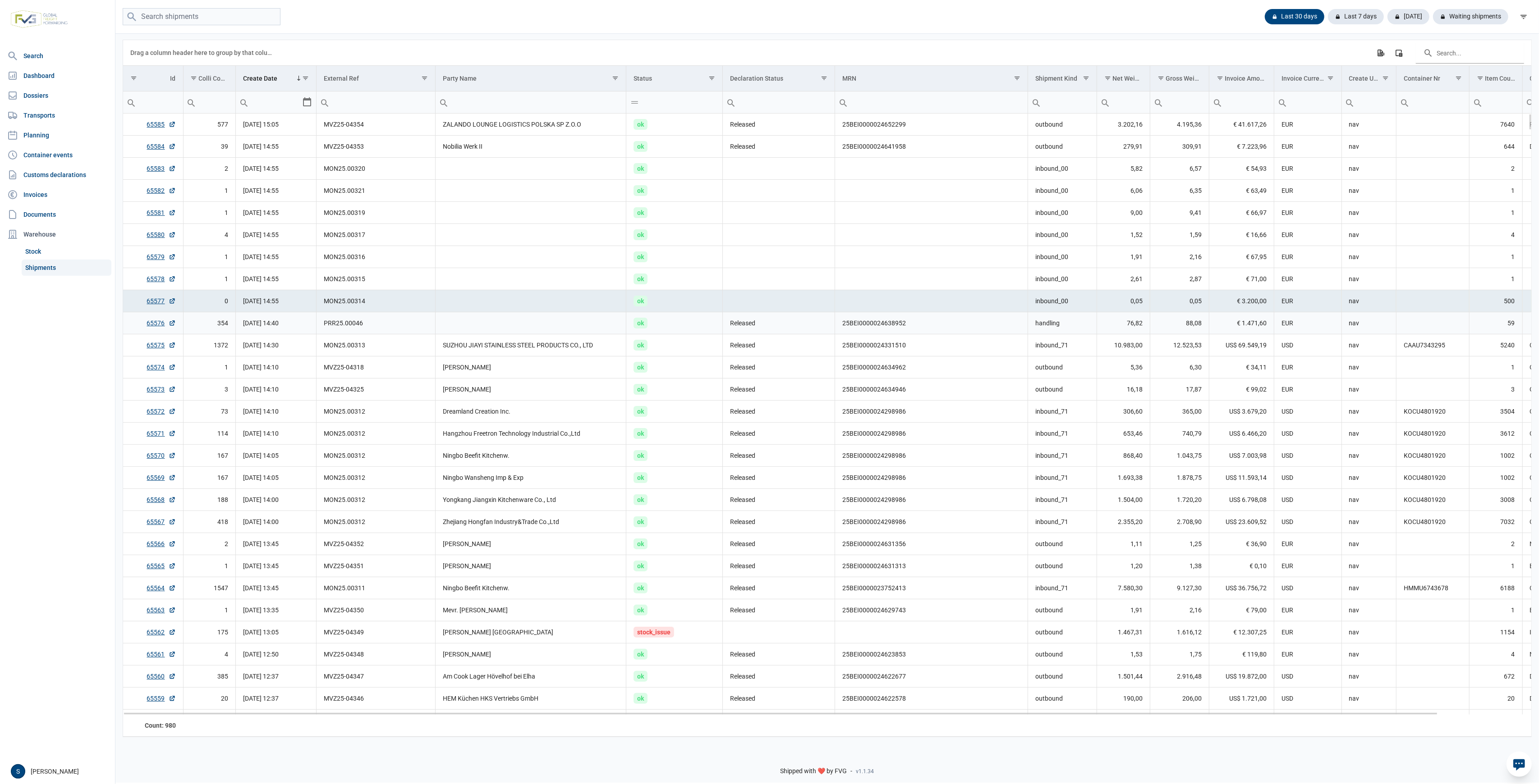
click at [565, 321] on td "Data grid with 980 rows and 18 columns" at bounding box center [531, 323] width 191 height 22
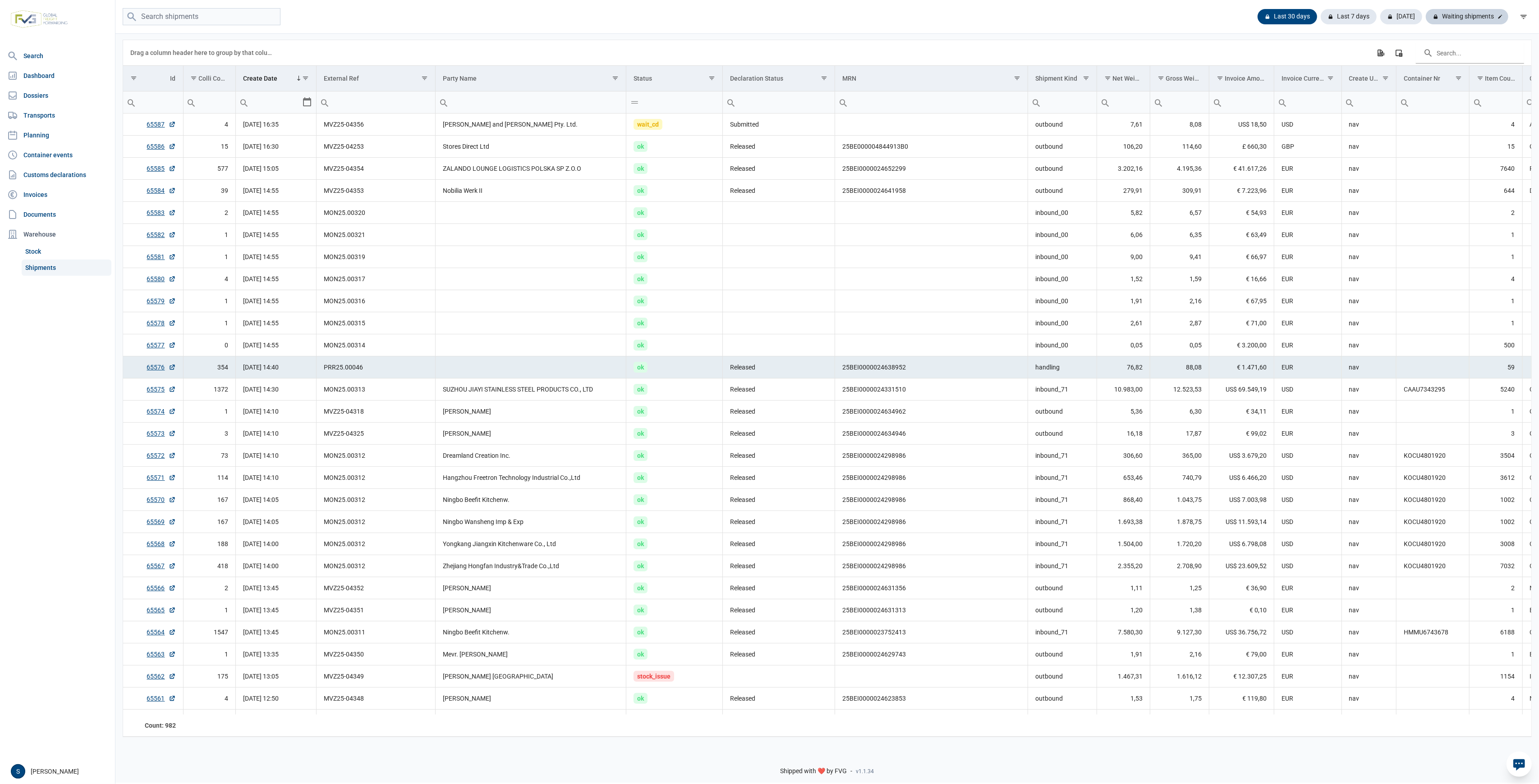
click at [1469, 12] on div "Waiting shipments" at bounding box center [1467, 17] width 82 height 16
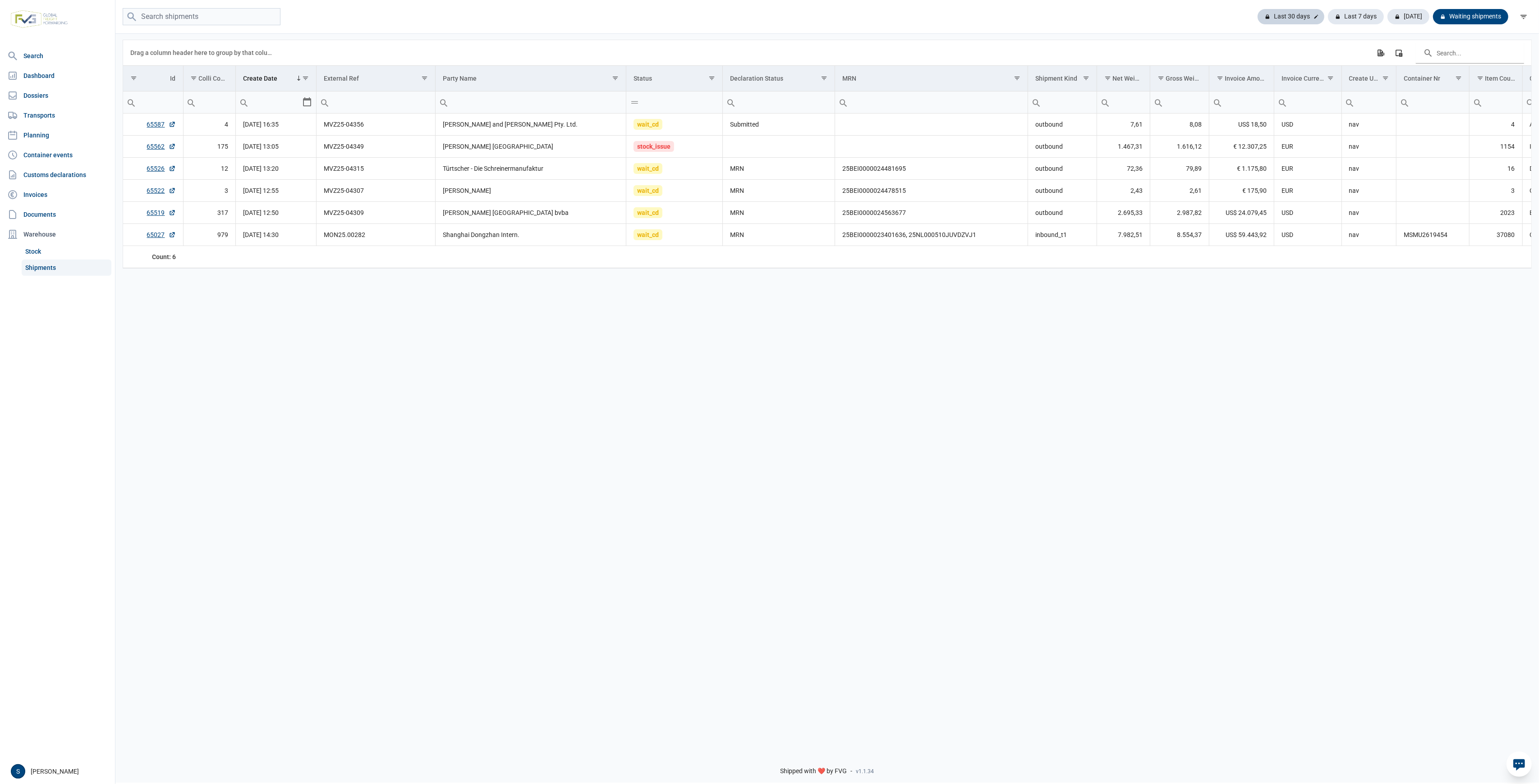
click at [1328, 17] on div "Last 30 days" at bounding box center [1356, 17] width 56 height 16
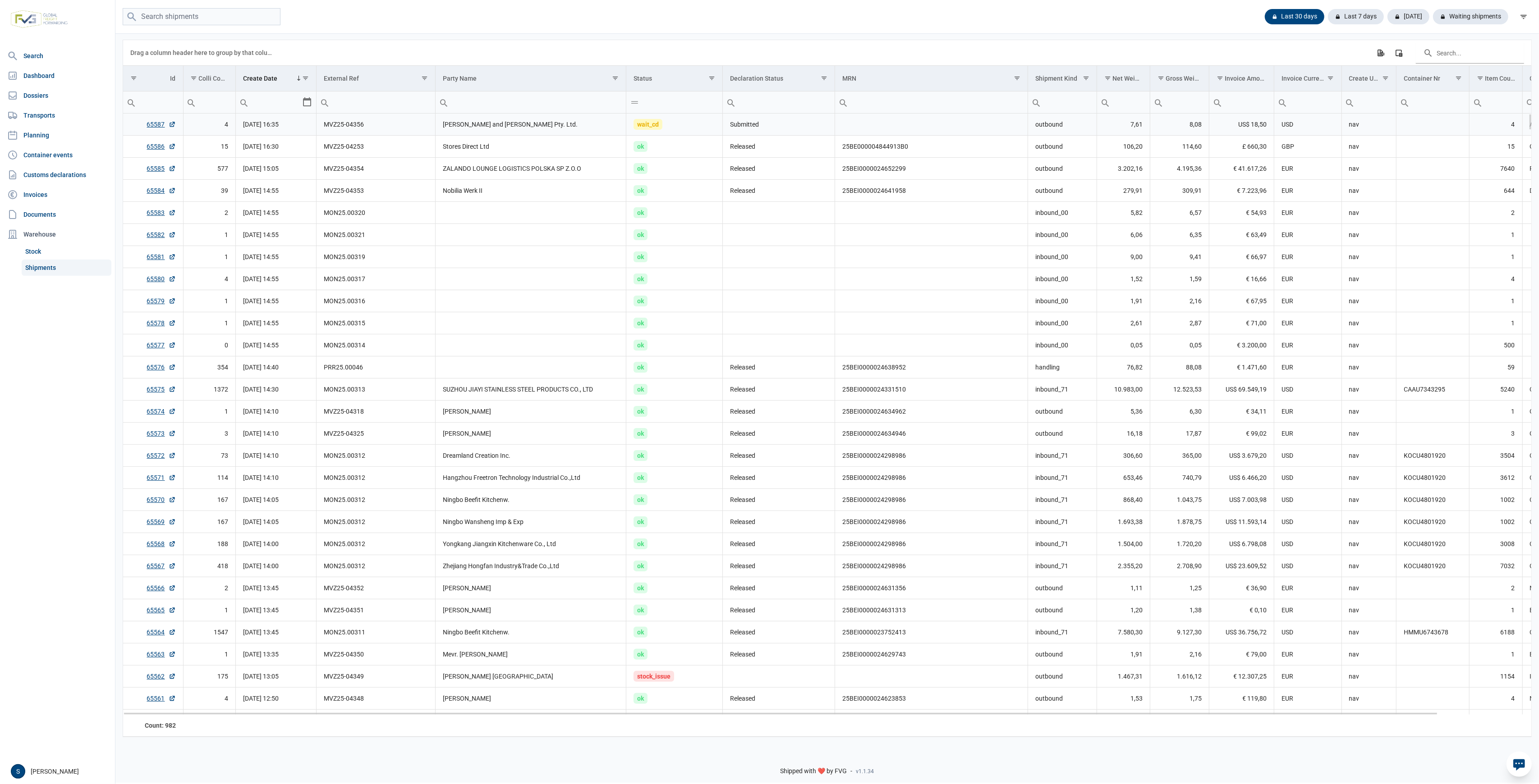
click at [587, 125] on td "[PERSON_NAME] and [PERSON_NAME] Pty. Ltd." at bounding box center [531, 124] width 191 height 22
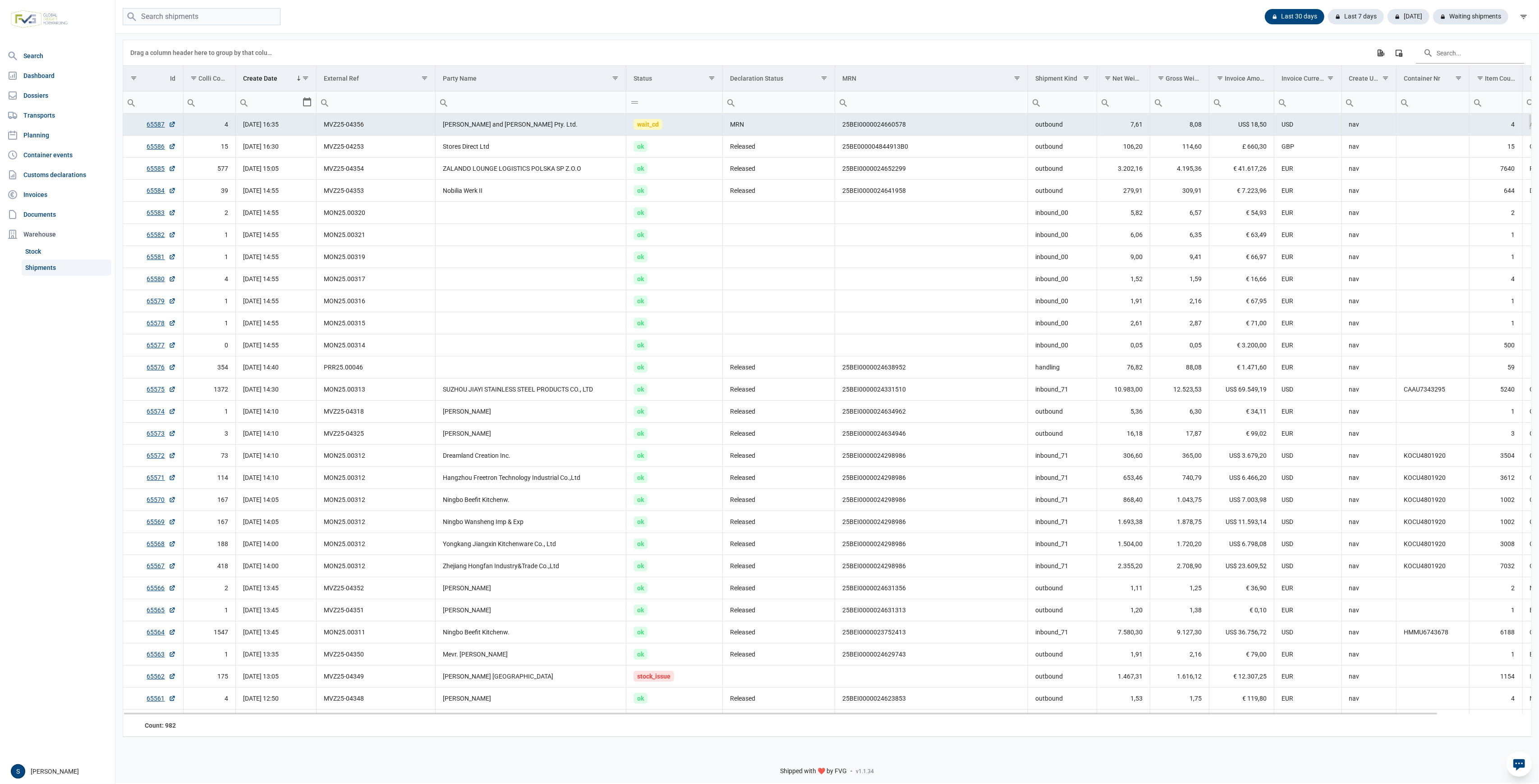
click at [878, 128] on td "25BEI0000024660578" at bounding box center [931, 124] width 193 height 22
drag, startPoint x: 479, startPoint y: 137, endPoint x: 465, endPoint y: 149, distance: 18.4
click at [476, 140] on td "Stores Direct Ltd" at bounding box center [531, 146] width 191 height 22
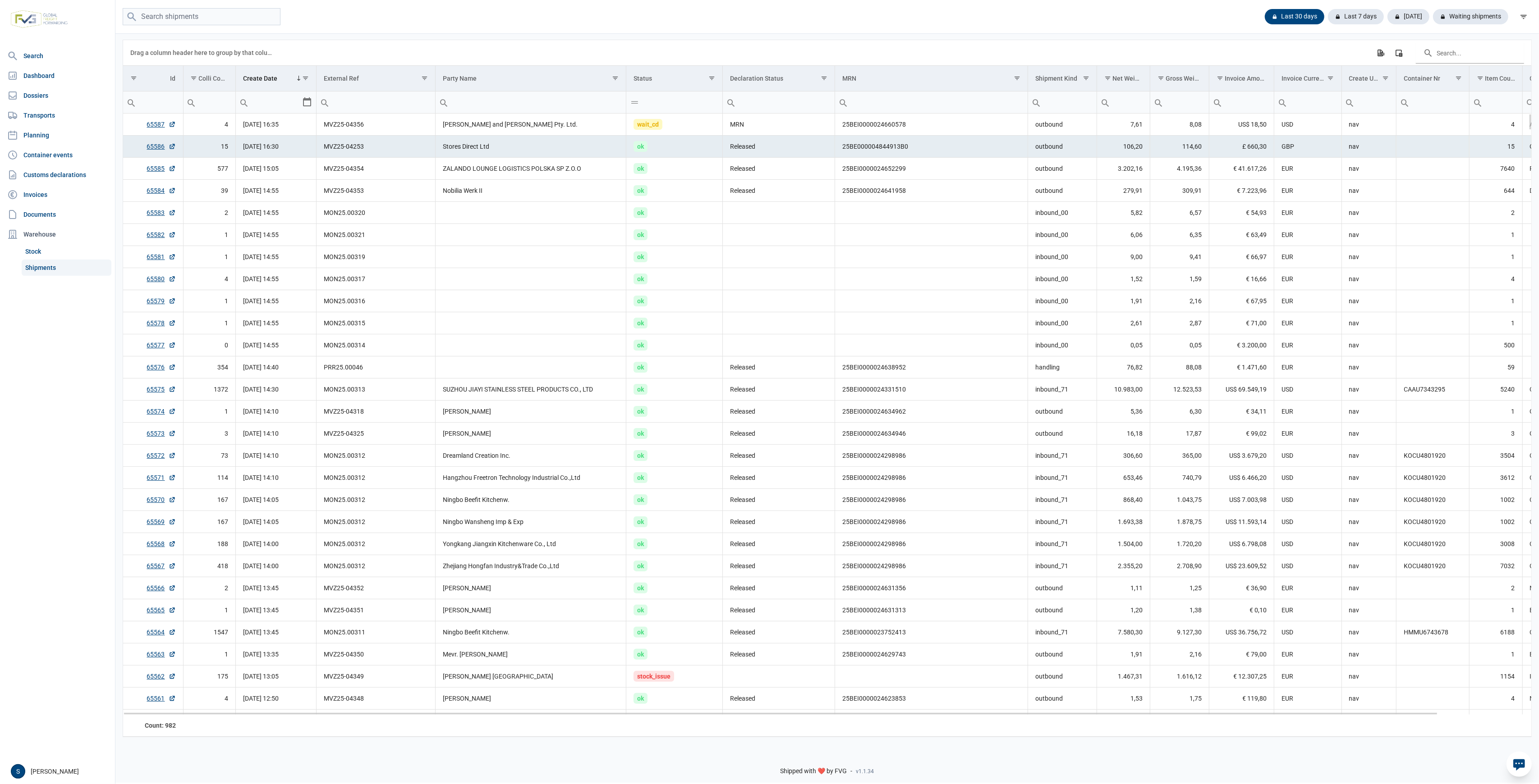
click at [464, 149] on td "Stores Direct Ltd" at bounding box center [531, 146] width 191 height 22
click at [479, 124] on td "Sheldon and Hammond Pty. Ltd." at bounding box center [531, 124] width 191 height 22
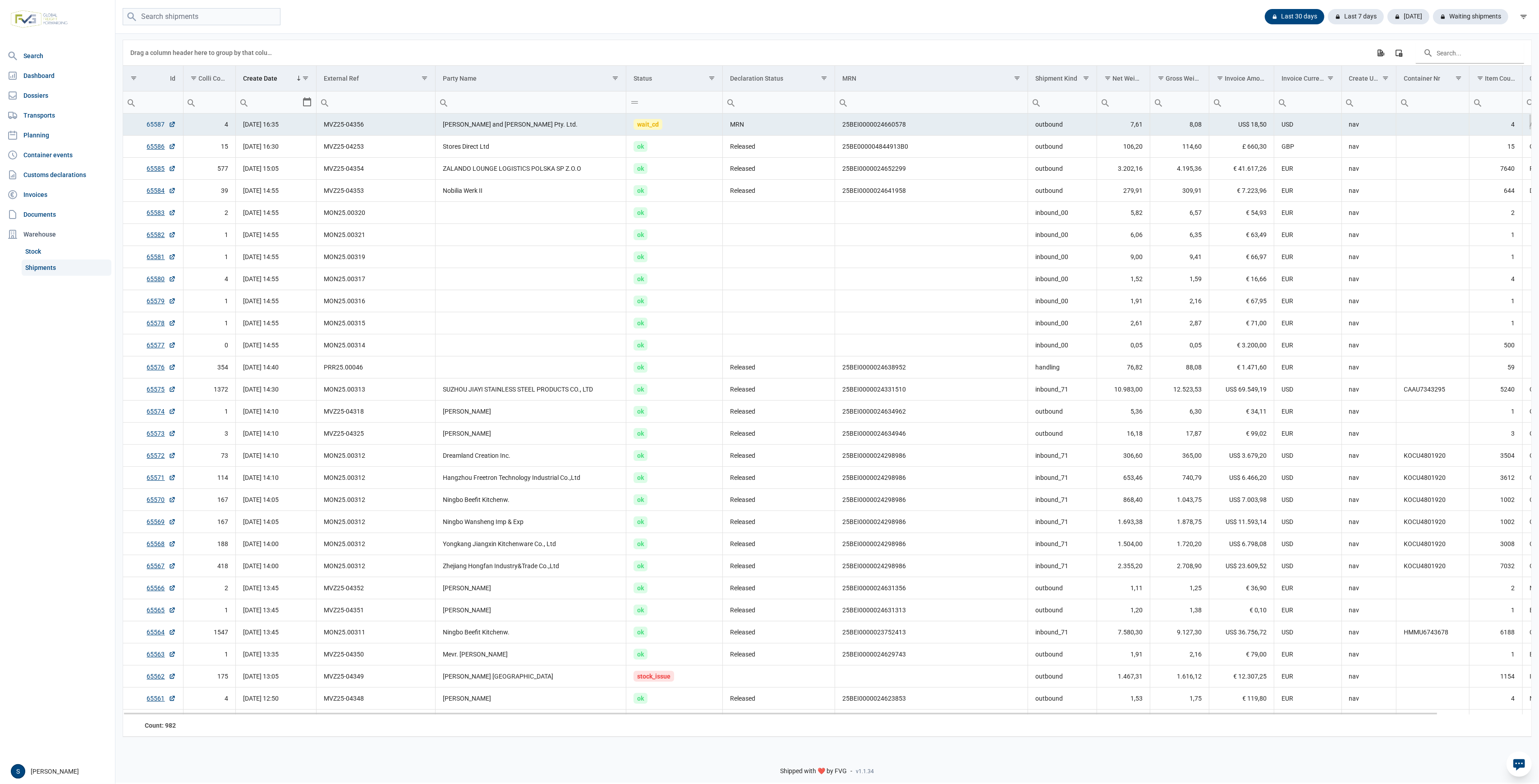
click at [159, 124] on link "65587" at bounding box center [161, 124] width 29 height 9
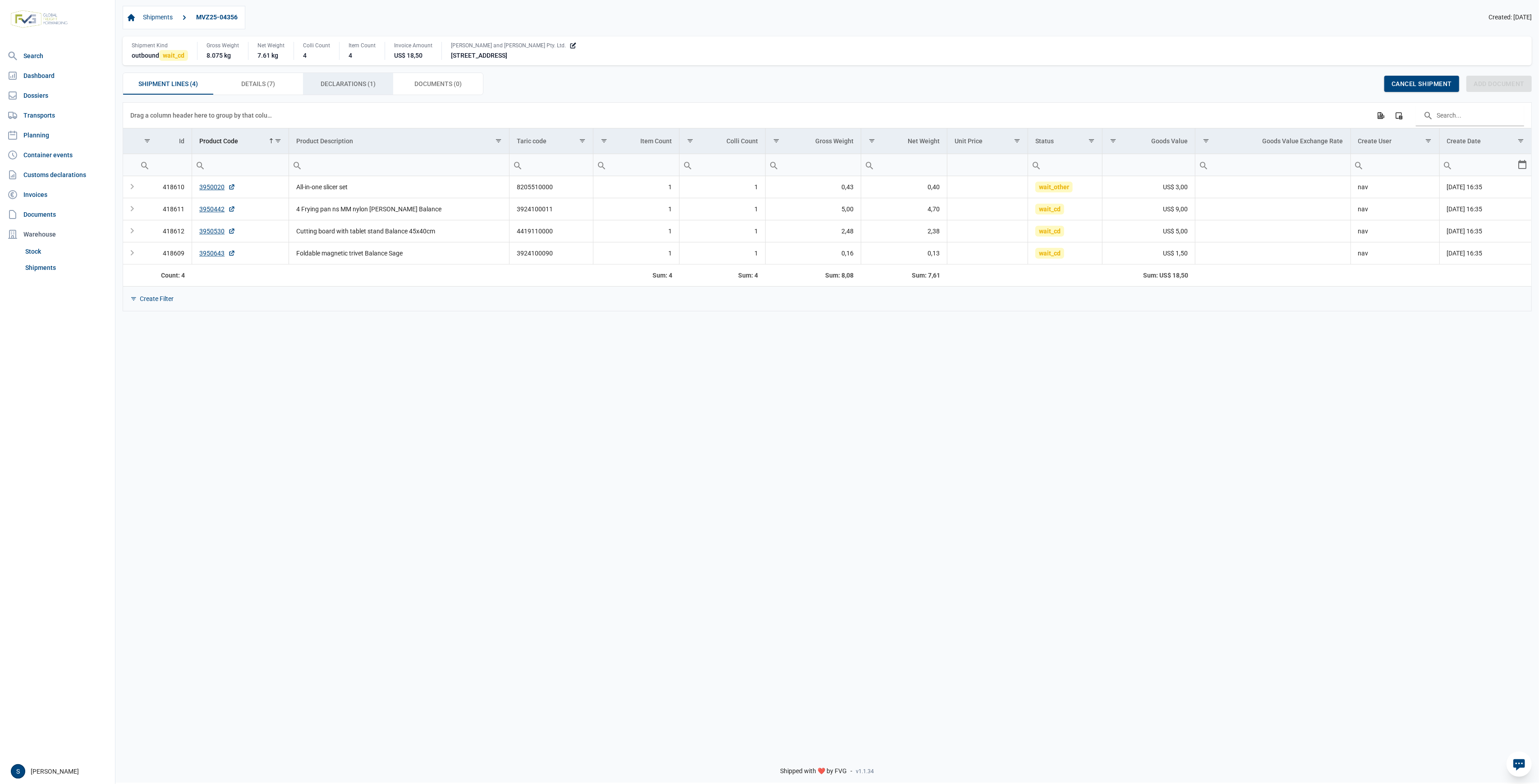
click at [356, 93] on div "Declarations (1) Declarations (1)" at bounding box center [348, 84] width 90 height 21
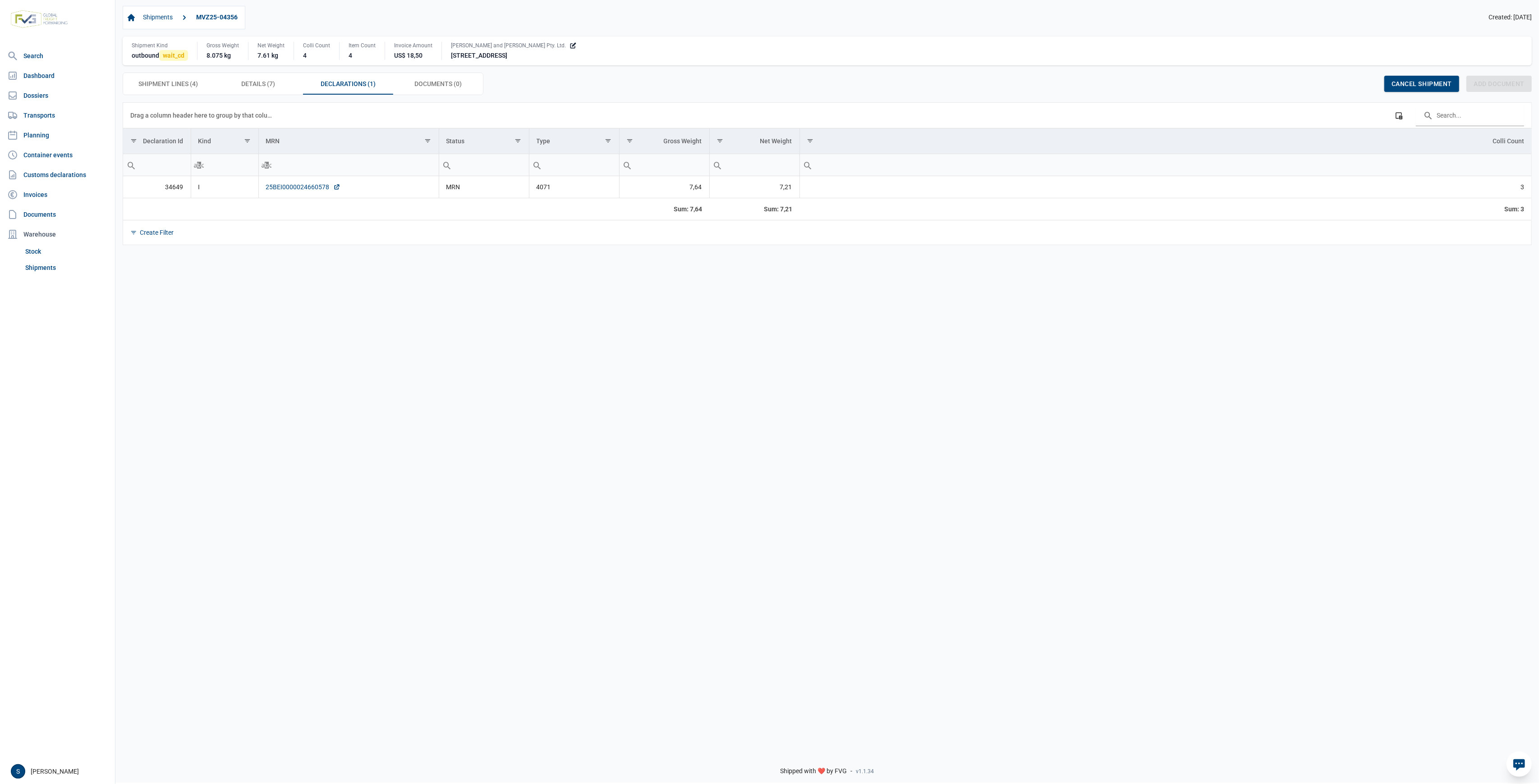
click at [303, 186] on link "25BEI0000024660578" at bounding box center [303, 187] width 75 height 9
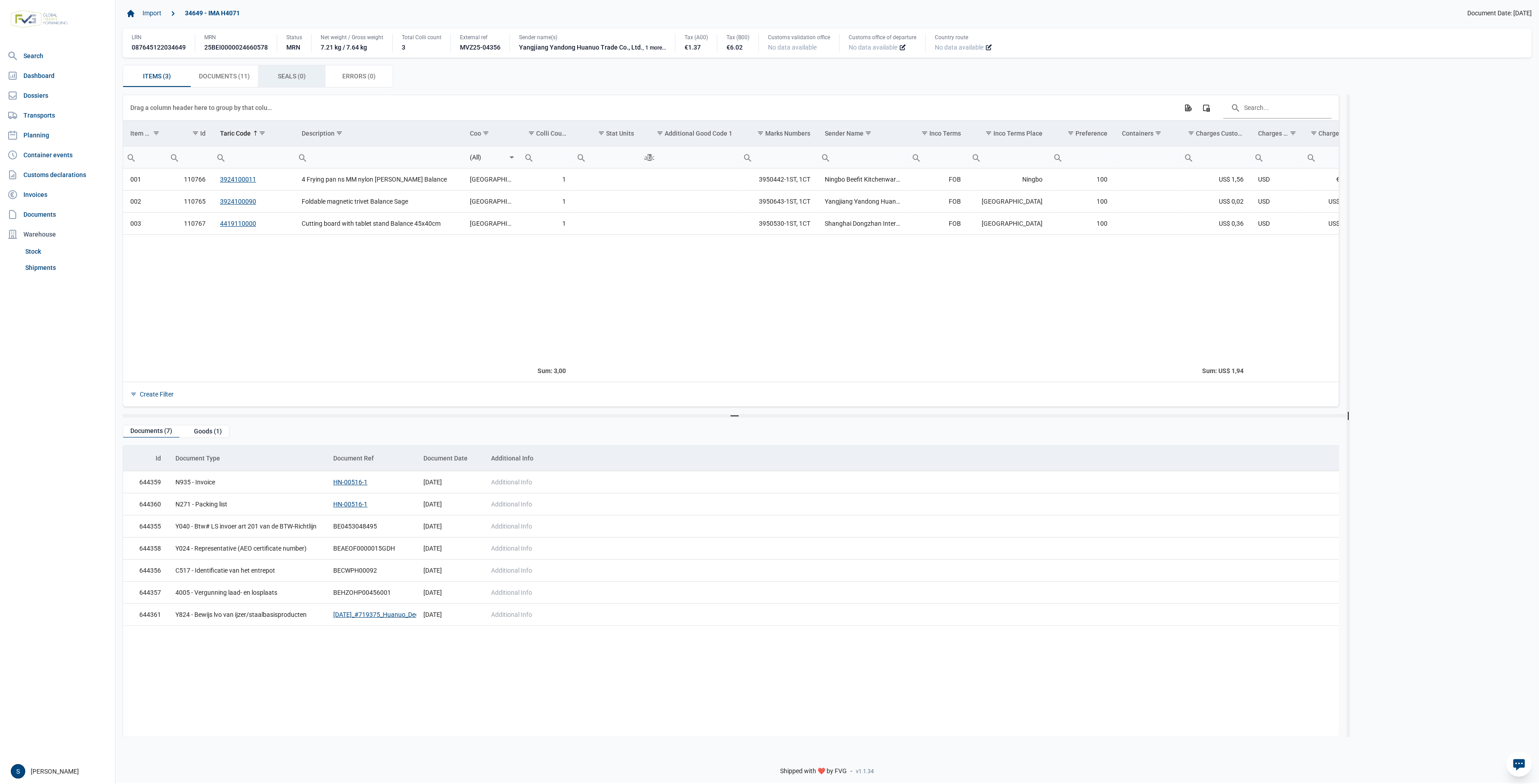
click at [295, 79] on span "Seals (0) Seals (0)" at bounding box center [292, 76] width 28 height 11
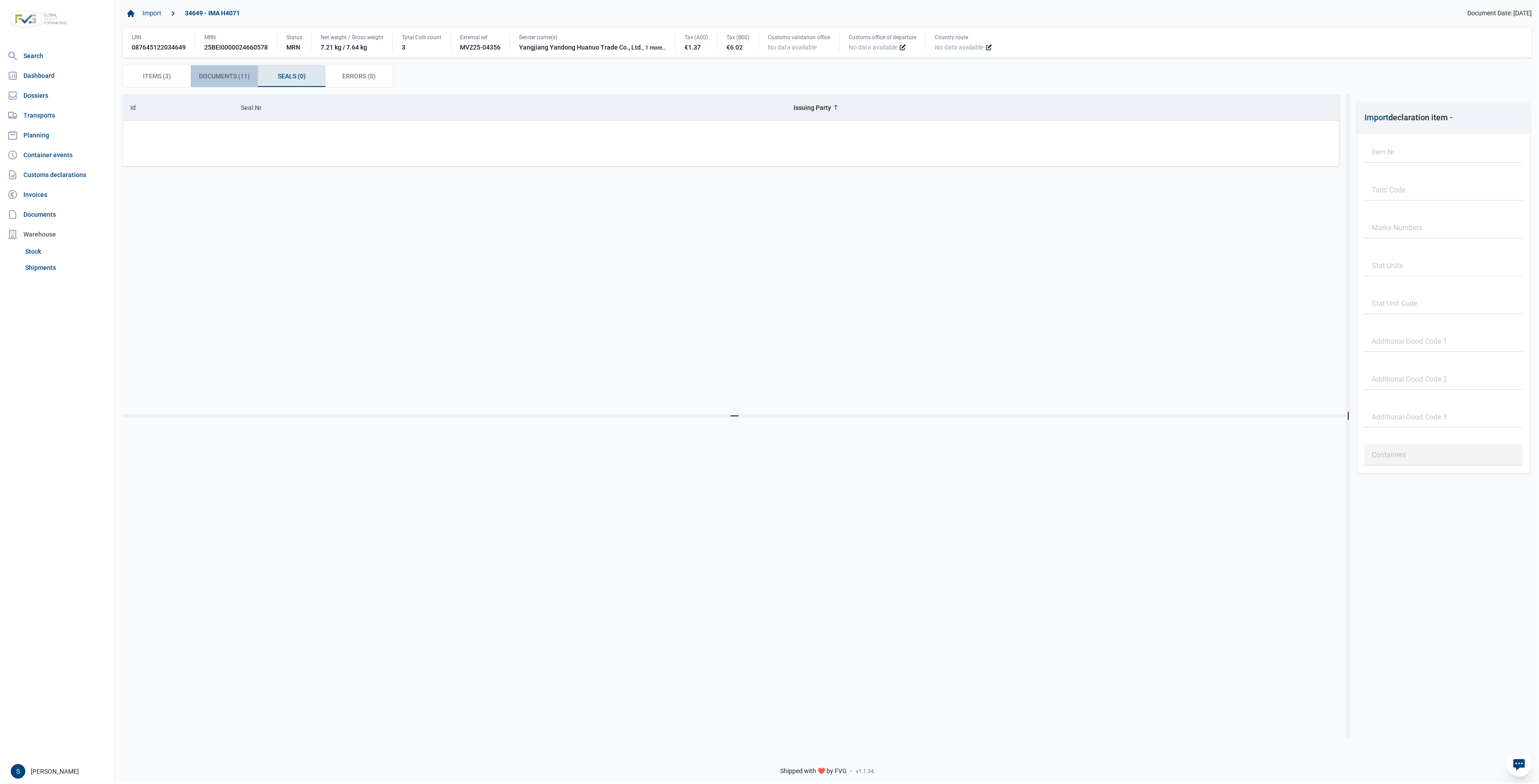
click at [240, 75] on span "Documents (11) Documents (11)" at bounding box center [224, 76] width 51 height 11
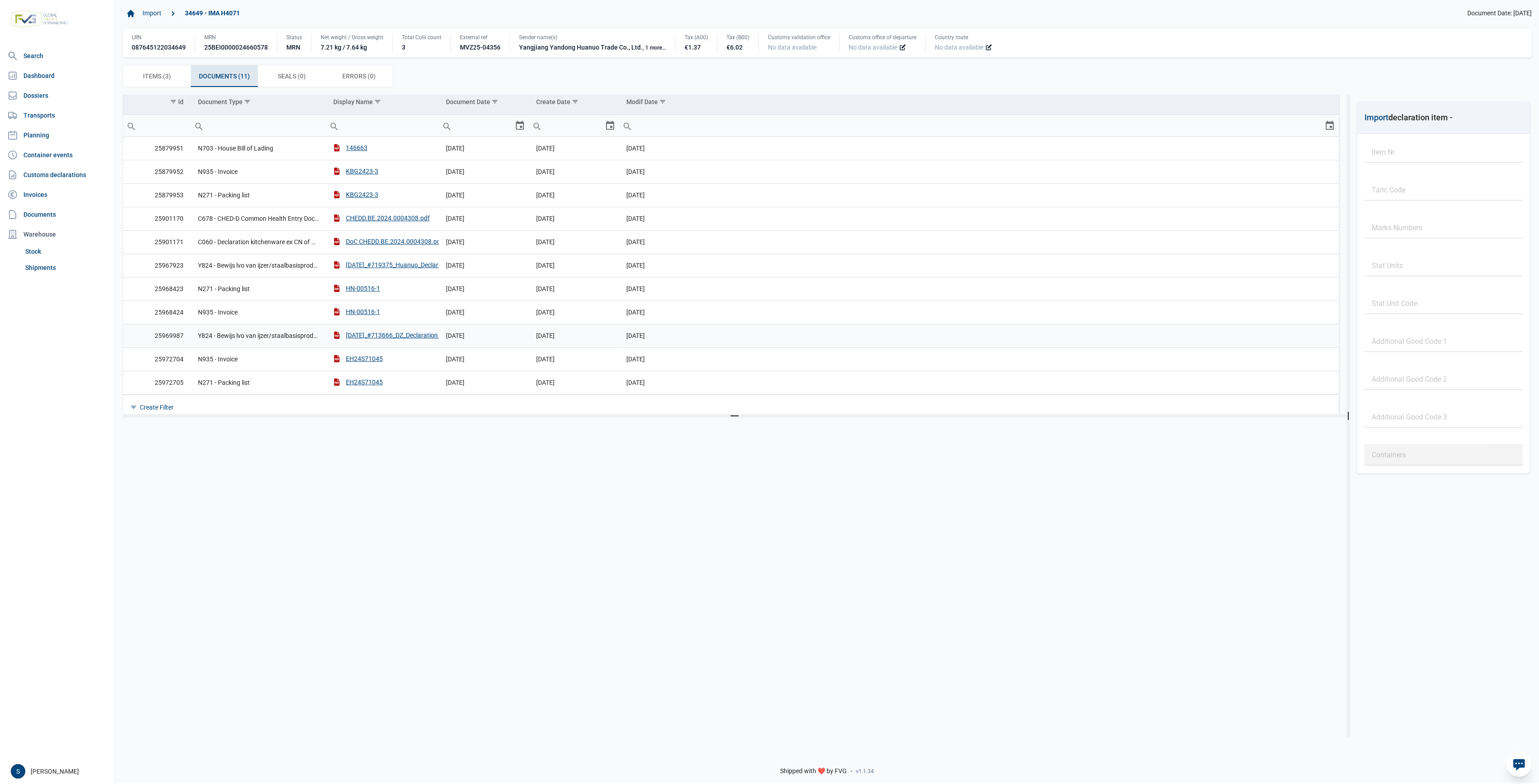
scroll to position [47, 0]
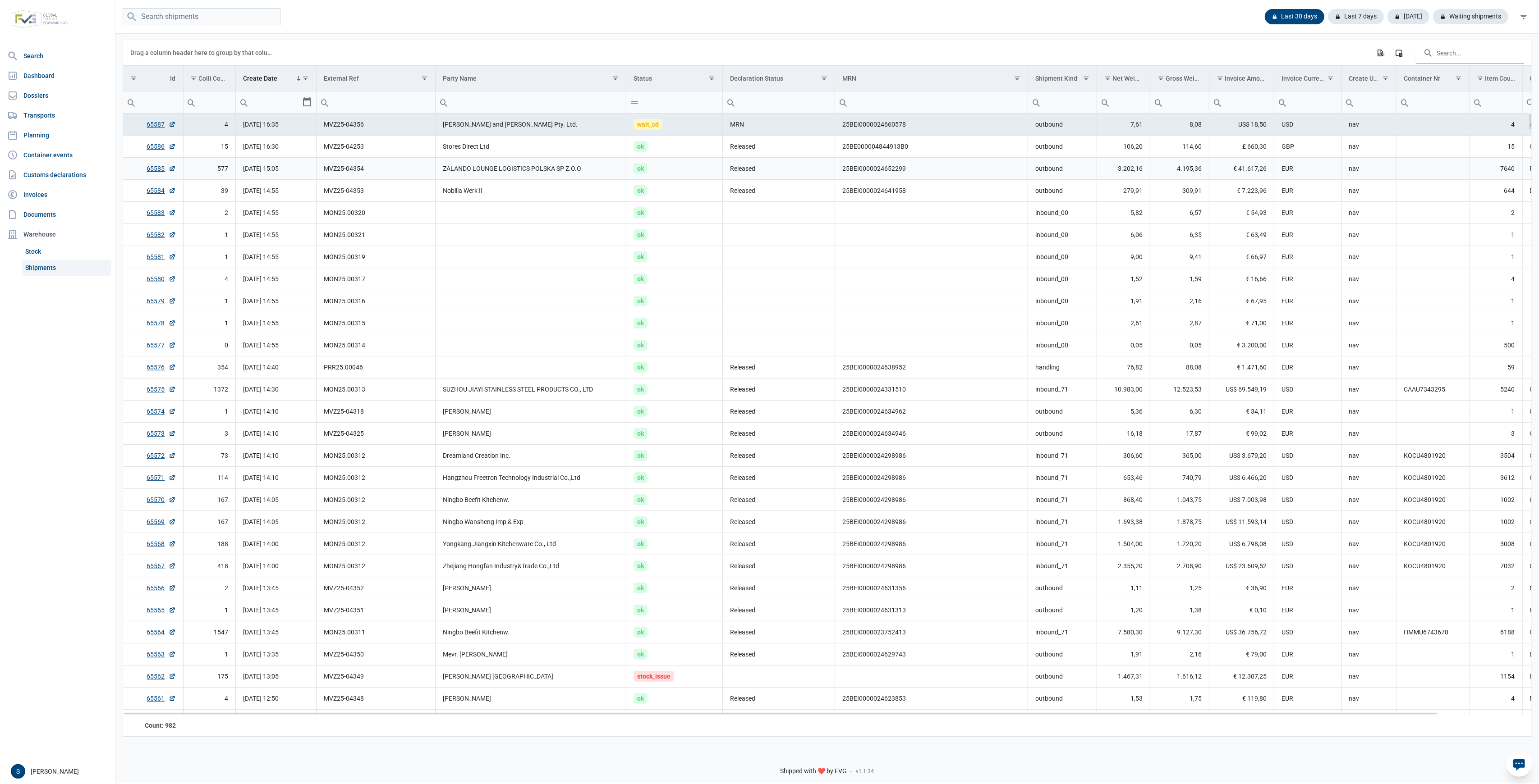
click at [512, 177] on td "ZALANDO LOUNGE LOGISTICS POLSKA SP Z.O.O" at bounding box center [531, 168] width 191 height 22
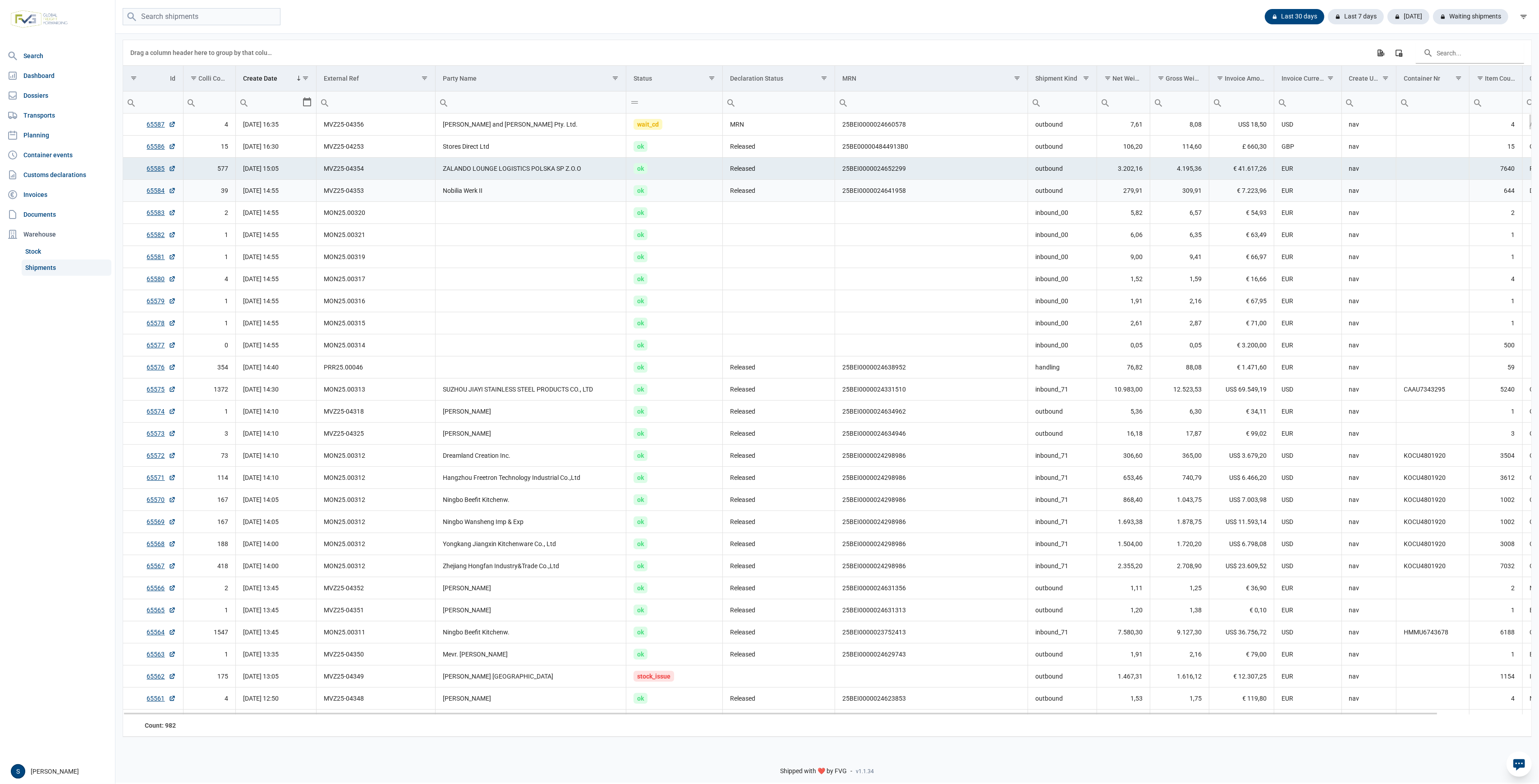
click at [463, 197] on td "Nobilia Werk II" at bounding box center [531, 190] width 191 height 22
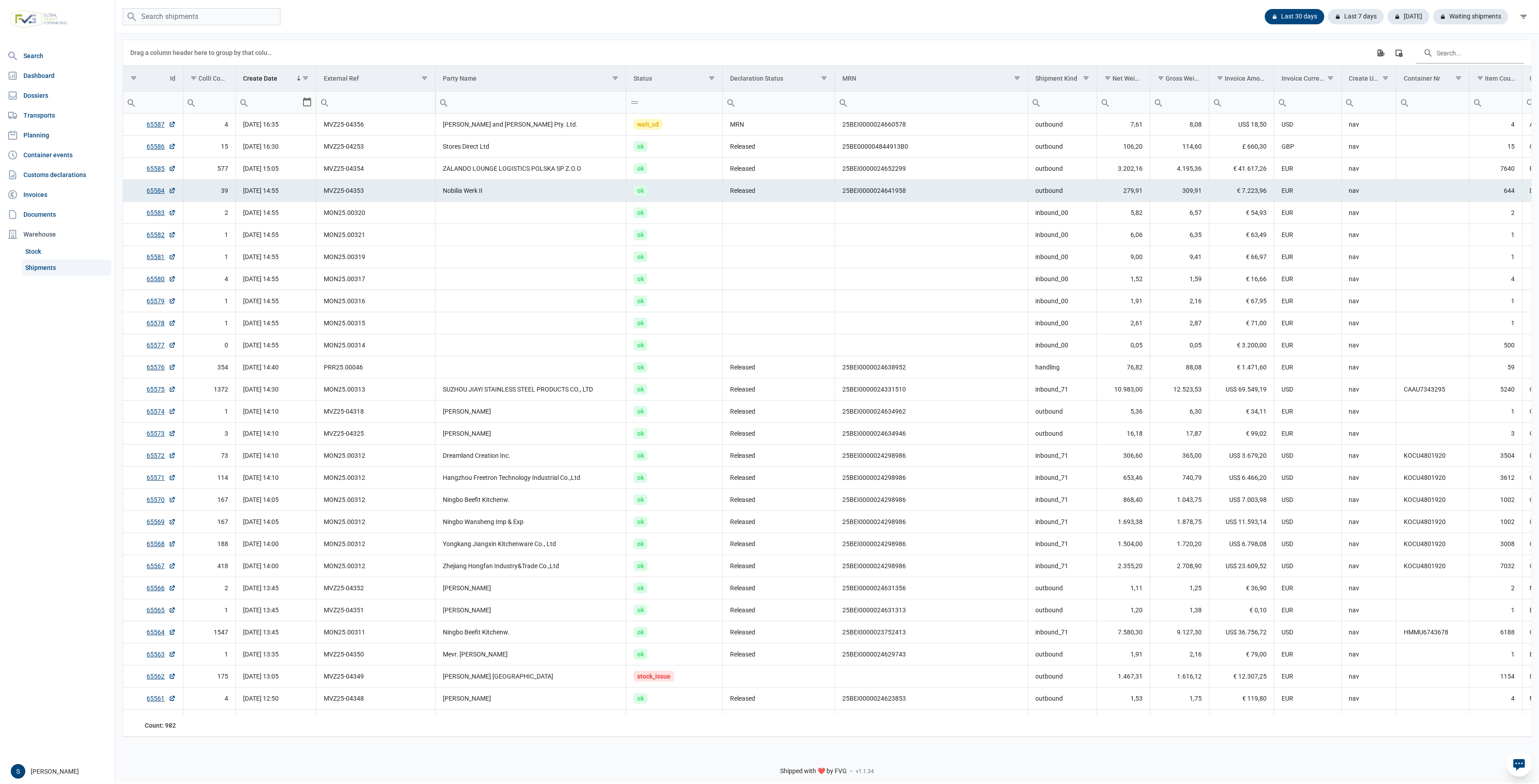
click at [474, 113] on input "Filter cell" at bounding box center [531, 102] width 191 height 21
click at [461, 121] on td "[PERSON_NAME] and [PERSON_NAME] Pty. Ltd." at bounding box center [531, 124] width 191 height 22
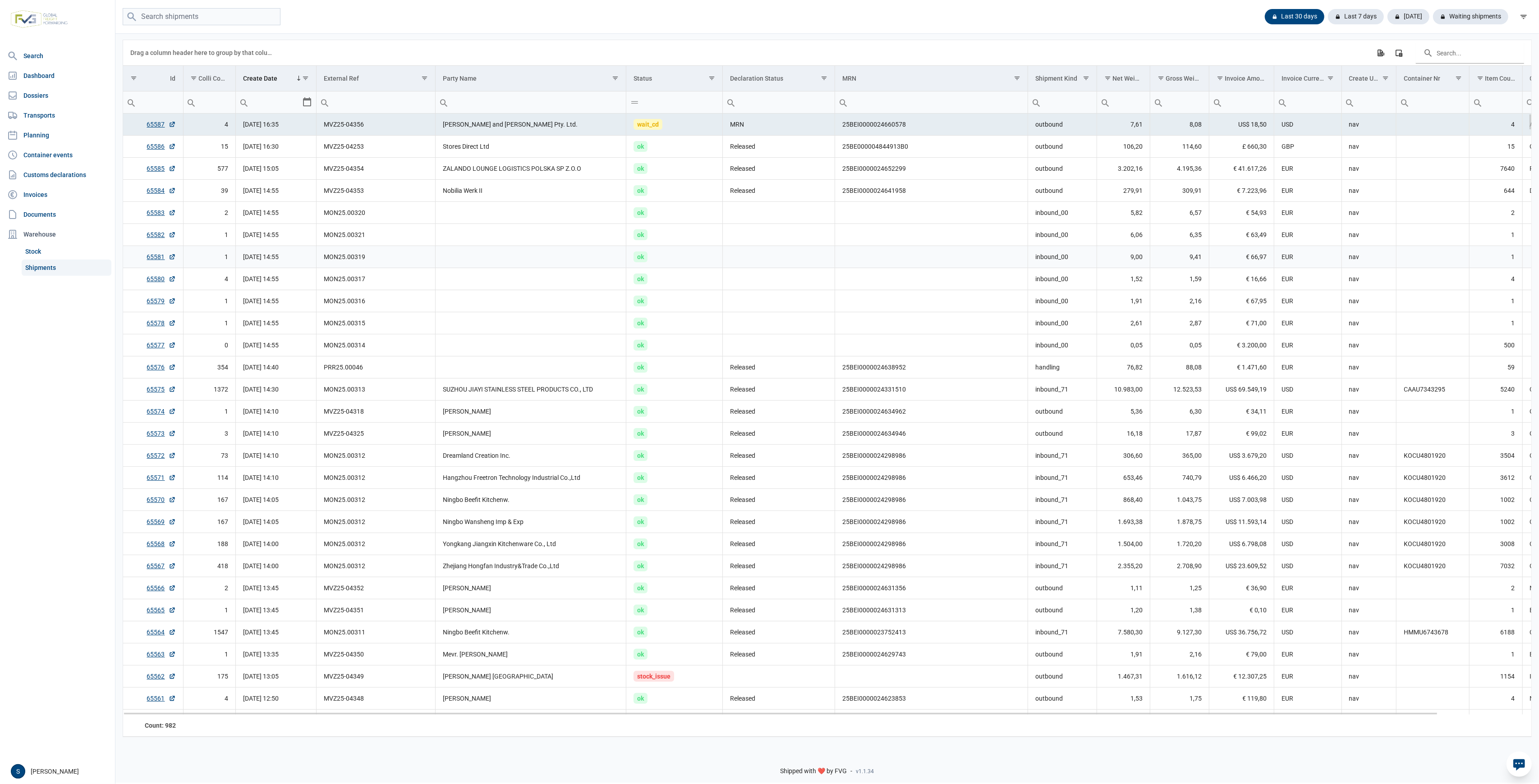
click at [615, 263] on td "Data grid with 982 rows and 18 columns" at bounding box center [531, 257] width 191 height 22
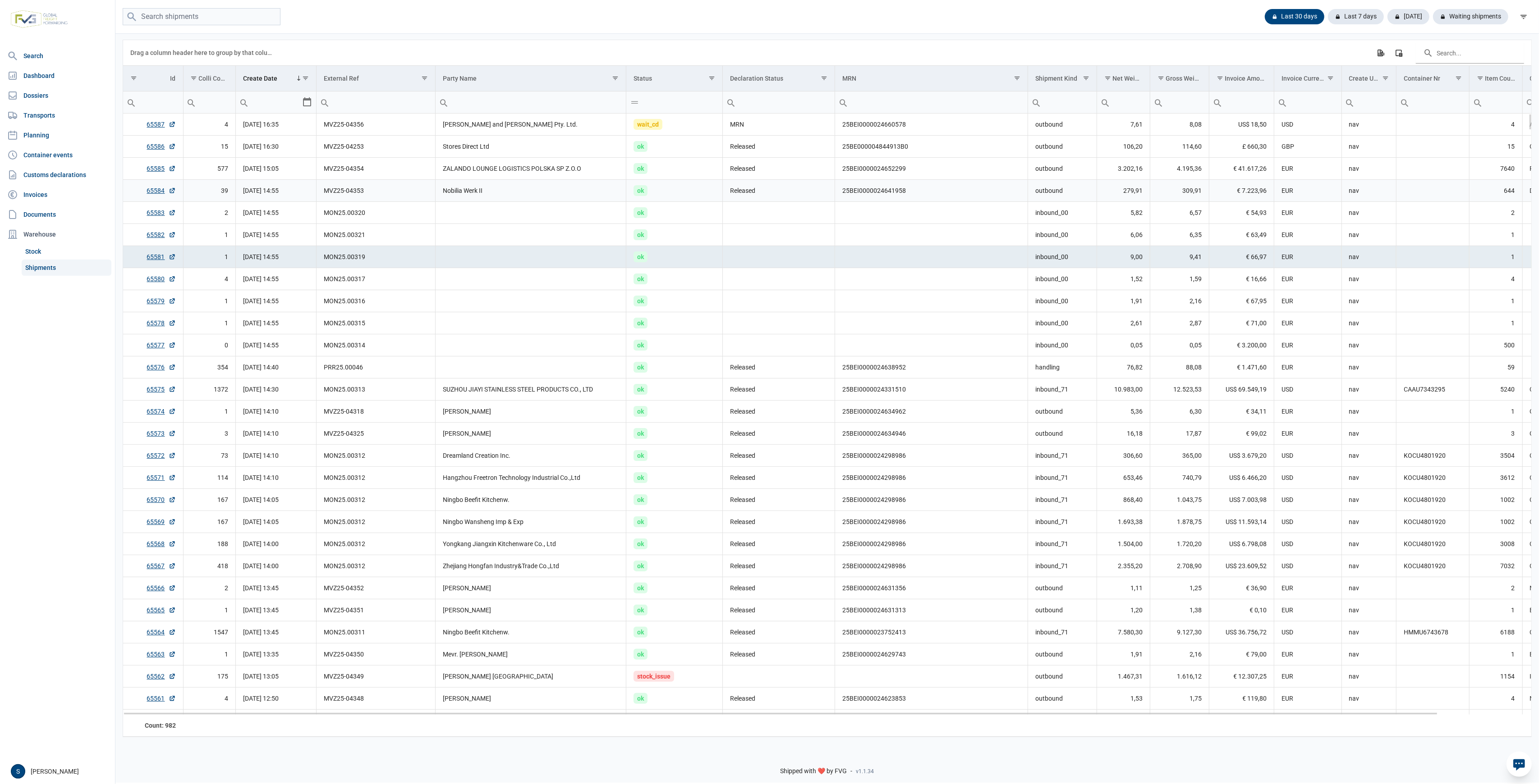
click at [579, 196] on td "Nobilia Werk II" at bounding box center [531, 190] width 191 height 22
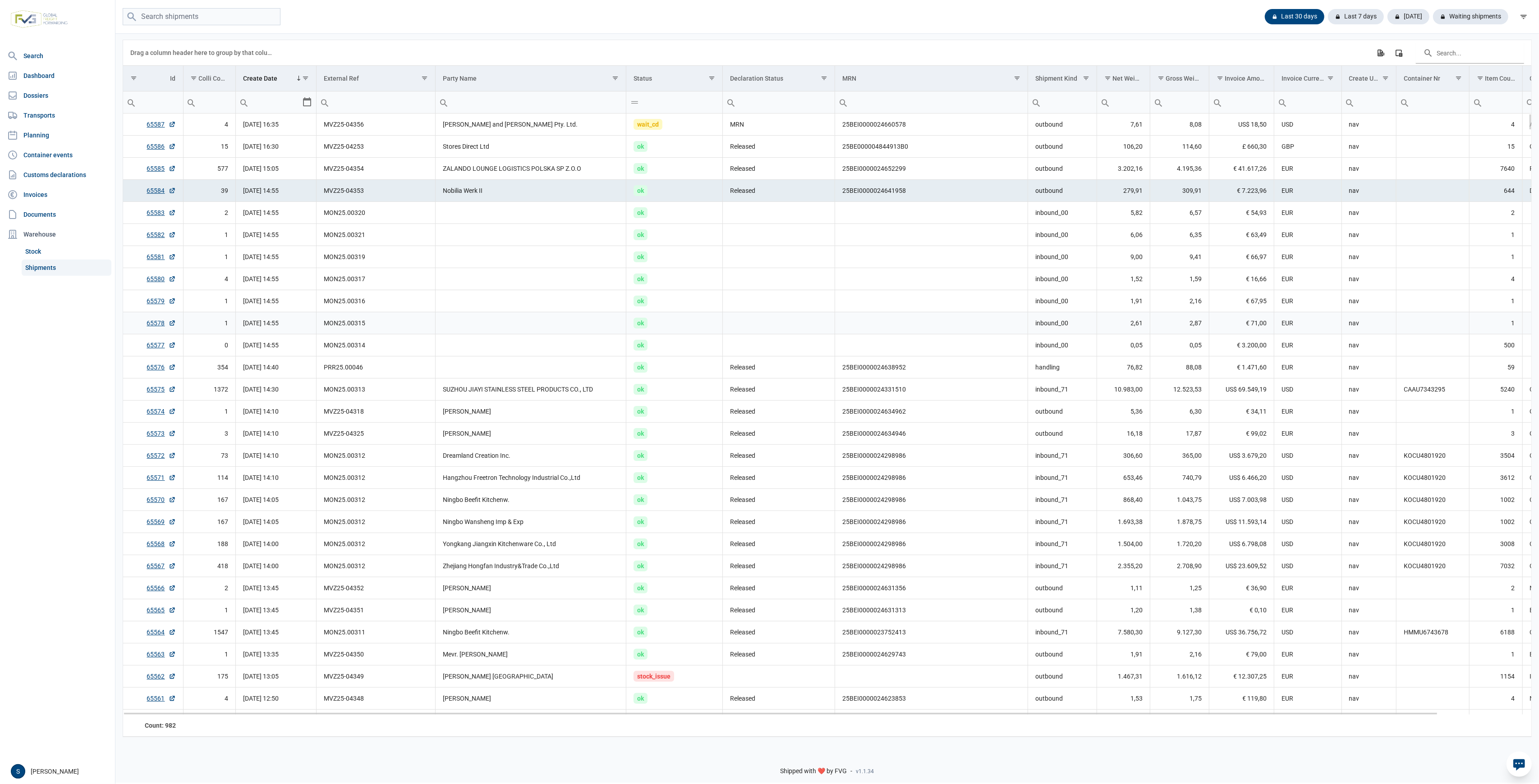
click at [576, 325] on td "Data grid with 982 rows and 18 columns" at bounding box center [531, 323] width 191 height 22
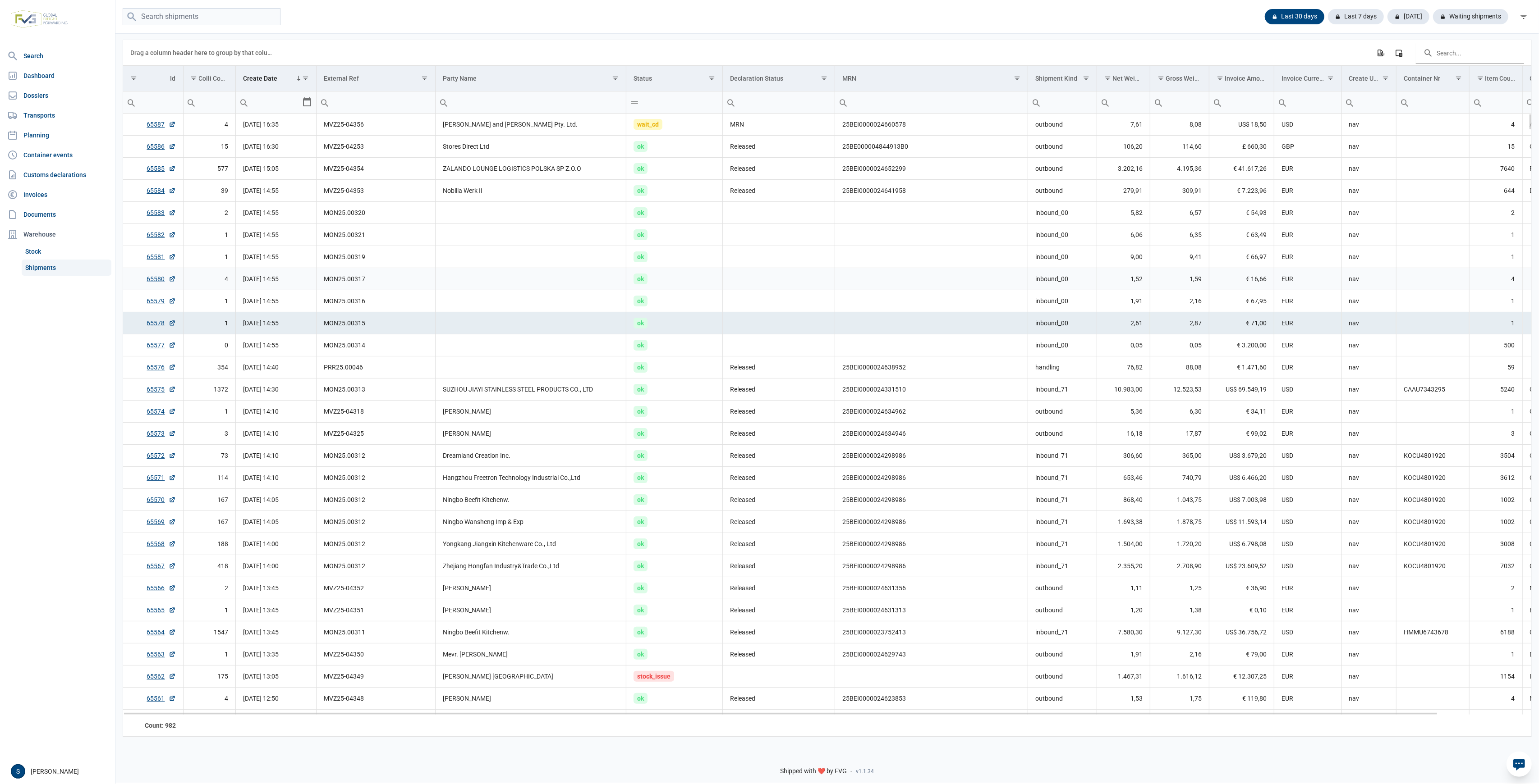
click at [623, 268] on td "Data grid with 982 rows and 18 columns" at bounding box center [531, 257] width 191 height 22
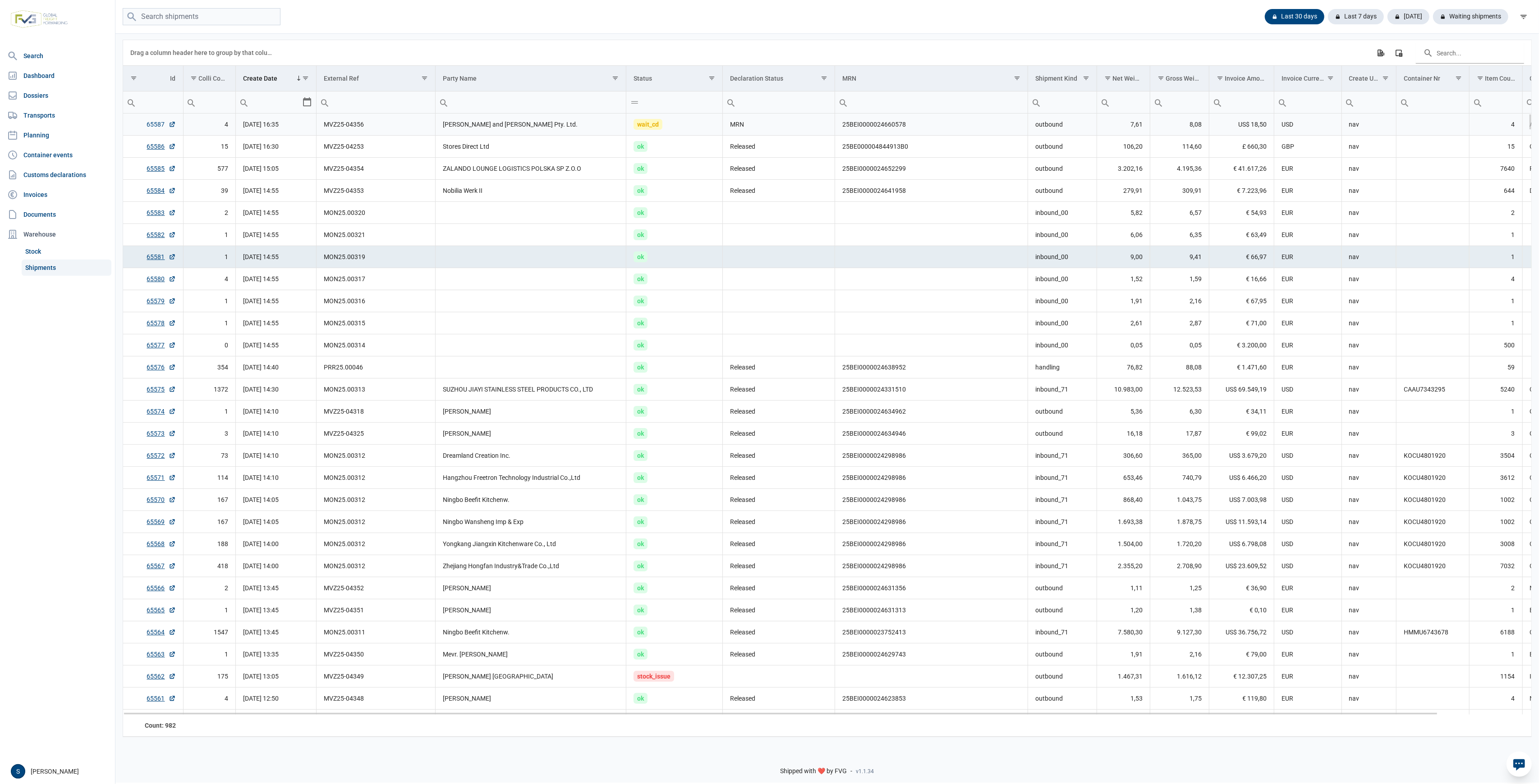
click at [158, 124] on link "65587" at bounding box center [161, 124] width 29 height 9
click at [545, 154] on td "Stores Direct Ltd" at bounding box center [531, 146] width 191 height 22
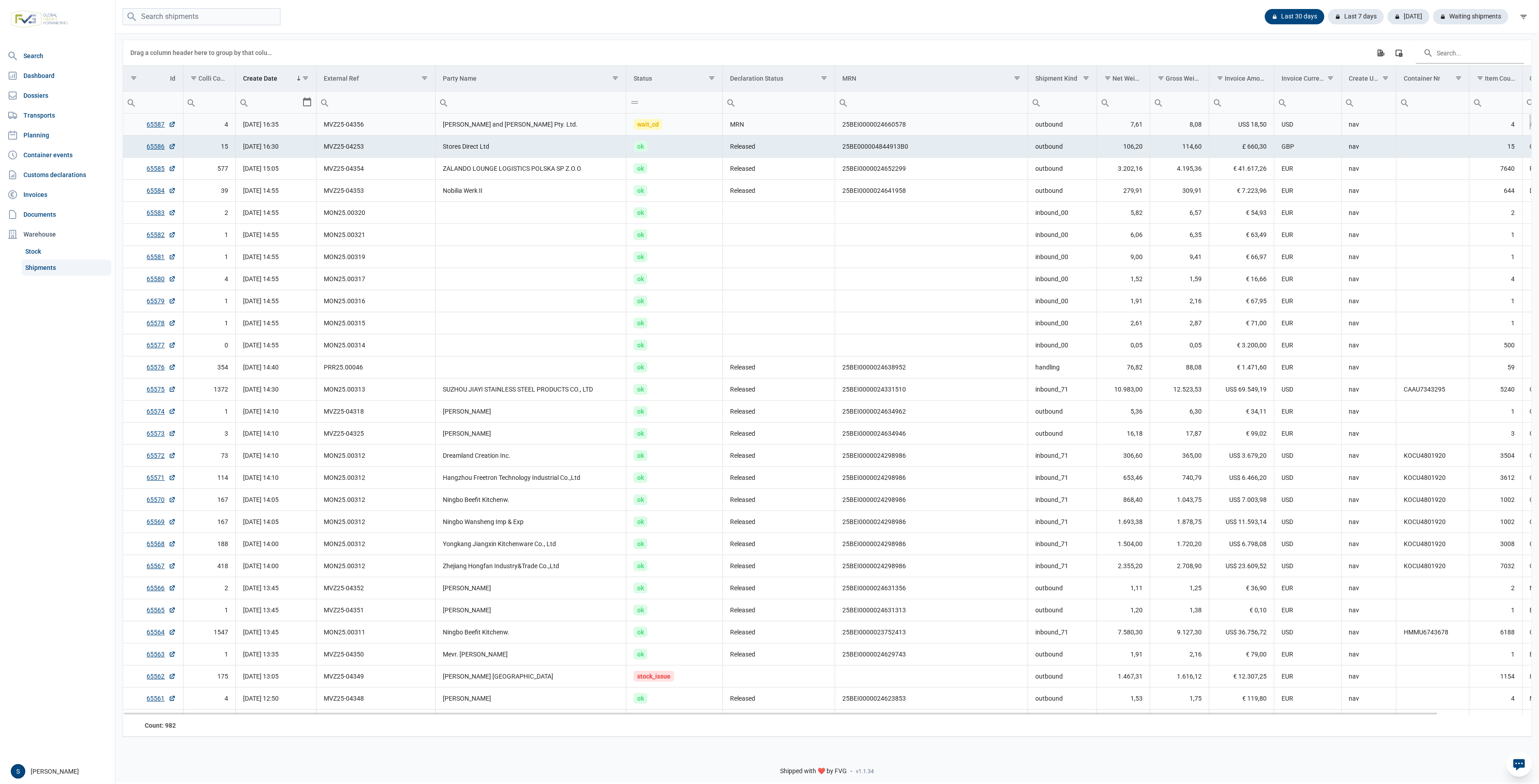
click at [527, 129] on td "[PERSON_NAME] and [PERSON_NAME] Pty. Ltd." at bounding box center [531, 124] width 191 height 22
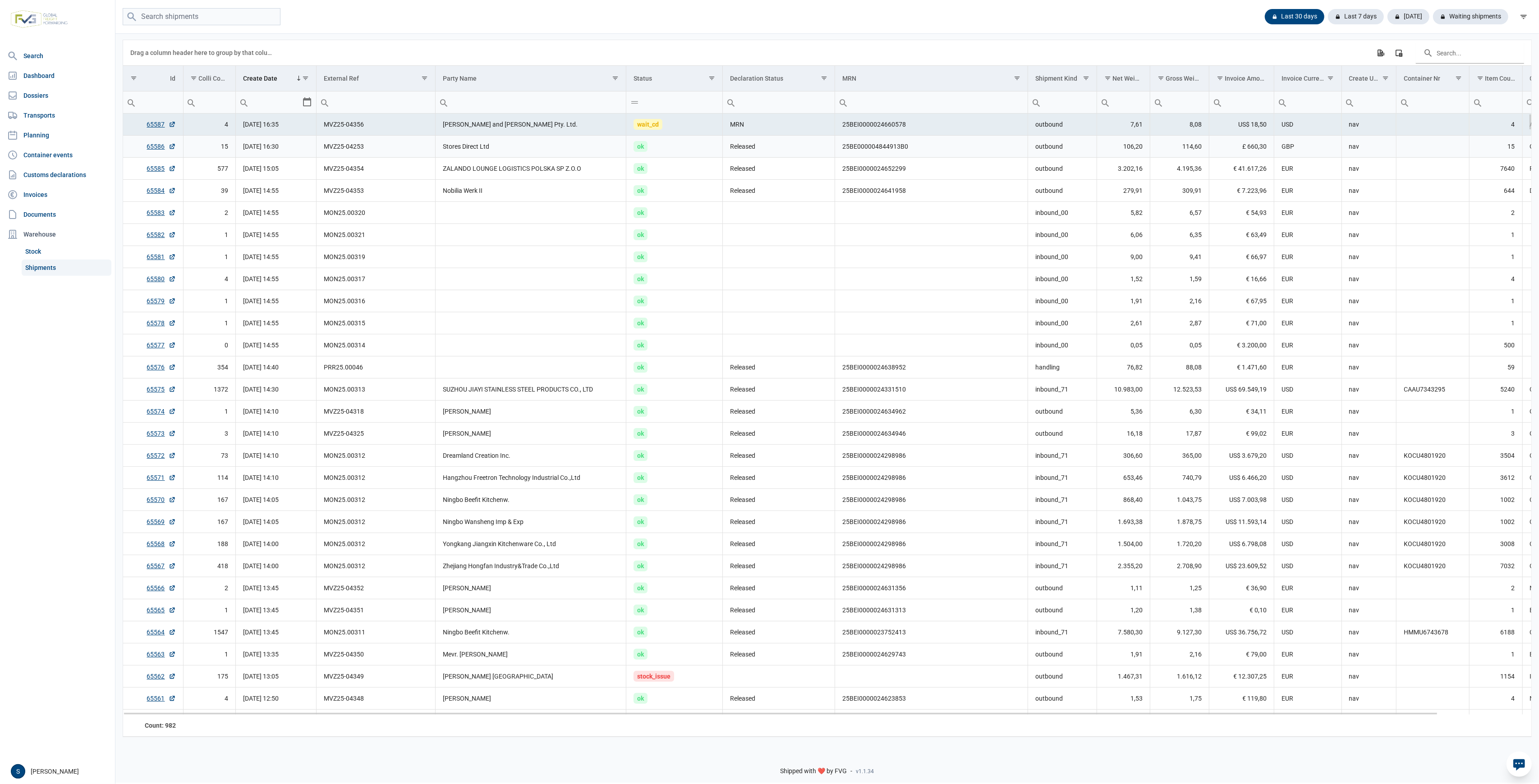
click at [567, 139] on td "Stores Direct Ltd" at bounding box center [531, 146] width 191 height 22
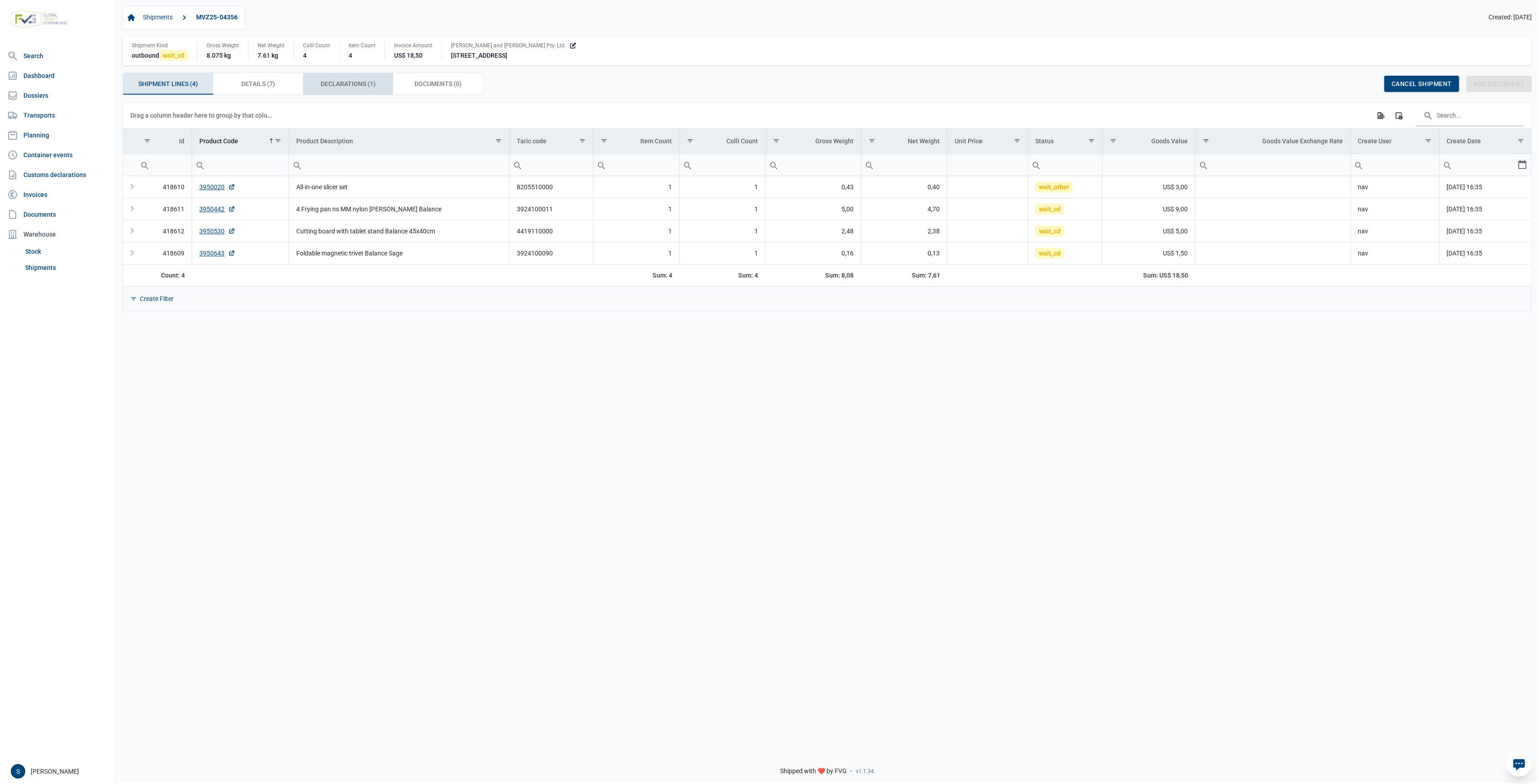
click at [327, 76] on div "Declarations (1) Declarations (1)" at bounding box center [348, 84] width 90 height 21
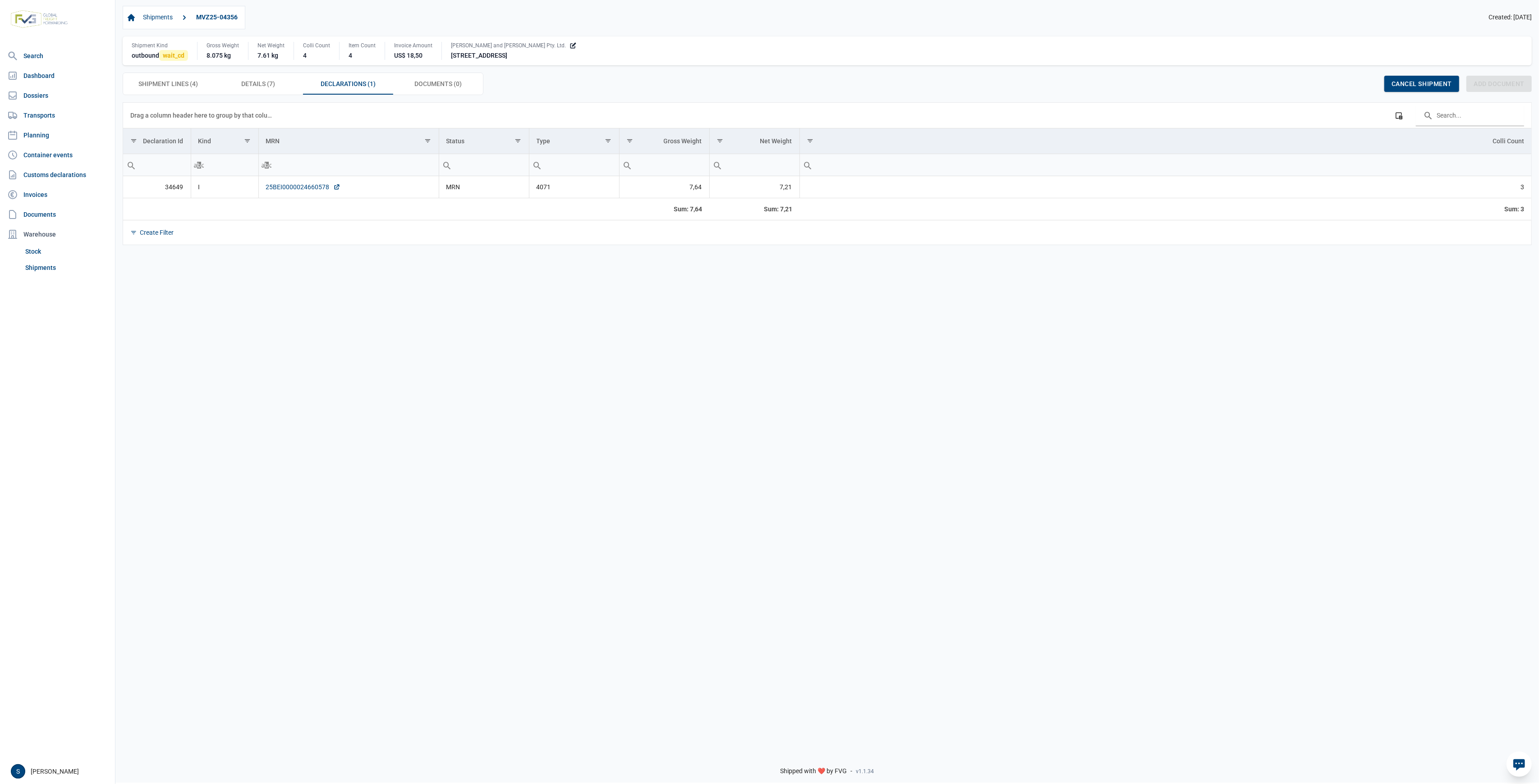
click at [291, 183] on link "25BEI0000024660578" at bounding box center [303, 187] width 75 height 9
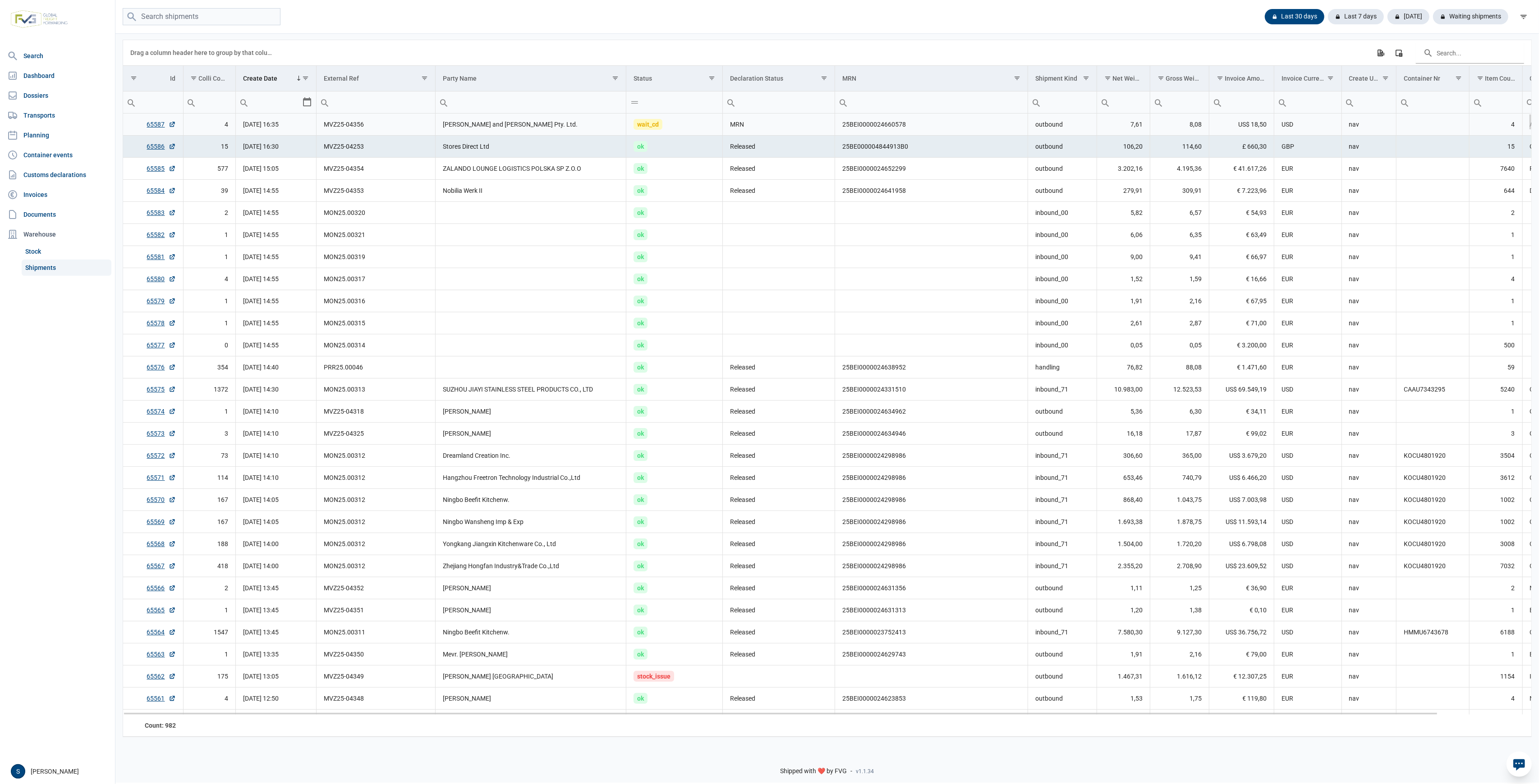
click at [681, 124] on td "wait_cd" at bounding box center [675, 124] width 97 height 22
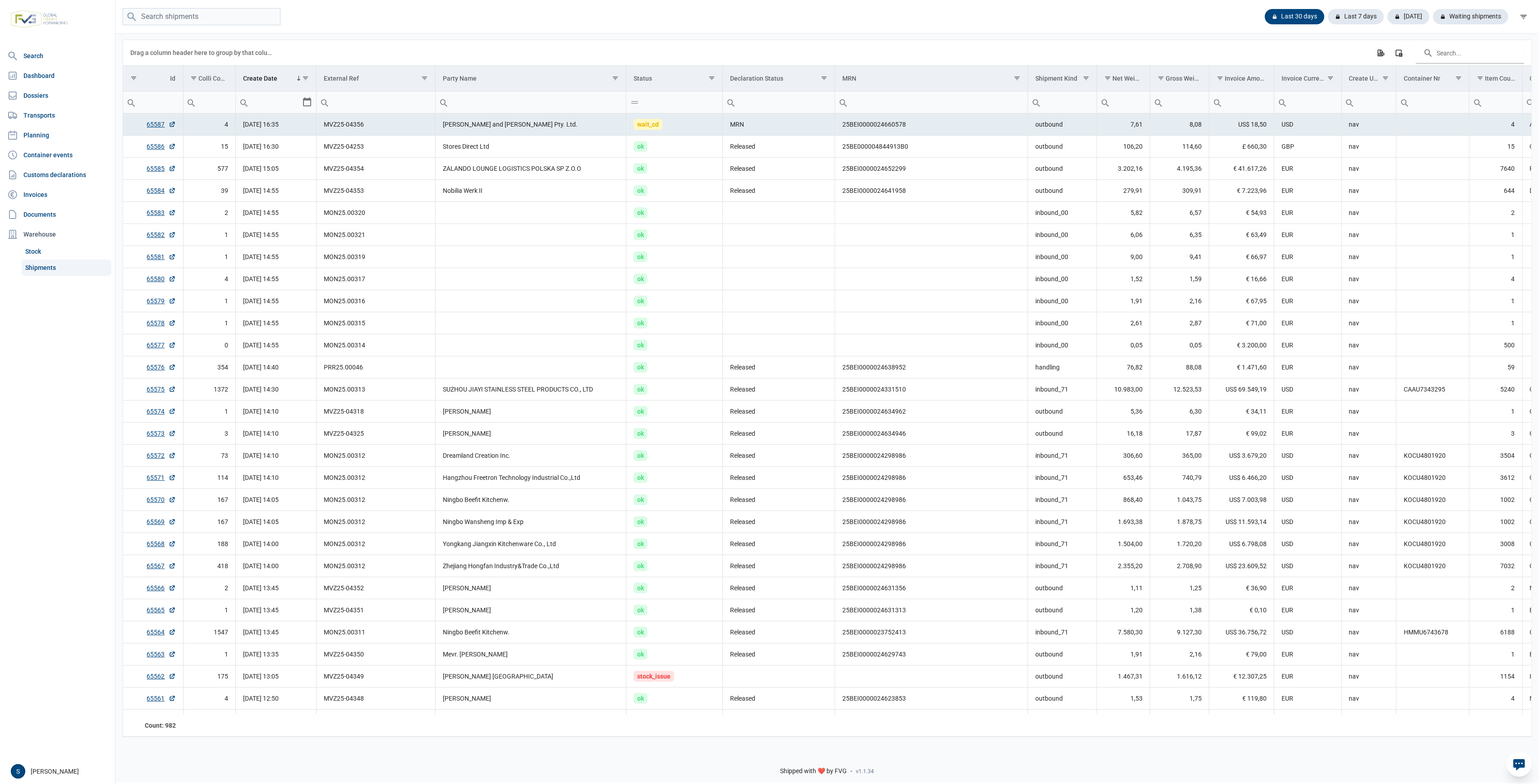
click at [142, 103] on input "Filter cell" at bounding box center [153, 102] width 60 height 21
type input "650"
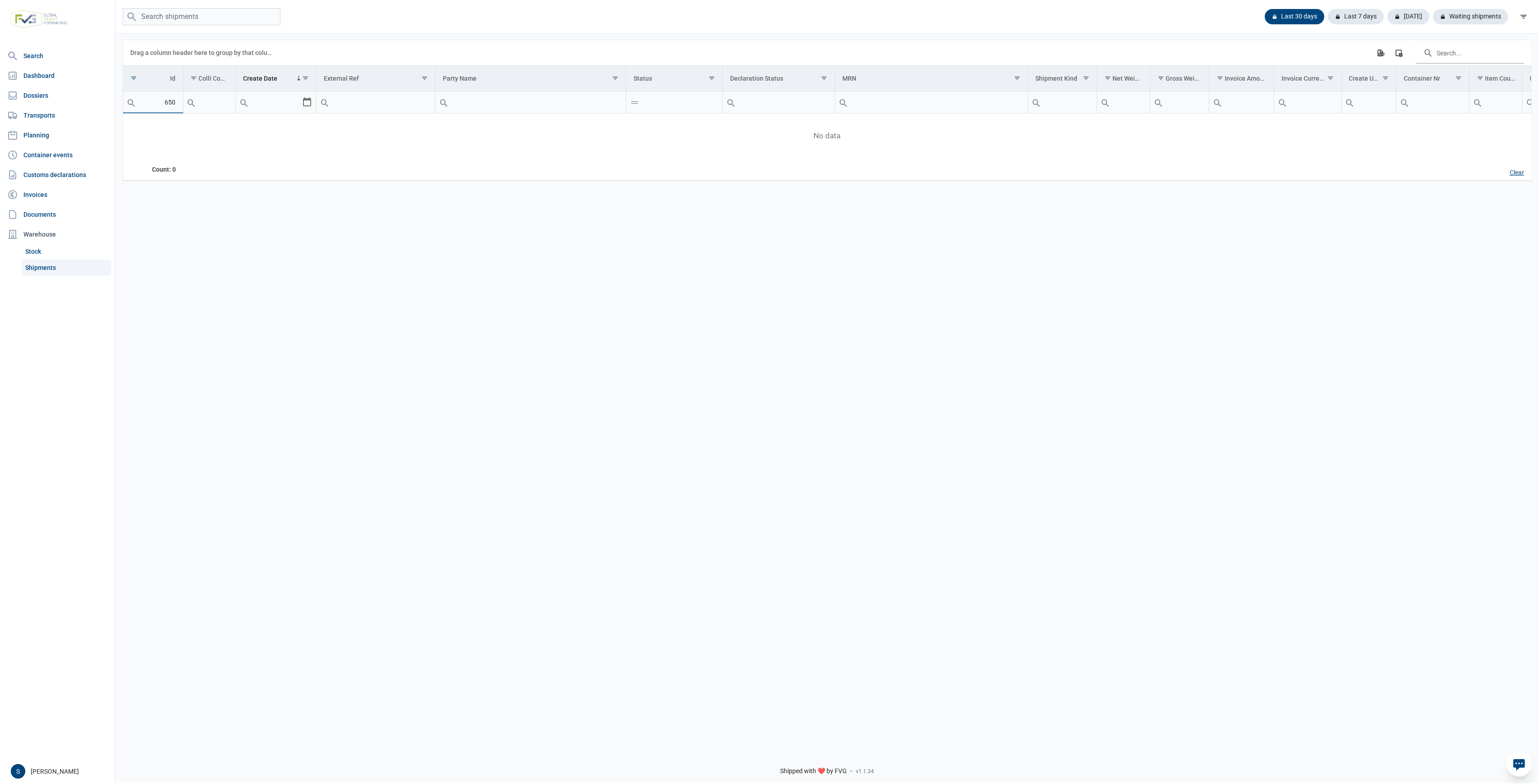
type input "650"
click at [1519, 168] on div "Clear" at bounding box center [1517, 173] width 29 height 16
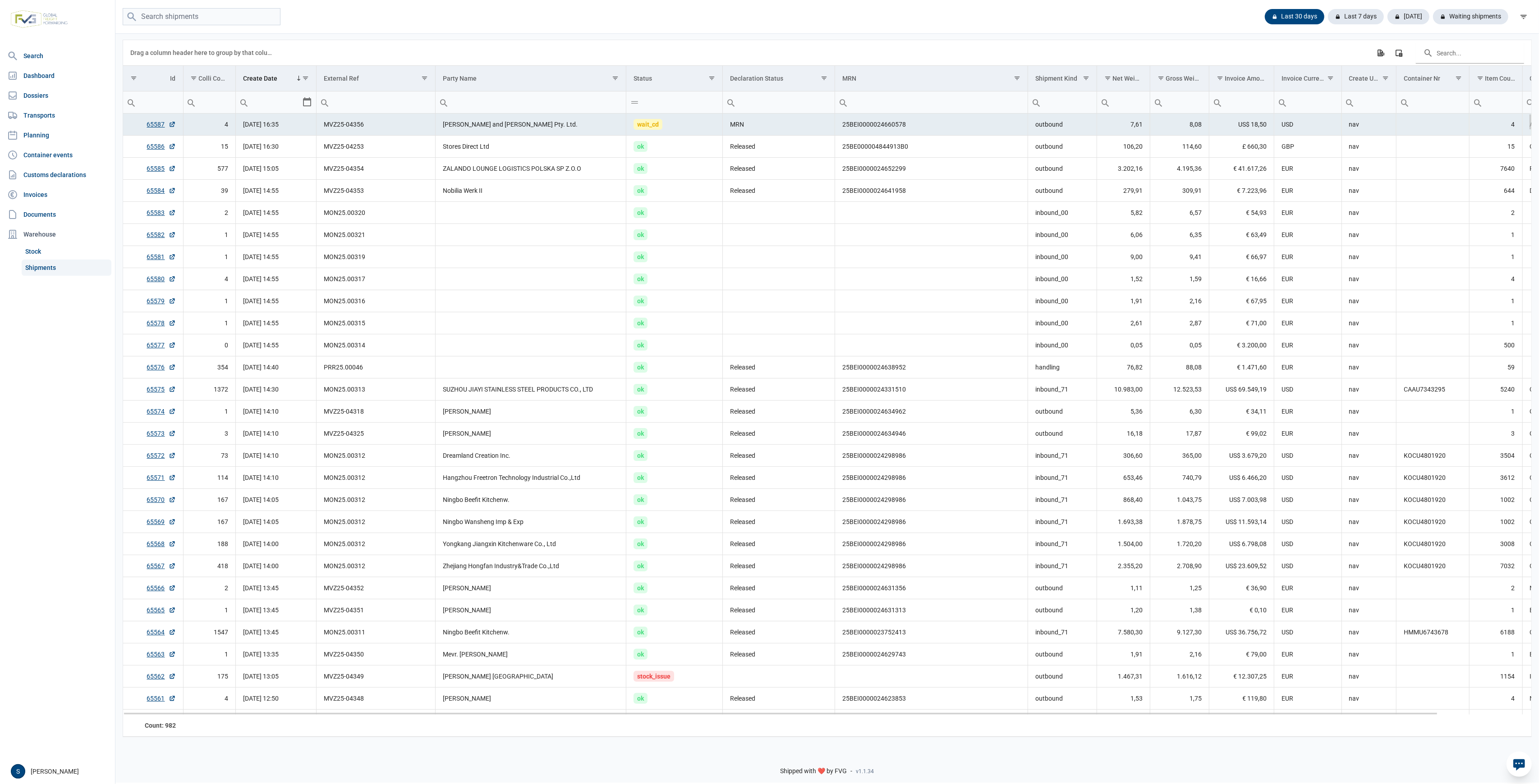
click at [408, 122] on td "MVZ25-04356" at bounding box center [376, 124] width 119 height 22
drag, startPoint x: 374, startPoint y: 122, endPoint x: 270, endPoint y: 126, distance: 104.1
click at [270, 126] on tr "65587 4 19-08-2025 16:35 MVZ25-04356 Sheldon and Hammond Pty. Ltd. wait_cd MRN …" at bounding box center [878, 124] width 1509 height 22
click at [396, 128] on td "MVZ25-04356" at bounding box center [376, 124] width 119 height 22
click at [430, 139] on td "MVZ25-04253" at bounding box center [376, 146] width 119 height 22
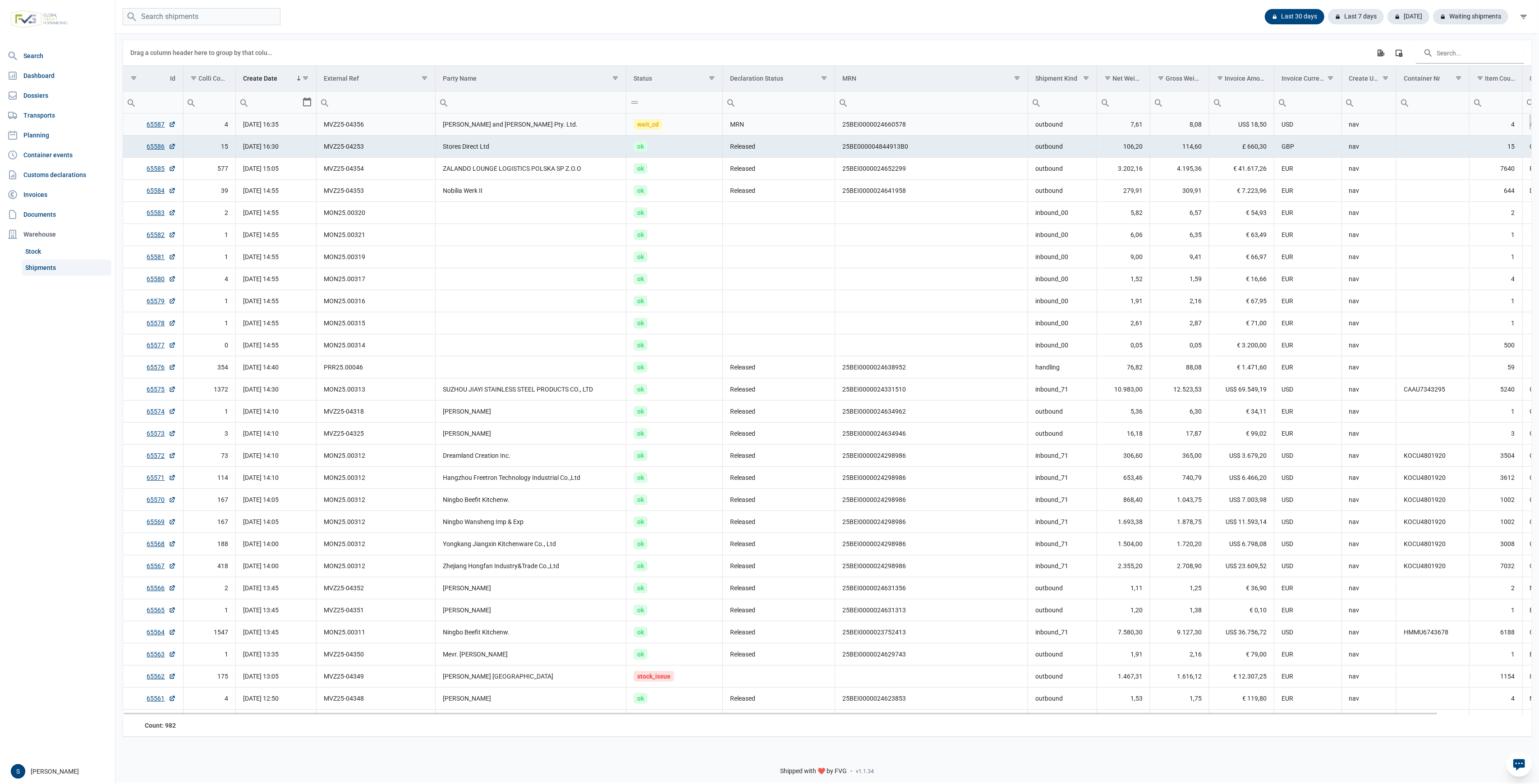
click at [440, 123] on td "[PERSON_NAME] and [PERSON_NAME] Pty. Ltd." at bounding box center [531, 124] width 191 height 22
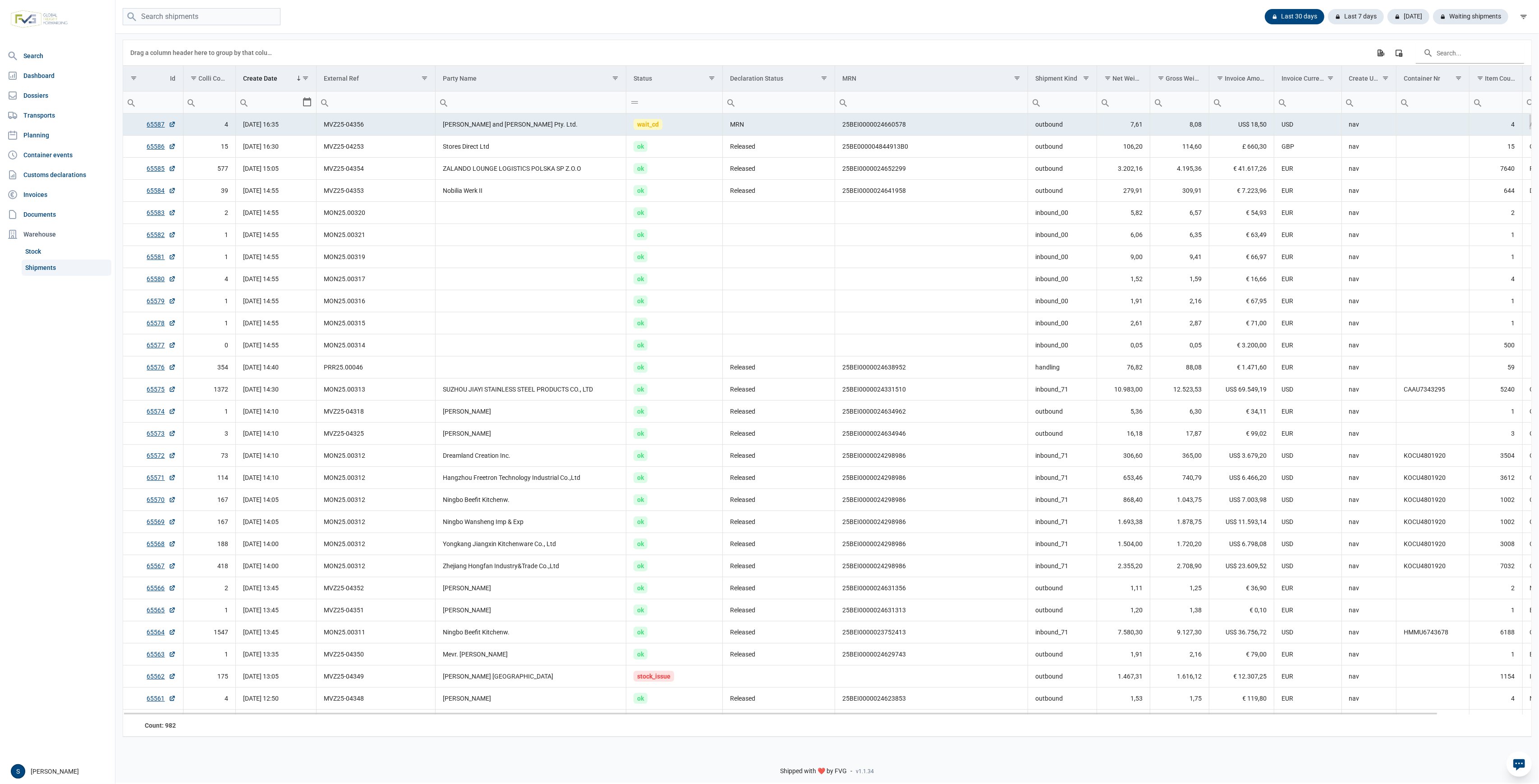
click at [140, 121] on td "65587" at bounding box center [153, 124] width 60 height 22
click at [152, 119] on td "65587" at bounding box center [153, 124] width 60 height 22
click at [151, 124] on link "65587" at bounding box center [161, 124] width 29 height 9
click at [832, 139] on td "Released" at bounding box center [779, 146] width 112 height 22
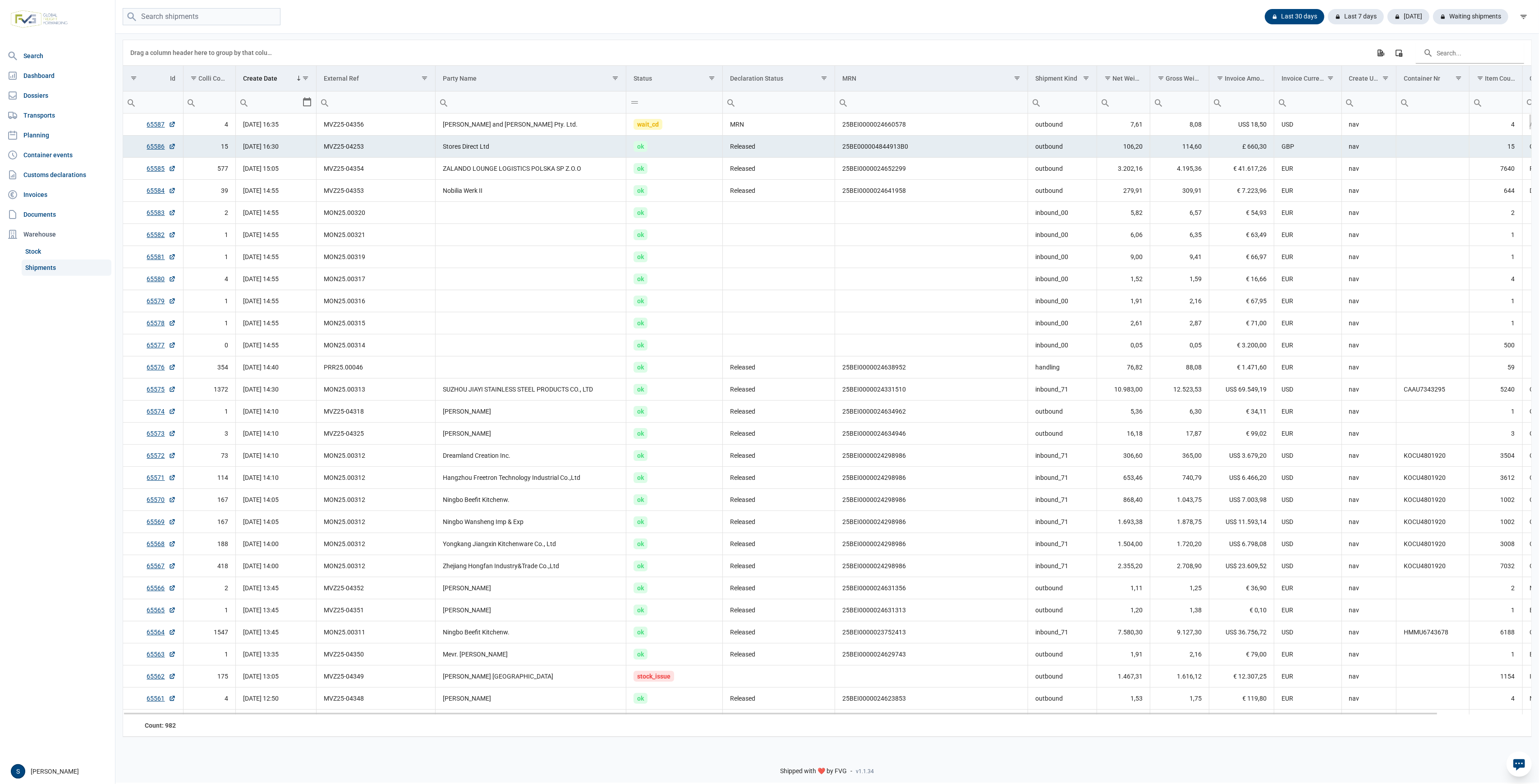
click at [1016, 144] on td "25BE000004844913B0" at bounding box center [931, 146] width 193 height 22
click at [802, 139] on td "Released" at bounding box center [779, 146] width 112 height 22
click at [830, 122] on td "MRN" at bounding box center [779, 124] width 112 height 22
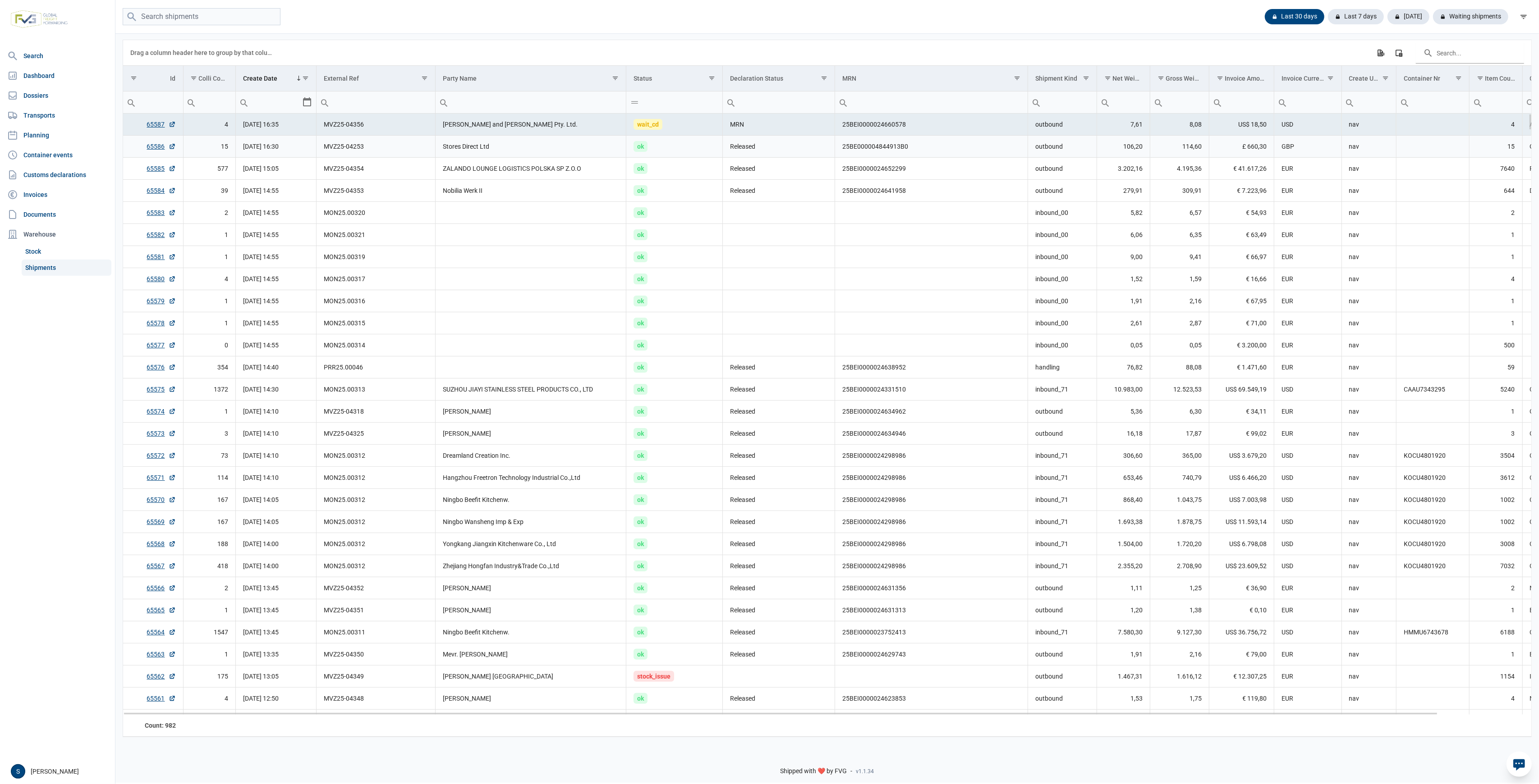
click at [1327, 139] on td "GBP" at bounding box center [1308, 146] width 68 height 22
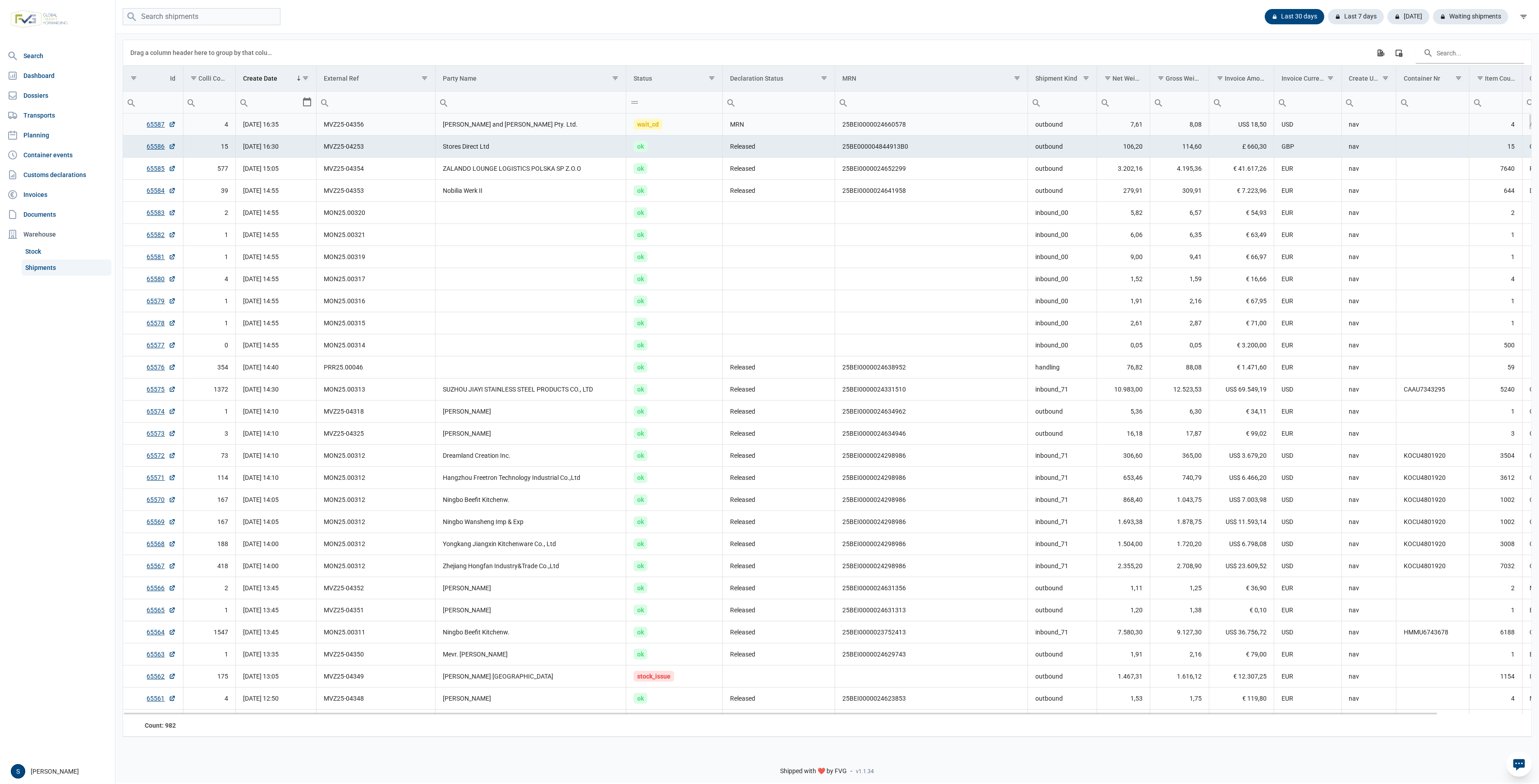
click at [1342, 128] on td "nav" at bounding box center [1368, 124] width 54 height 22
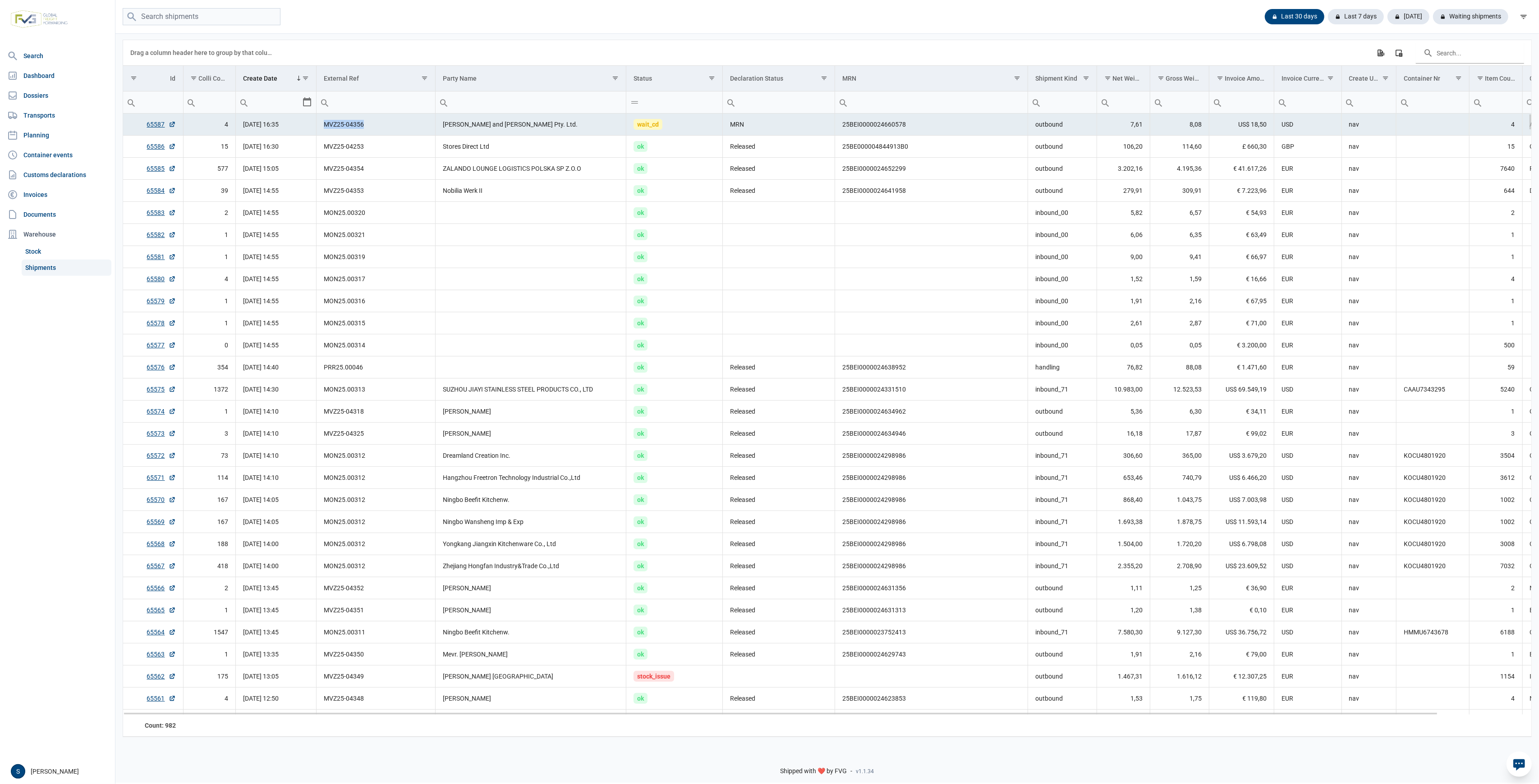
drag, startPoint x: 378, startPoint y: 124, endPoint x: 323, endPoint y: 127, distance: 55.1
click at [323, 127] on td "MVZ25-04356" at bounding box center [376, 124] width 119 height 22
copy td "MVZ25-04356"
click at [151, 124] on link "65587" at bounding box center [161, 124] width 29 height 9
click at [63, 93] on link "Dossiers" at bounding box center [57, 96] width 108 height 18
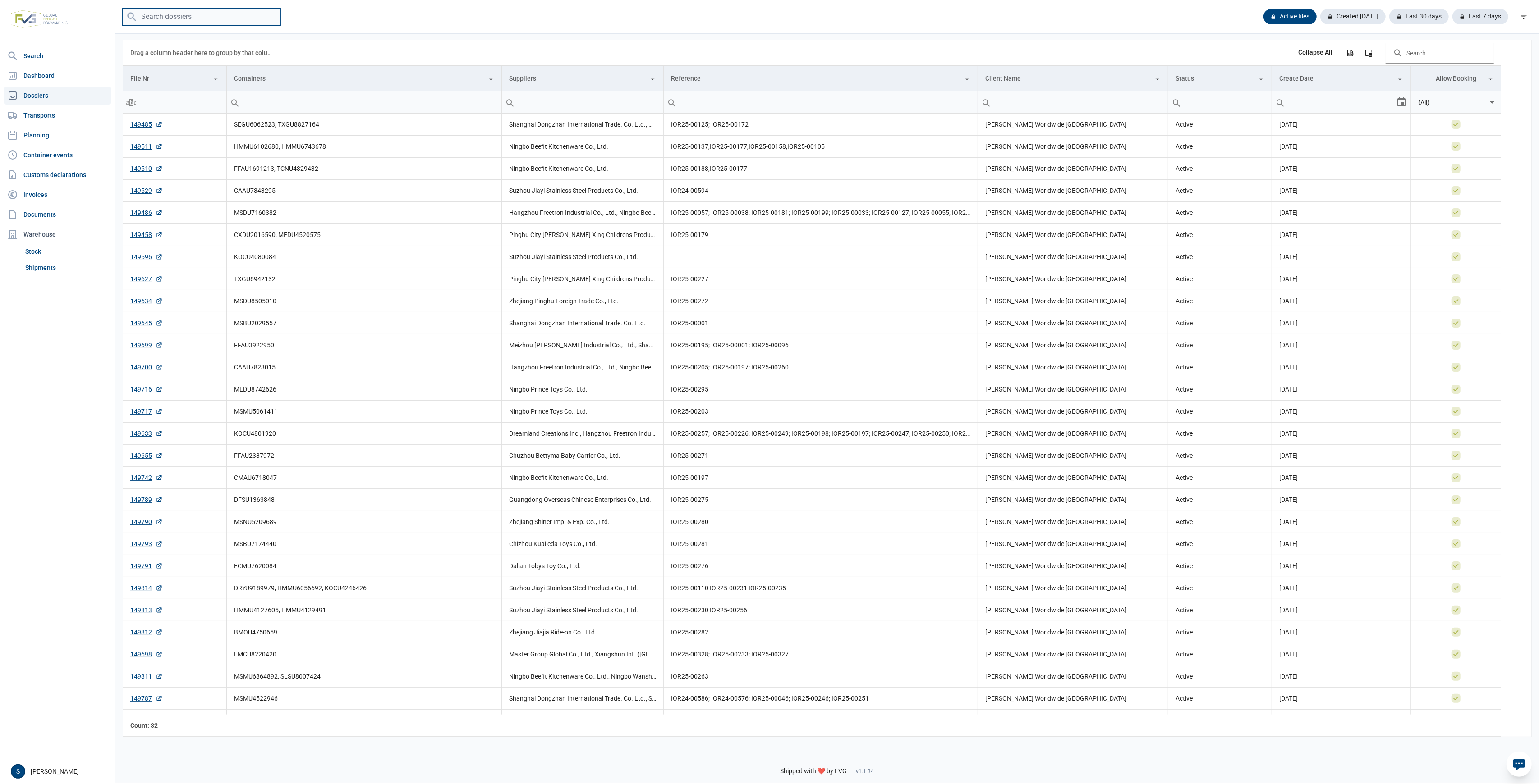
click at [229, 20] on input "search" at bounding box center [201, 17] width 158 height 17
paste input "FFAU2387972"
type input "FFAU2387972"
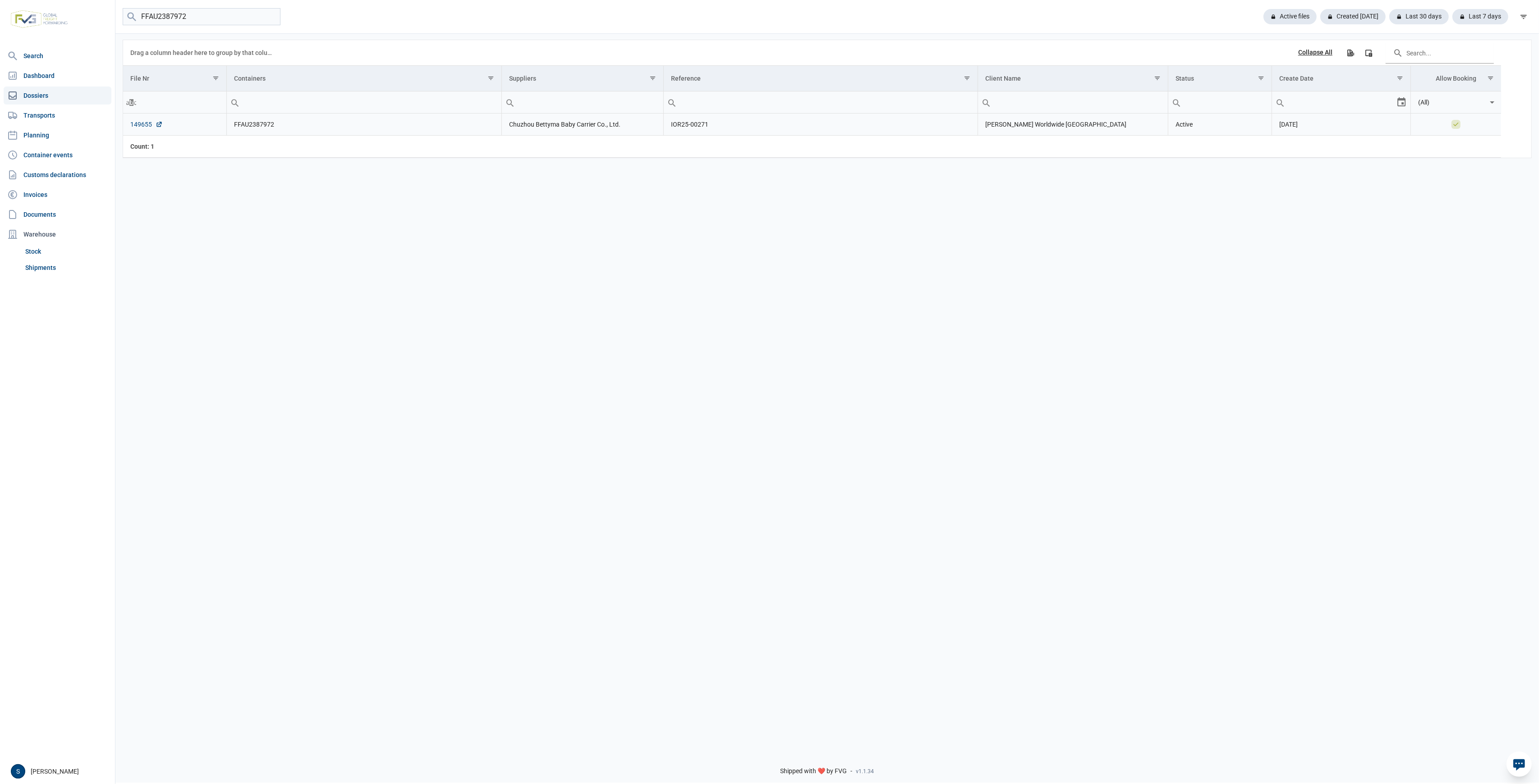
click at [149, 125] on link "149655" at bounding box center [146, 124] width 32 height 9
drag, startPoint x: 191, startPoint y: 17, endPoint x: 25, endPoint y: 7, distance: 166.3
click at [25, 7] on div "Search Dashboard Dossiers Transports Planning Container events Customs declarat…" at bounding box center [770, 391] width 1539 height 784
click at [272, 14] on input "FFAU2387972" at bounding box center [201, 17] width 158 height 17
click at [176, 14] on input "search" at bounding box center [201, 17] width 158 height 17
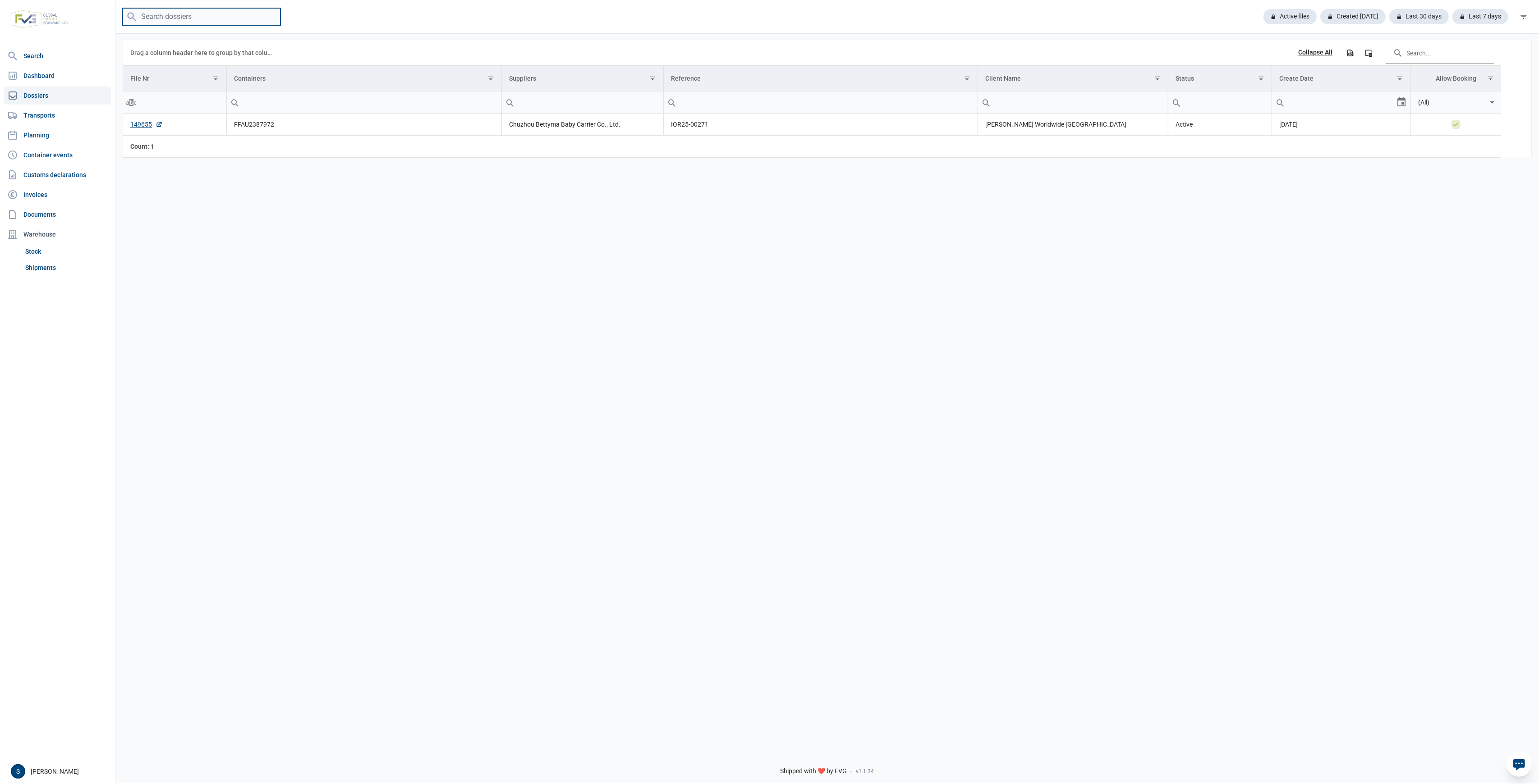
paste input "FFAU1691213"
click at [146, 121] on link "149510" at bounding box center [146, 124] width 32 height 9
drag, startPoint x: 194, startPoint y: 23, endPoint x: 0, endPoint y: 23, distance: 194.0
click at [15, 23] on div "Search Dashboard Dossiers Transports Planning Container events Customs declarat…" at bounding box center [770, 391] width 1539 height 784
paste input "EMCU8220420"
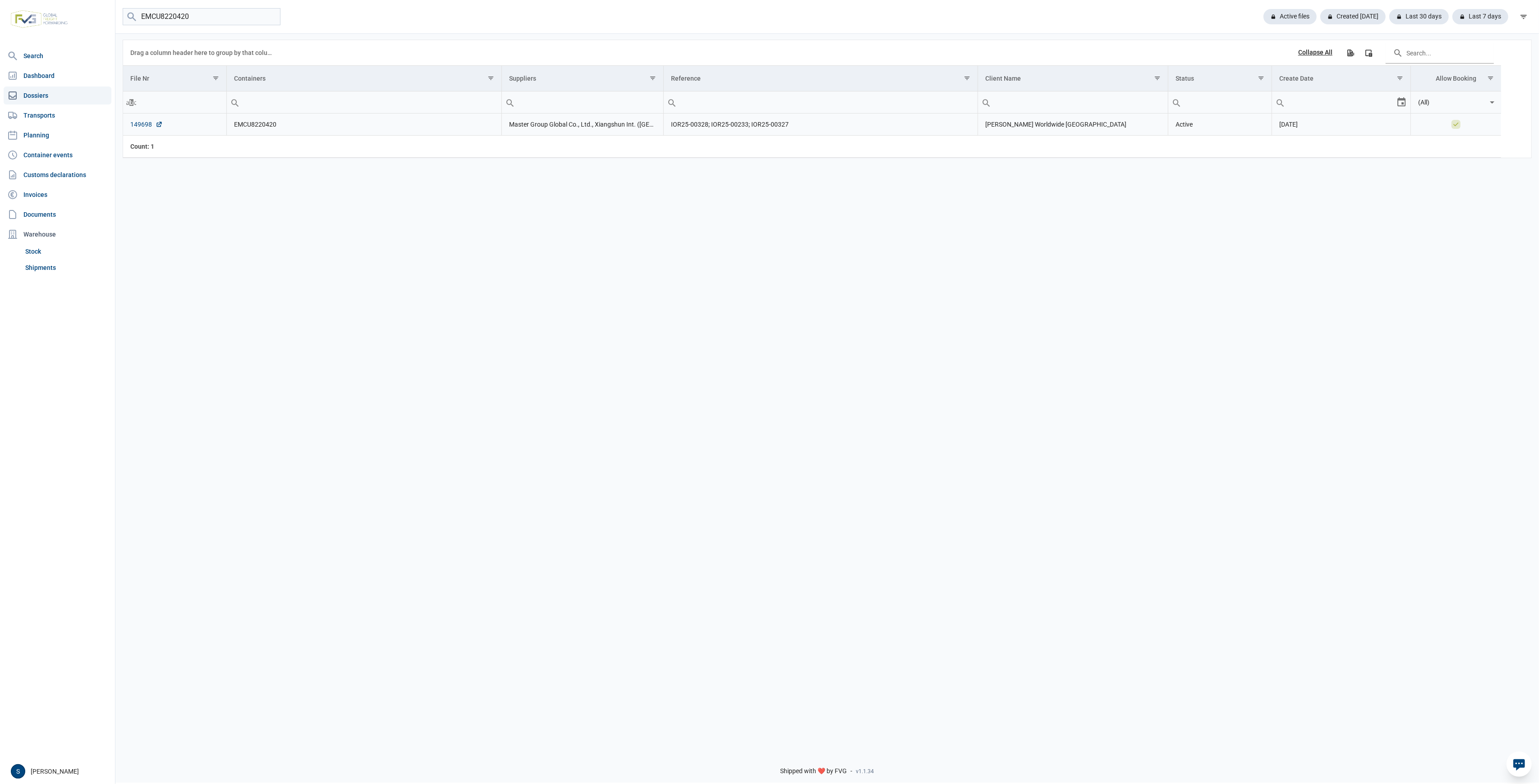
click at [143, 127] on link "149698" at bounding box center [146, 124] width 32 height 9
drag, startPoint x: 211, startPoint y: 17, endPoint x: -137, endPoint y: 15, distance: 348.0
click at [0, 15] on html "For evaluation purposes only. Redistribution prohibited. Please register an exi…" at bounding box center [770, 392] width 1539 height 784
paste input "KOCU4080084"
type input "KOCU4080084"
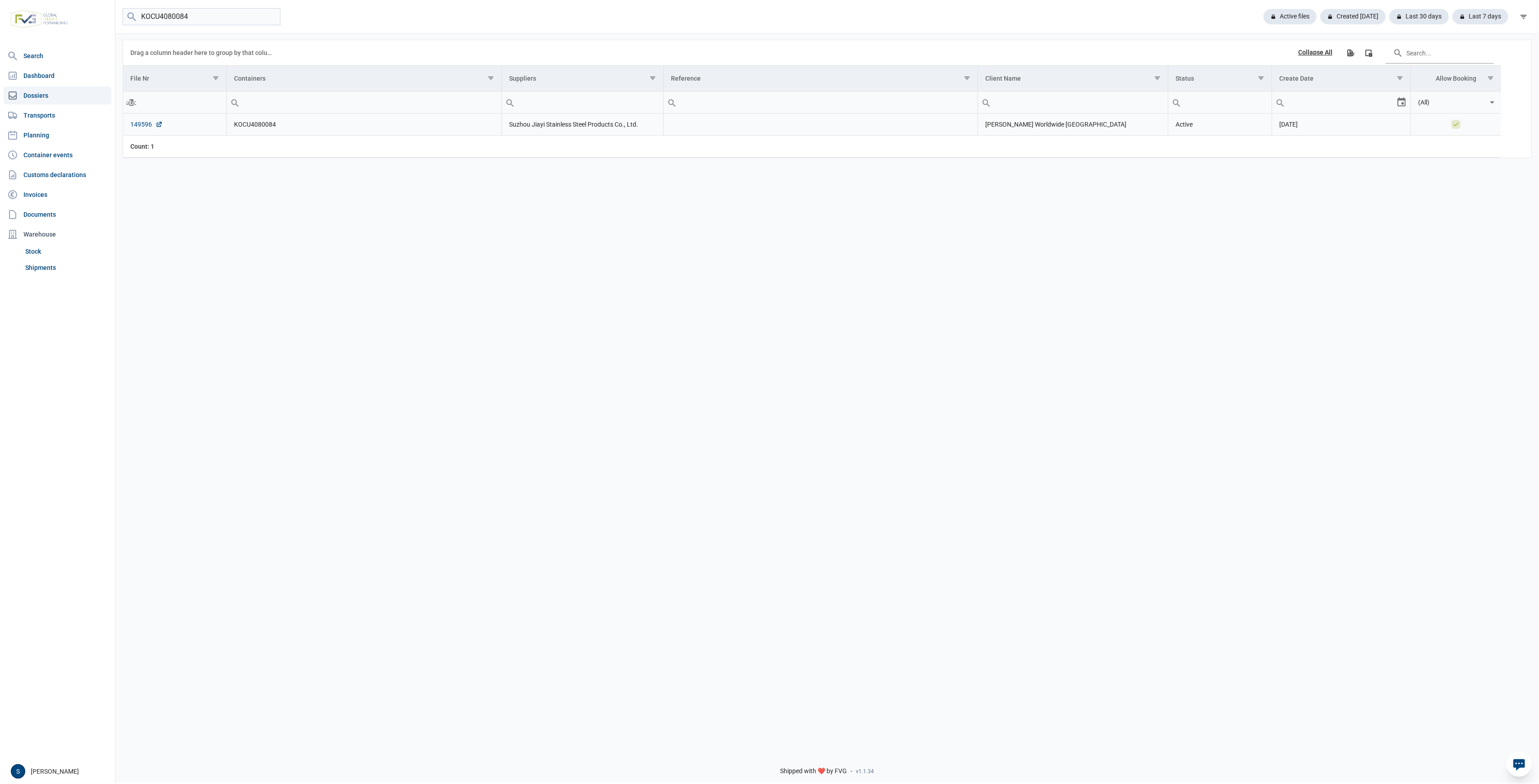
click at [145, 125] on link "149596" at bounding box center [146, 124] width 32 height 9
click at [47, 172] on link "Customs declarations" at bounding box center [57, 175] width 108 height 18
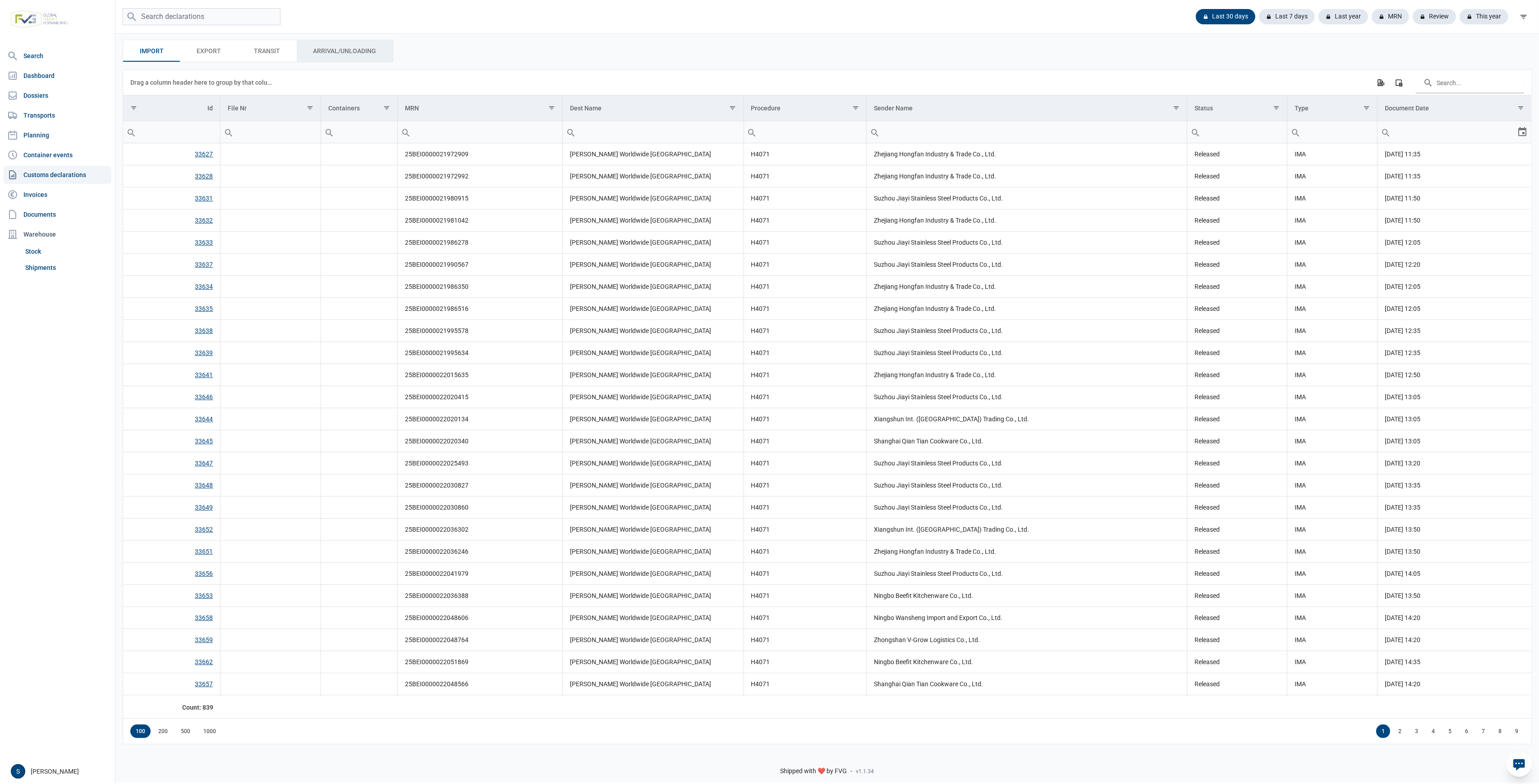
click at [363, 45] on div "Arrival/Unloading Arrival/Unloading" at bounding box center [345, 51] width 96 height 21
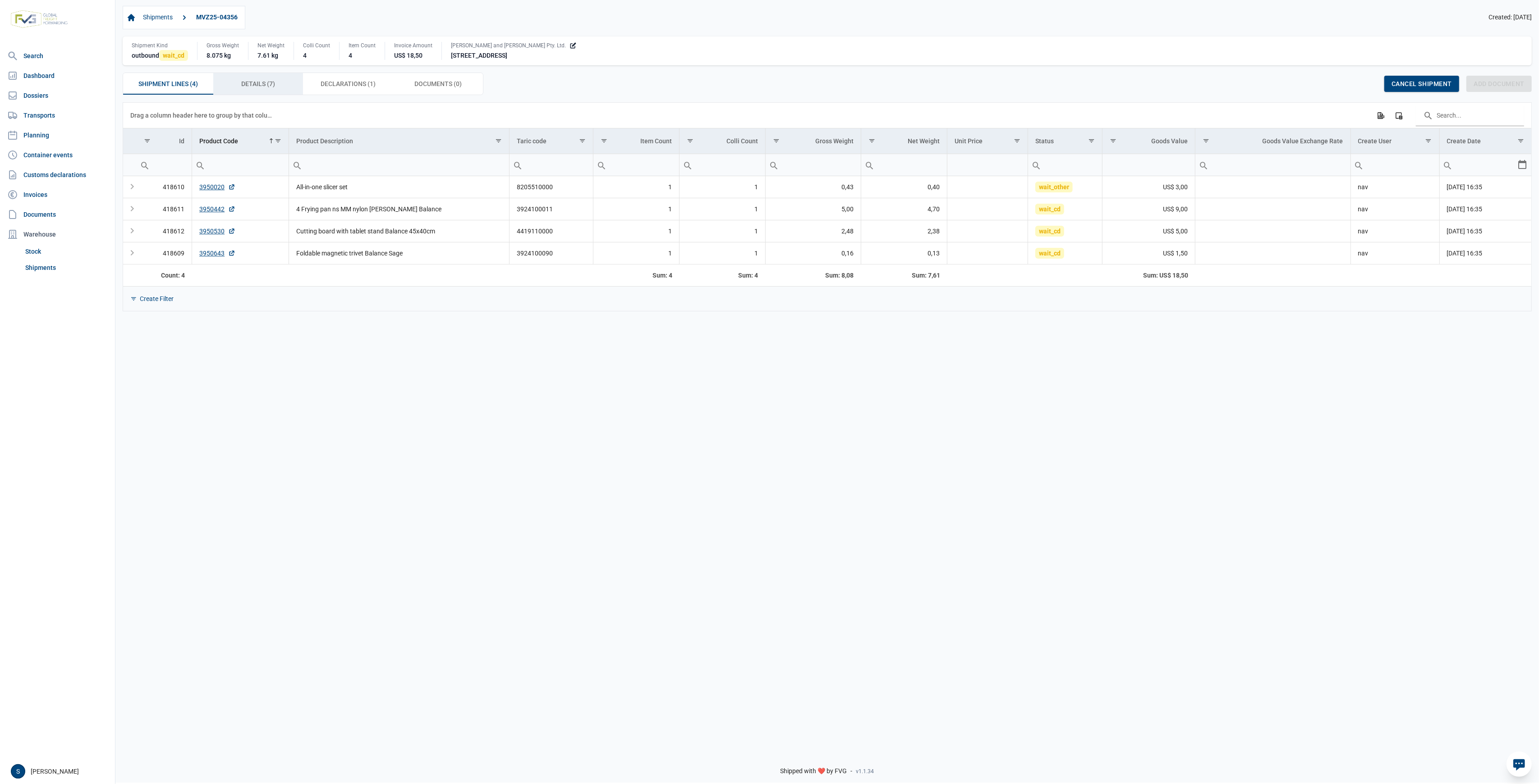
click at [260, 87] on span "Details (7) Details (7)" at bounding box center [258, 84] width 34 height 11
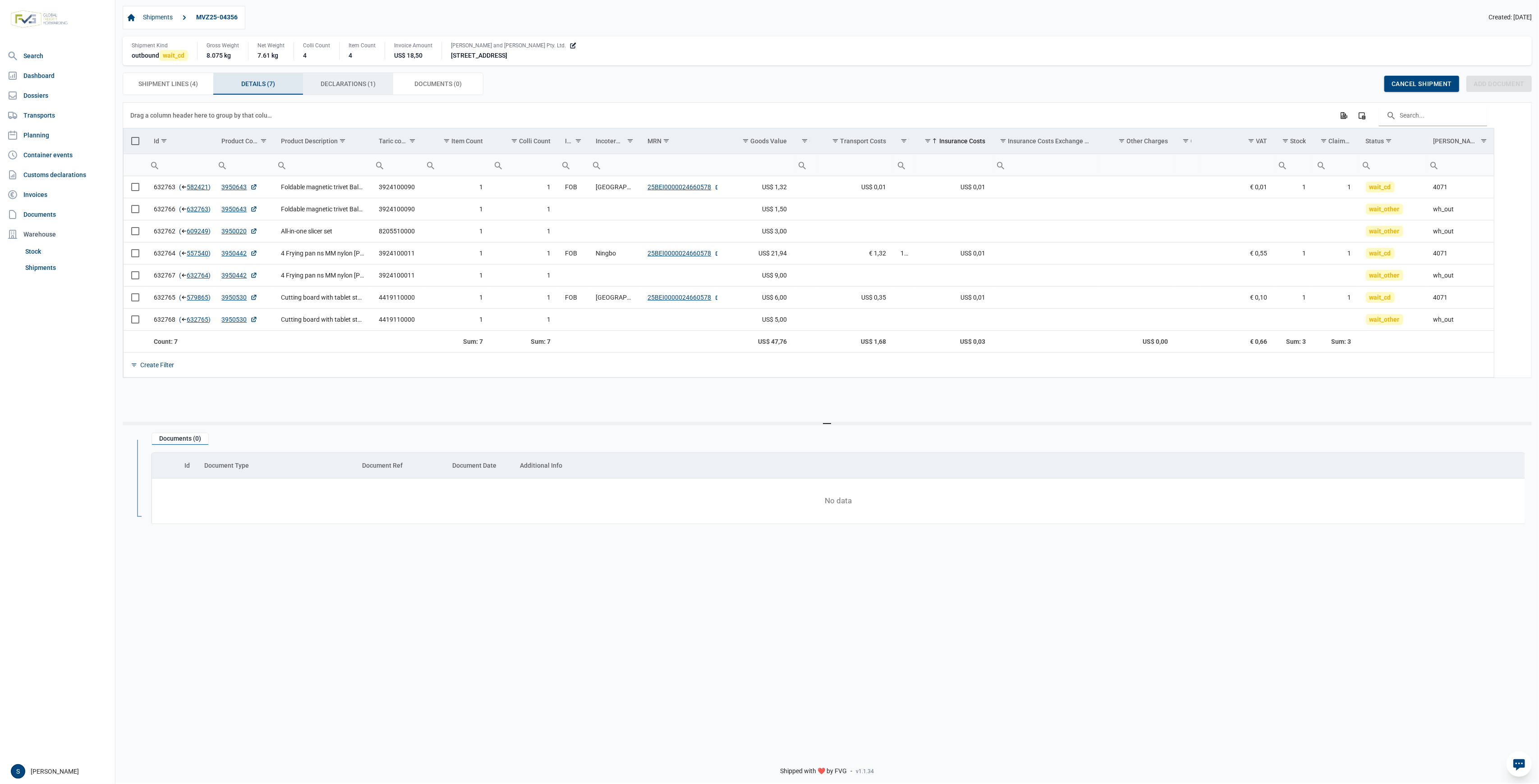
click at [350, 88] on span "Declarations (1) Declarations (1)" at bounding box center [348, 84] width 55 height 11
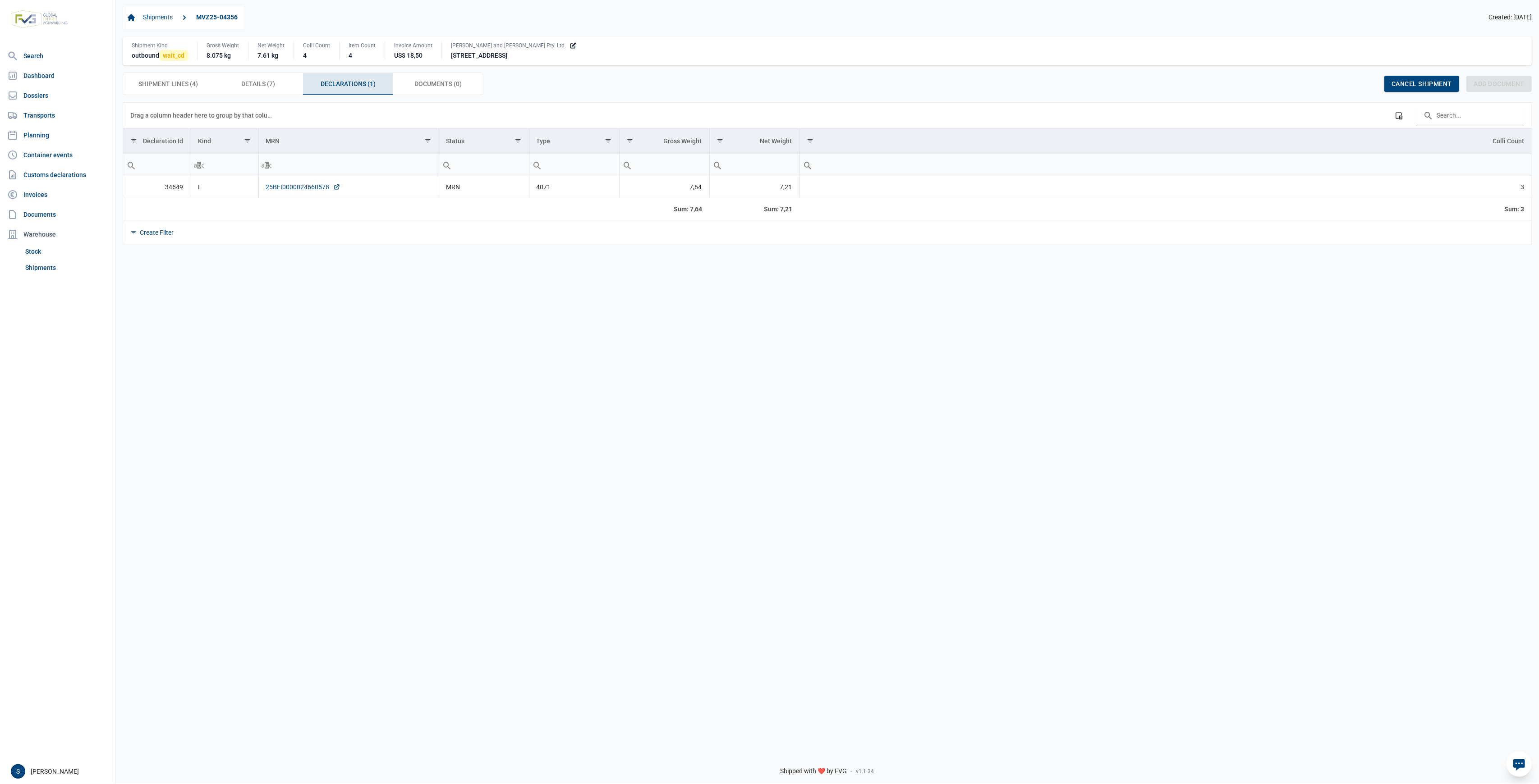
click at [297, 187] on link "25BEI0000024660578" at bounding box center [303, 187] width 75 height 9
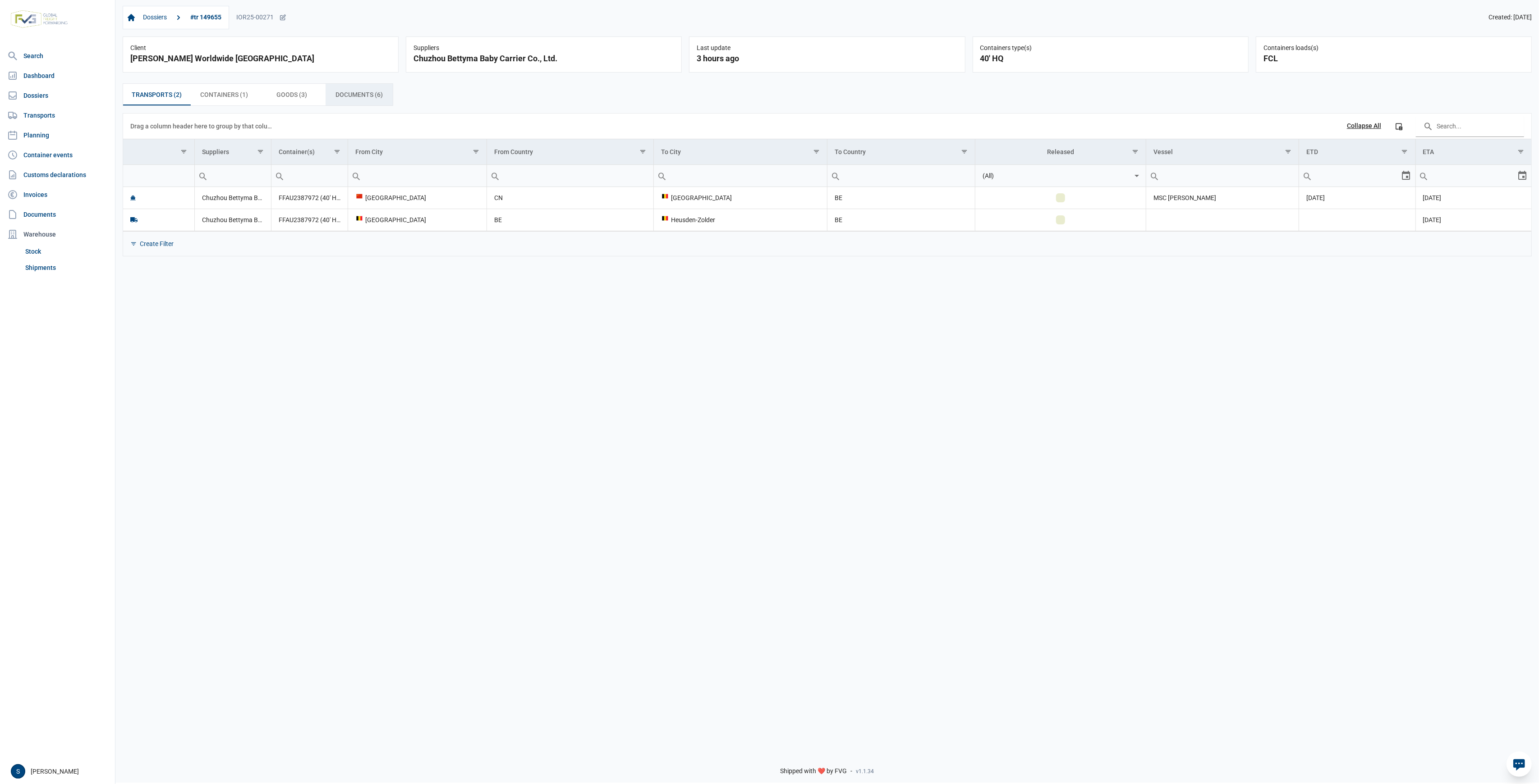
click at [357, 94] on span "Documents (6) Documents (6)" at bounding box center [359, 94] width 47 height 11
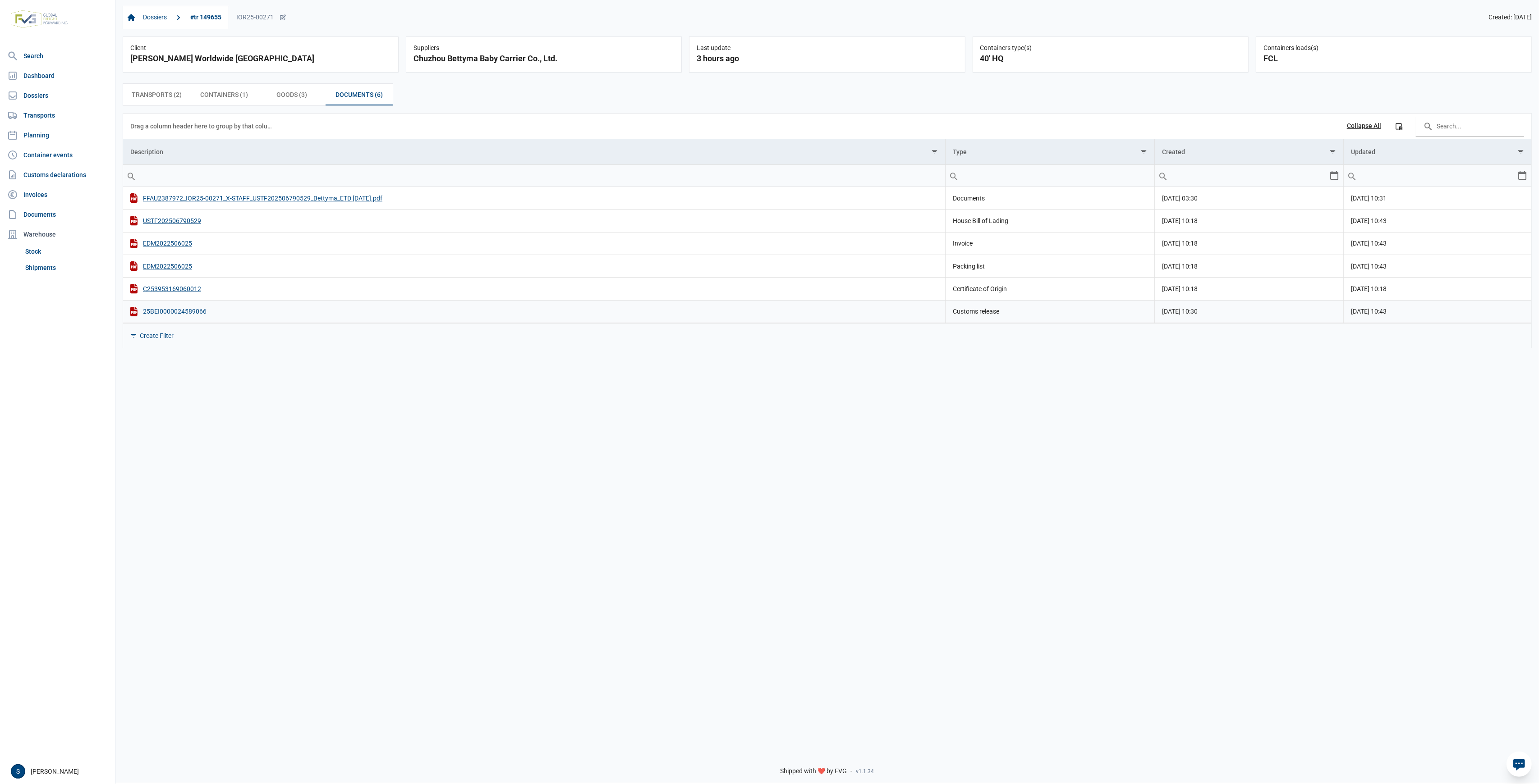
click at [201, 311] on div "25BEI0000024589066" at bounding box center [534, 312] width 808 height 10
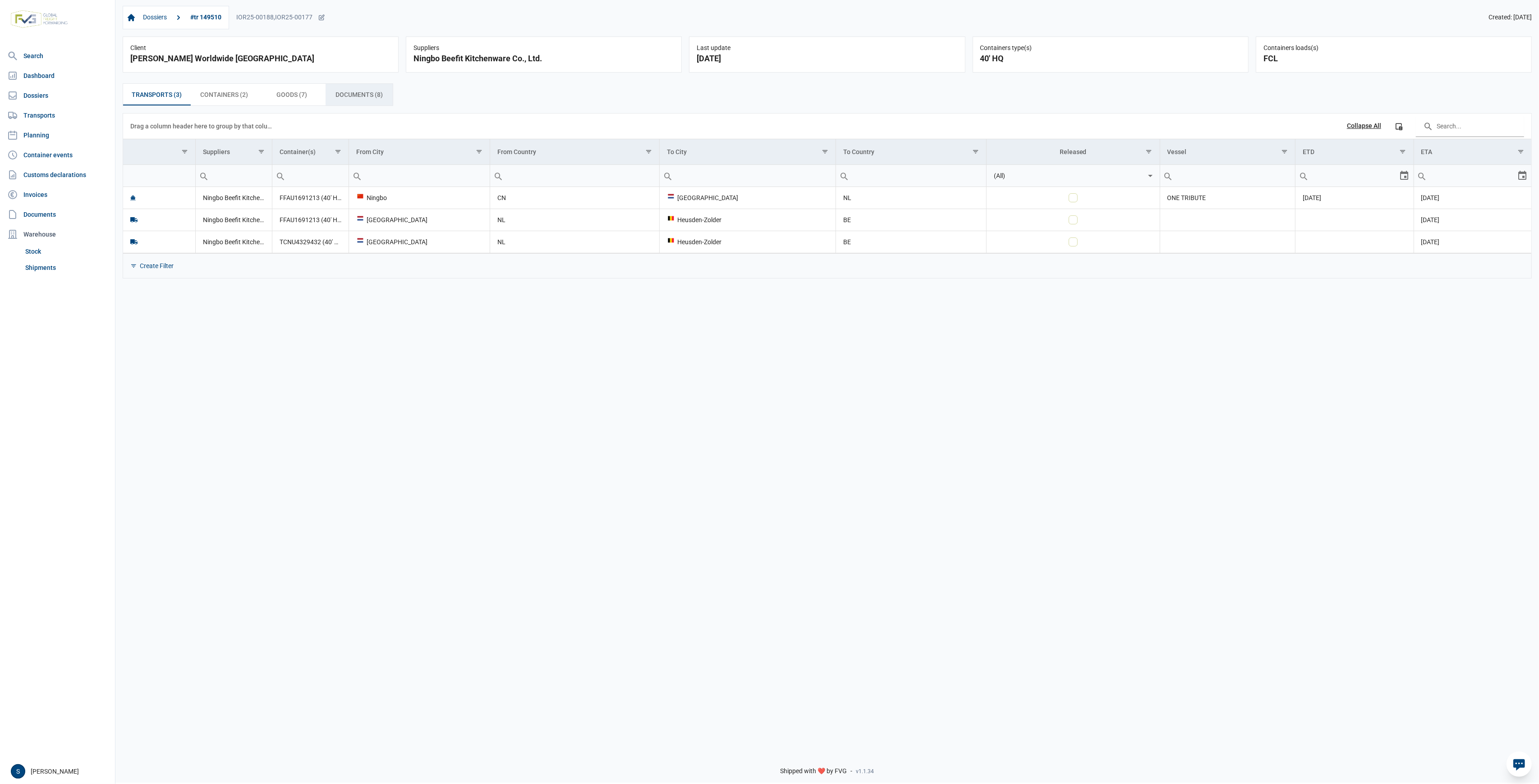
click at [345, 86] on div "Documents (8) Documents (8)" at bounding box center [359, 94] width 68 height 21
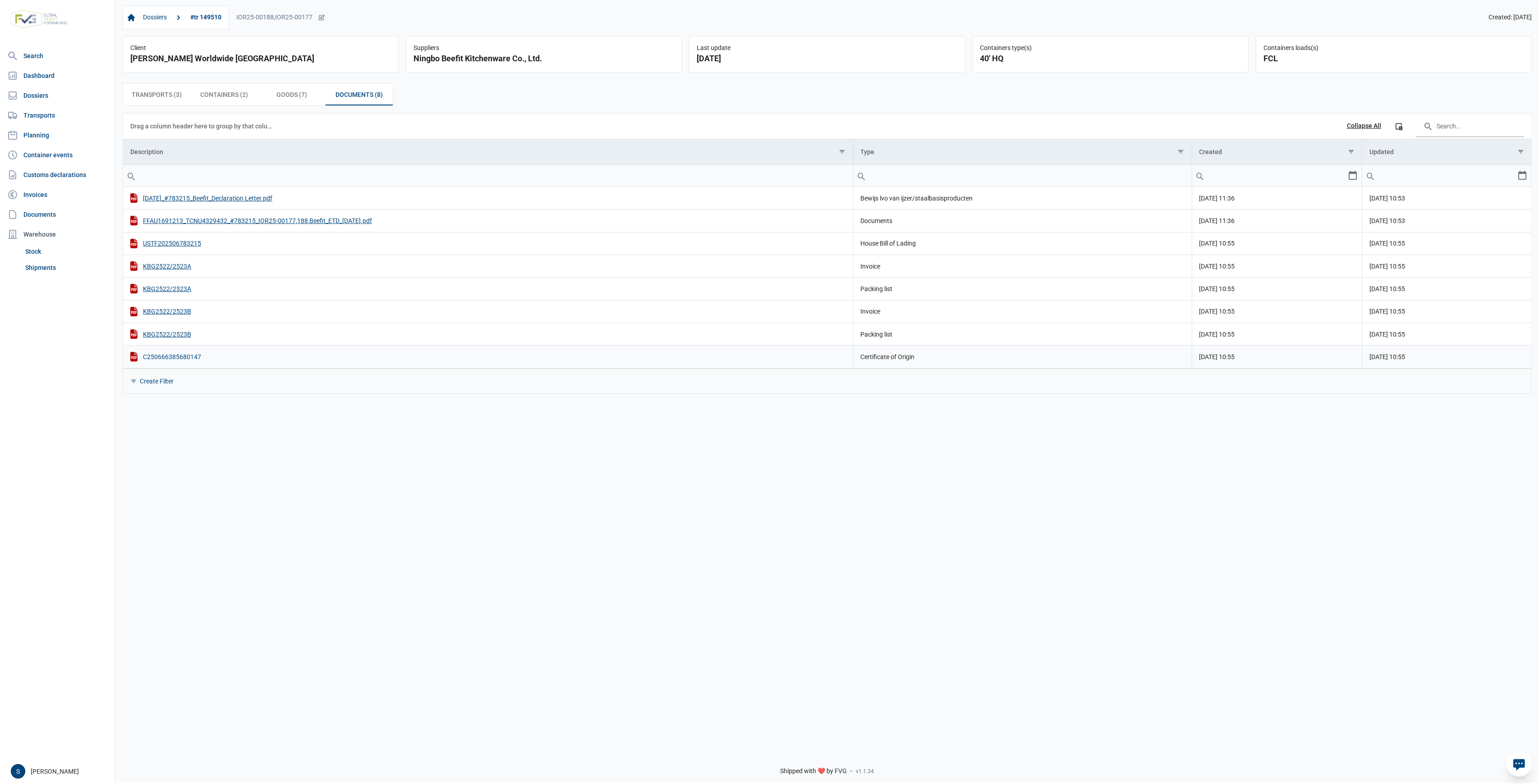
click at [168, 353] on div "C250666385680147" at bounding box center [488, 356] width 716 height 10
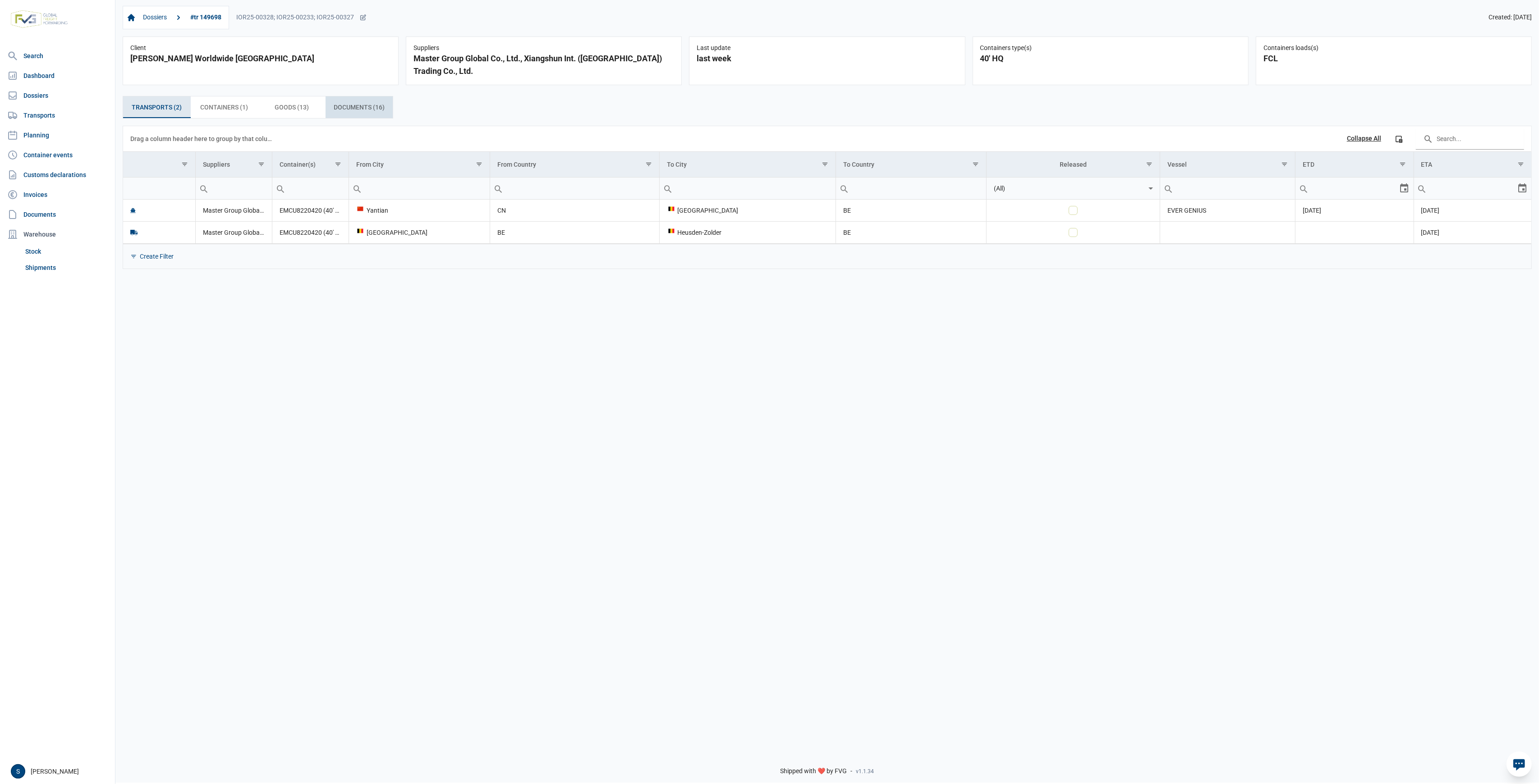
click at [354, 111] on span "Documents (16) Documents (16)" at bounding box center [359, 107] width 51 height 11
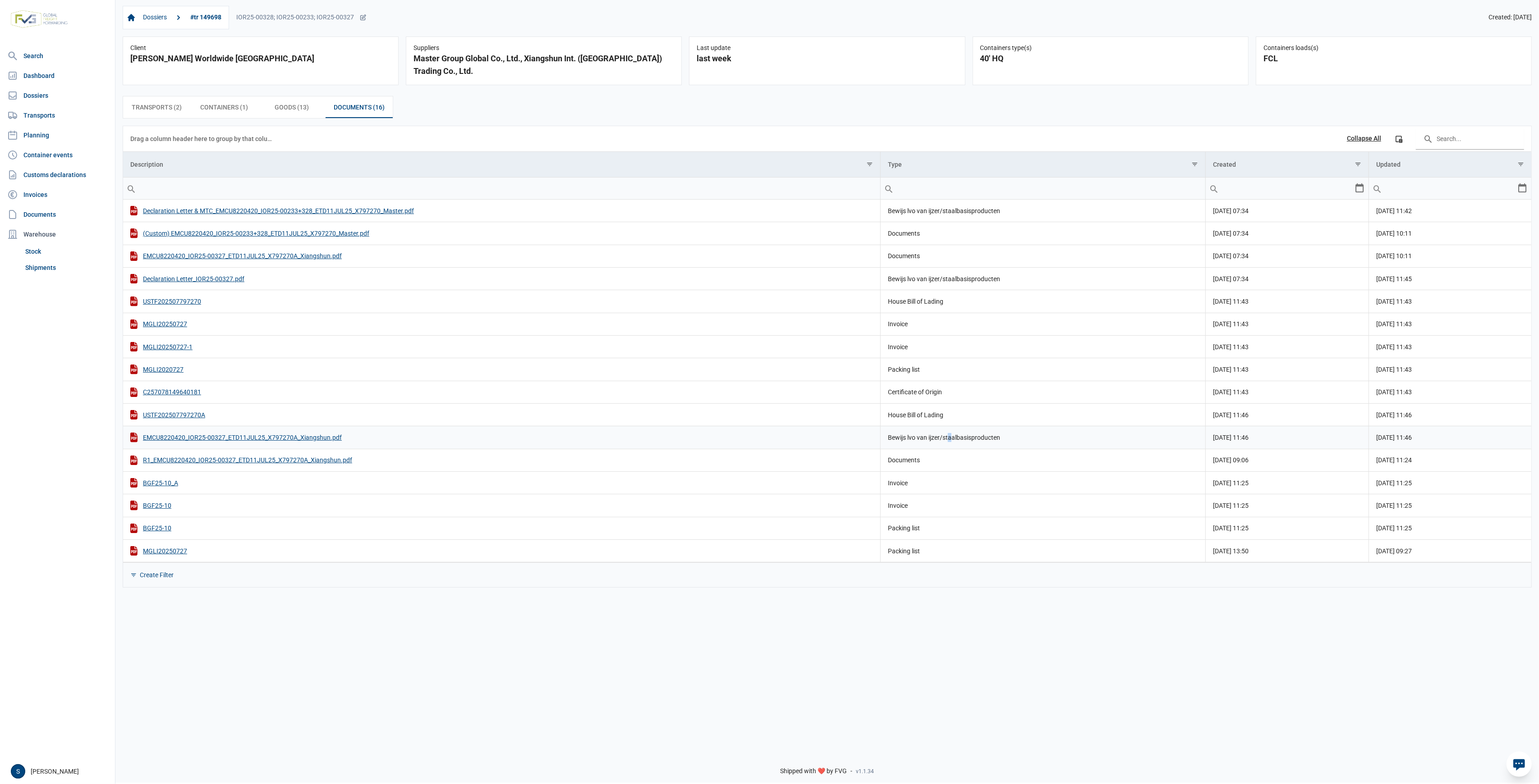
click at [951, 438] on td "Bewijs lvo van ijzer/staalbasisproducten" at bounding box center [1043, 438] width 325 height 23
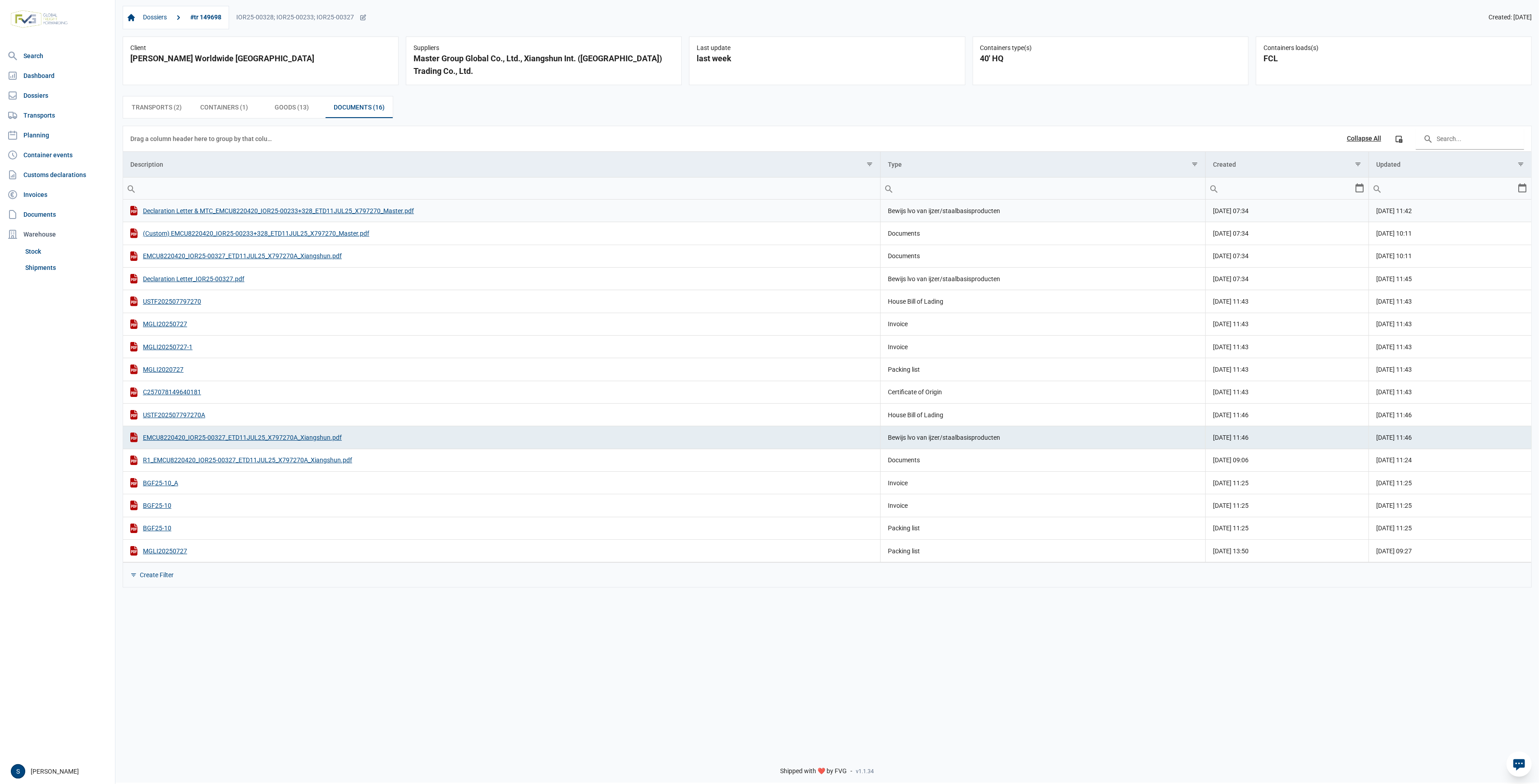
click at [937, 200] on td "Bewijs lvo van ijzer/staalbasisproducten" at bounding box center [1043, 211] width 325 height 23
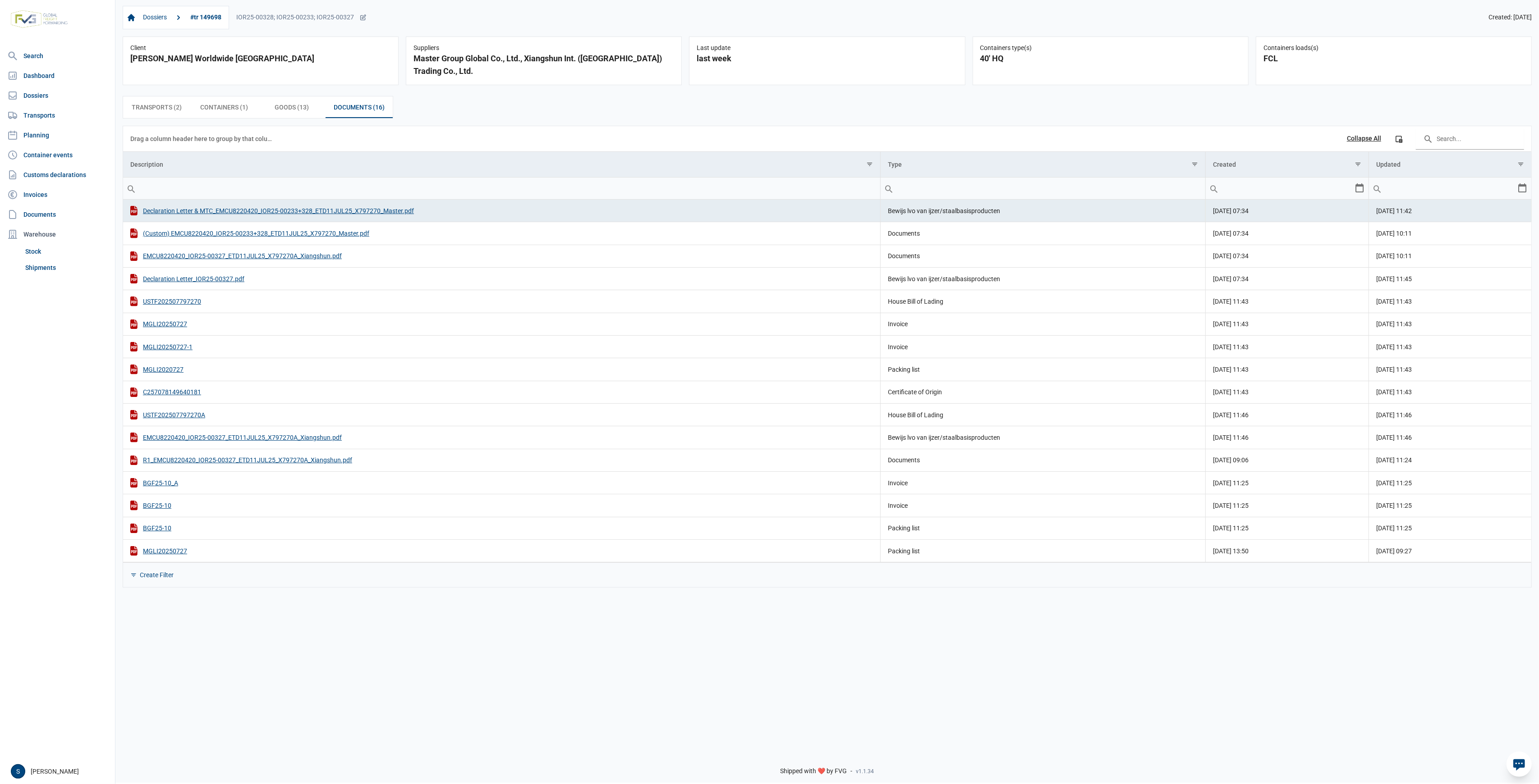
click at [937, 216] on td "Bewijs lvo van ijzer/staalbasisproducten" at bounding box center [1043, 211] width 325 height 23
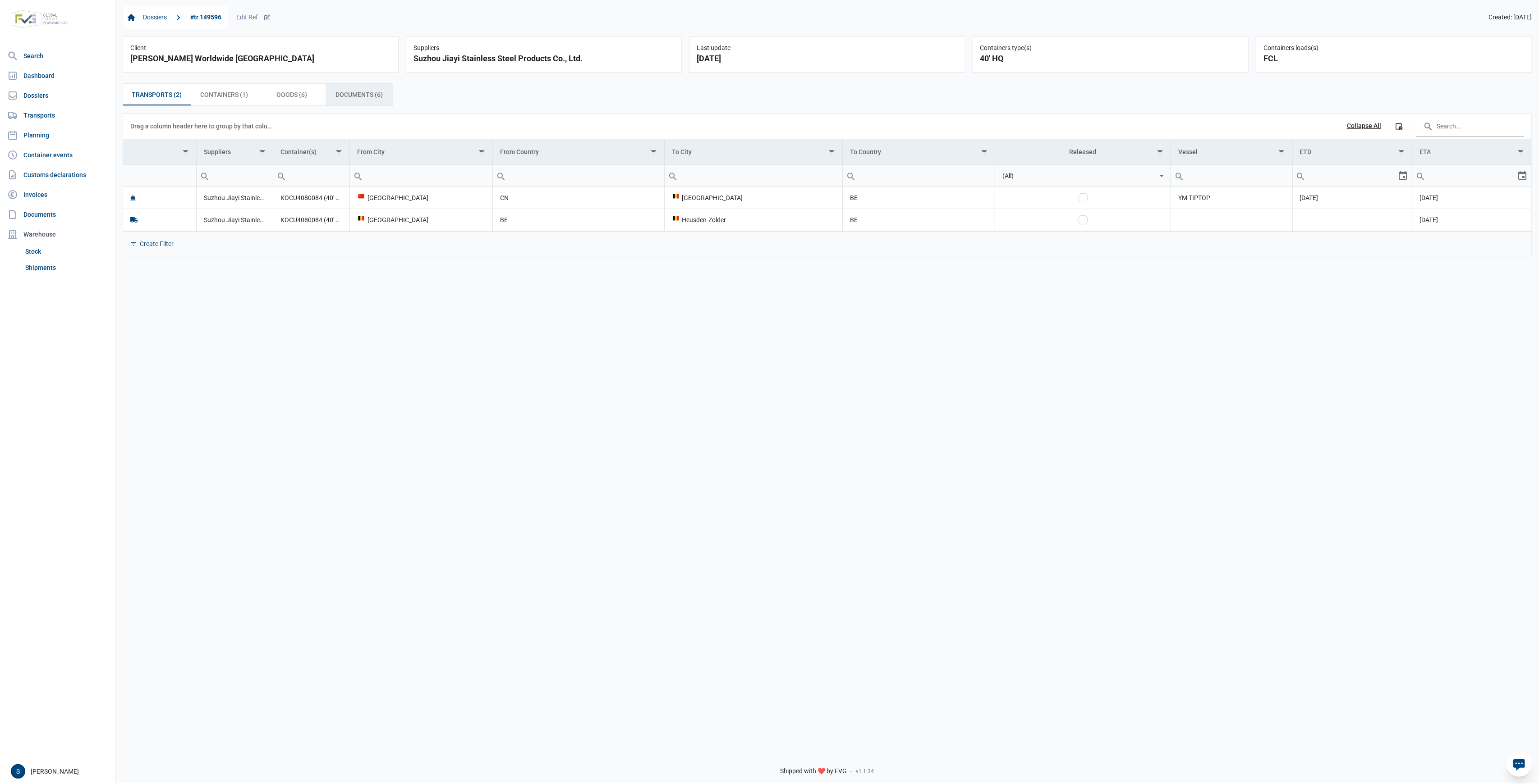
click at [378, 90] on span "Documents (6) Documents (6)" at bounding box center [359, 94] width 47 height 11
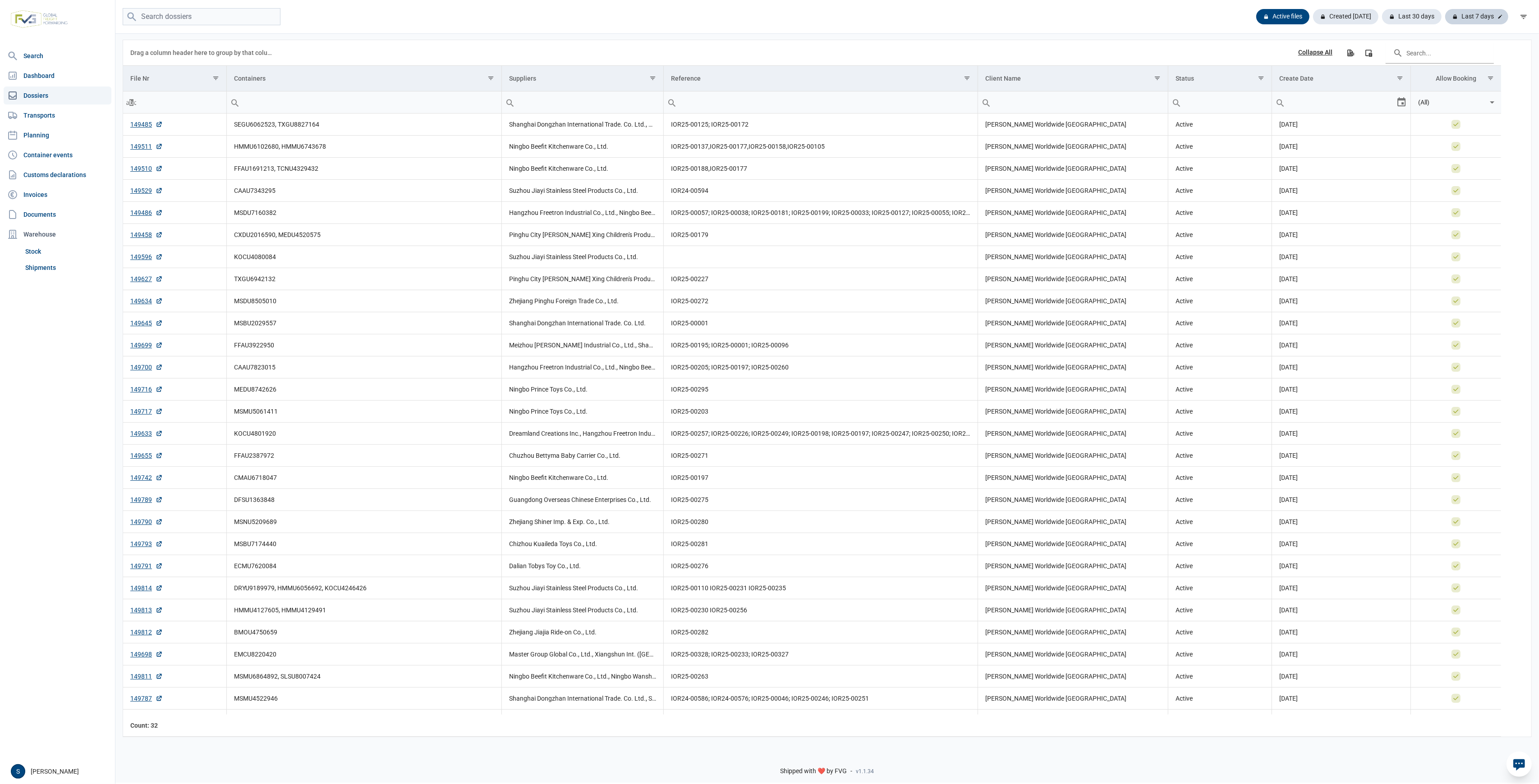
click at [1489, 14] on div "Last 7 days" at bounding box center [1477, 17] width 63 height 16
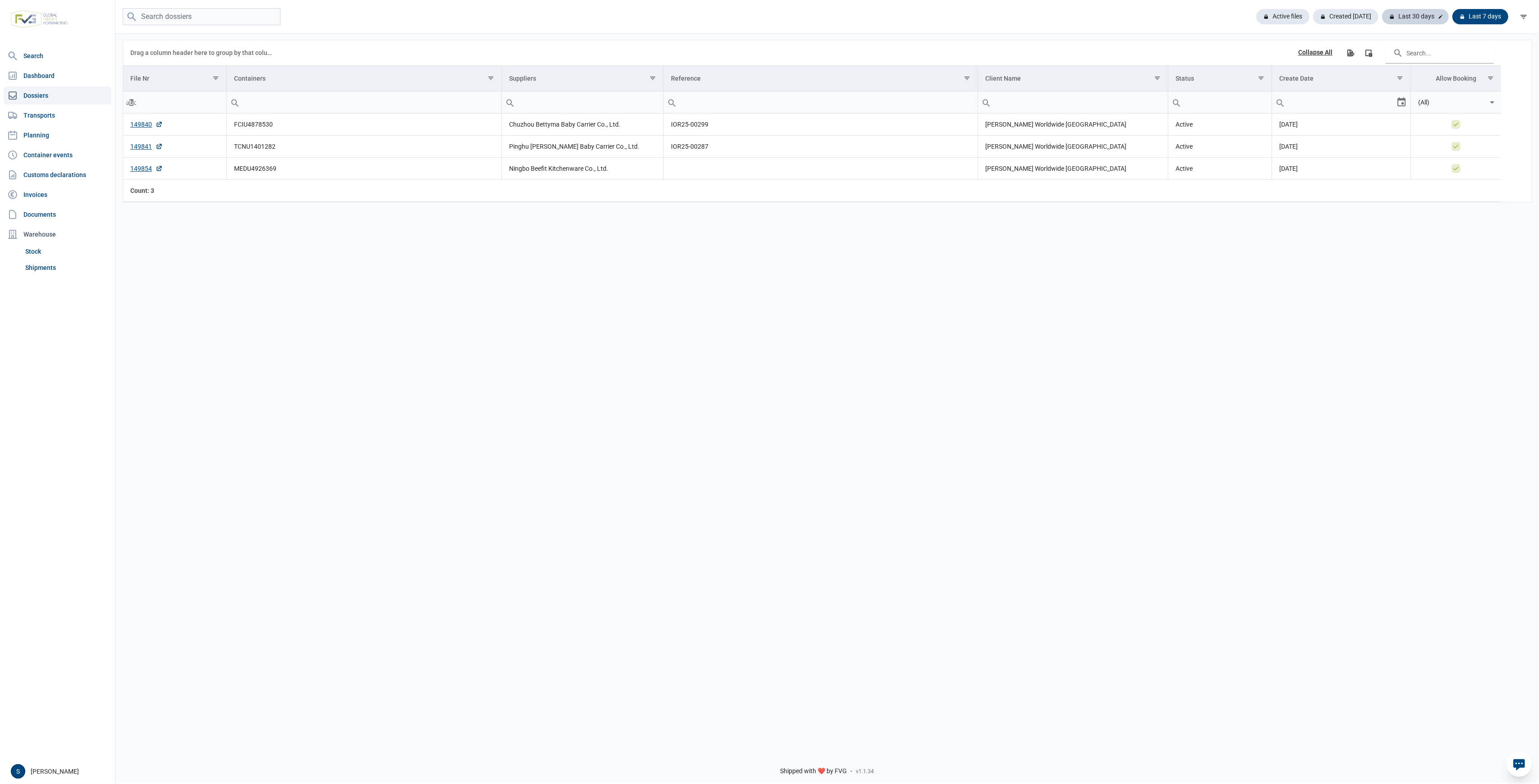
click at [1452, 19] on div "Last 30 days" at bounding box center [1480, 17] width 56 height 16
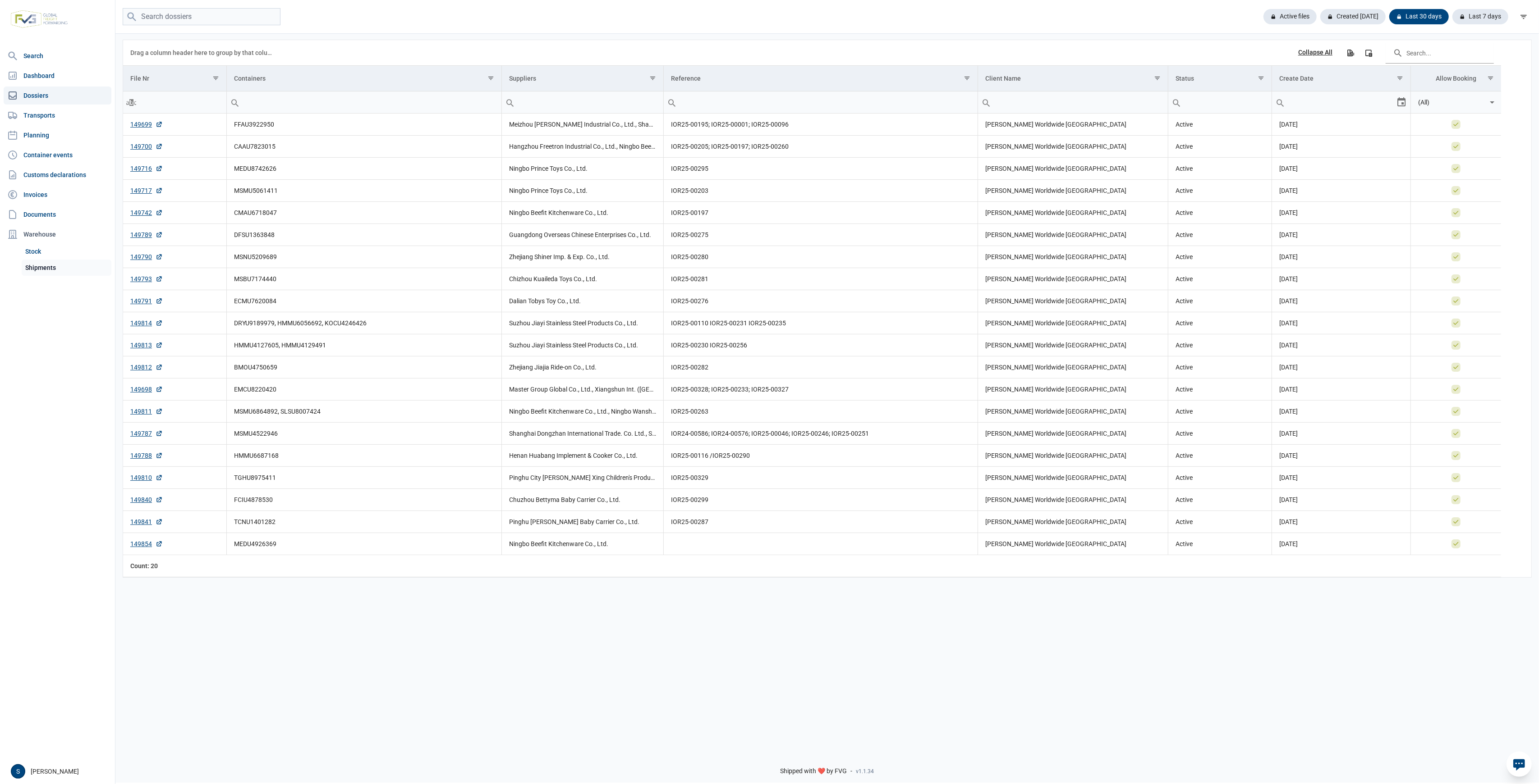
click at [51, 272] on link "Shipments" at bounding box center [66, 268] width 90 height 16
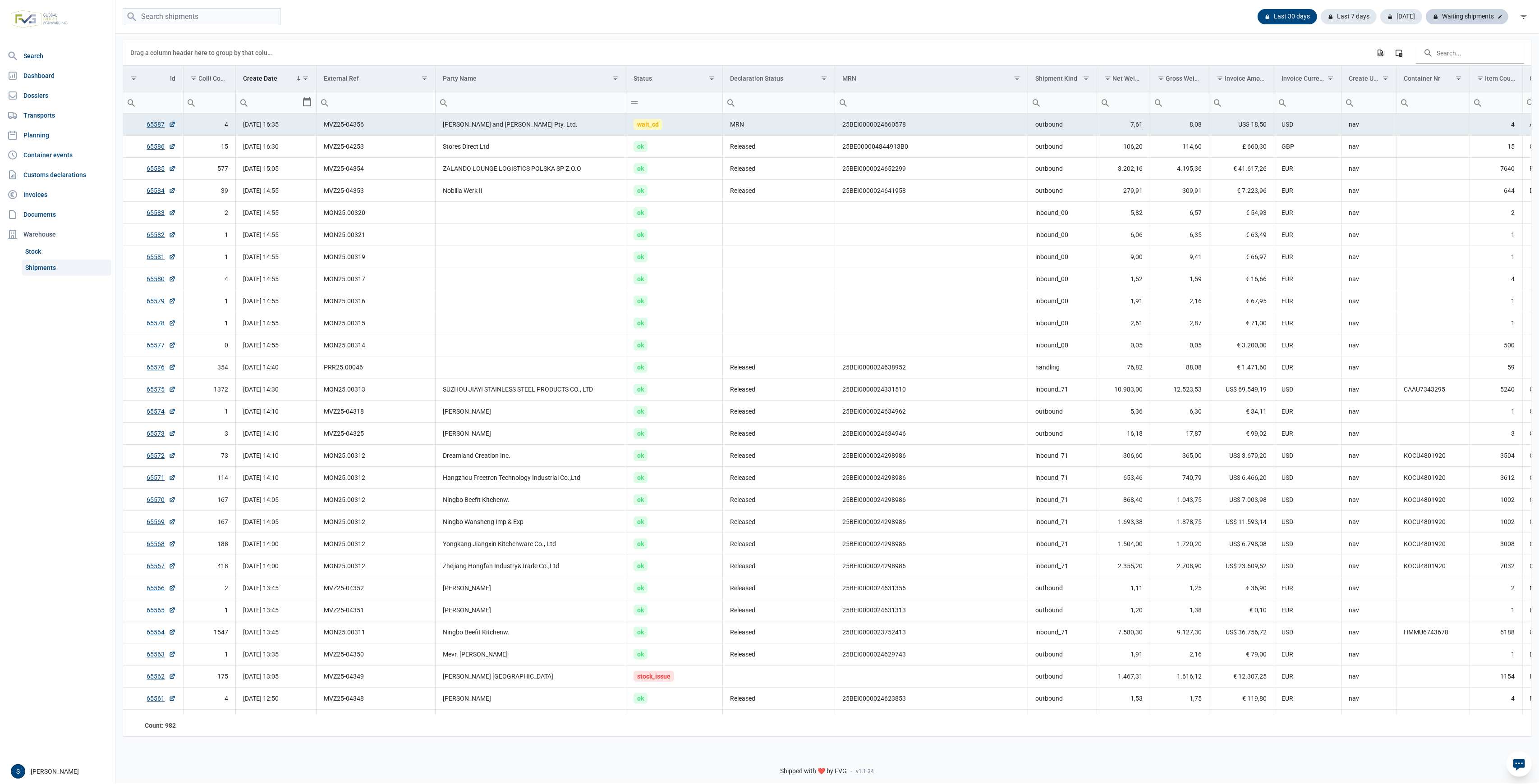
click at [1481, 16] on div "Waiting shipments" at bounding box center [1467, 17] width 82 height 16
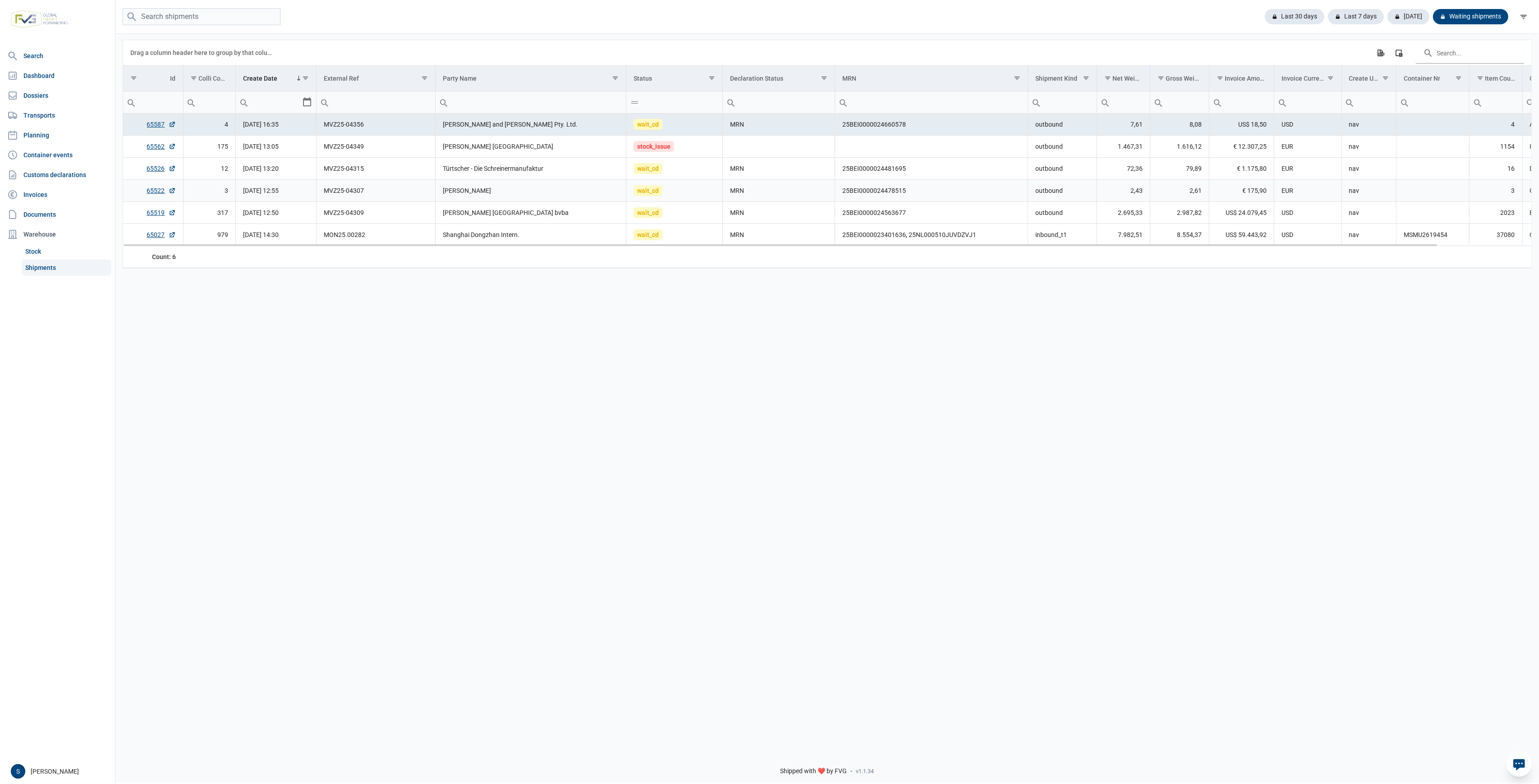
click at [771, 184] on td "MRN" at bounding box center [779, 190] width 112 height 22
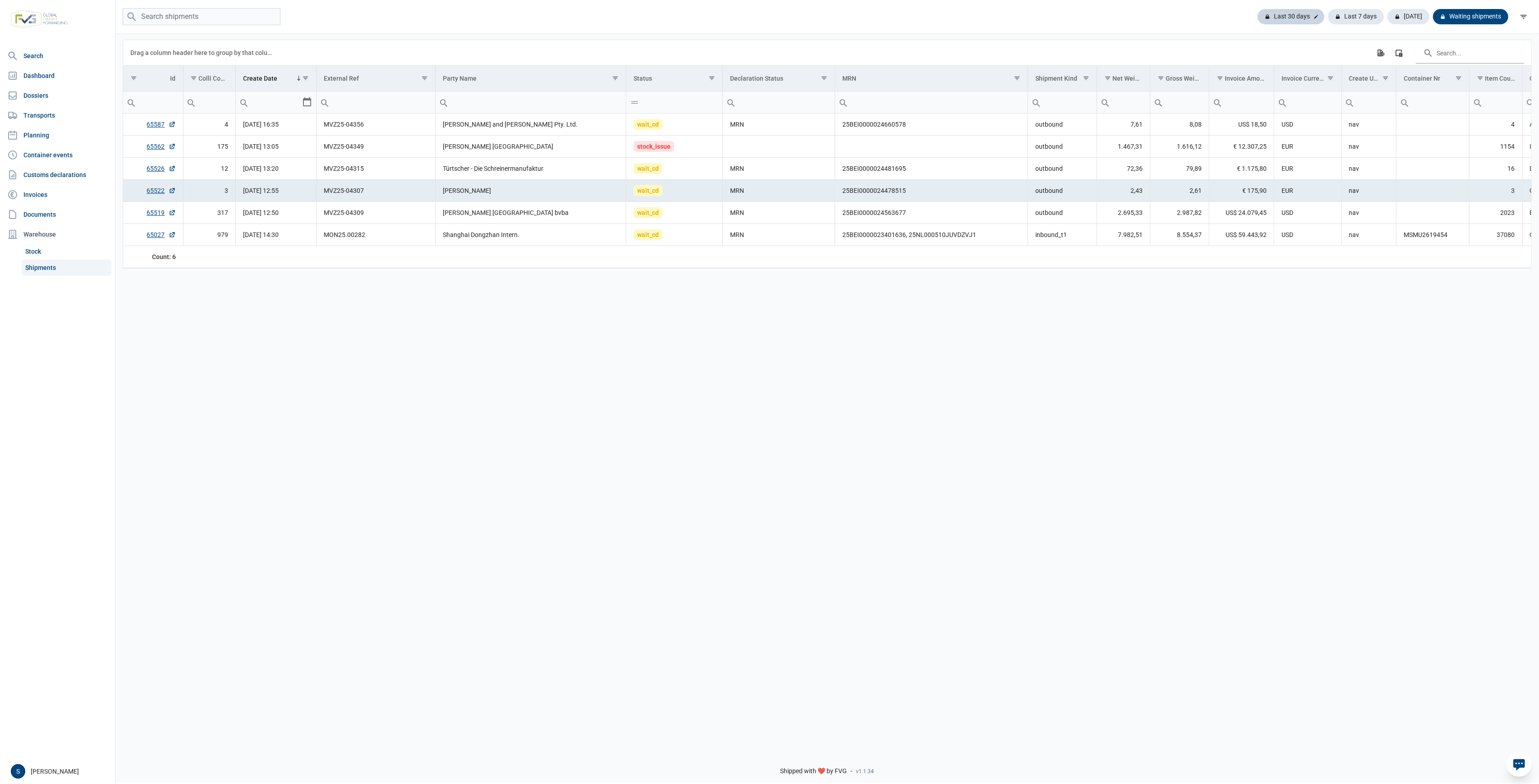
click at [1328, 16] on div "Last 30 days" at bounding box center [1356, 17] width 56 height 16
